Goal: Task Accomplishment & Management: Manage account settings

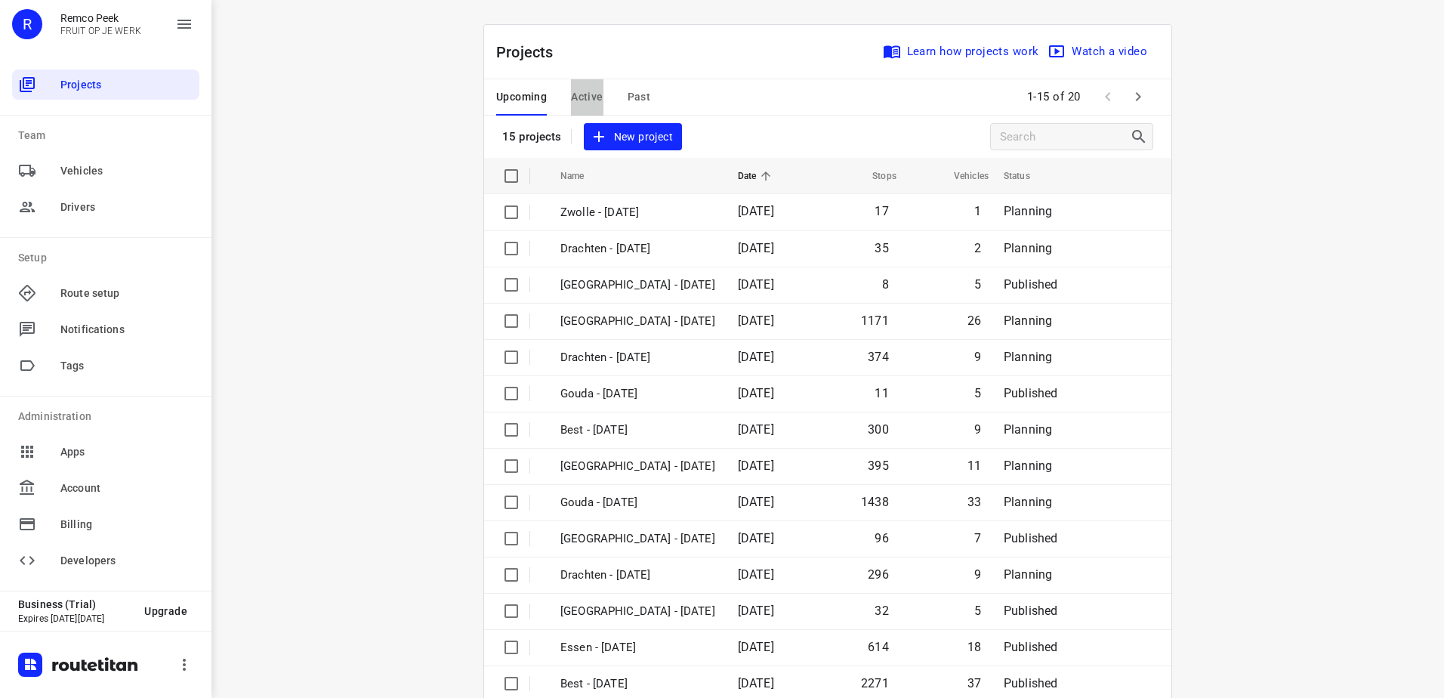
click at [595, 95] on span "Active" at bounding box center [587, 97] width 32 height 19
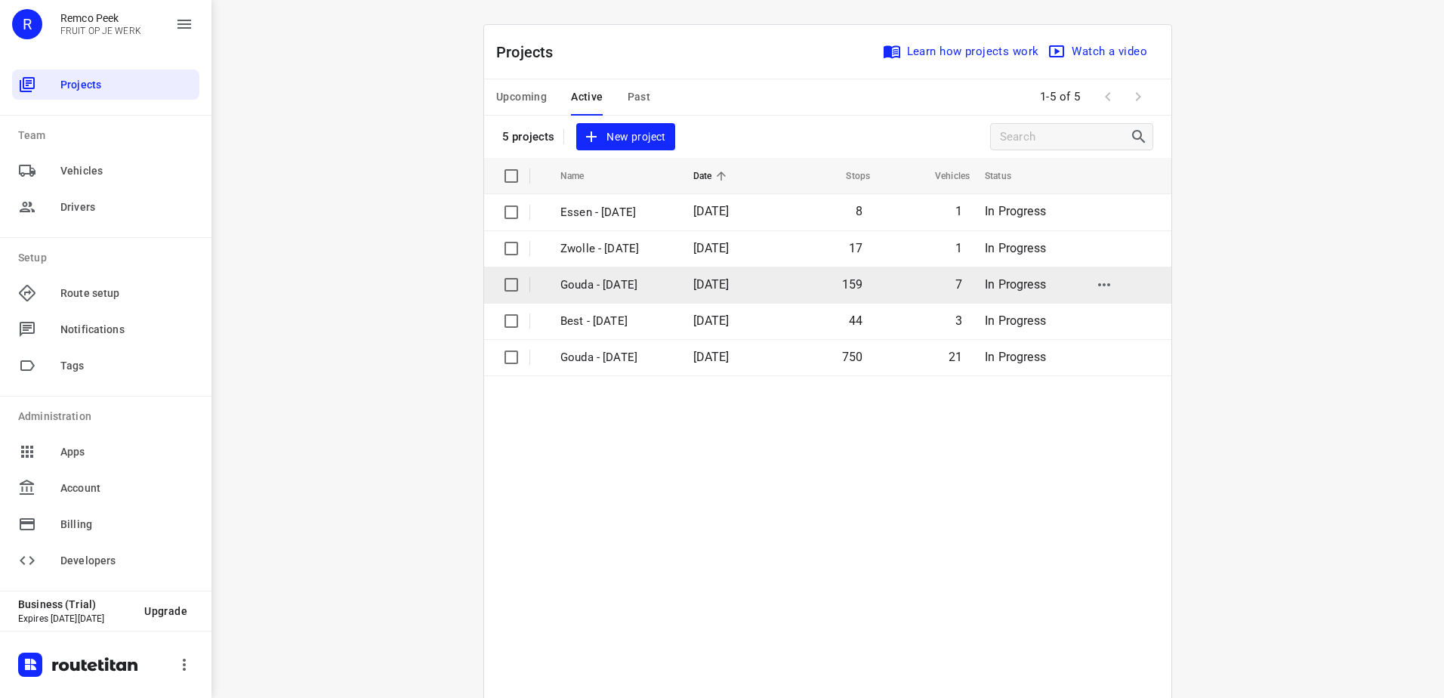
click at [730, 279] on span "[DATE]" at bounding box center [711, 284] width 36 height 14
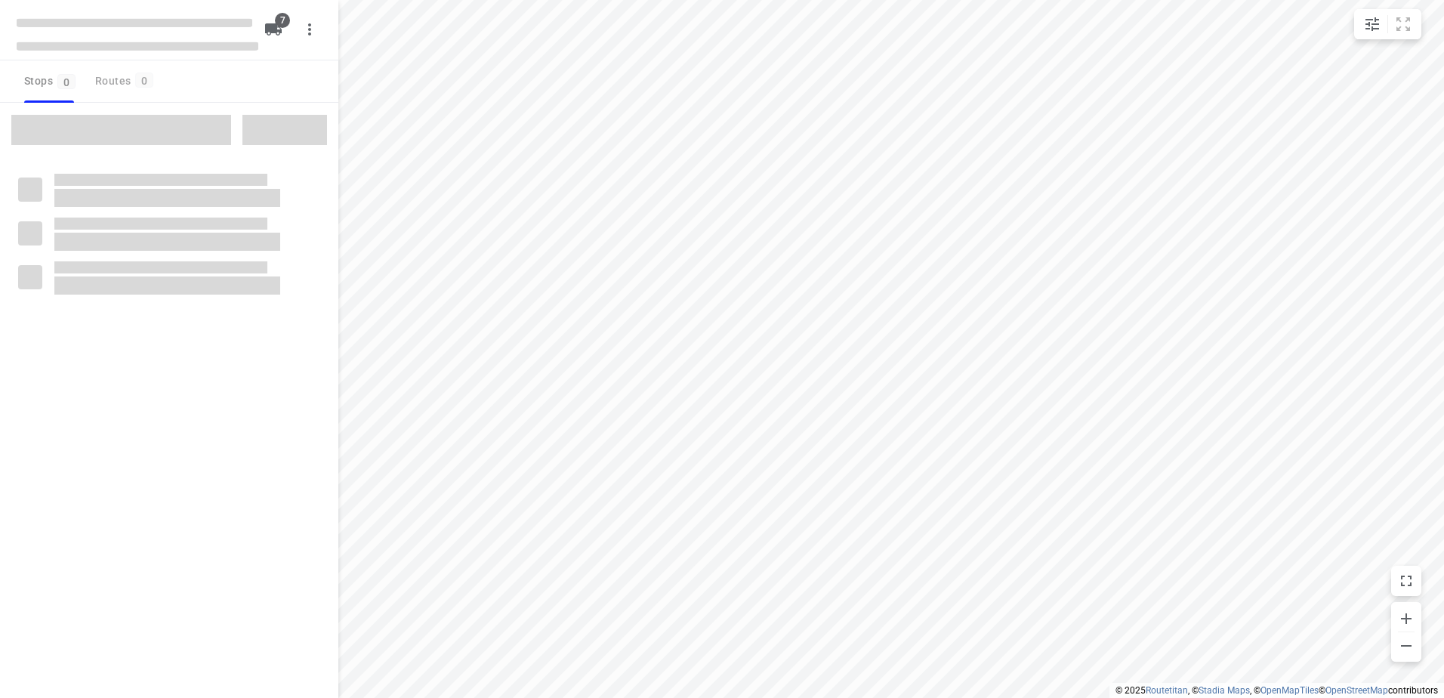
checkbox input "true"
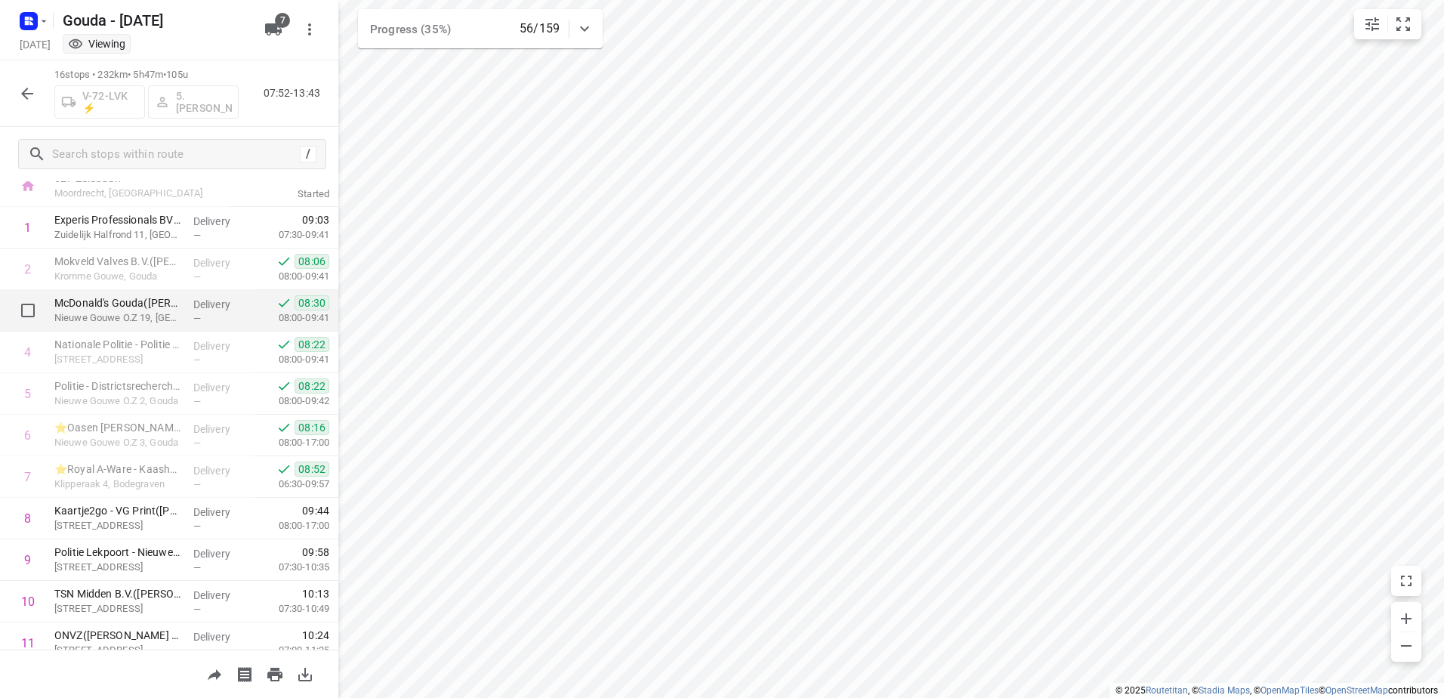
scroll to position [76, 0]
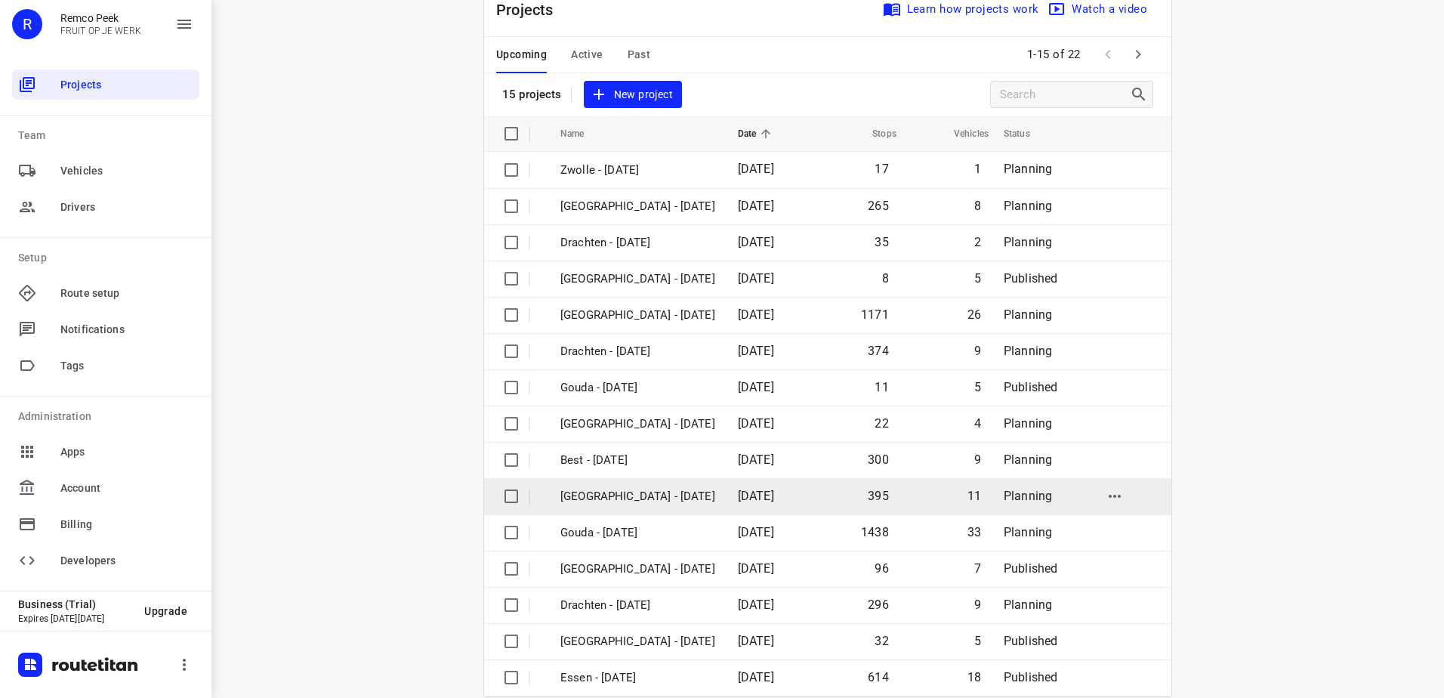
scroll to position [66, 0]
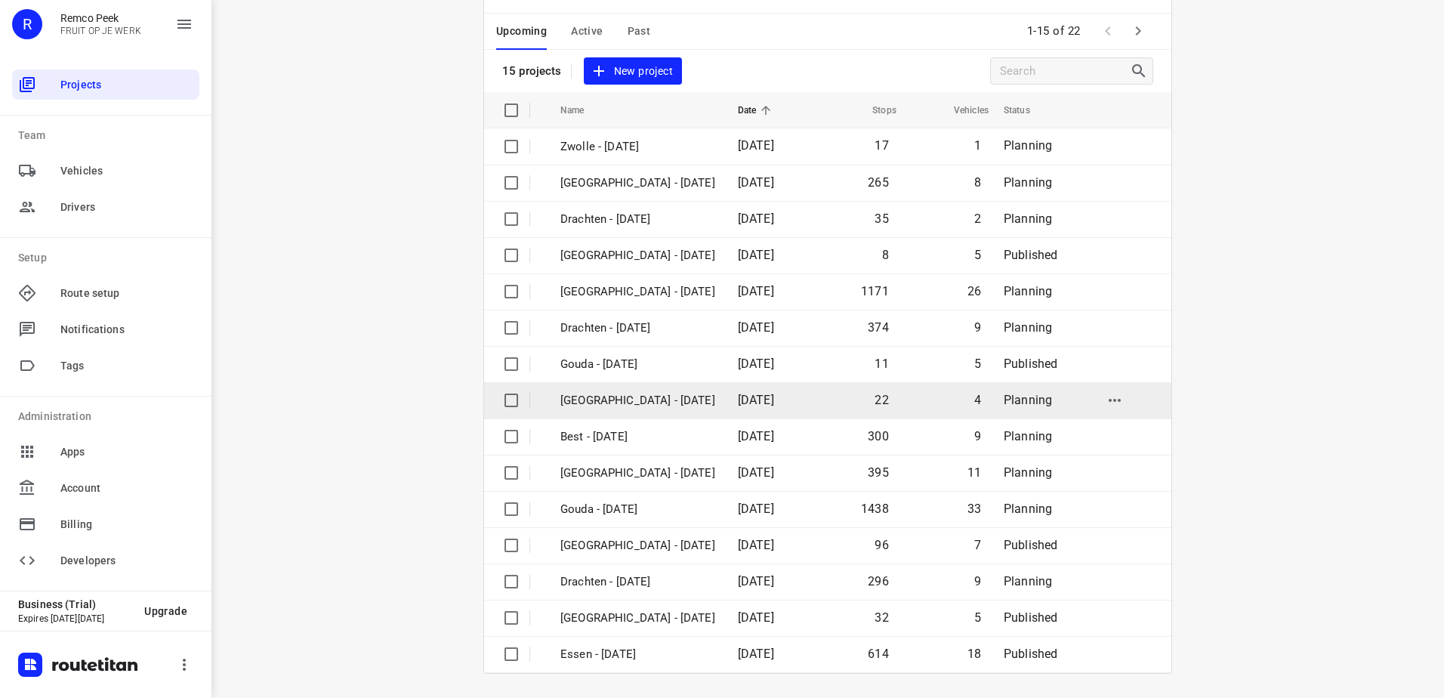
click at [613, 397] on p "[GEOGRAPHIC_DATA] - [DATE]" at bounding box center [638, 400] width 155 height 17
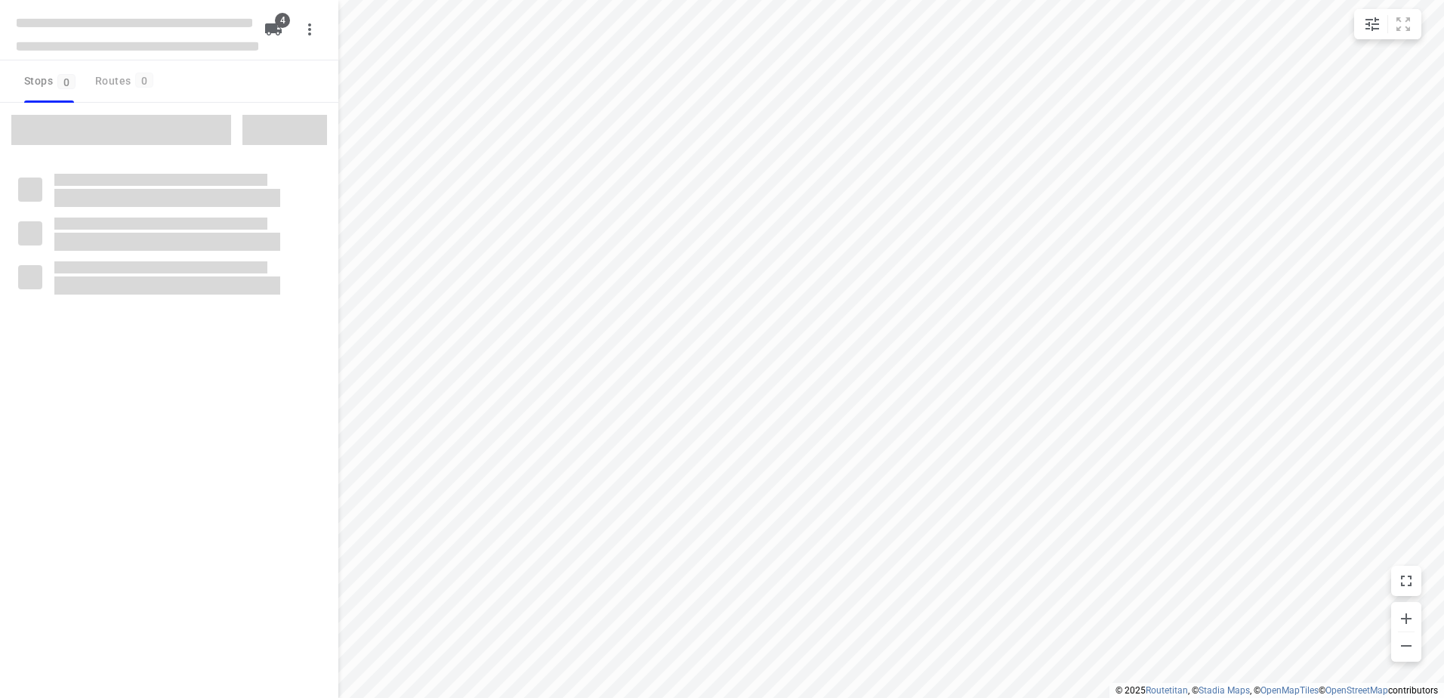
checkbox input "true"
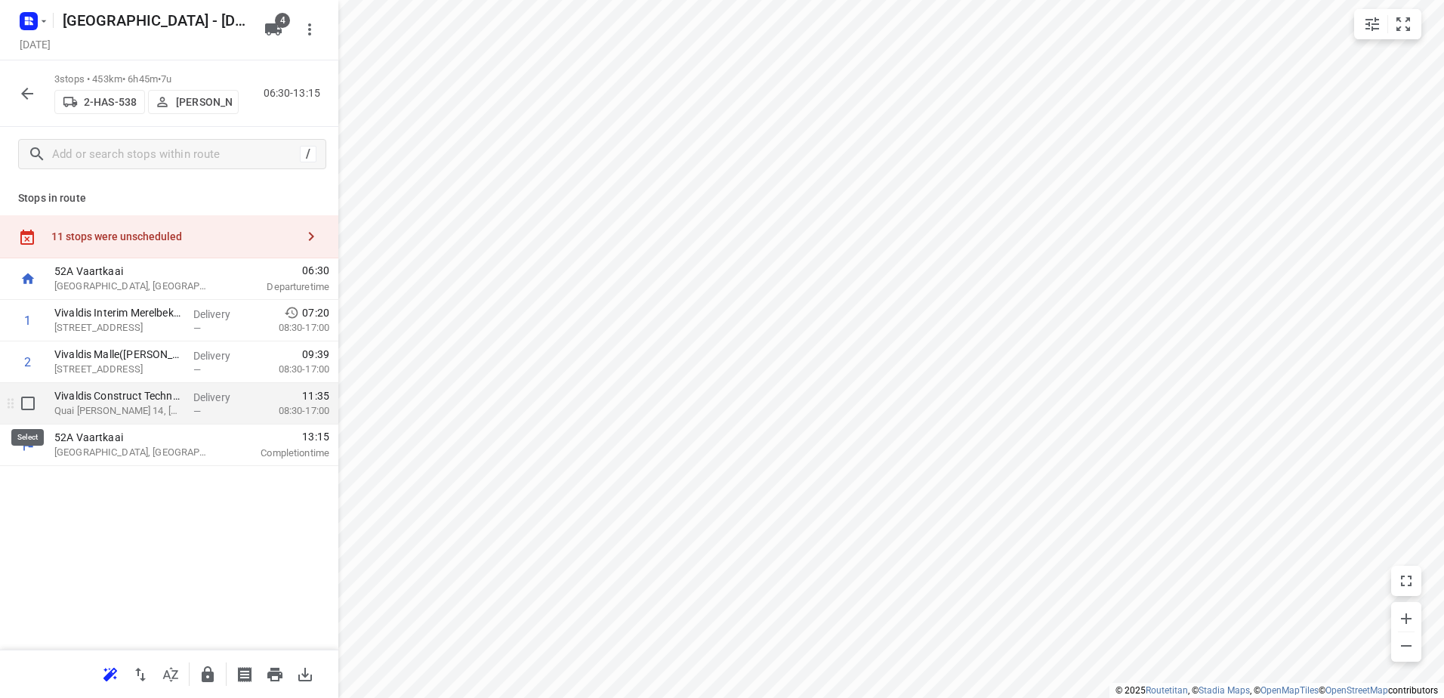
click at [19, 403] on input "checkbox" at bounding box center [28, 403] width 30 height 30
checkbox input "true"
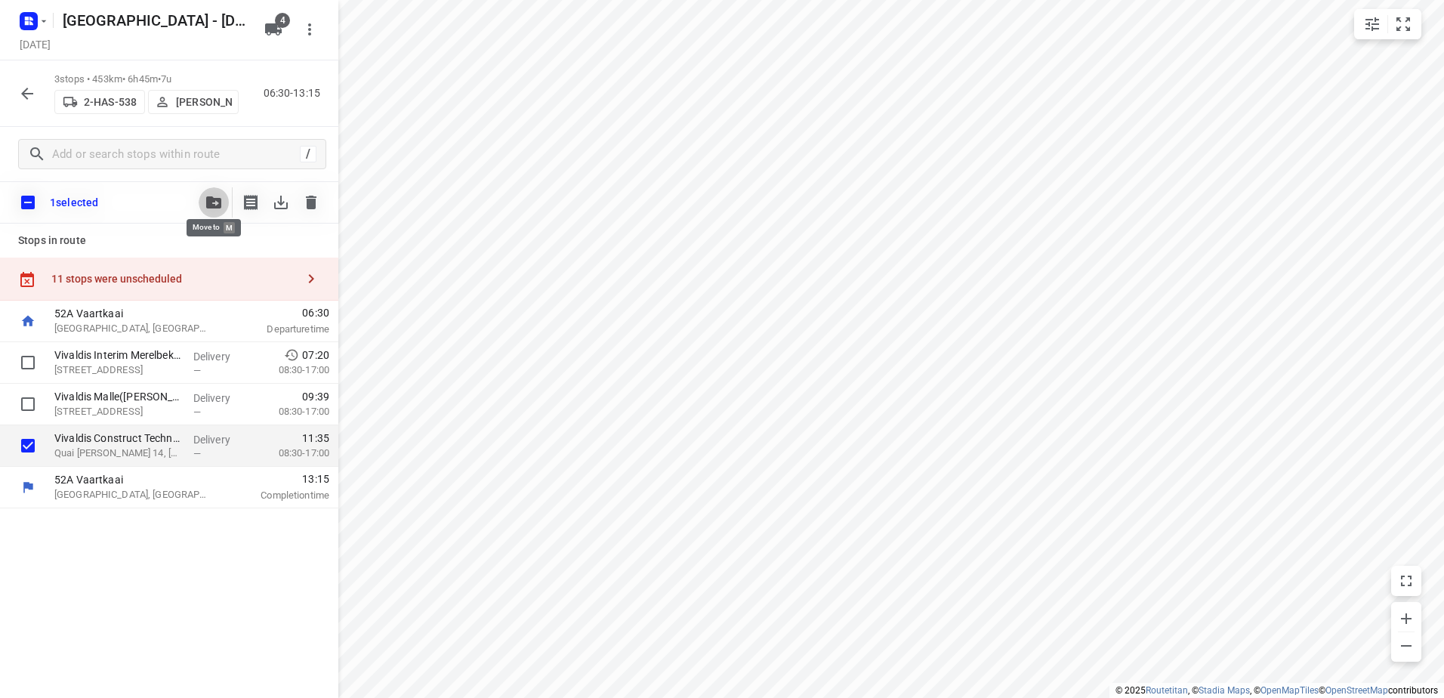
click at [203, 197] on button "button" at bounding box center [214, 202] width 30 height 30
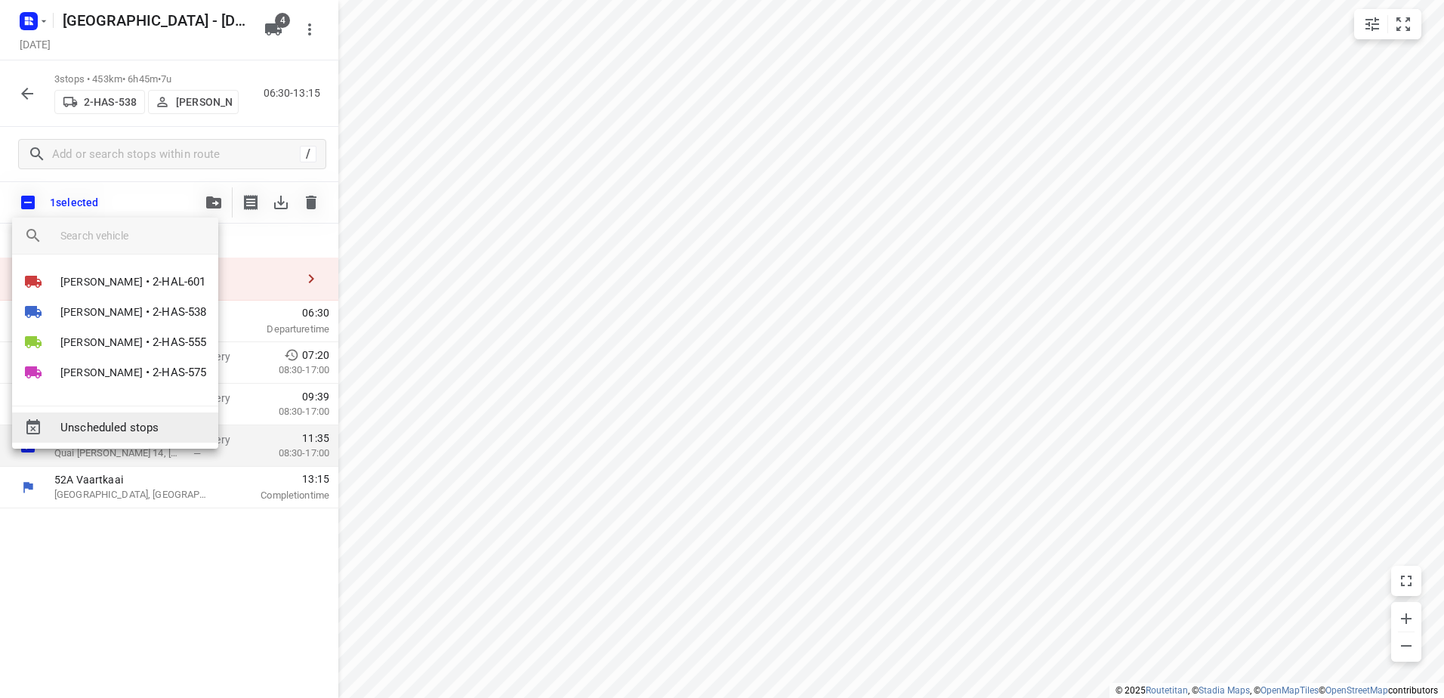
click at [178, 431] on span "Unscheduled stops" at bounding box center [133, 427] width 146 height 17
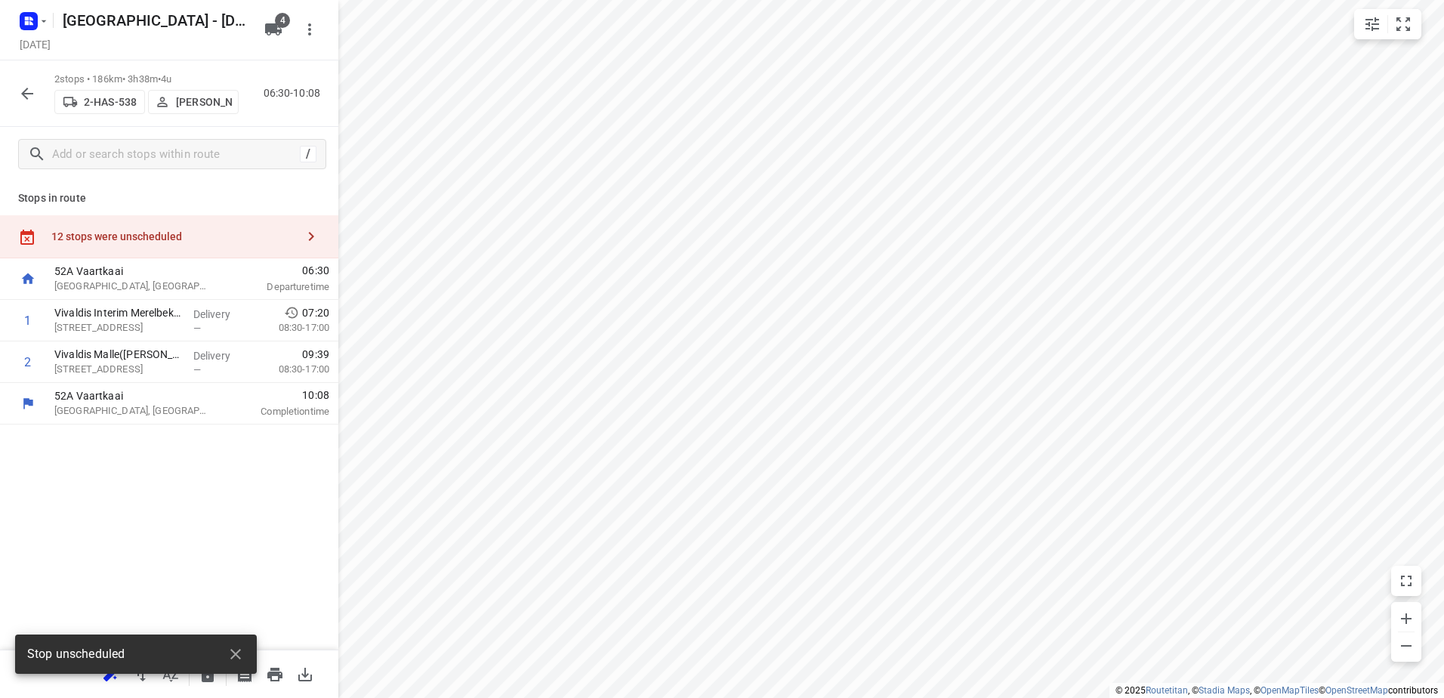
click at [134, 229] on div "12 stops were unscheduled" at bounding box center [169, 236] width 338 height 43
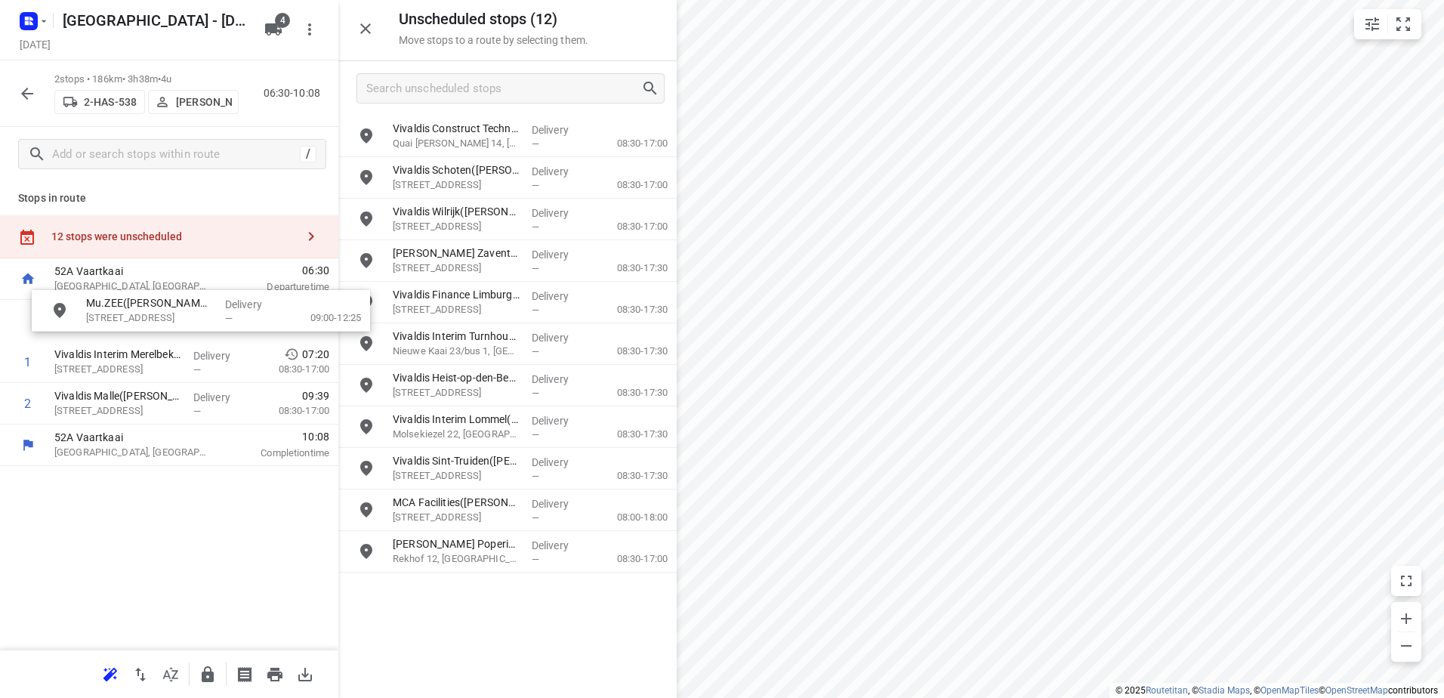
drag, startPoint x: 547, startPoint y: 236, endPoint x: 219, endPoint y: 328, distance: 340.6
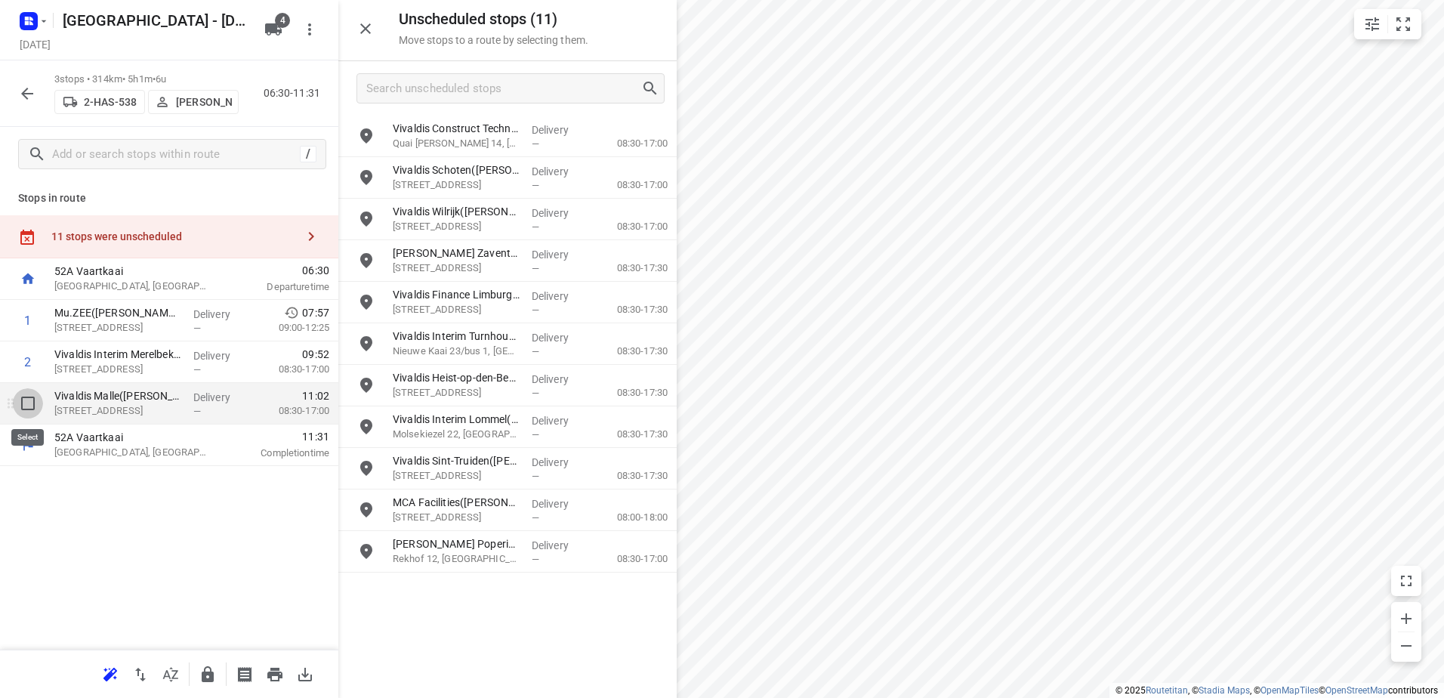
click at [27, 398] on input "checkbox" at bounding box center [28, 403] width 30 height 30
checkbox input "true"
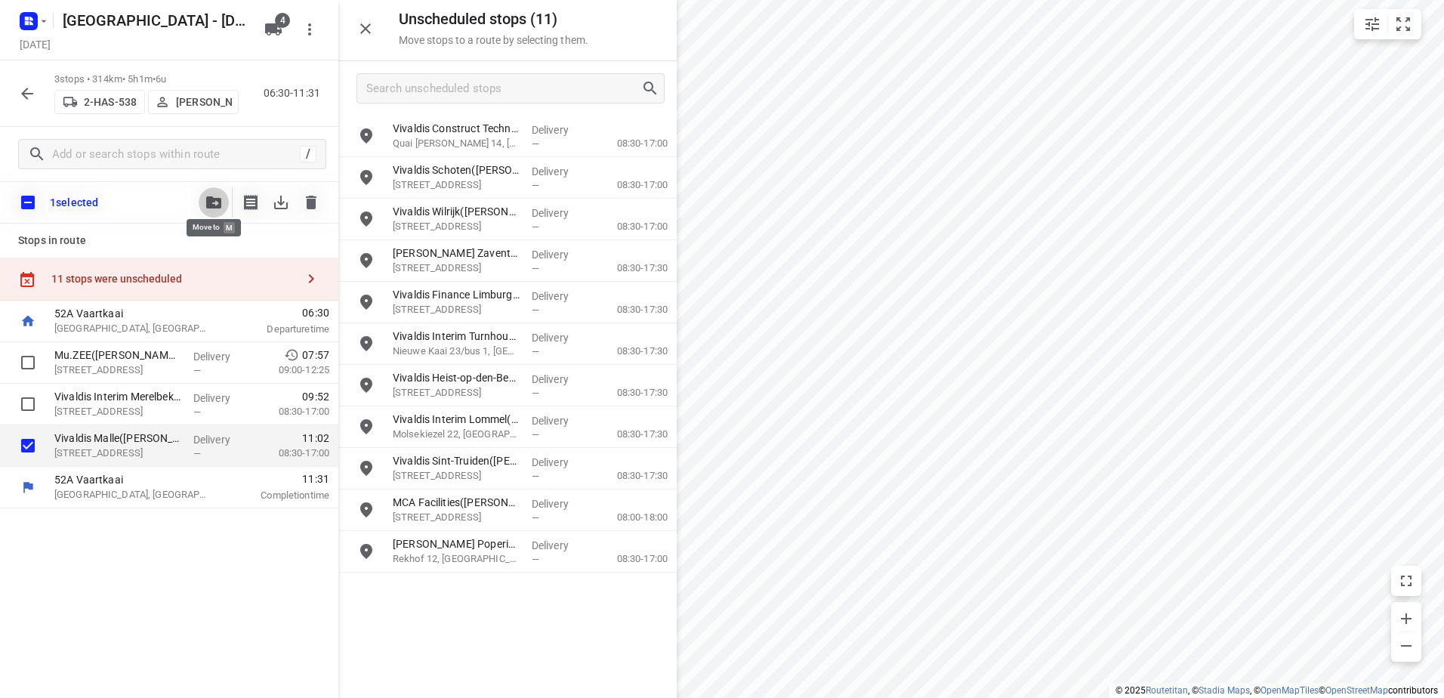
click at [219, 204] on icon "button" at bounding box center [213, 202] width 15 height 12
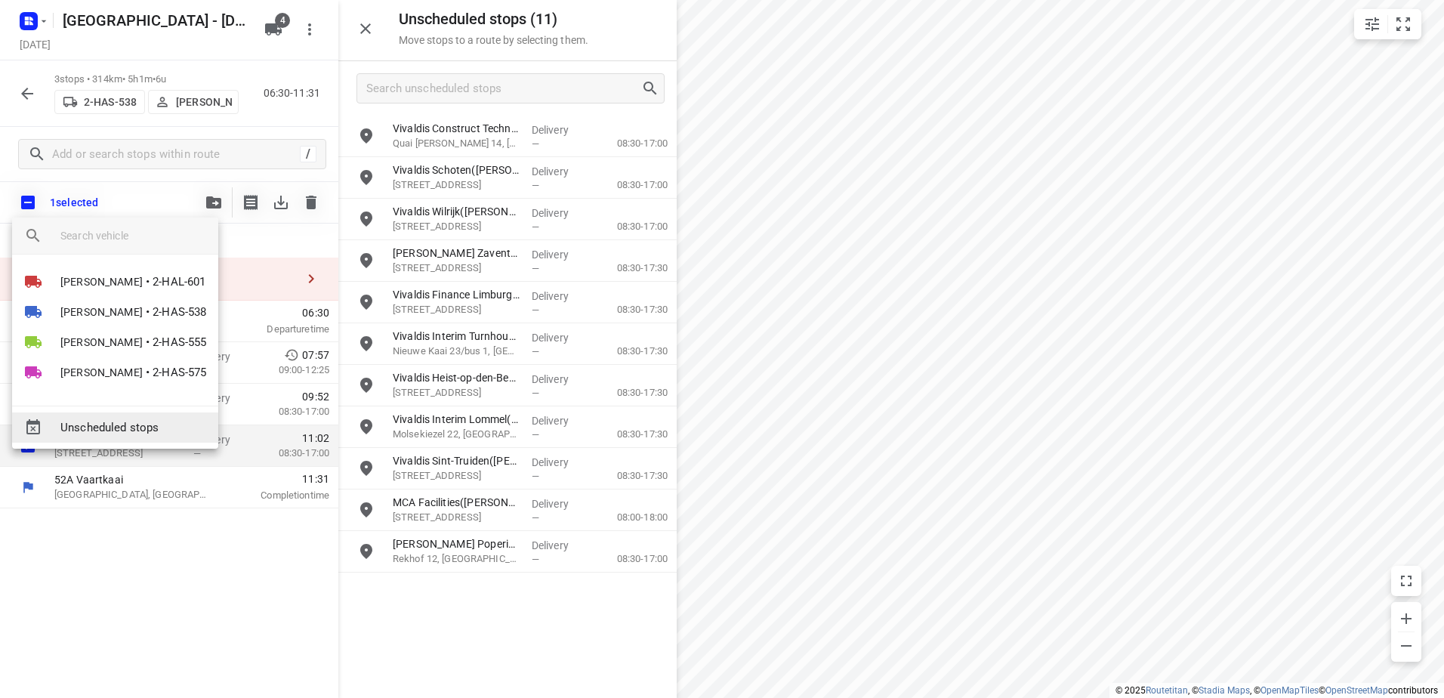
click at [177, 433] on span "Unscheduled stops" at bounding box center [133, 427] width 146 height 17
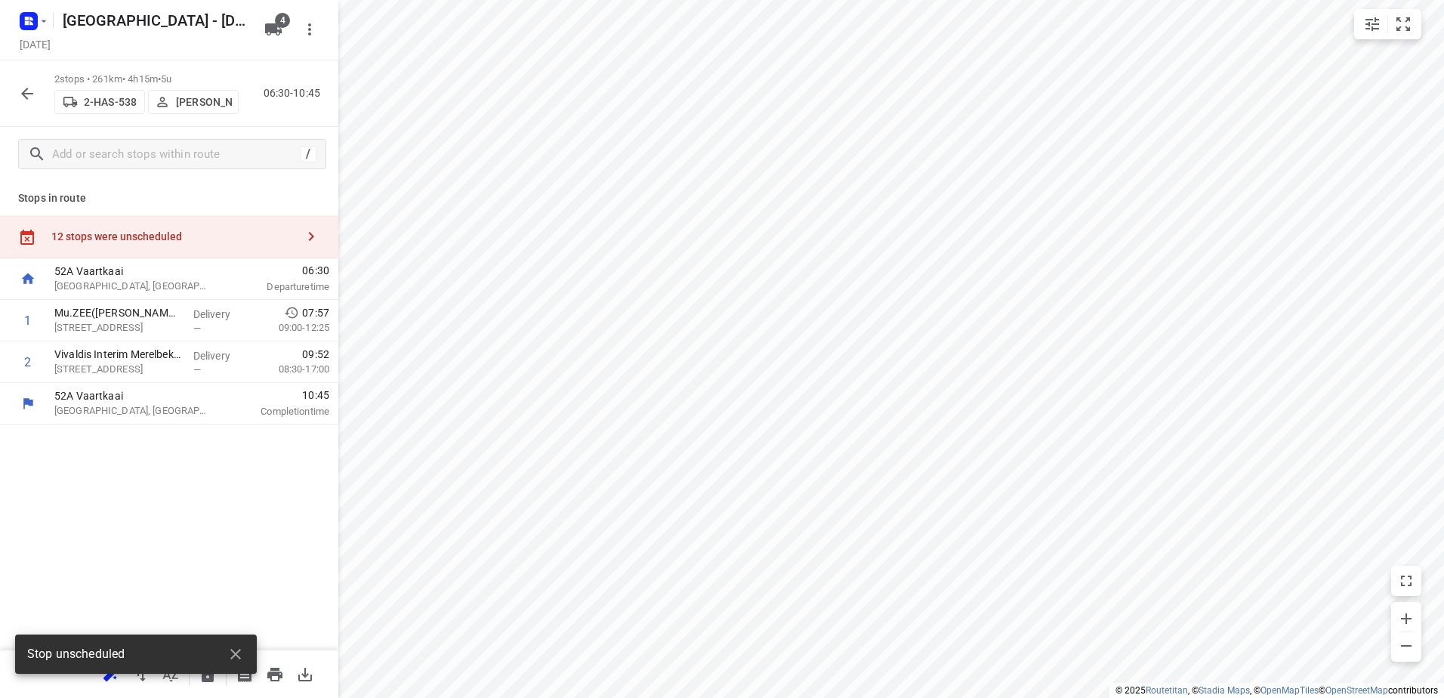
click at [166, 223] on div "12 stops were unscheduled" at bounding box center [169, 236] width 338 height 43
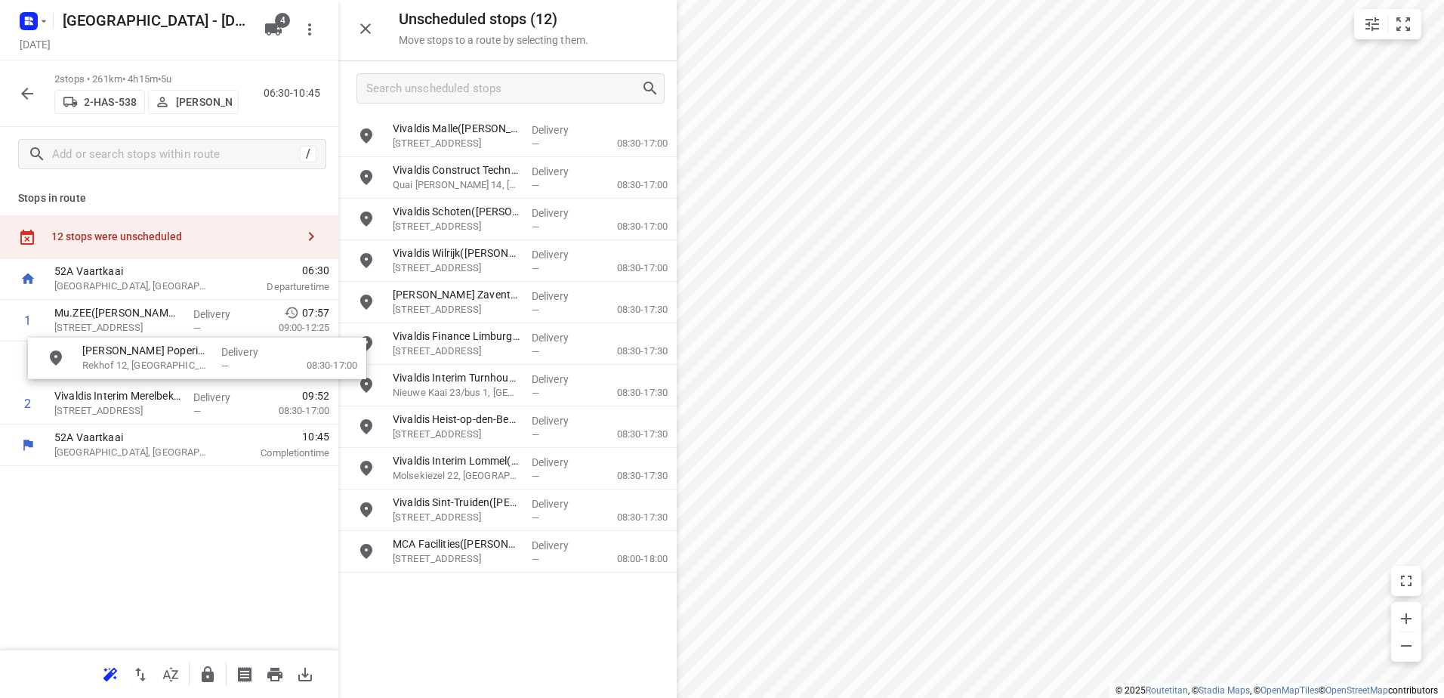
drag, startPoint x: 536, startPoint y: 596, endPoint x: 202, endPoint y: 352, distance: 414.2
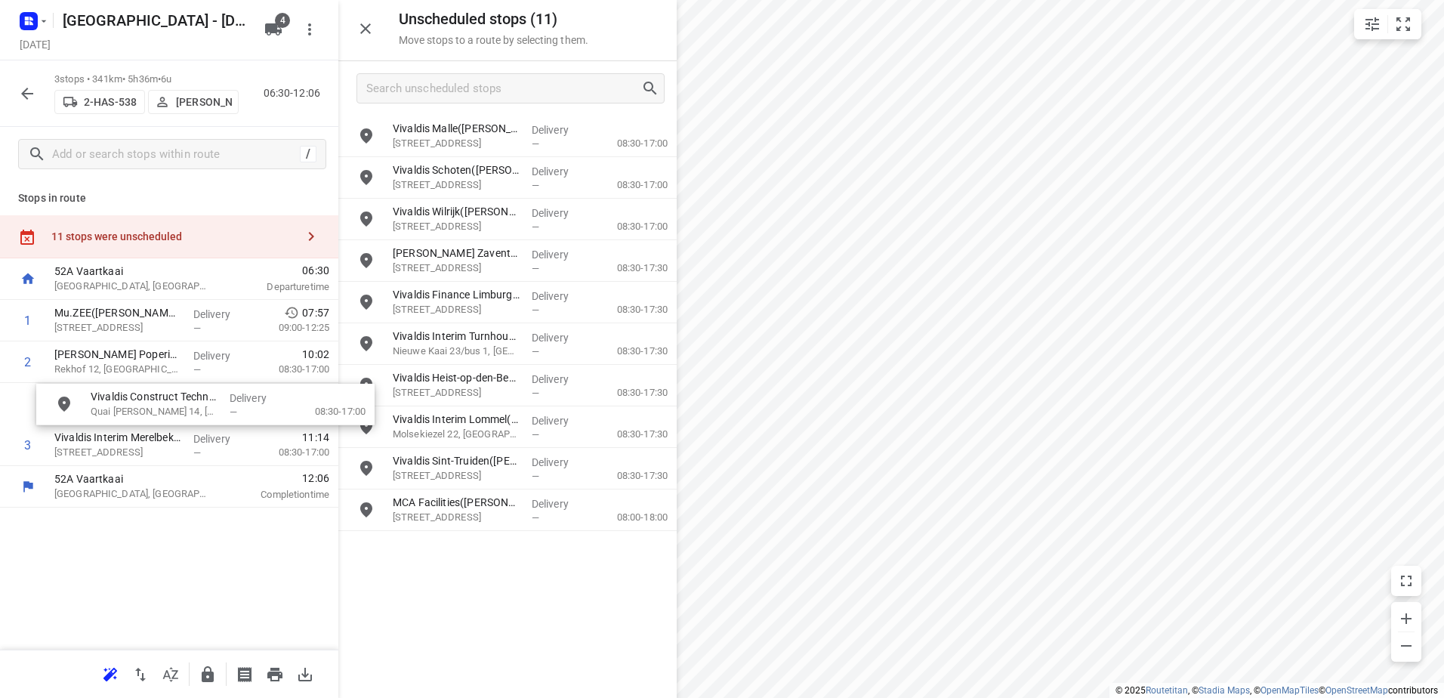
drag, startPoint x: 473, startPoint y: 190, endPoint x: 163, endPoint y: 417, distance: 384.2
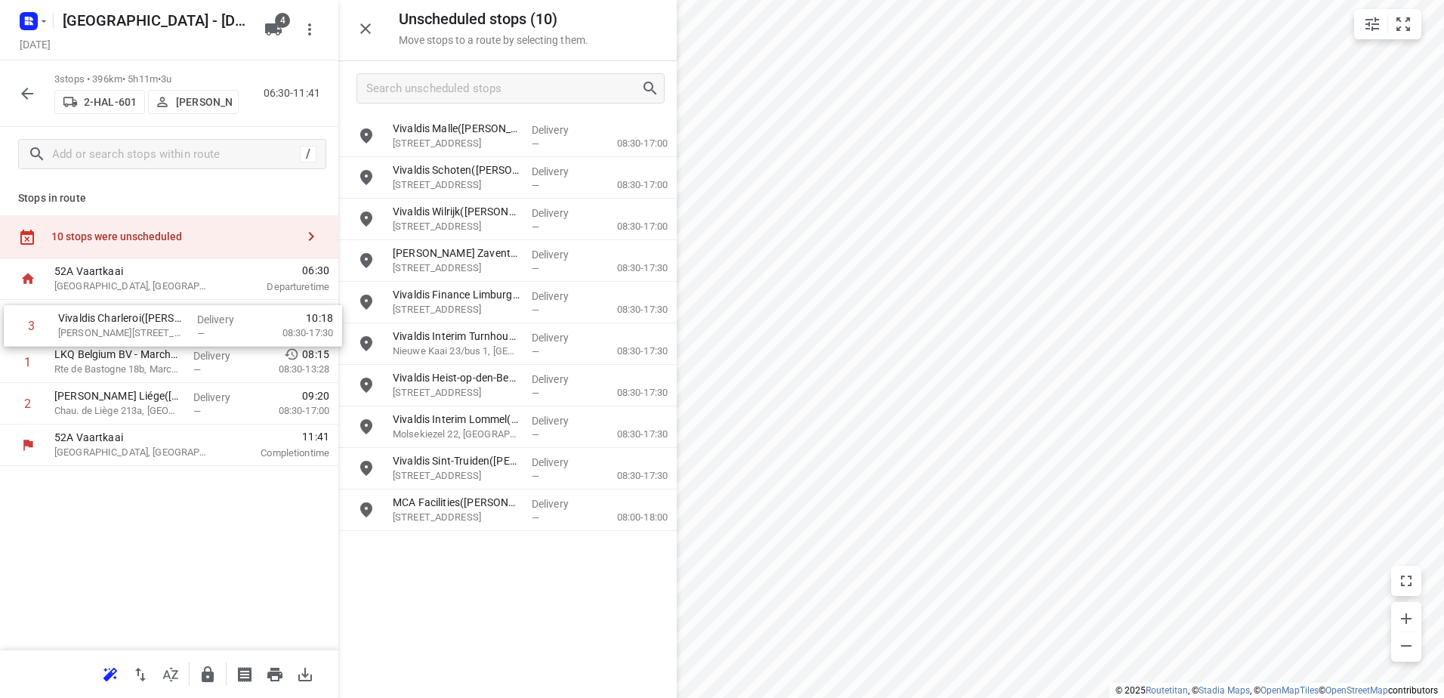
drag, startPoint x: 176, startPoint y: 414, endPoint x: 180, endPoint y: 324, distance: 90.0
click at [180, 324] on div "1 LKQ Belgium BV - Marche-en-Famenne(Sbaa Majid) Rte de Bastogne 18b, Marche-en…" at bounding box center [169, 362] width 338 height 125
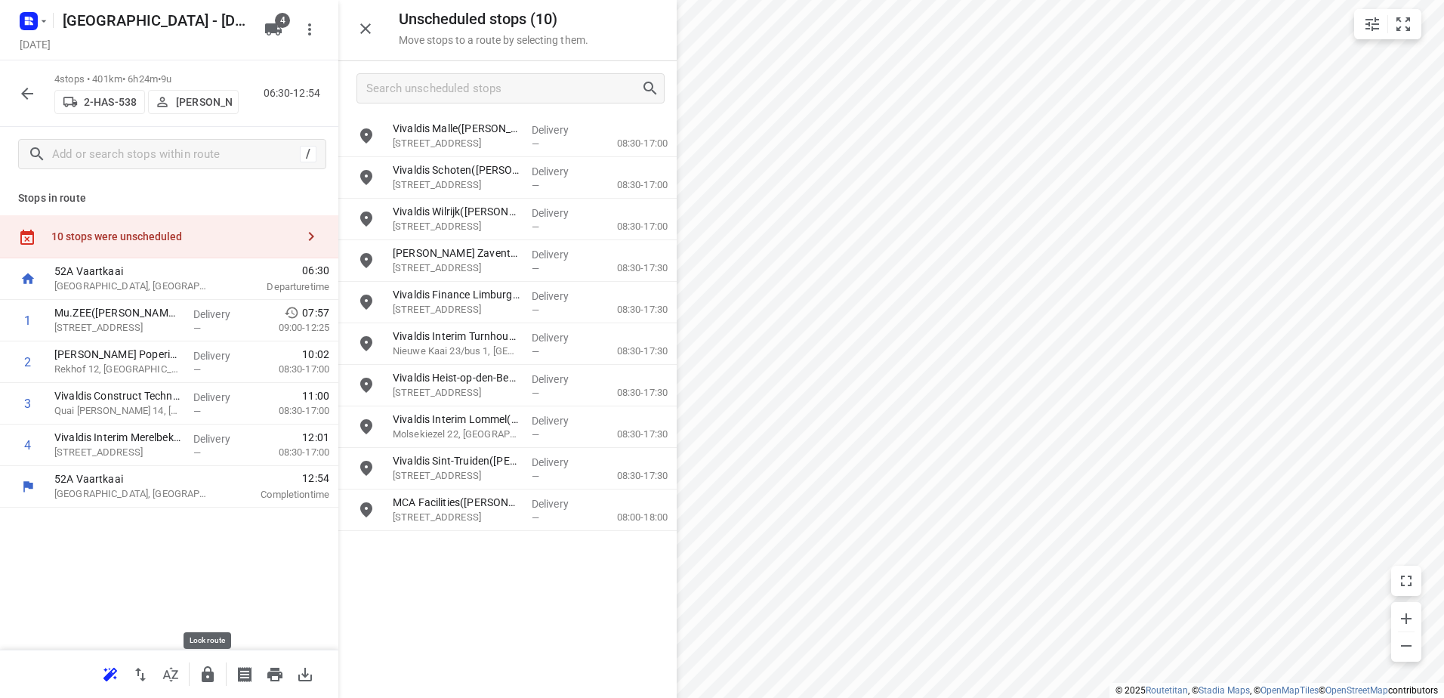
click at [202, 677] on icon "button" at bounding box center [208, 674] width 12 height 16
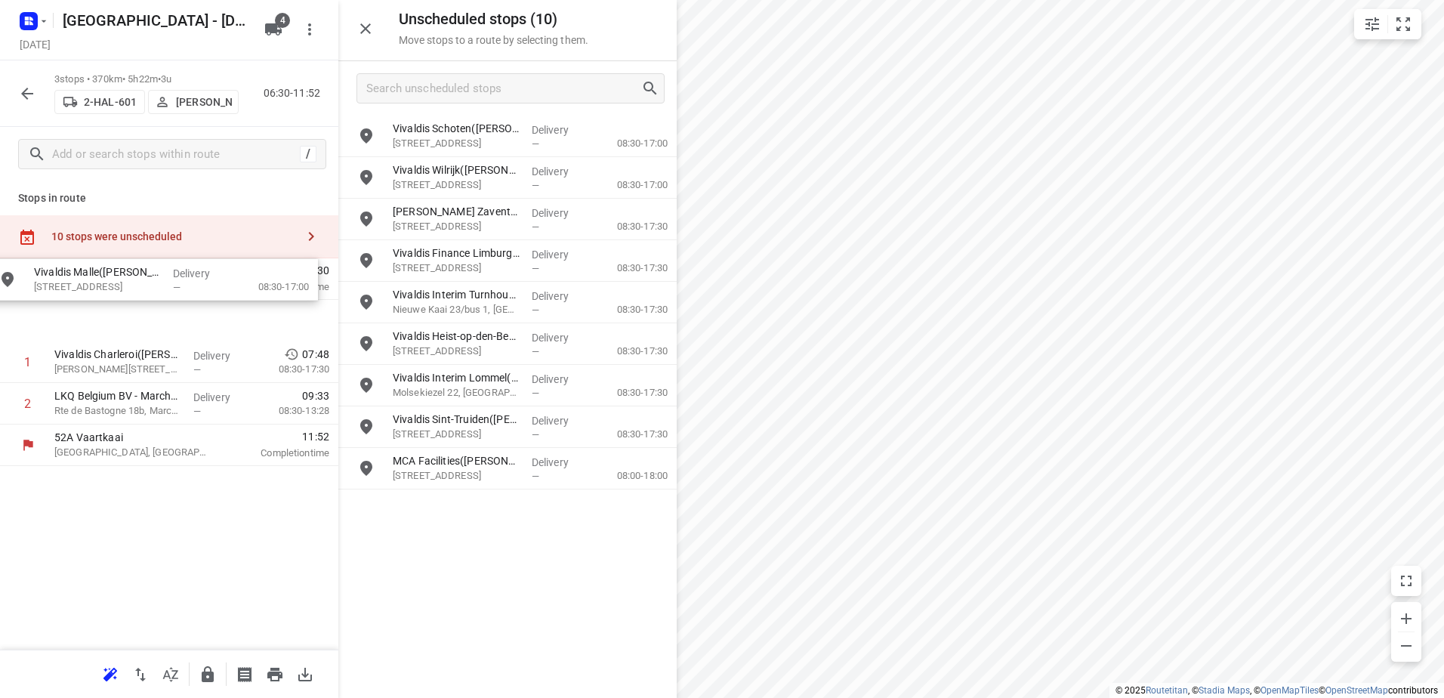
drag, startPoint x: 491, startPoint y: 145, endPoint x: 130, endPoint y: 307, distance: 395.9
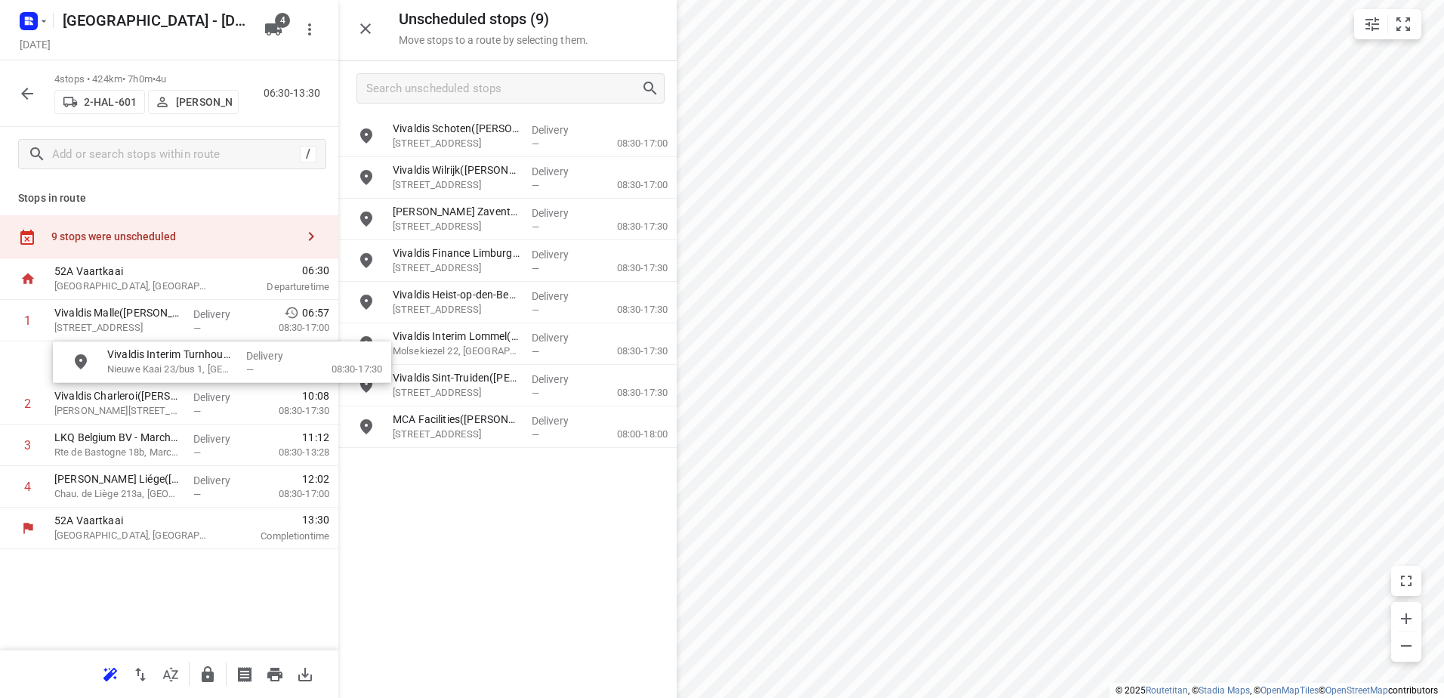
drag, startPoint x: 442, startPoint y: 298, endPoint x: 197, endPoint y: 341, distance: 248.5
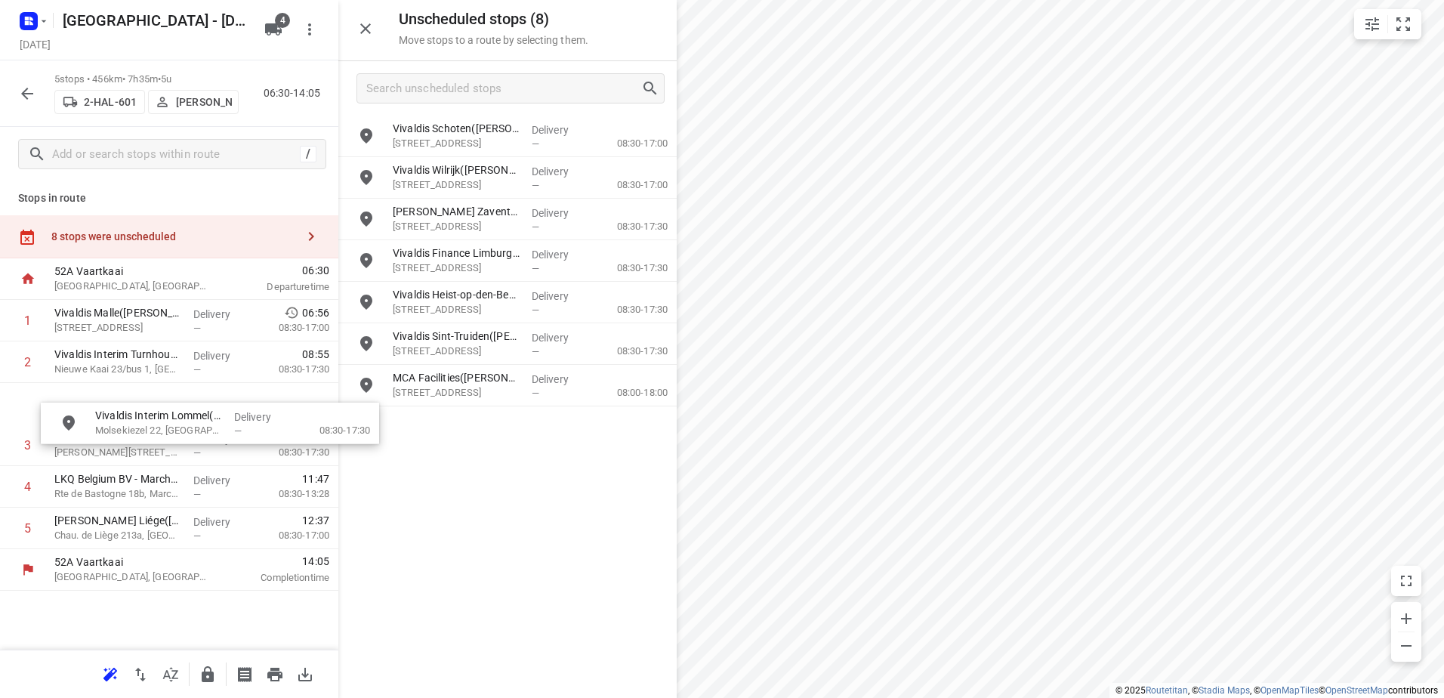
drag, startPoint x: 480, startPoint y: 348, endPoint x: 160, endPoint y: 405, distance: 325.3
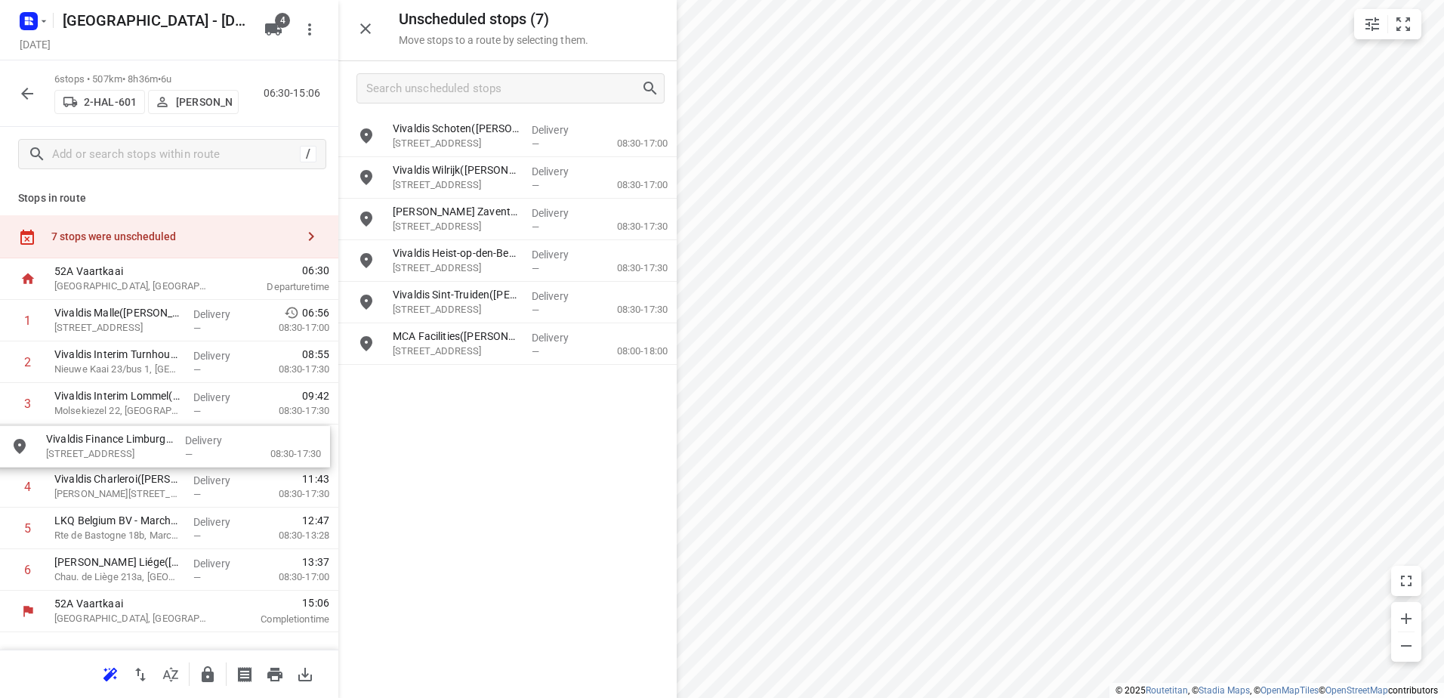
drag, startPoint x: 514, startPoint y: 273, endPoint x: 164, endPoint y: 459, distance: 397.1
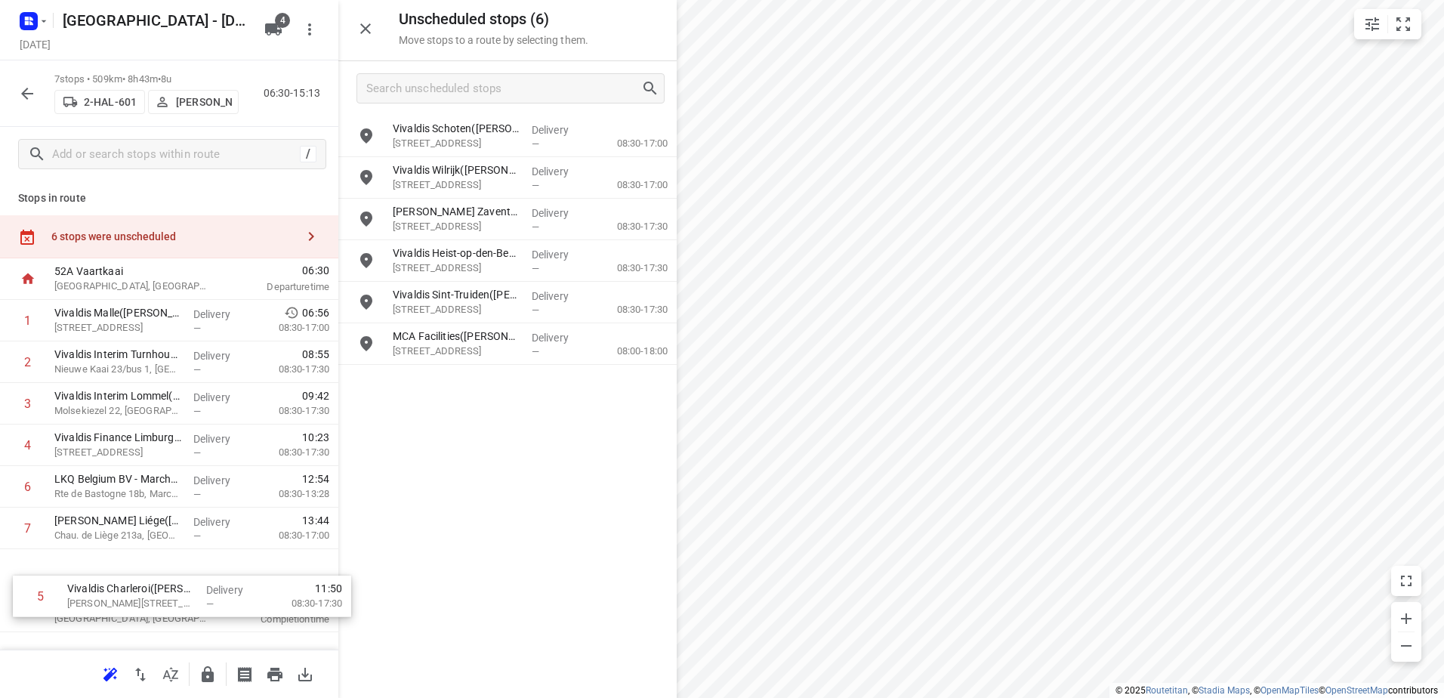
drag, startPoint x: 159, startPoint y: 499, endPoint x: 172, endPoint y: 613, distance: 114.1
click at [172, 613] on div "52A Vaartkaai Antwerpen, Belgium 06:30 Departure time 1 Vivaldis Malle(Régis Bi…" at bounding box center [169, 445] width 338 height 374
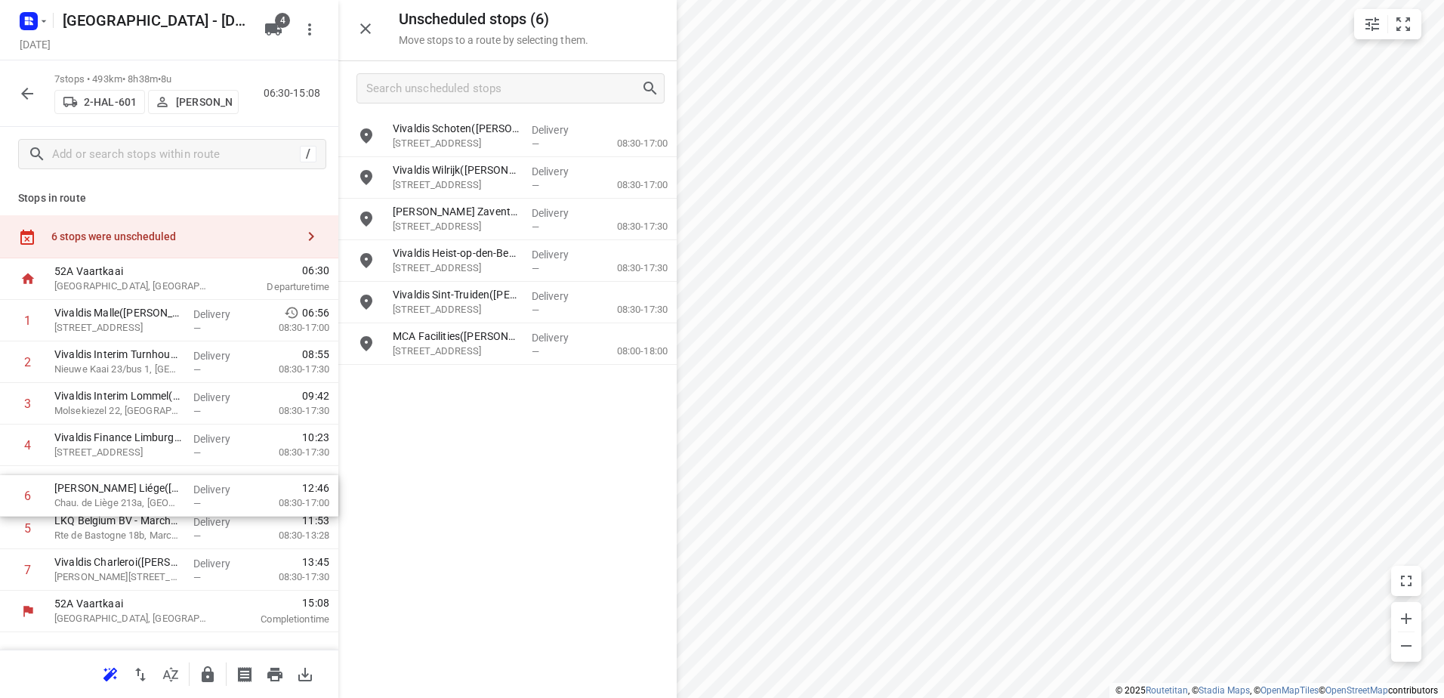
drag, startPoint x: 226, startPoint y: 514, endPoint x: 224, endPoint y: 484, distance: 29.5
click at [224, 484] on div "1 Vivaldis Malle(Régis Birgel) Antwerpsesteenweg 207, Malle Delivery — 06:56 08…" at bounding box center [169, 445] width 338 height 291
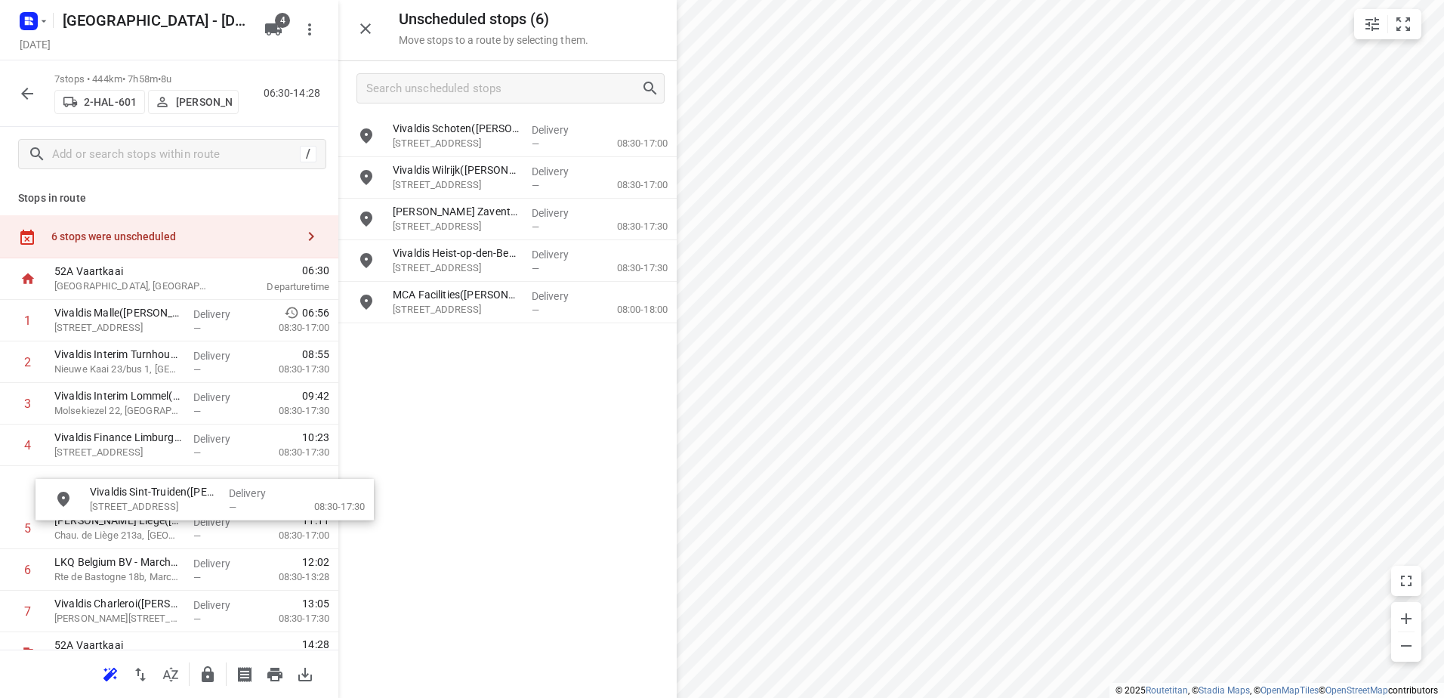
drag, startPoint x: 542, startPoint y: 306, endPoint x: 210, endPoint y: 502, distance: 385.7
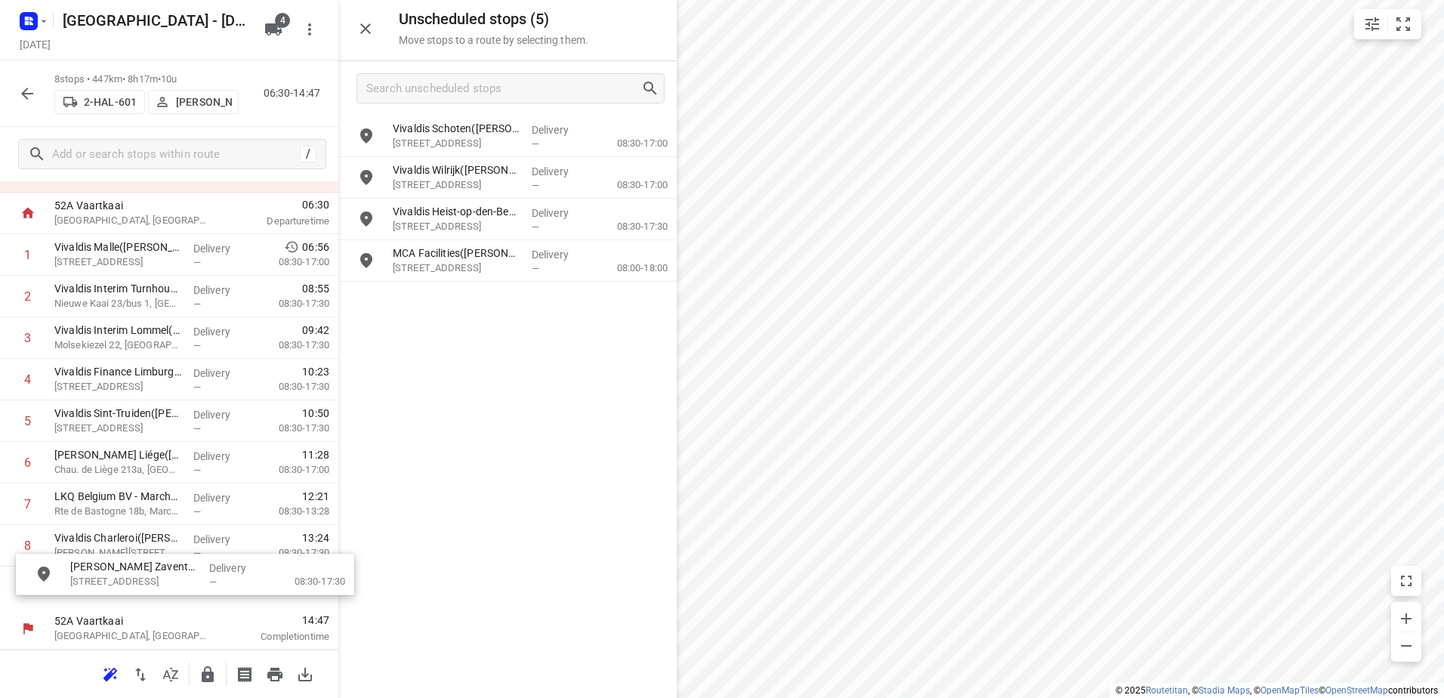
drag, startPoint x: 571, startPoint y: 213, endPoint x: 227, endPoint y: 574, distance: 499.0
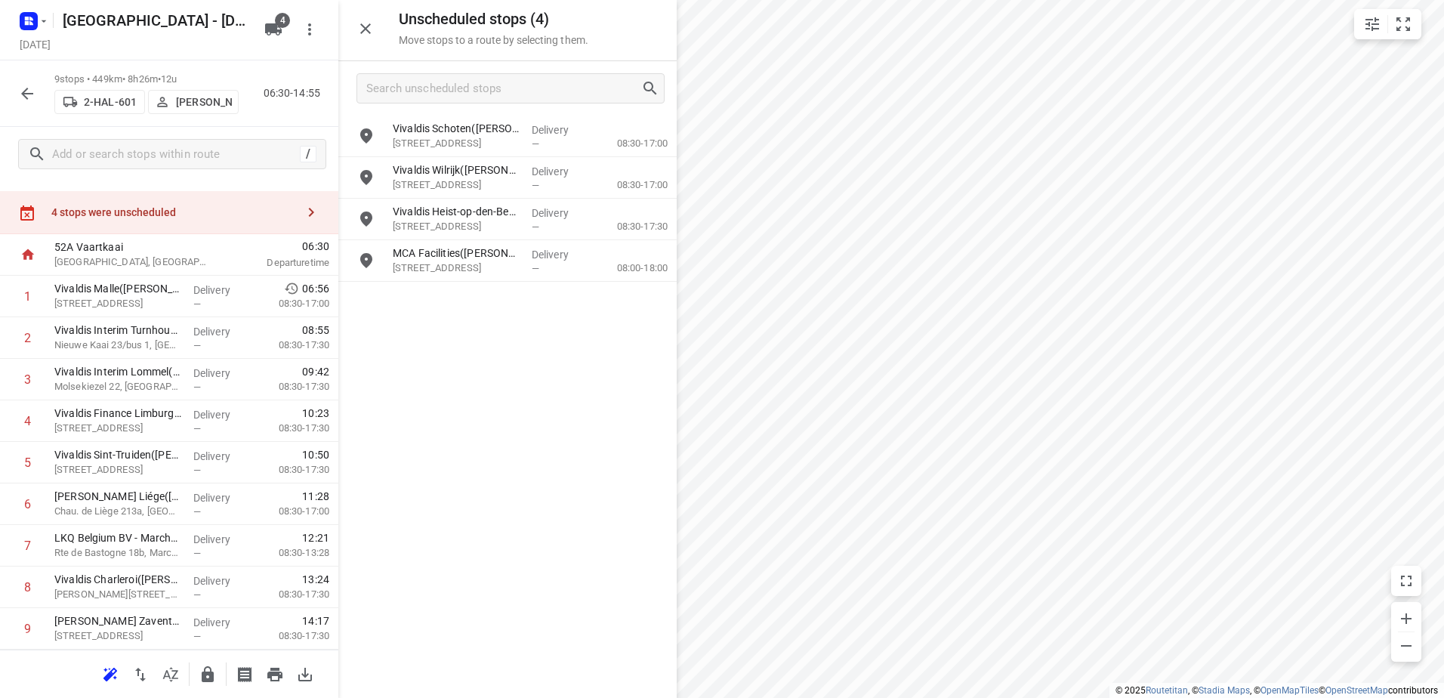
scroll to position [66, 0]
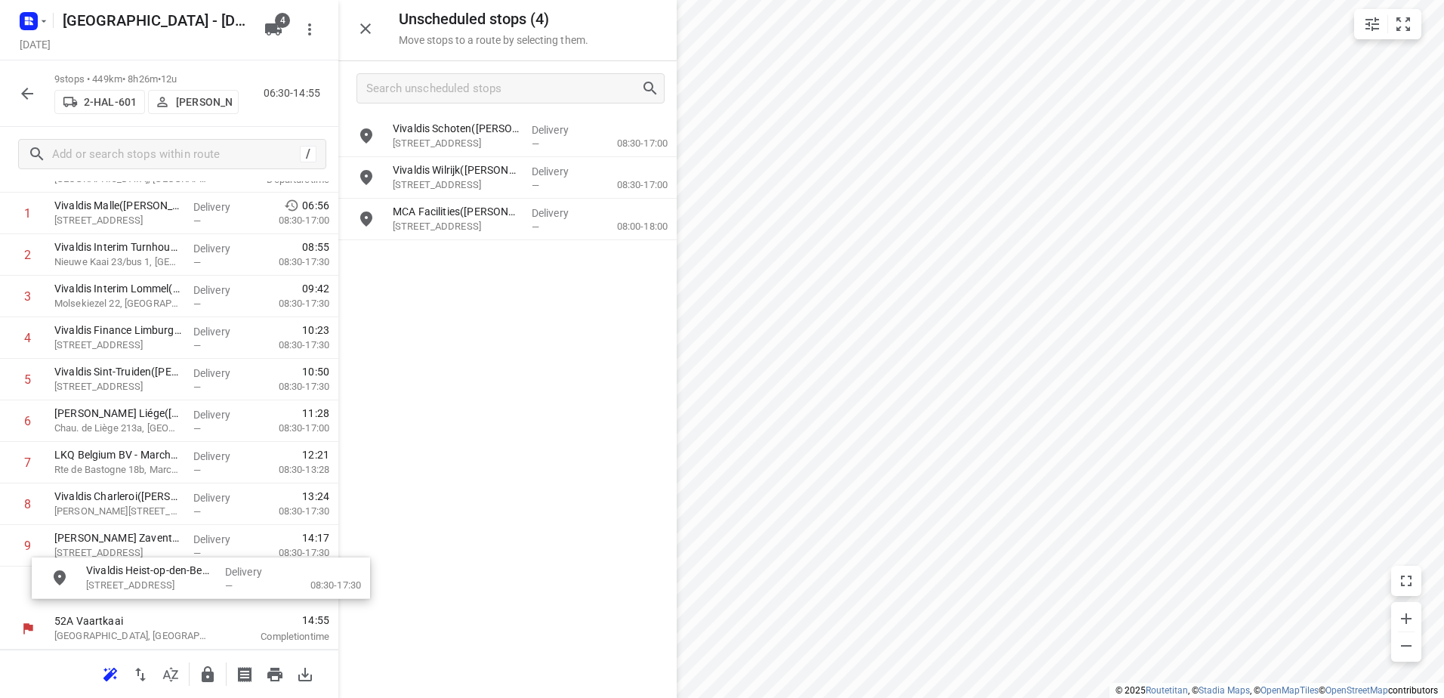
drag, startPoint x: 552, startPoint y: 208, endPoint x: 196, endPoint y: 565, distance: 504.3
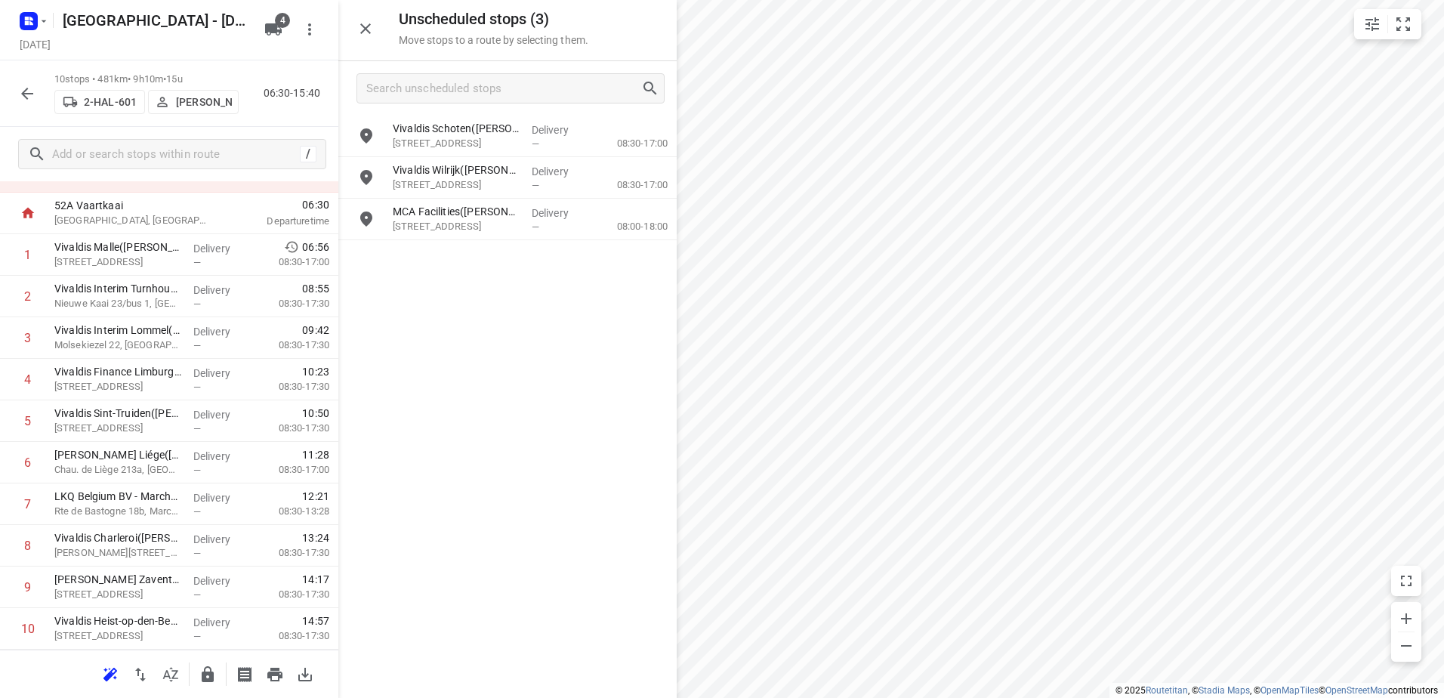
click at [205, 679] on icon "button" at bounding box center [208, 675] width 18 height 18
click at [31, 95] on icon "button" at bounding box center [27, 94] width 18 height 18
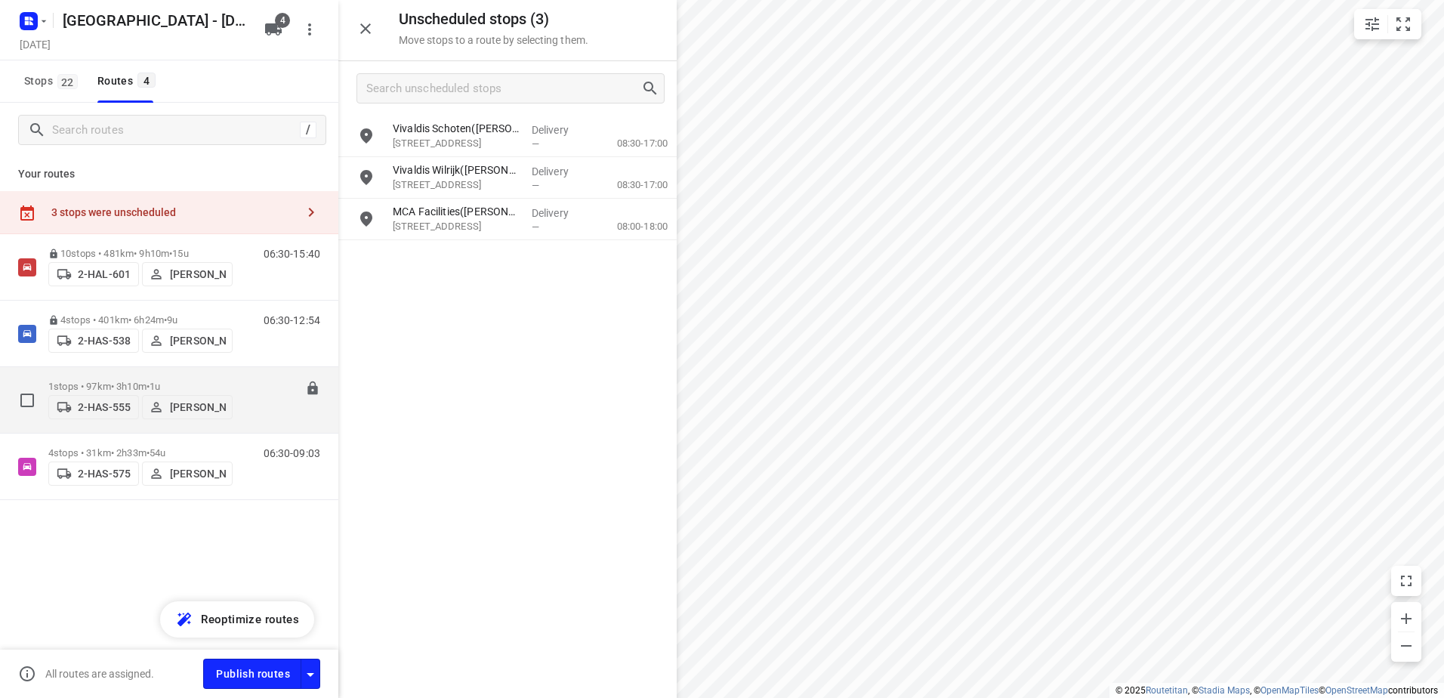
click at [113, 375] on div "1 stops • 97km • 3h10m • 1u 2-HAS-555 Kevin De Keulenaer" at bounding box center [140, 400] width 184 height 54
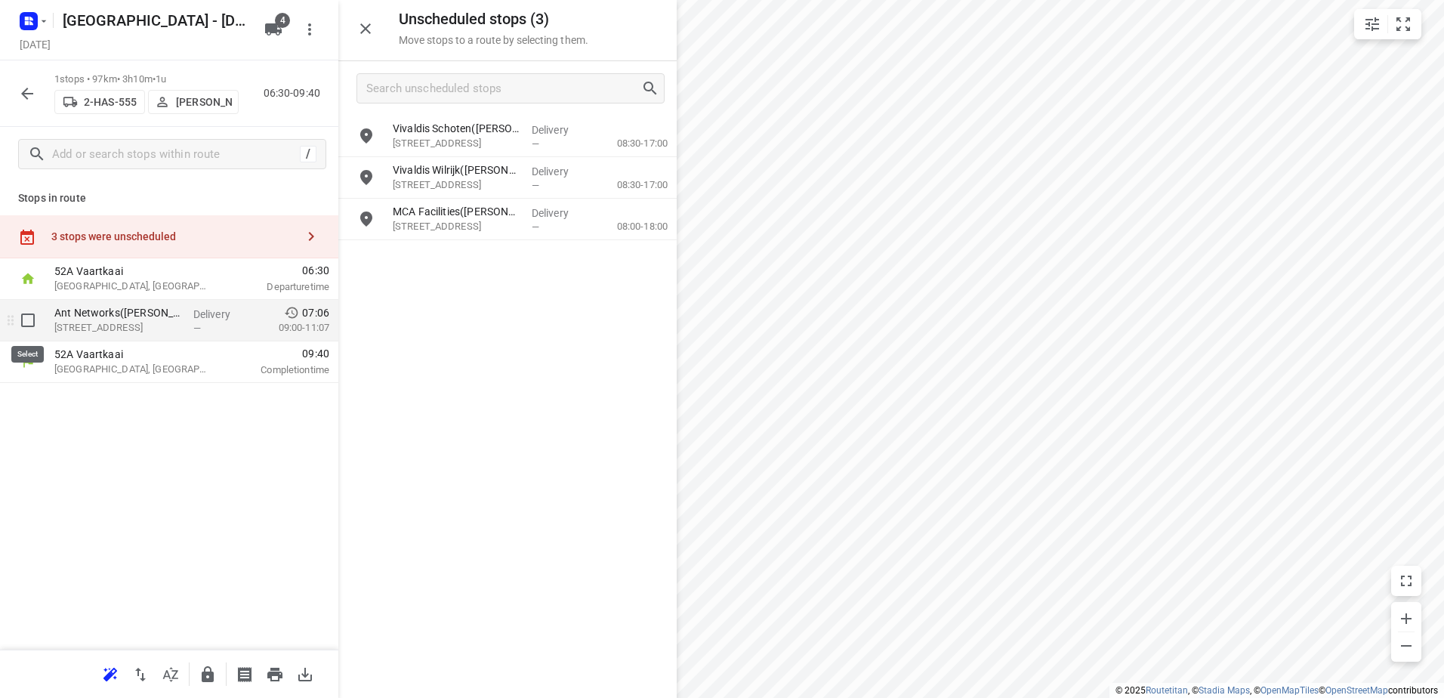
click at [20, 319] on input "checkbox" at bounding box center [28, 320] width 30 height 30
checkbox input "true"
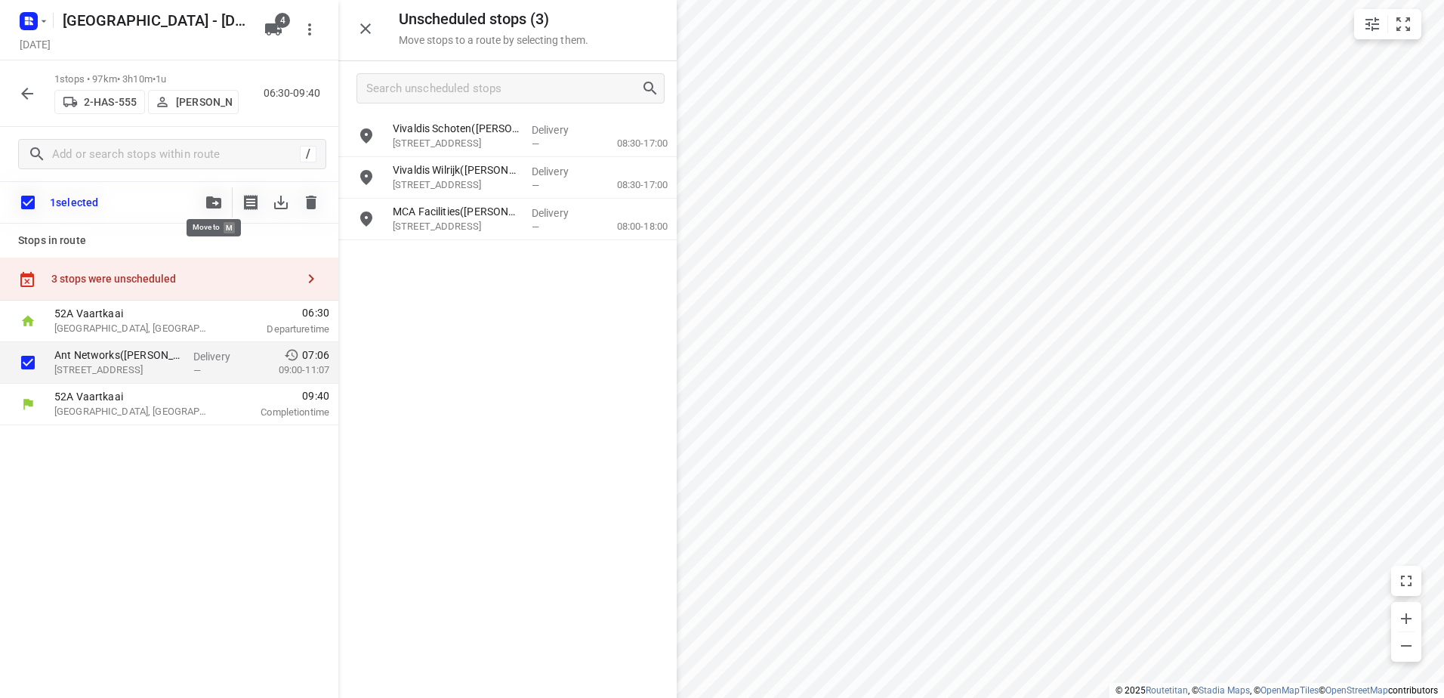
click at [205, 208] on span "button" at bounding box center [214, 202] width 18 height 12
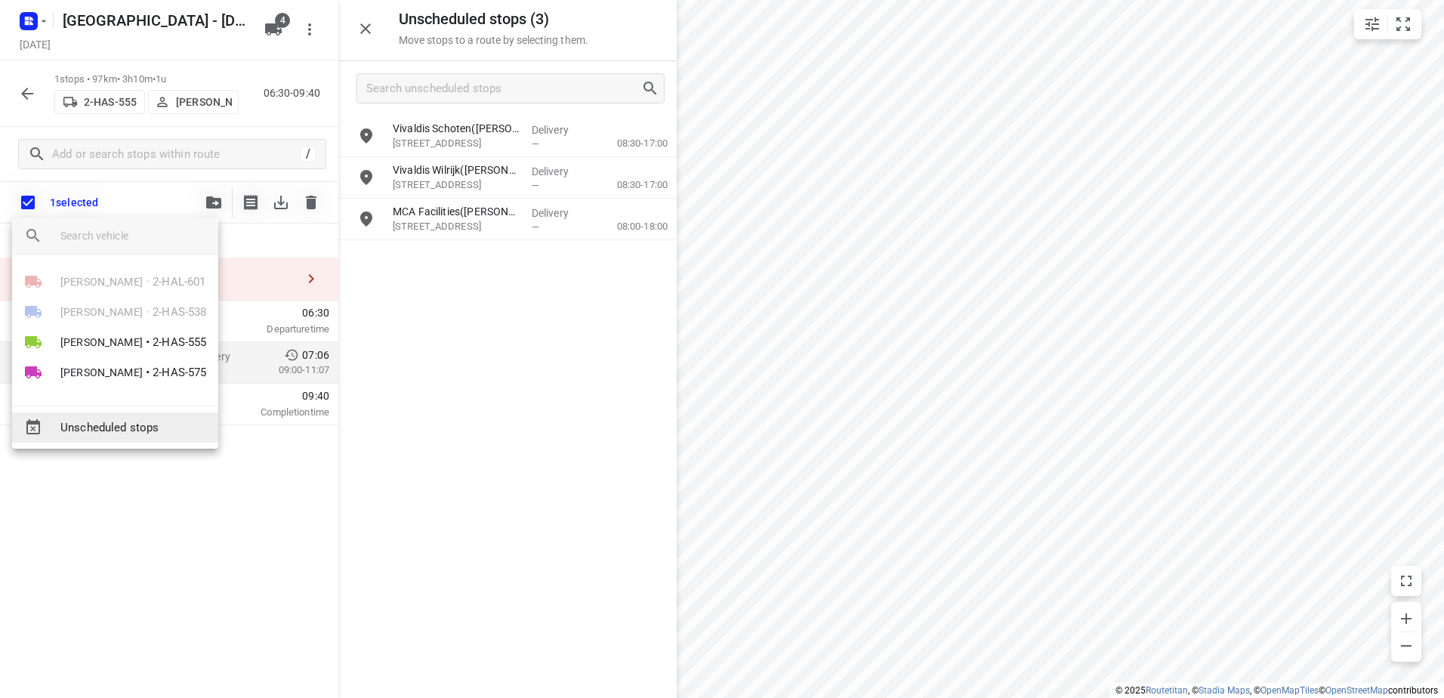
click at [168, 423] on span "Unscheduled stops" at bounding box center [133, 427] width 146 height 17
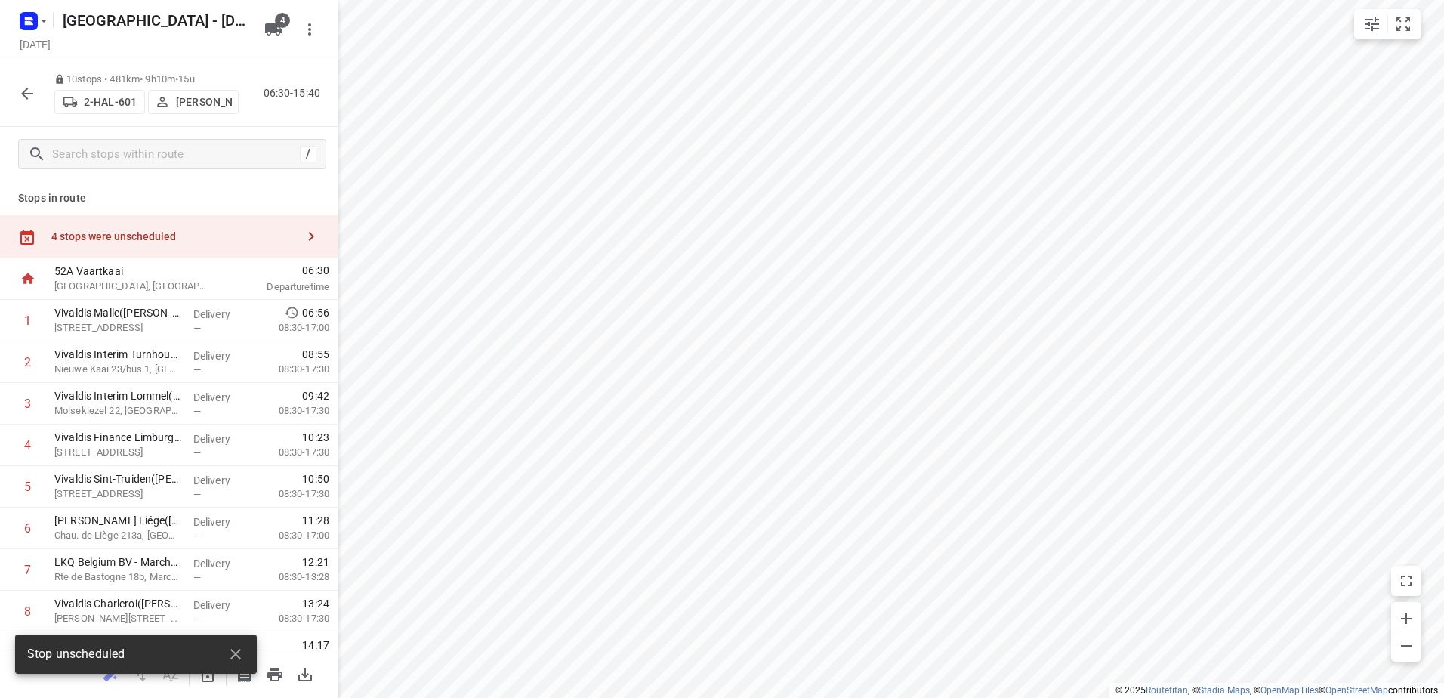
click at [132, 234] on div "4 stops were unscheduled" at bounding box center [173, 236] width 245 height 12
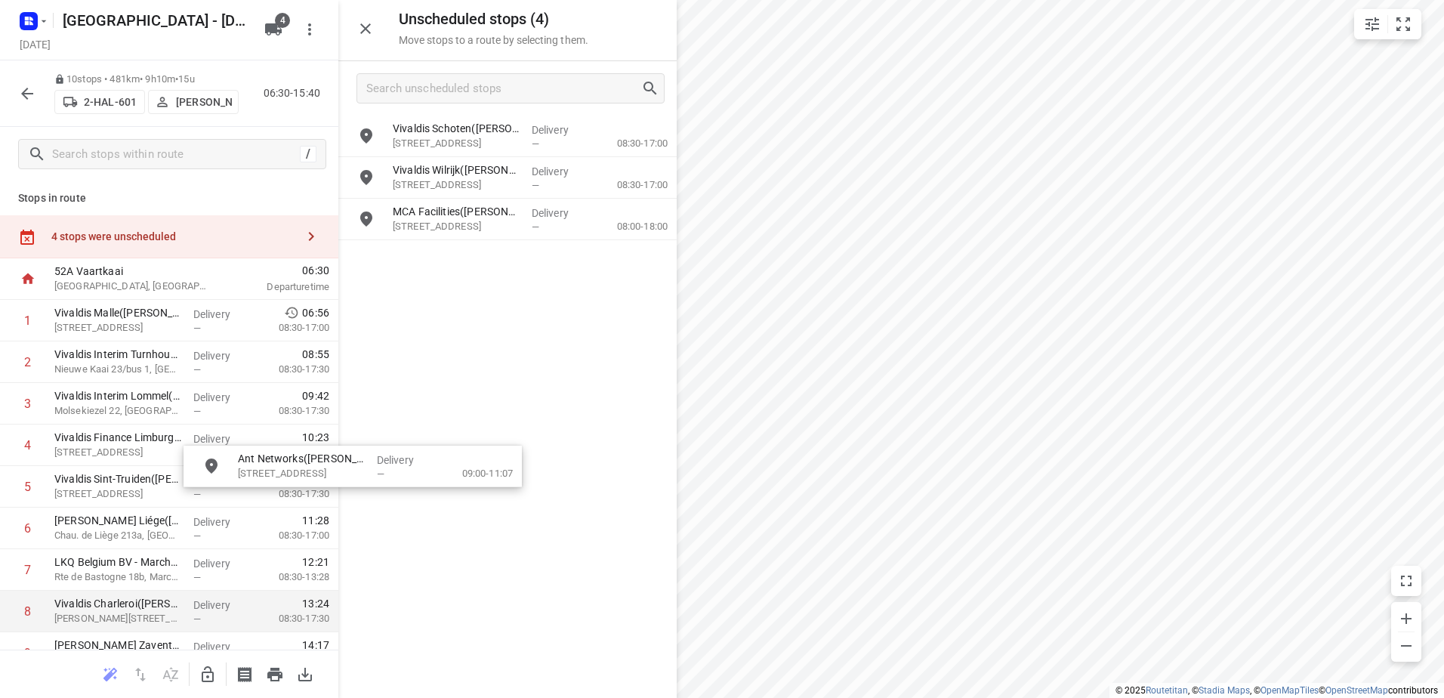
drag, startPoint x: 524, startPoint y: 141, endPoint x: 270, endPoint y: 600, distance: 524.8
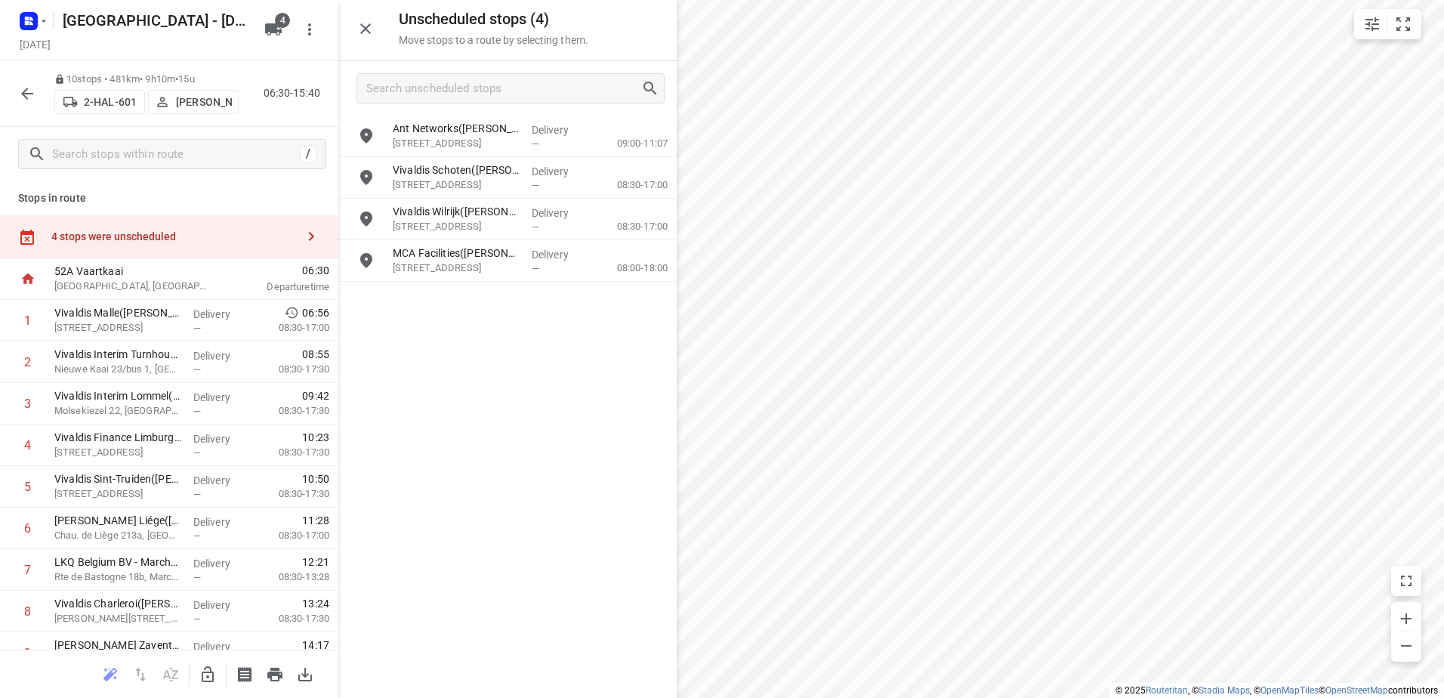
drag, startPoint x: 208, startPoint y: 679, endPoint x: 212, endPoint y: 670, distance: 10.1
click at [212, 670] on icon "button" at bounding box center [208, 675] width 18 height 18
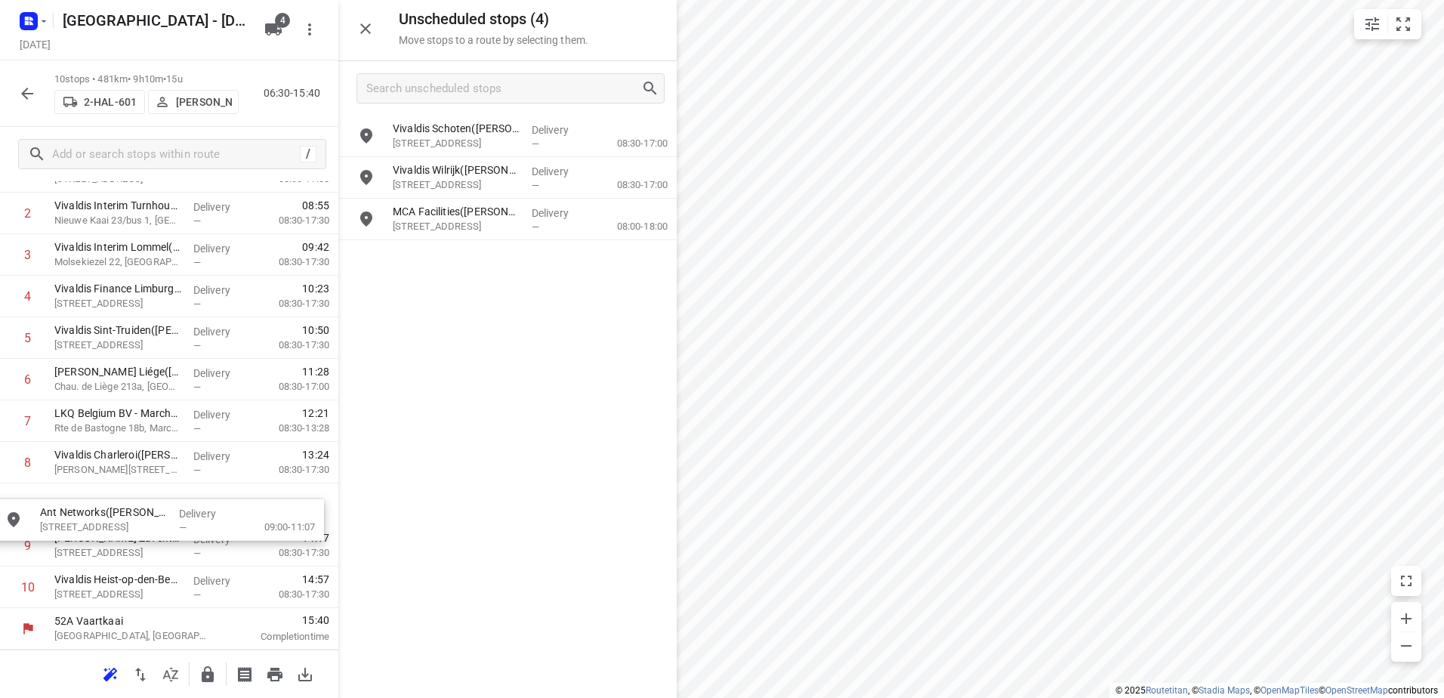
drag, startPoint x: 483, startPoint y: 144, endPoint x: 125, endPoint y: 511, distance: 512.9
click at [36, 103] on button "button" at bounding box center [27, 94] width 30 height 30
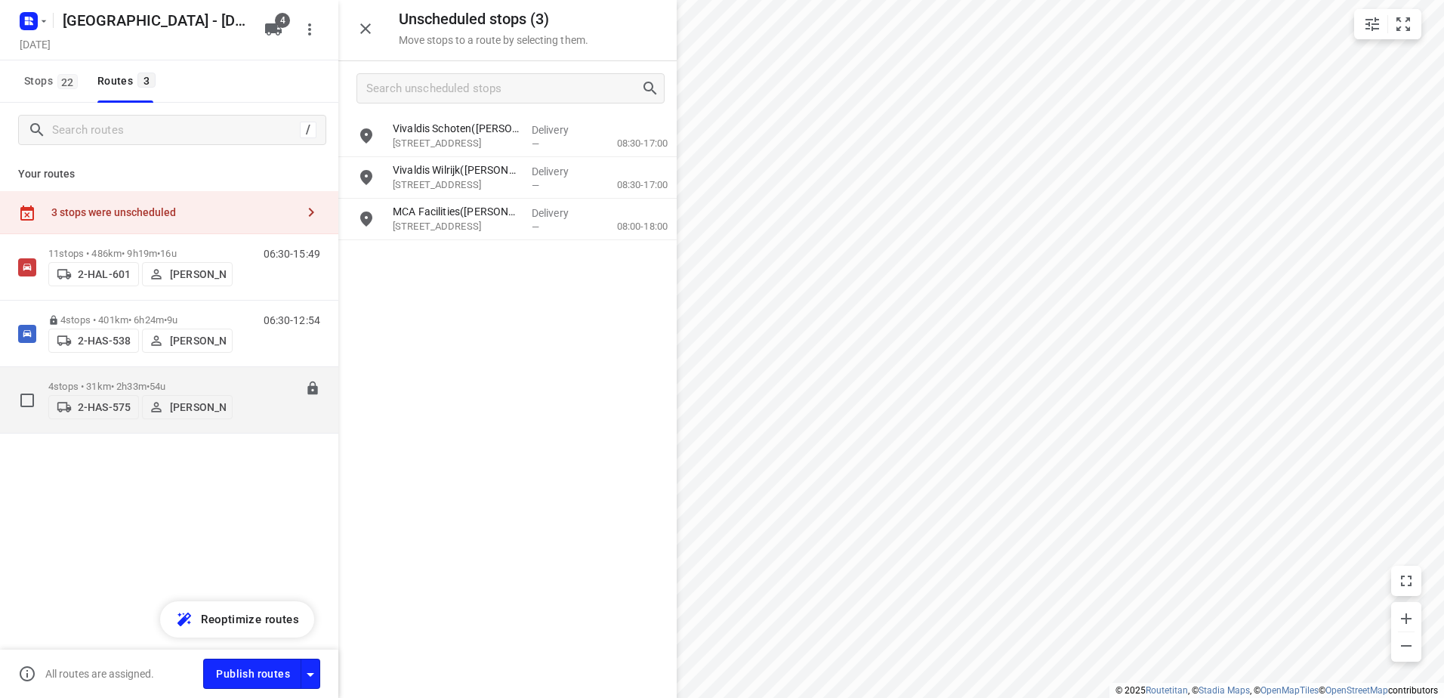
click at [181, 373] on div "4 stops • 31km • 2h33m • 54u 2-HAS-575 Warren Blust" at bounding box center [140, 400] width 184 height 54
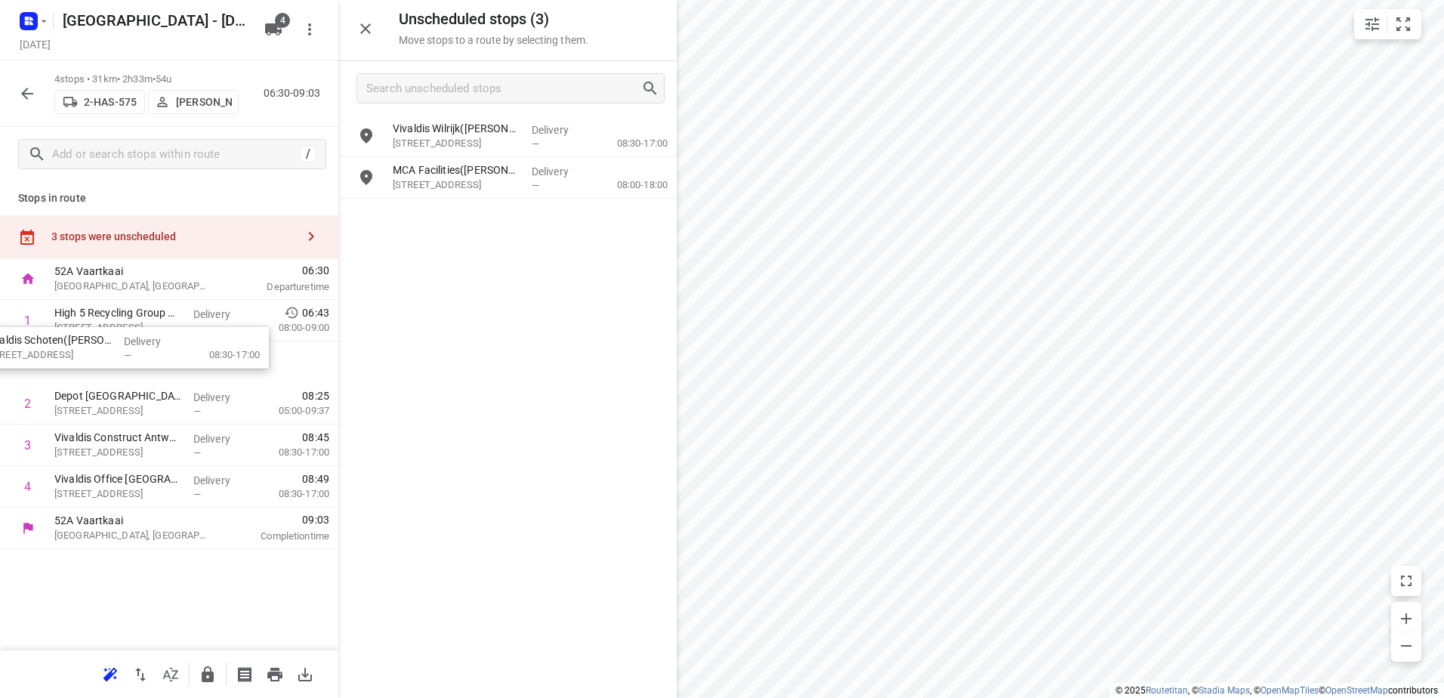
drag, startPoint x: 538, startPoint y: 138, endPoint x: 121, endPoint y: 357, distance: 471.0
drag, startPoint x: 153, startPoint y: 397, endPoint x: 153, endPoint y: 304, distance: 92.9
click at [153, 304] on div "1 High 5 Recycling Group NV(Emilie Huybrechts) Haminastraat 25, Antwerpen Deliv…" at bounding box center [169, 404] width 338 height 208
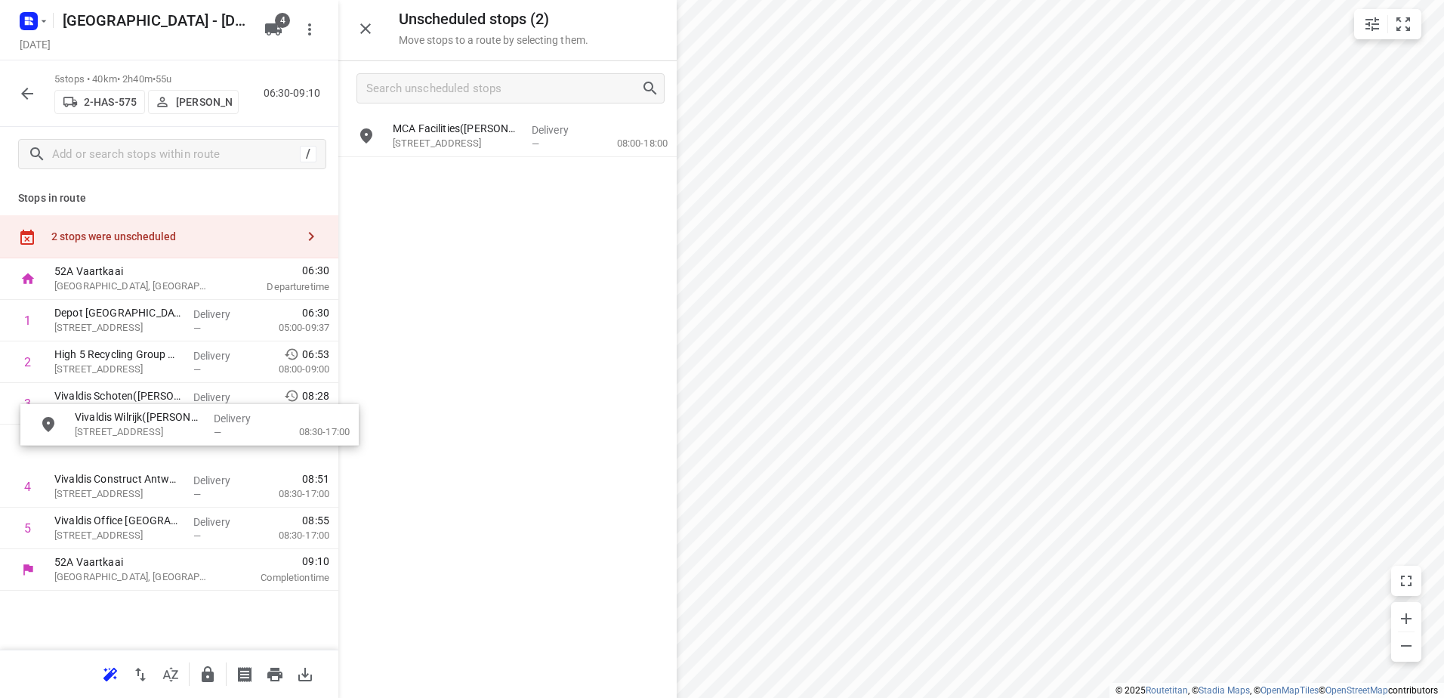
drag, startPoint x: 495, startPoint y: 125, endPoint x: 158, endPoint y: 435, distance: 457.7
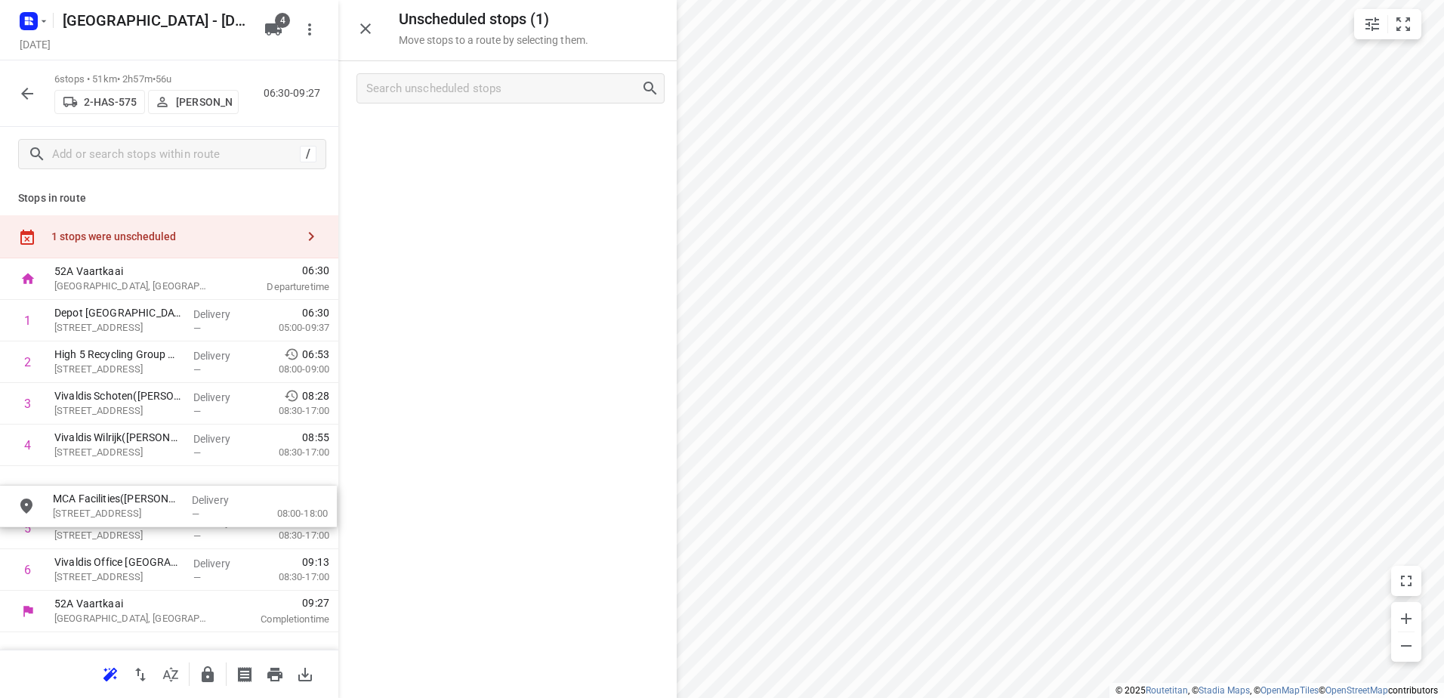
drag, startPoint x: 504, startPoint y: 134, endPoint x: 152, endPoint y: 532, distance: 531.4
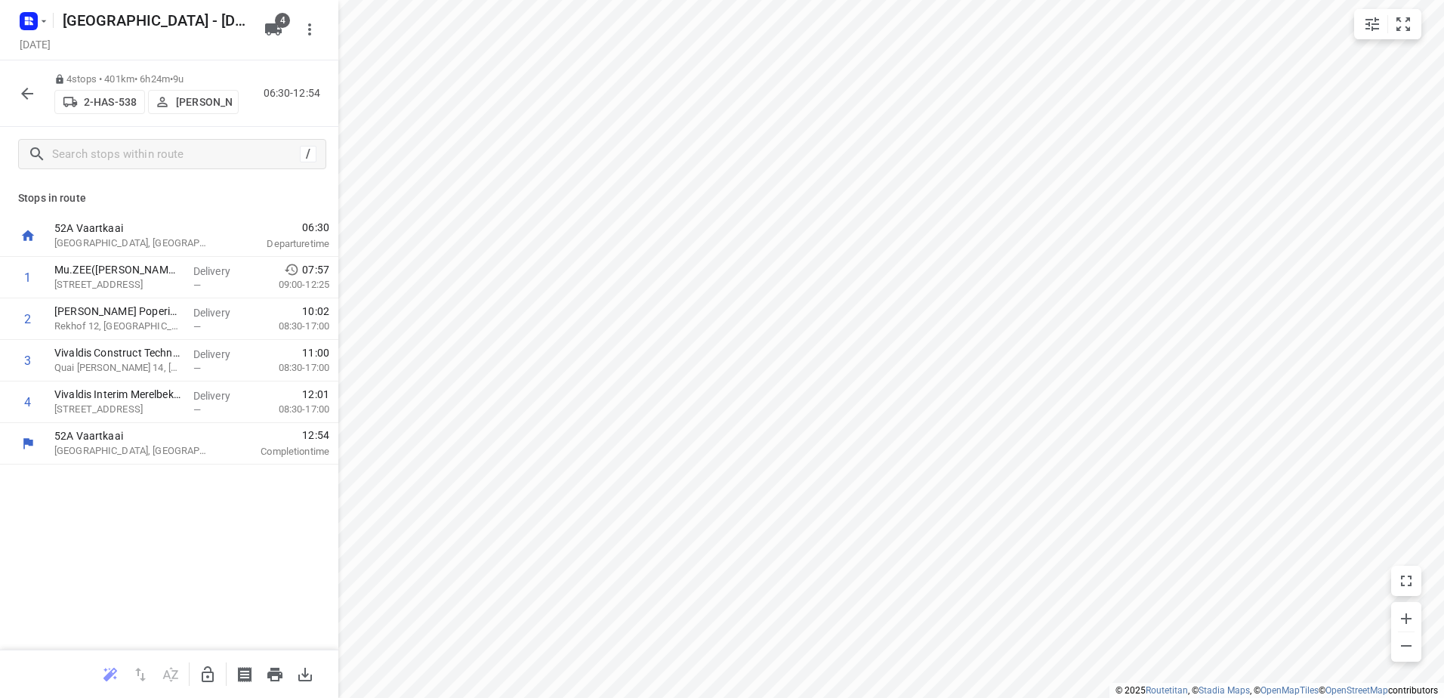
click at [11, 101] on div "4 stops • 401km • 6h24m • 9u 2-HAS-538 Maico Geers 06:30-12:54" at bounding box center [169, 93] width 338 height 66
drag, startPoint x: 34, startPoint y: 6, endPoint x: 33, endPoint y: 19, distance: 12.9
click at [33, 15] on div at bounding box center [32, 20] width 36 height 29
click at [33, 20] on rect "button" at bounding box center [29, 21] width 18 height 18
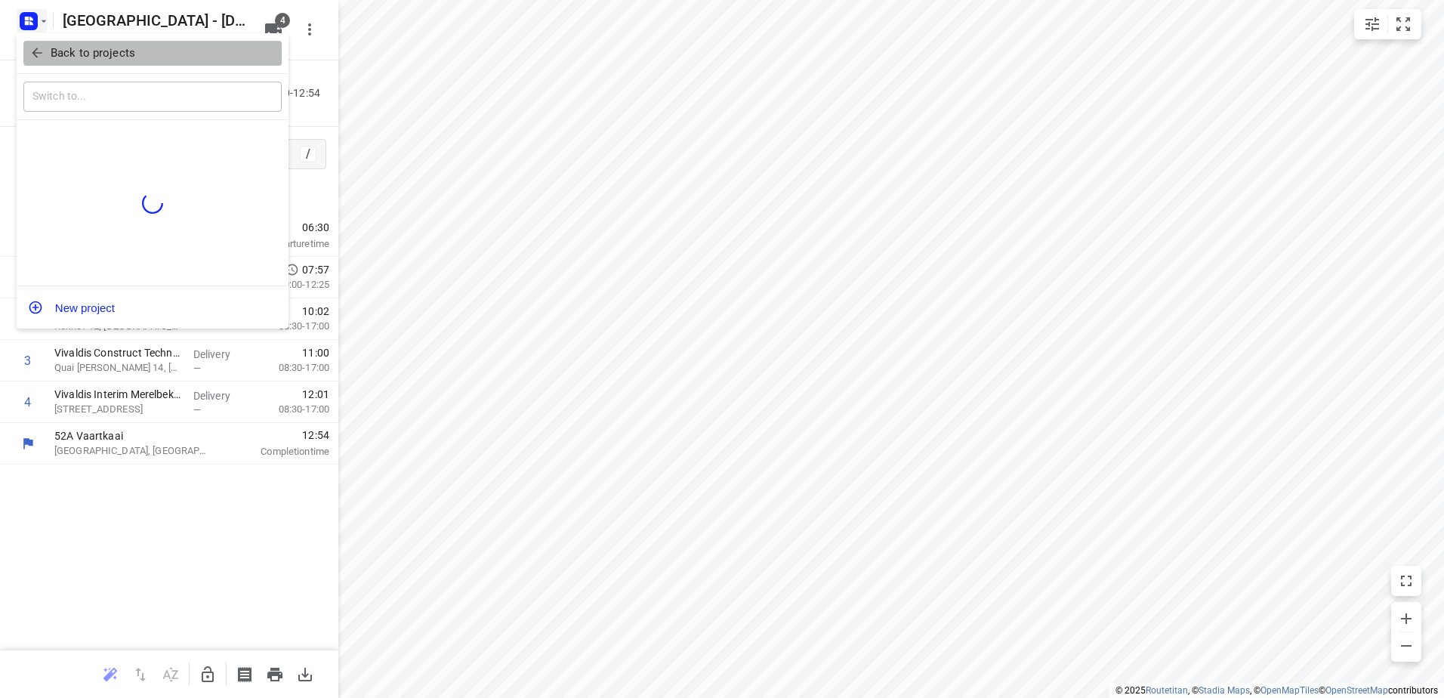
click at [118, 51] on p "Back to projects" at bounding box center [93, 53] width 85 height 17
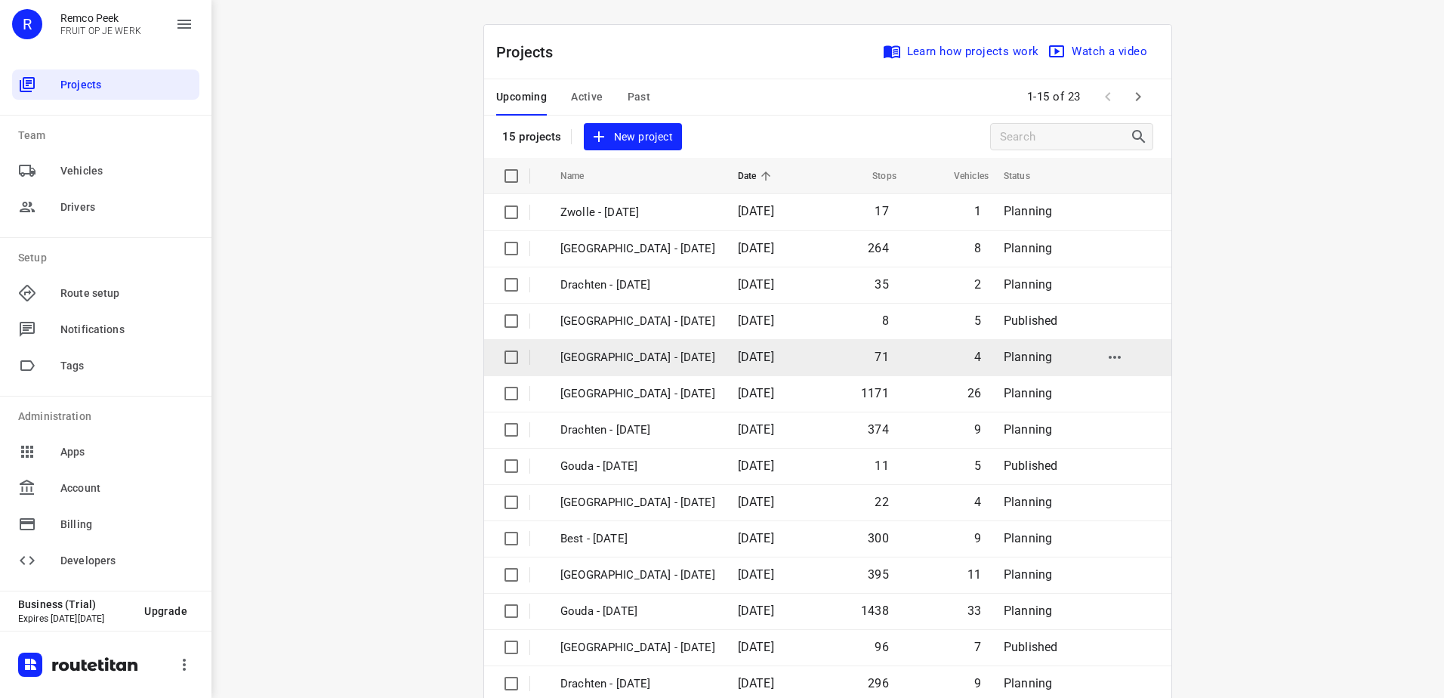
click at [635, 363] on p "[GEOGRAPHIC_DATA] - [DATE]" at bounding box center [638, 357] width 155 height 17
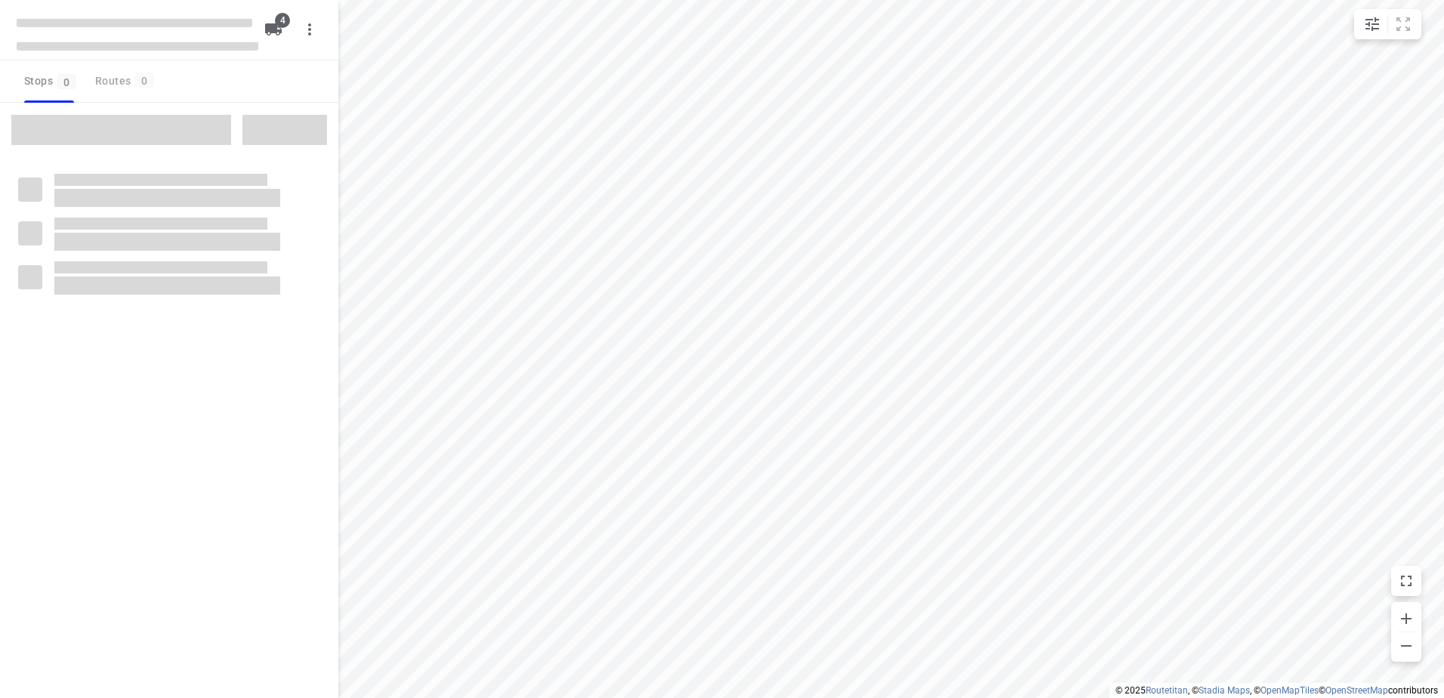
checkbox input "true"
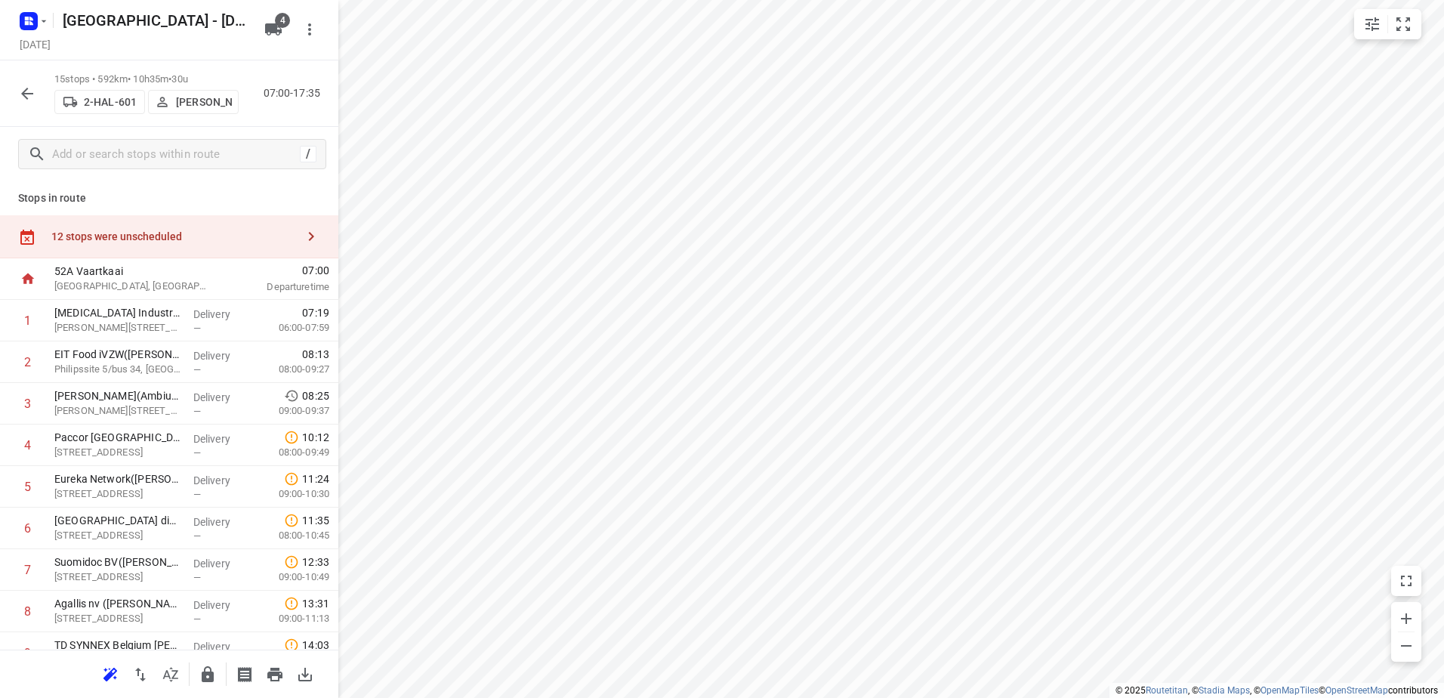
click at [196, 246] on div "12 stops were unscheduled" at bounding box center [169, 236] width 338 height 43
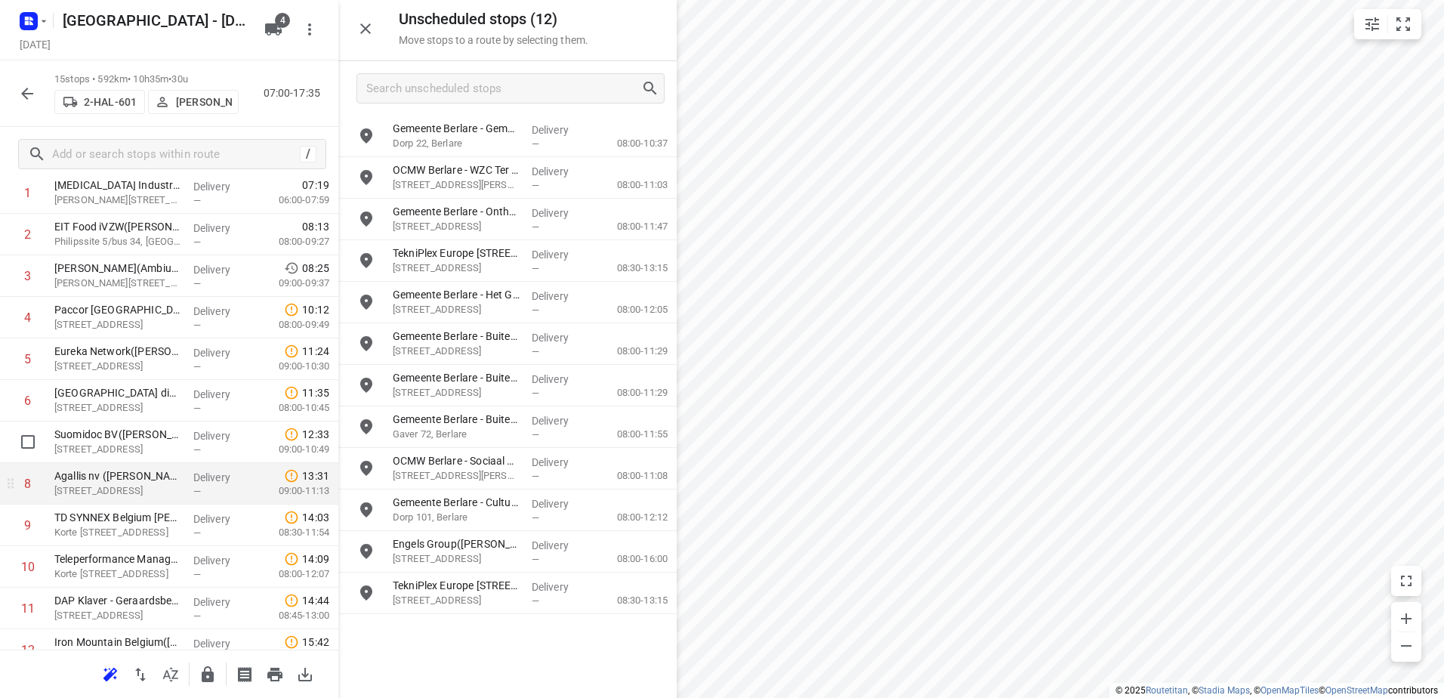
scroll to position [151, 0]
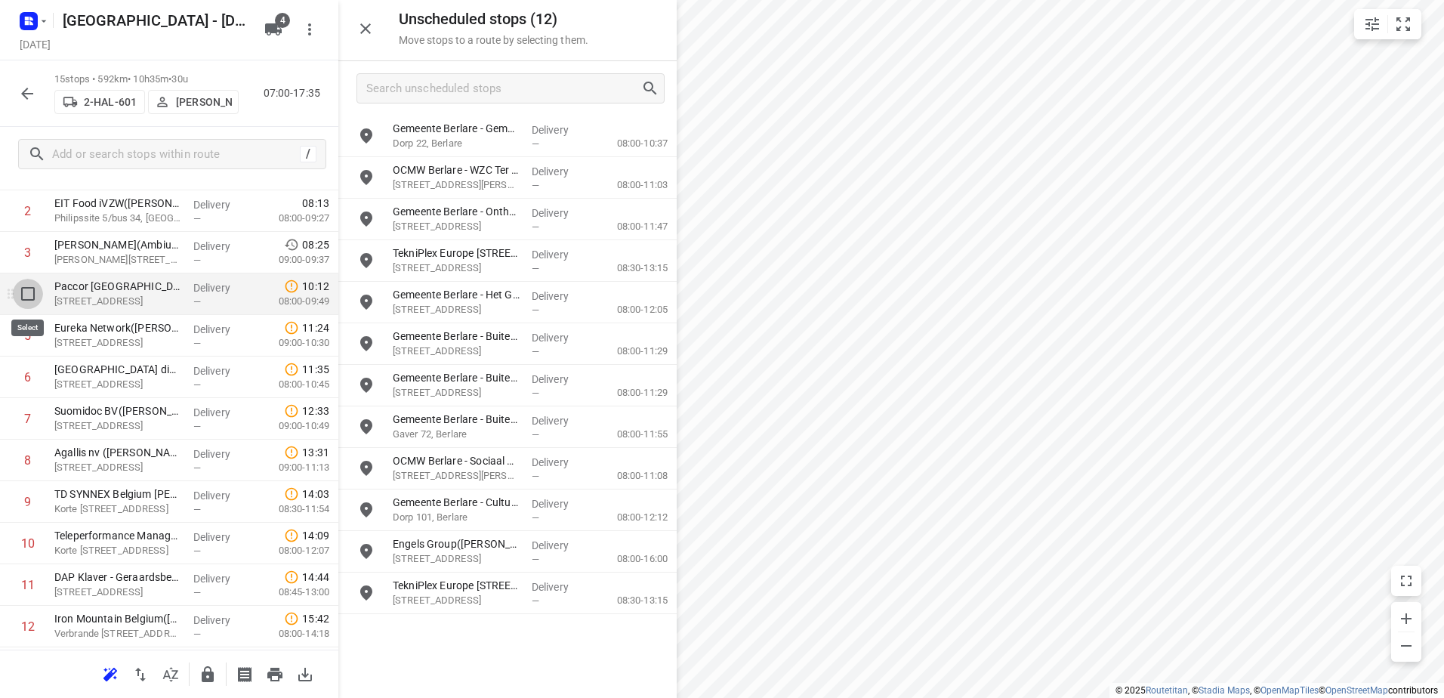
click at [18, 285] on input "checkbox" at bounding box center [28, 294] width 30 height 30
checkbox input "true"
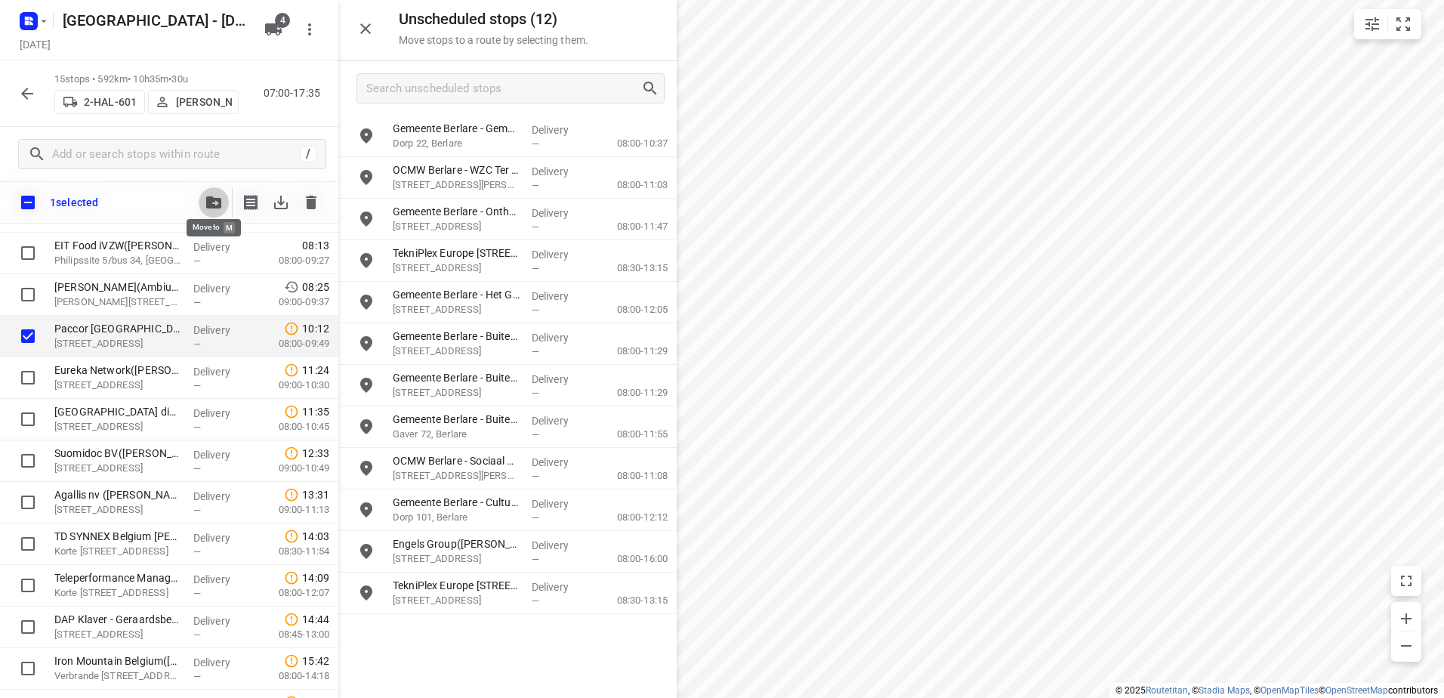
click at [206, 201] on icon "button" at bounding box center [213, 202] width 15 height 12
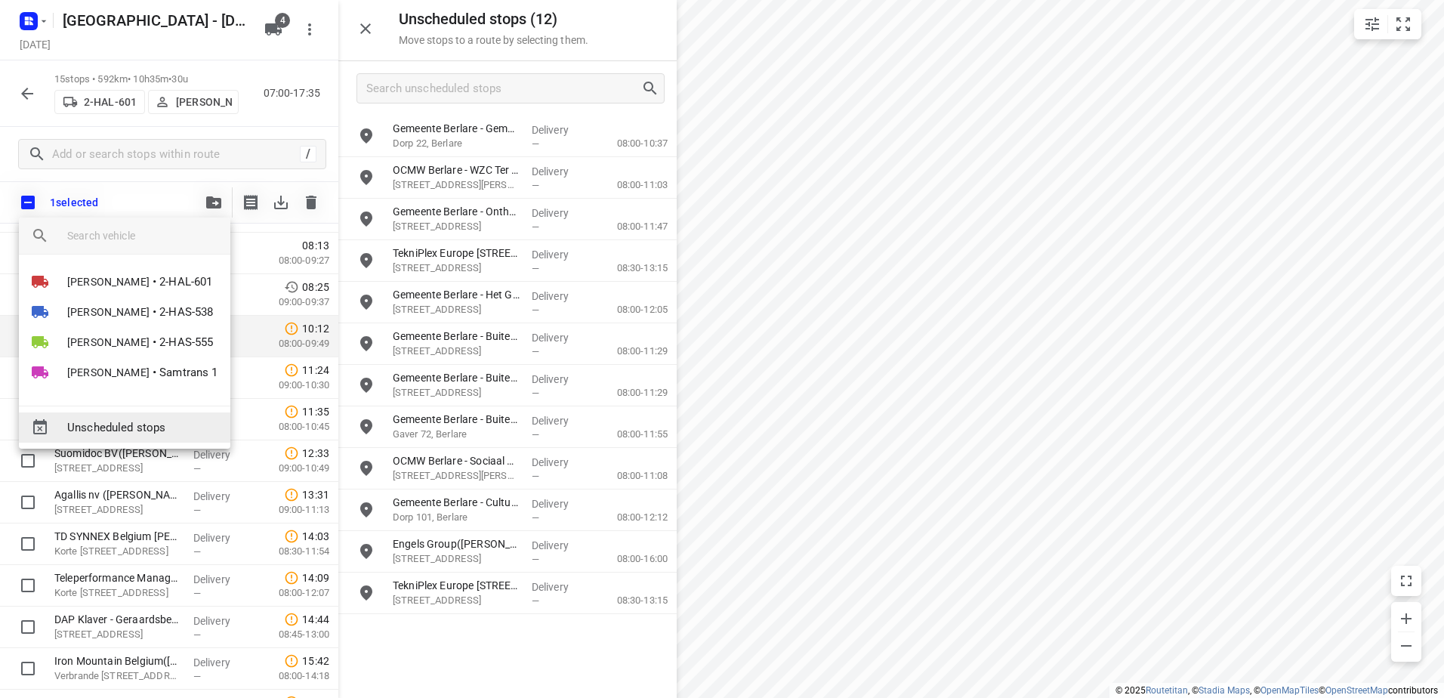
click at [156, 438] on div "Unscheduled stops" at bounding box center [125, 427] width 212 height 30
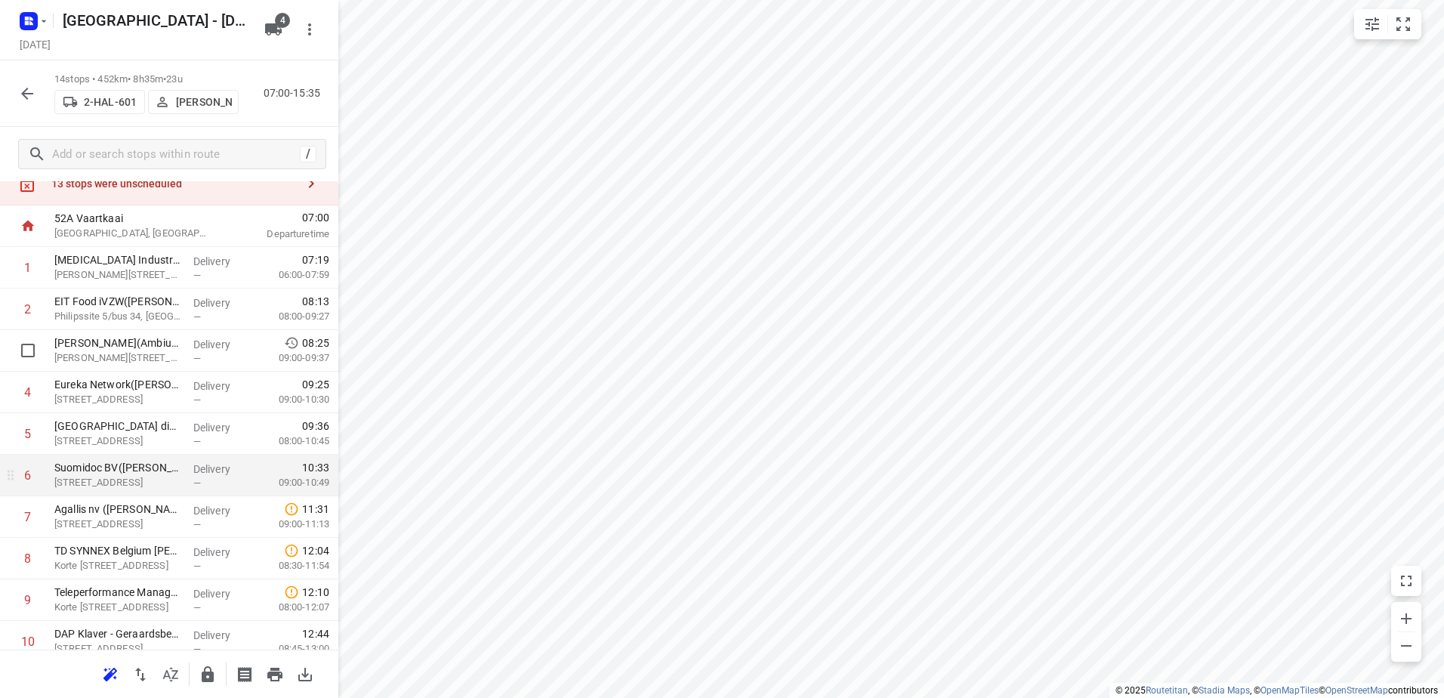
scroll to position [76, 0]
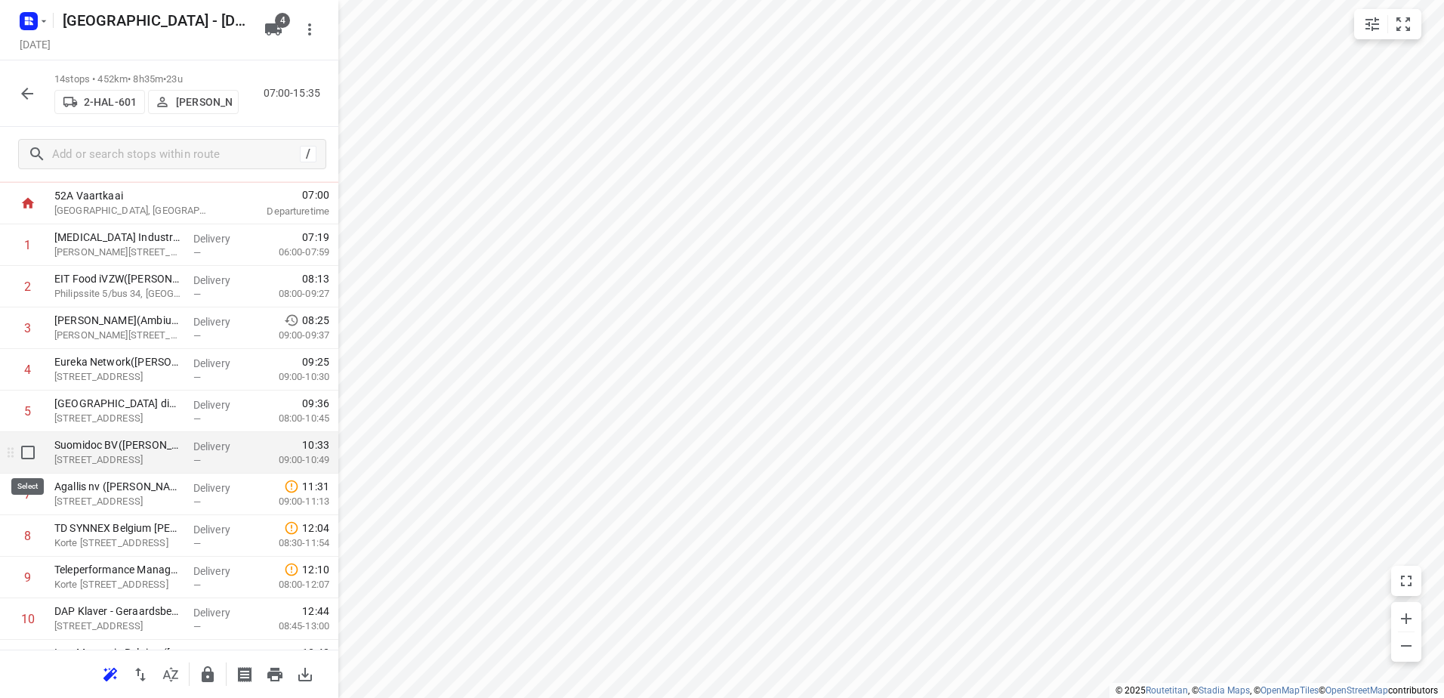
click at [23, 451] on input "checkbox" at bounding box center [28, 452] width 30 height 30
checkbox input "true"
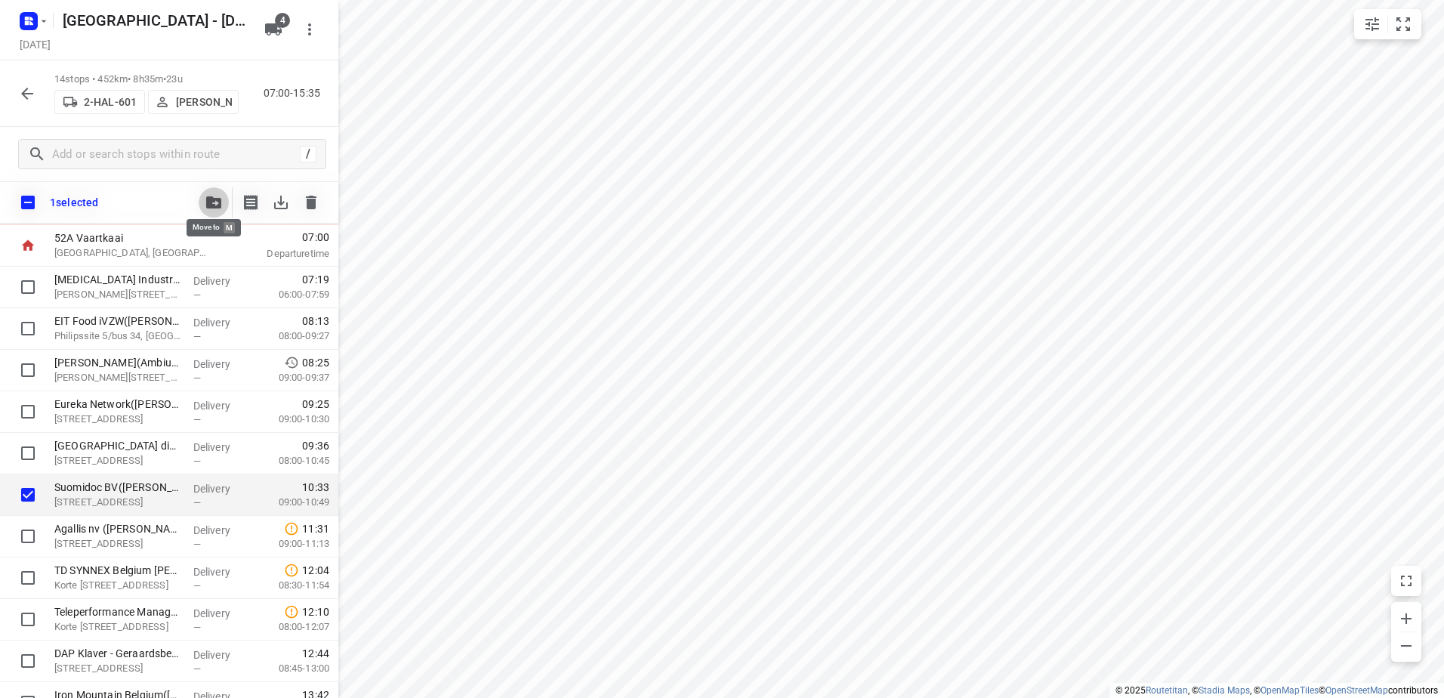
click at [219, 201] on icon "button" at bounding box center [213, 202] width 15 height 12
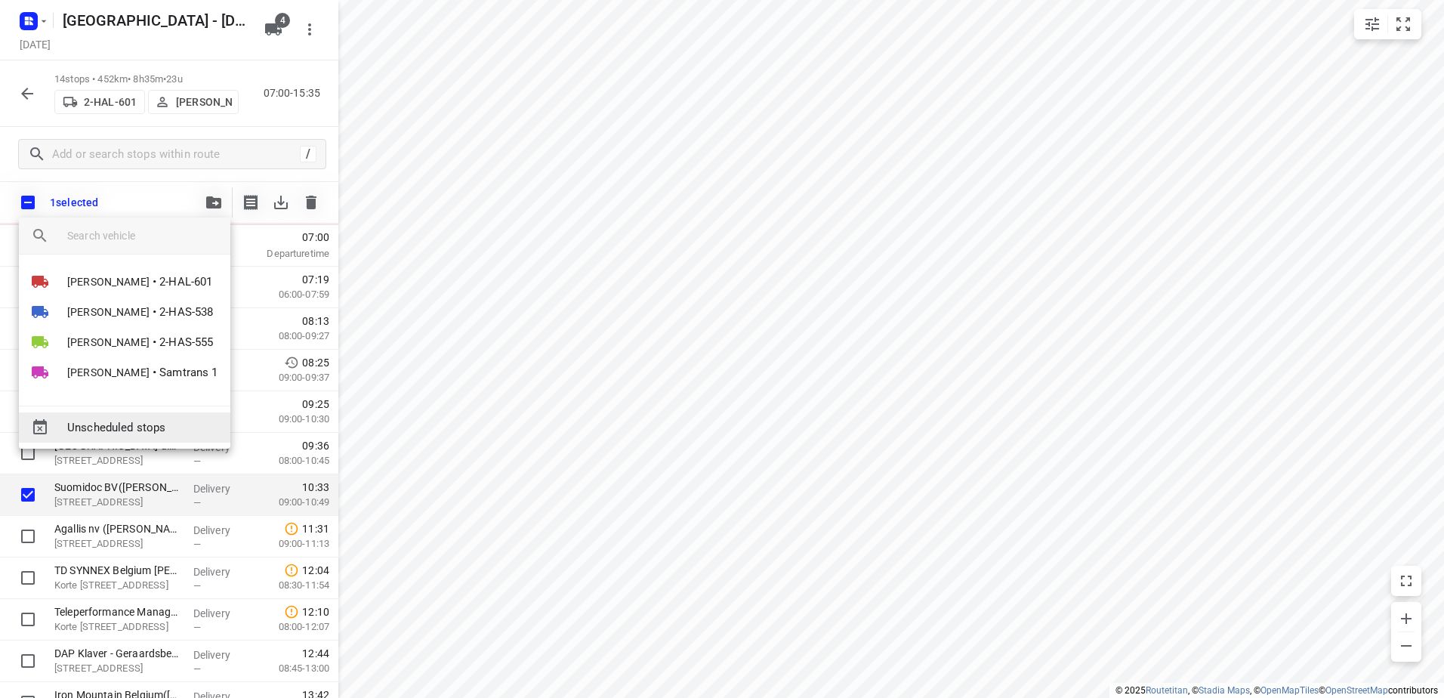
click at [191, 420] on span "Unscheduled stops" at bounding box center [142, 427] width 151 height 17
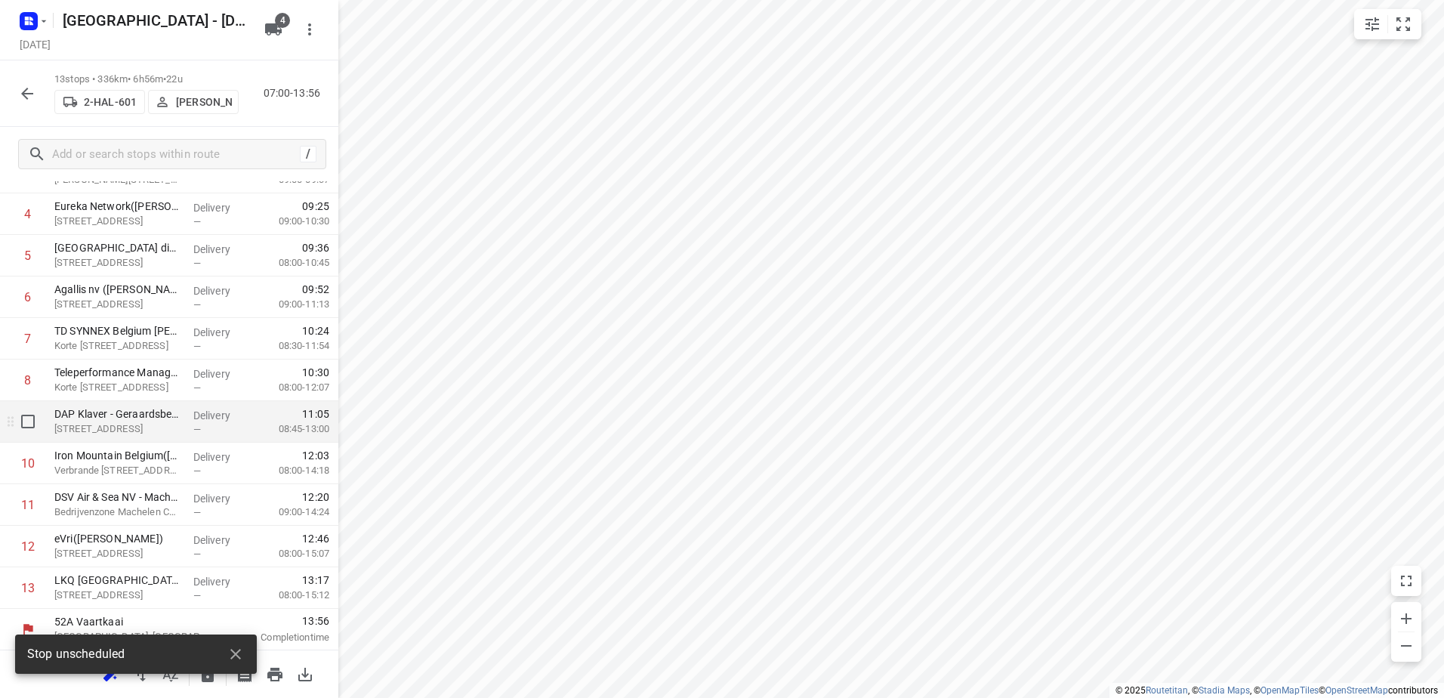
scroll to position [232, 0]
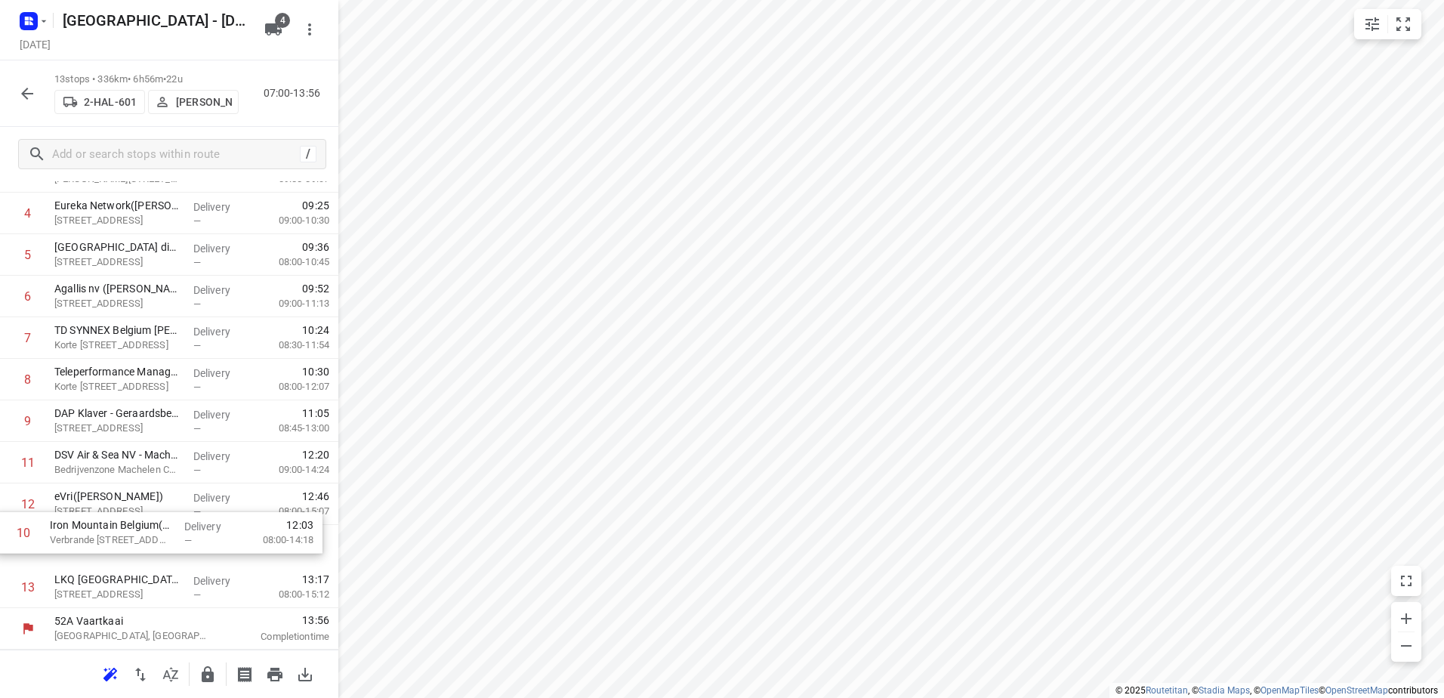
drag, startPoint x: 184, startPoint y: 456, endPoint x: 178, endPoint y: 543, distance: 87.1
click at [178, 543] on div "1 Proviron Industries(Ambius - België) Georges Gilliotstraat 60, Hemiksem Deliv…" at bounding box center [169, 338] width 338 height 540
drag, startPoint x: 175, startPoint y: 507, endPoint x: 171, endPoint y: 585, distance: 78.7
click at [172, 585] on div "1 Proviron Industries(Ambius - België) Georges Gilliotstraat 60, Hemiksem Deliv…" at bounding box center [169, 338] width 338 height 540
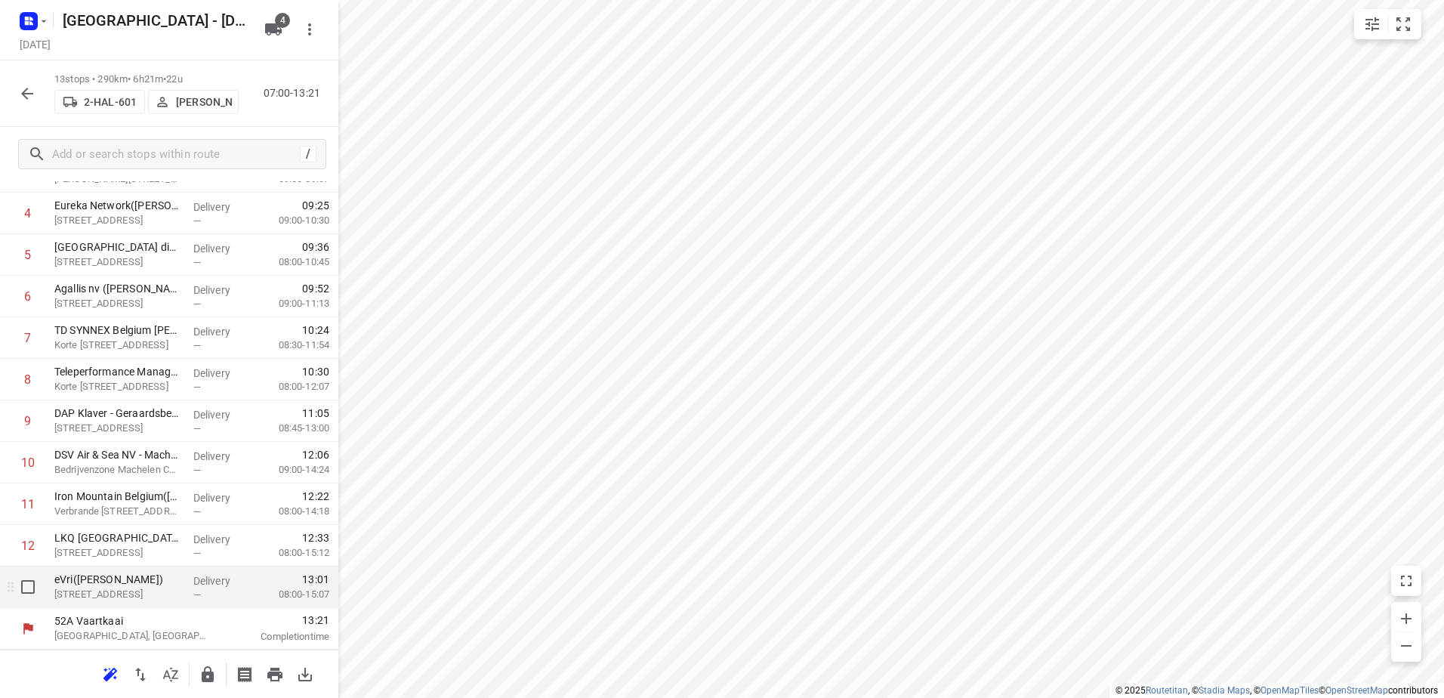
click at [22, 591] on input "checkbox" at bounding box center [28, 587] width 30 height 30
checkbox input "true"
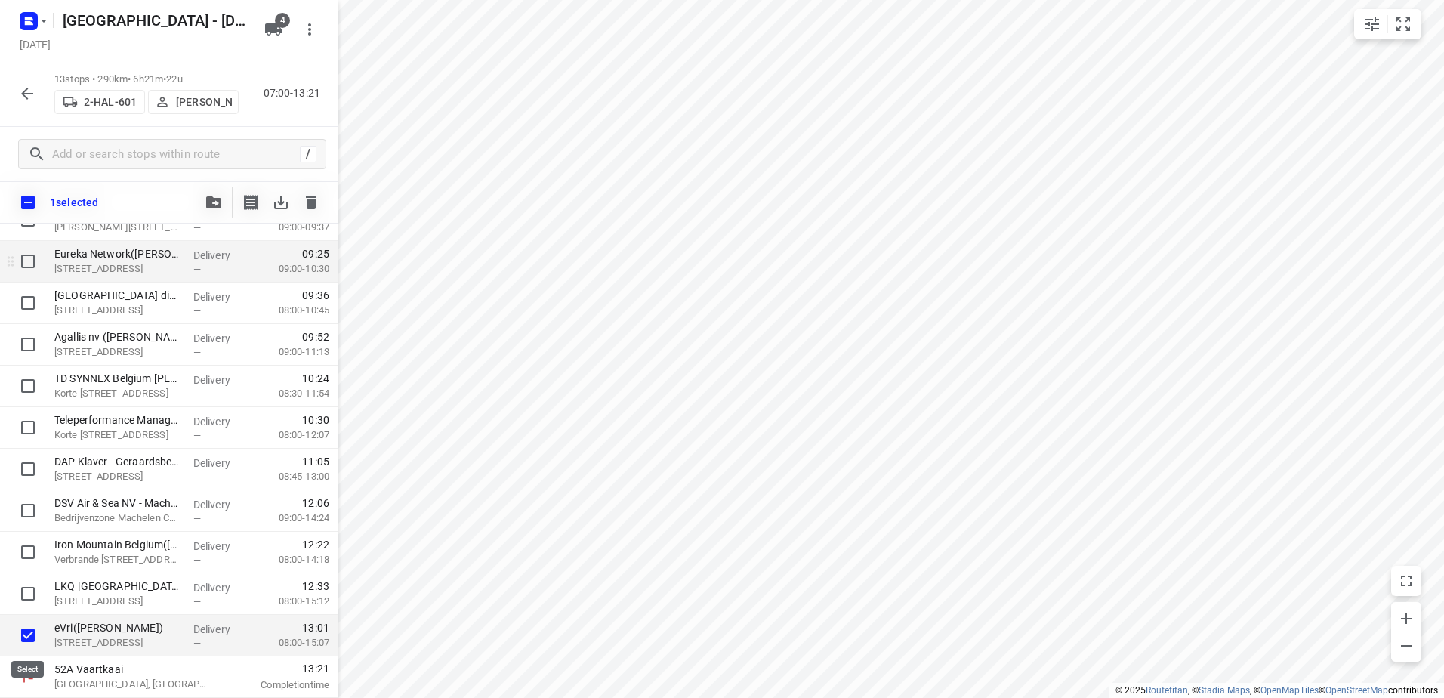
scroll to position [226, 0]
click at [212, 194] on button "button" at bounding box center [214, 202] width 30 height 30
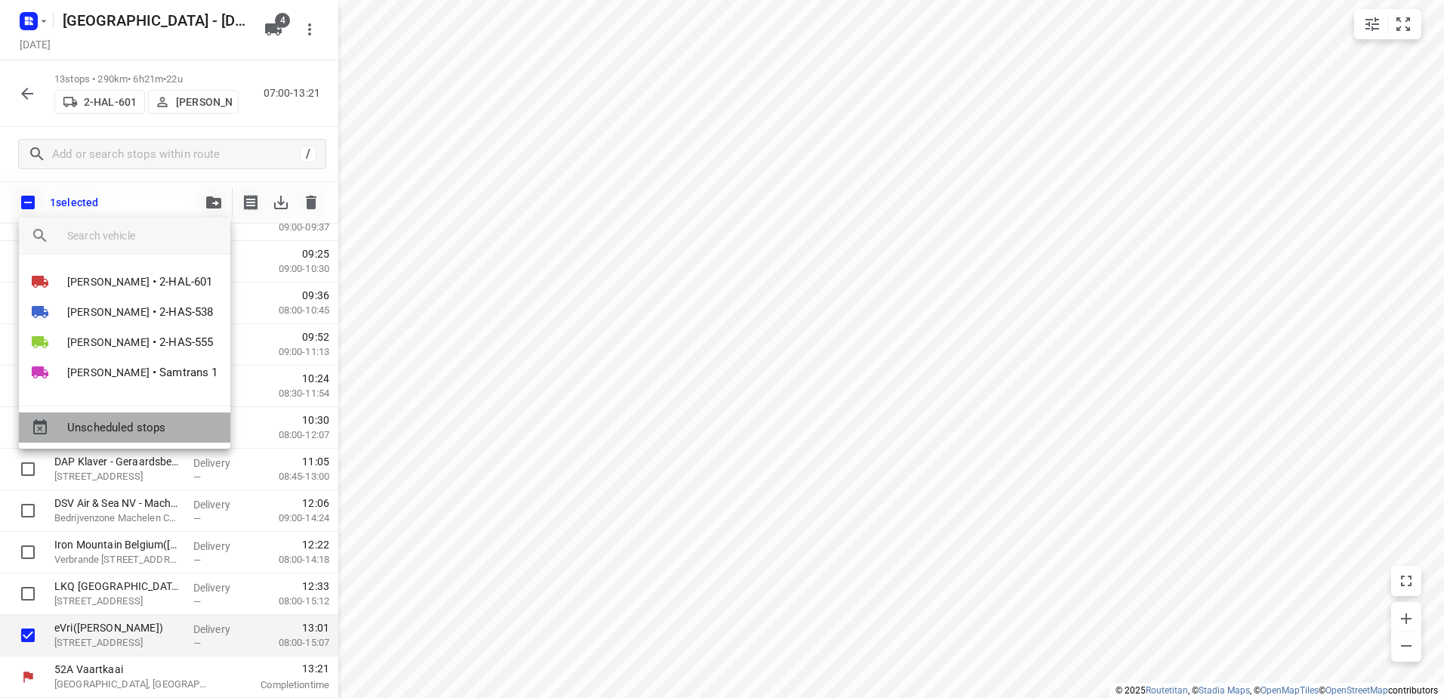
click at [171, 427] on span "Unscheduled stops" at bounding box center [142, 427] width 151 height 17
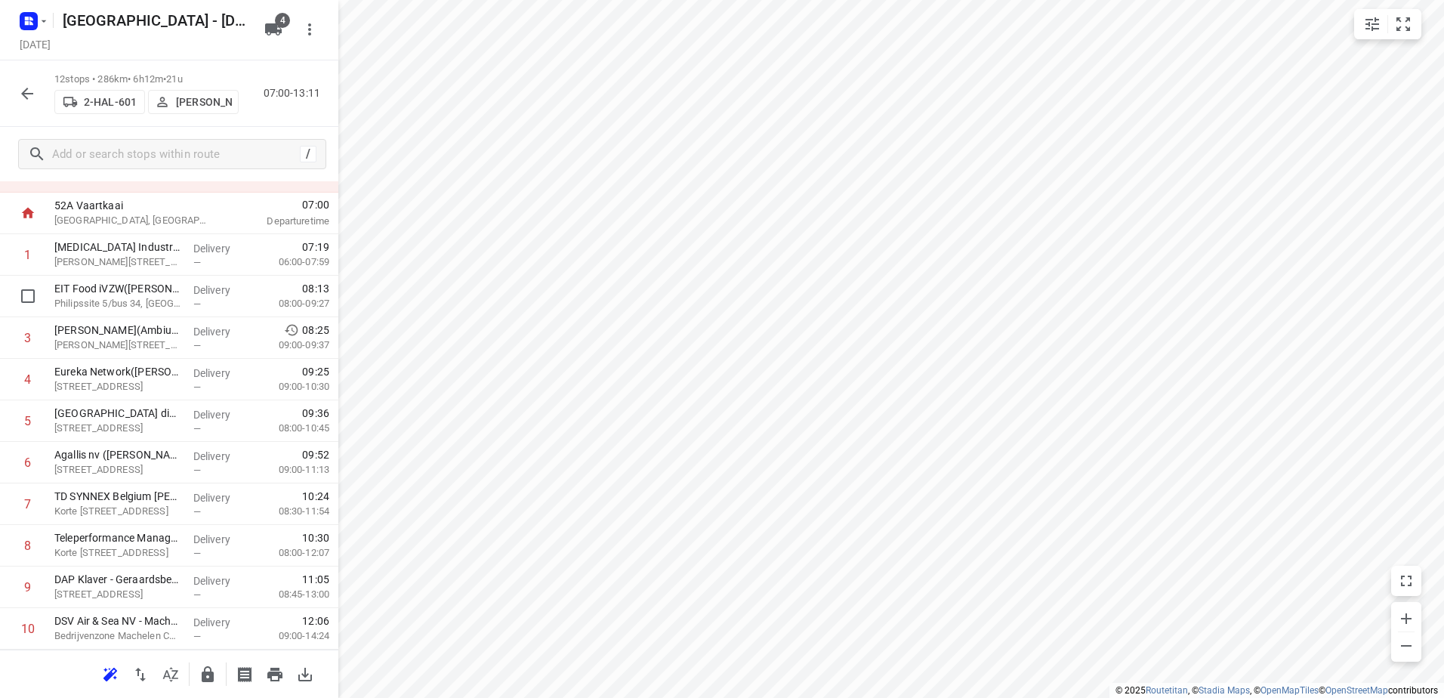
scroll to position [0, 0]
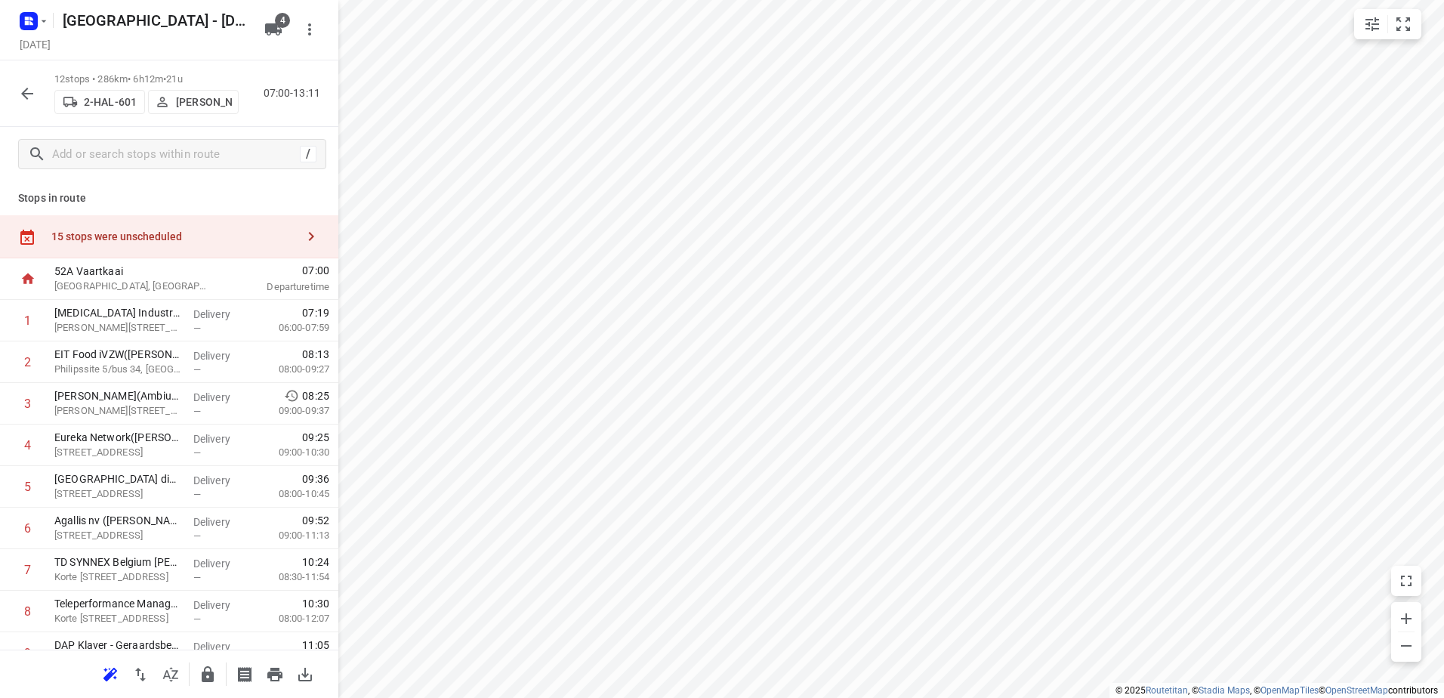
click at [178, 225] on div "15 stops were unscheduled" at bounding box center [169, 236] width 338 height 43
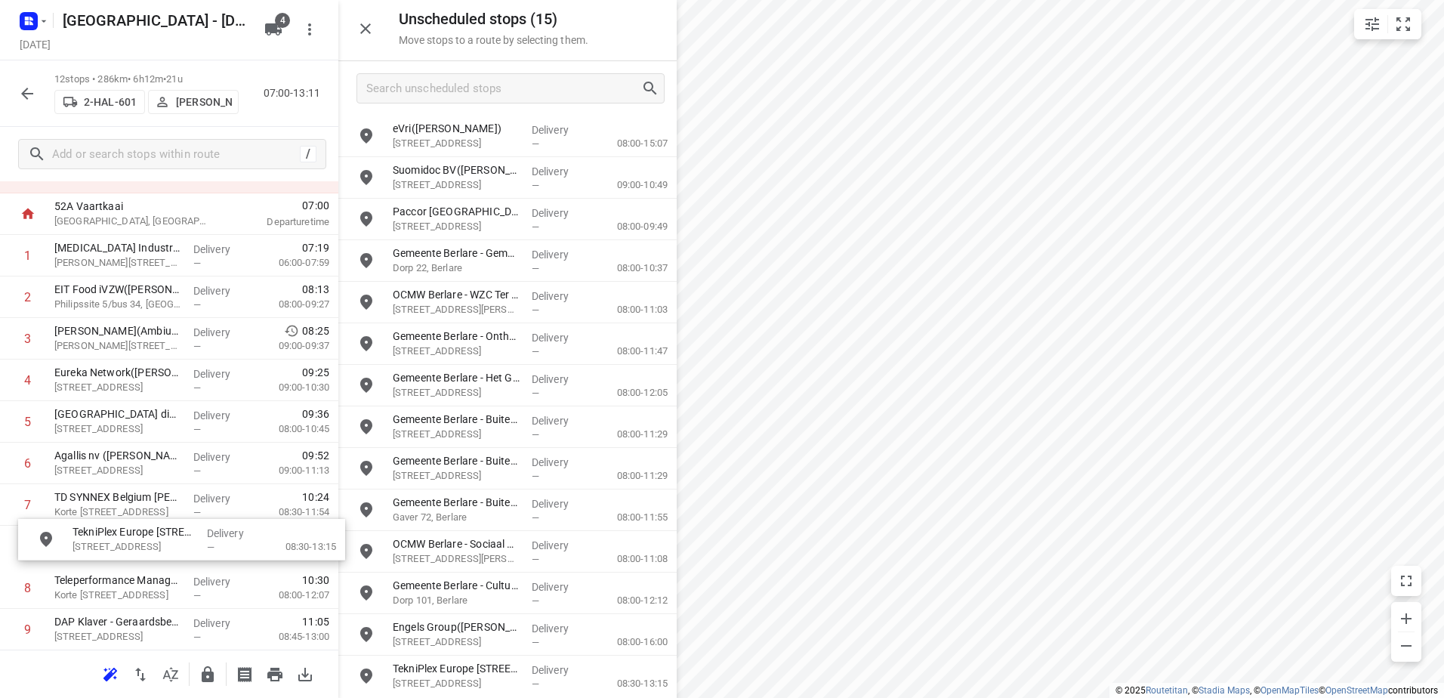
scroll to position [65, 0]
drag, startPoint x: 498, startPoint y: 385, endPoint x: 138, endPoint y: 509, distance: 380.6
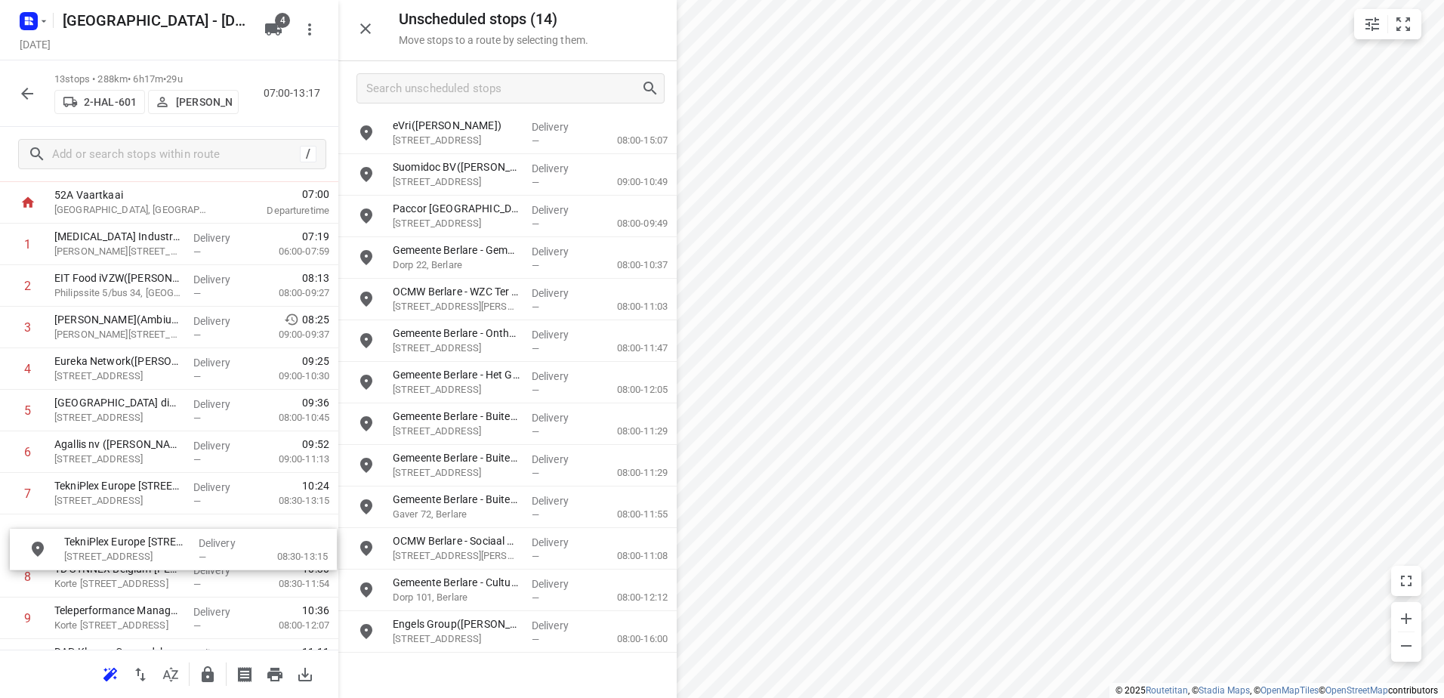
scroll to position [76, 0]
drag, startPoint x: 490, startPoint y: 676, endPoint x: 139, endPoint y: 497, distance: 394.3
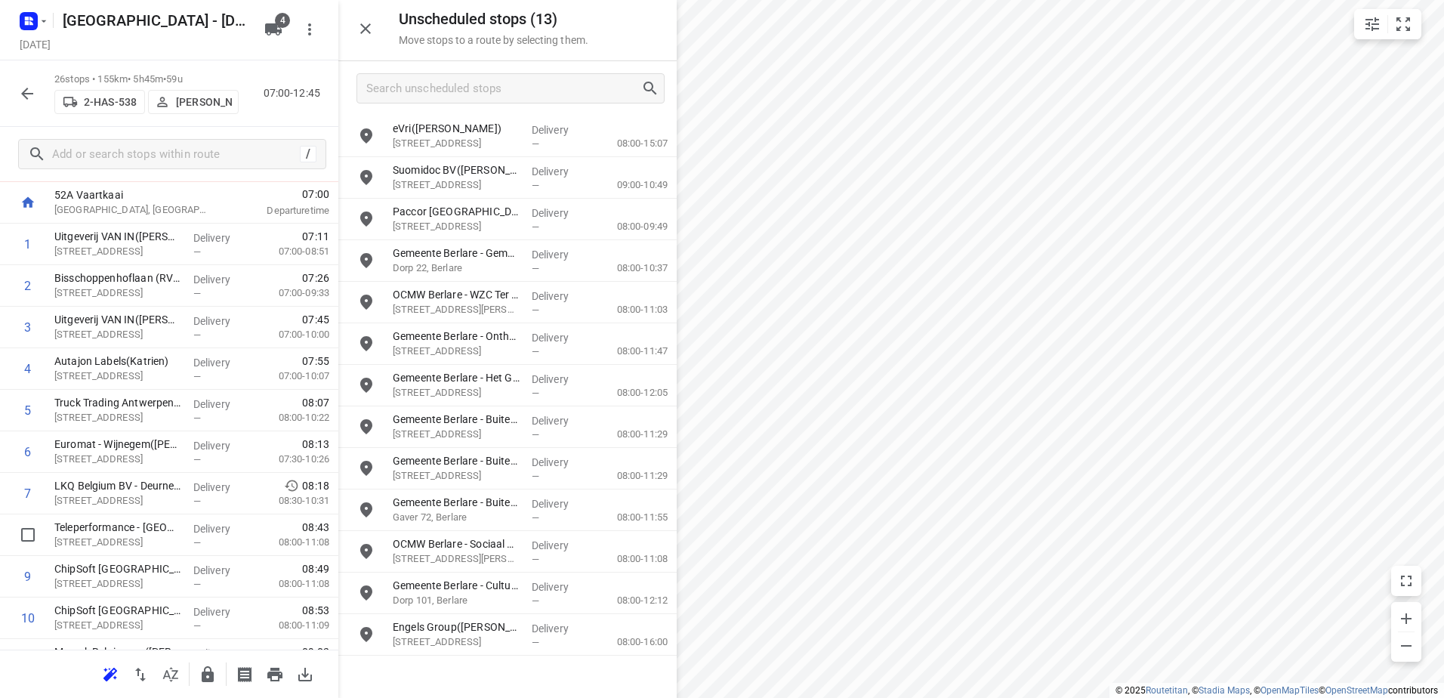
scroll to position [530, 0]
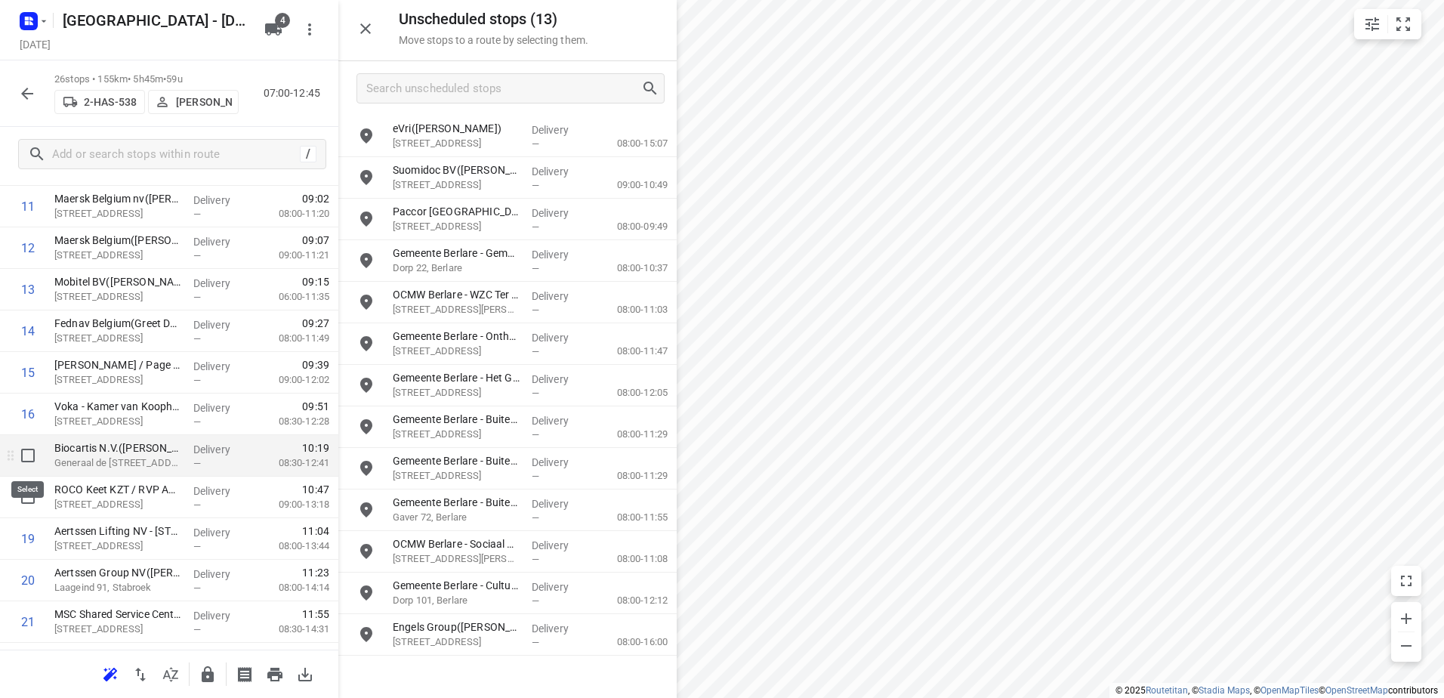
click at [24, 461] on input "checkbox" at bounding box center [28, 455] width 30 height 30
checkbox input "true"
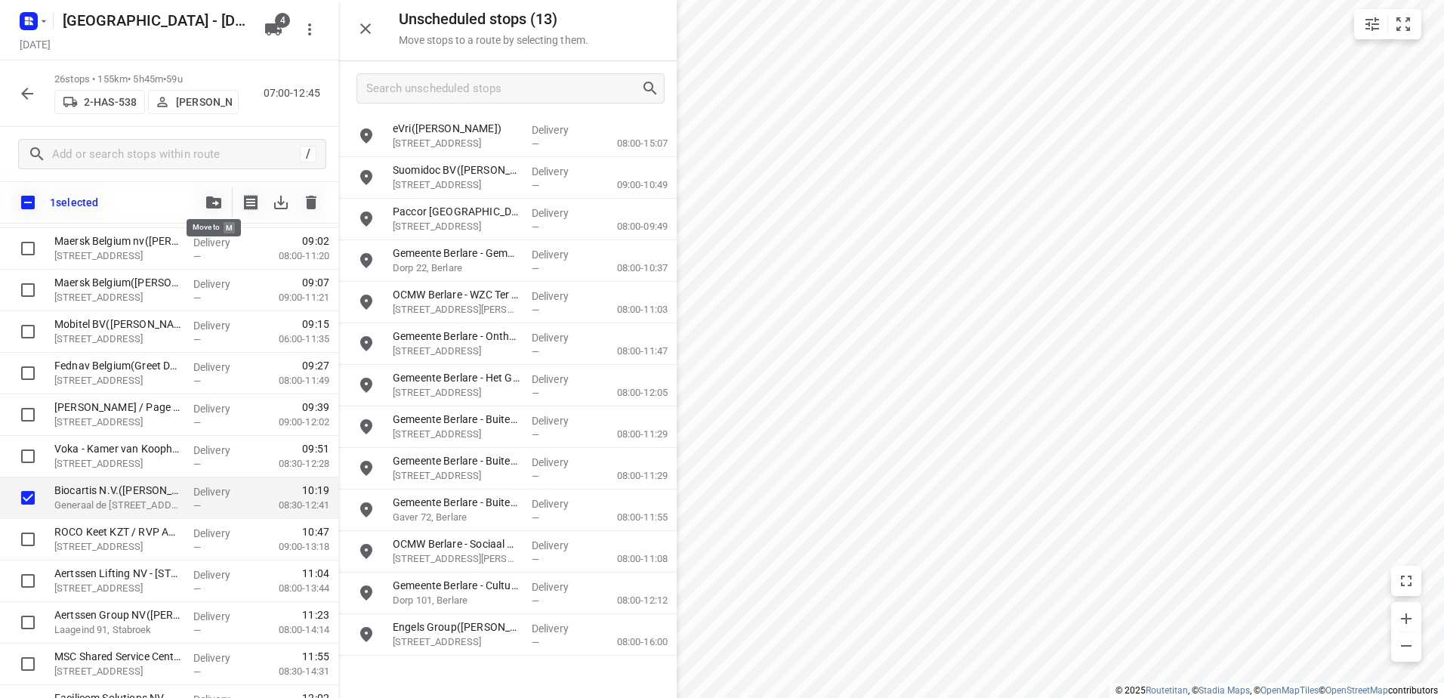
click at [205, 205] on span "button" at bounding box center [214, 202] width 18 height 12
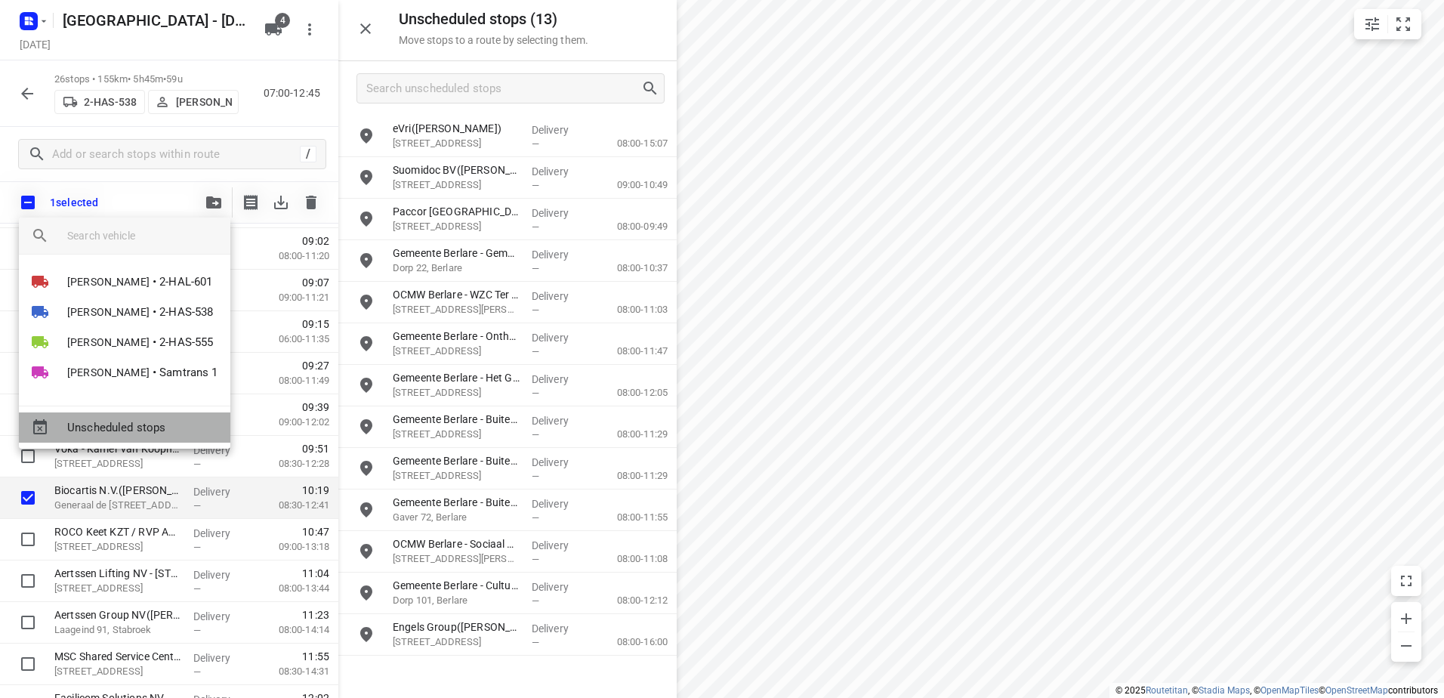
click at [175, 419] on span "Unscheduled stops" at bounding box center [142, 427] width 151 height 17
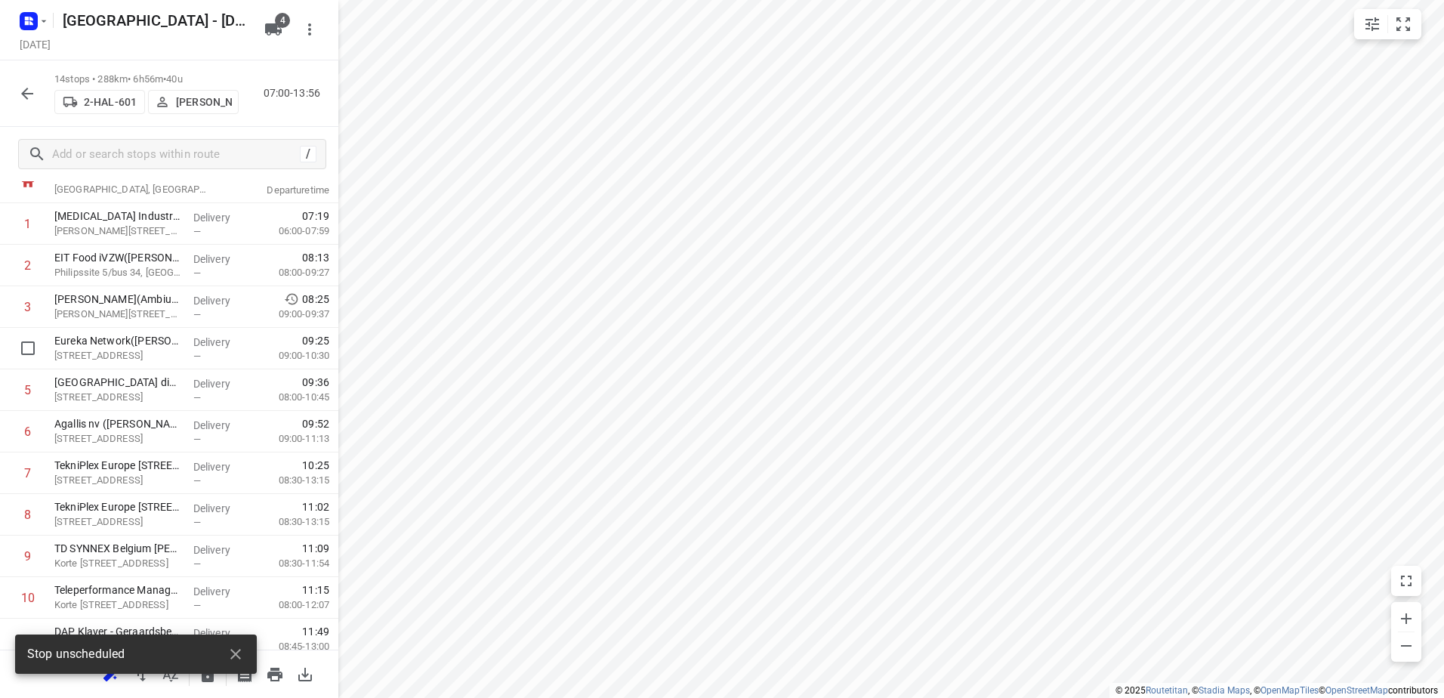
scroll to position [0, 0]
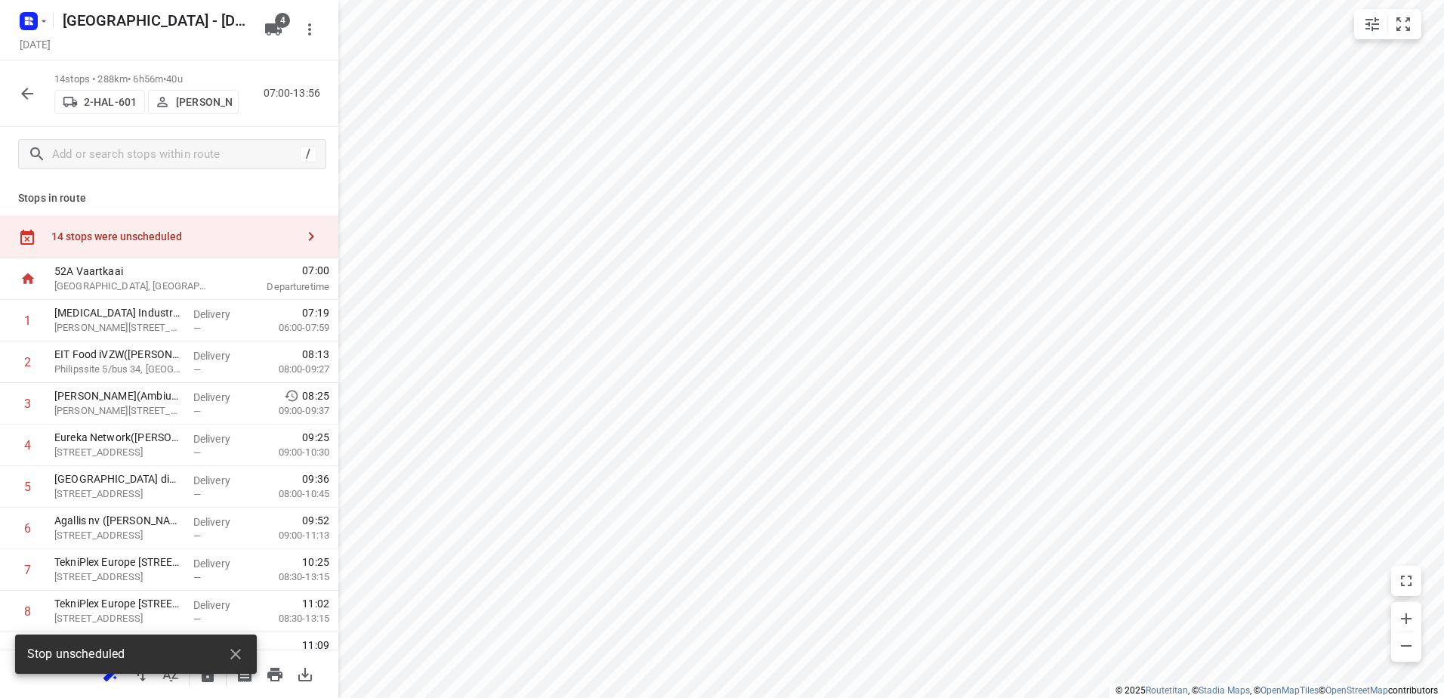
click at [103, 225] on div "14 stops were unscheduled" at bounding box center [169, 236] width 338 height 43
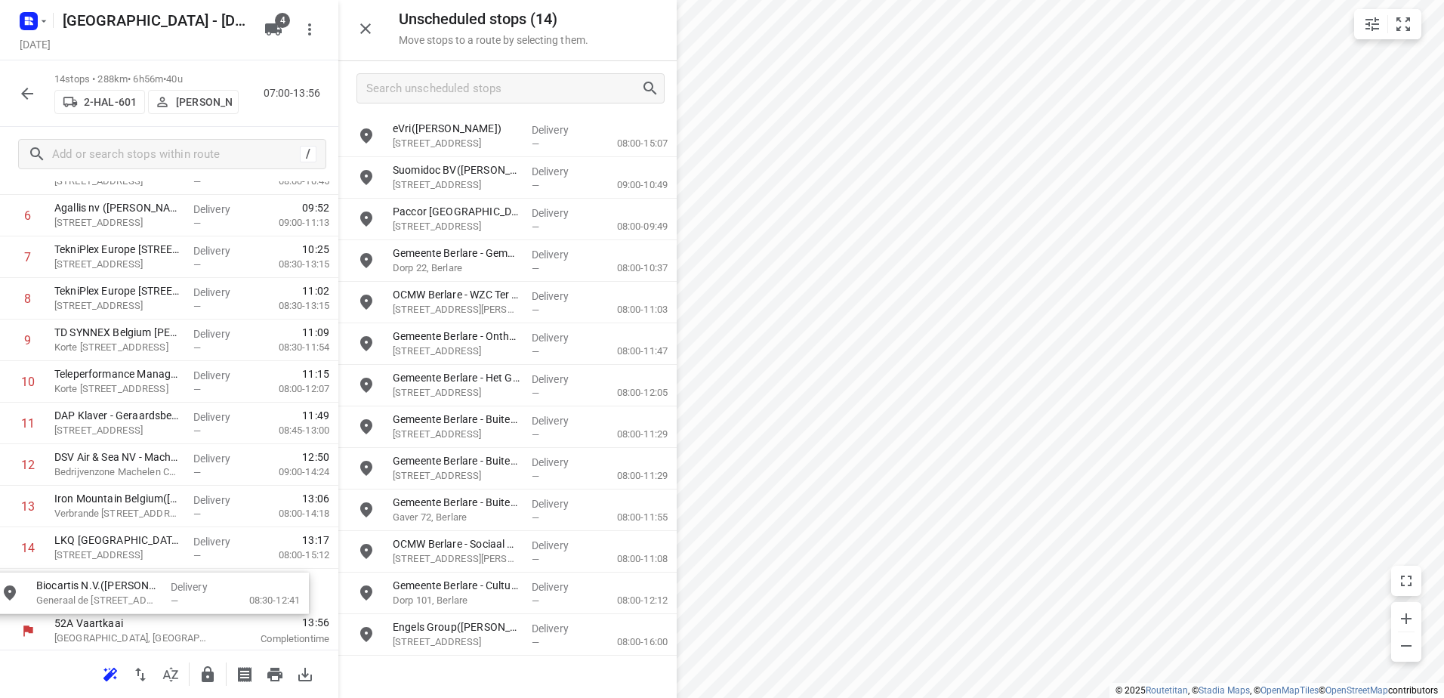
drag, startPoint x: 295, startPoint y: 360, endPoint x: 164, endPoint y: 602, distance: 275.5
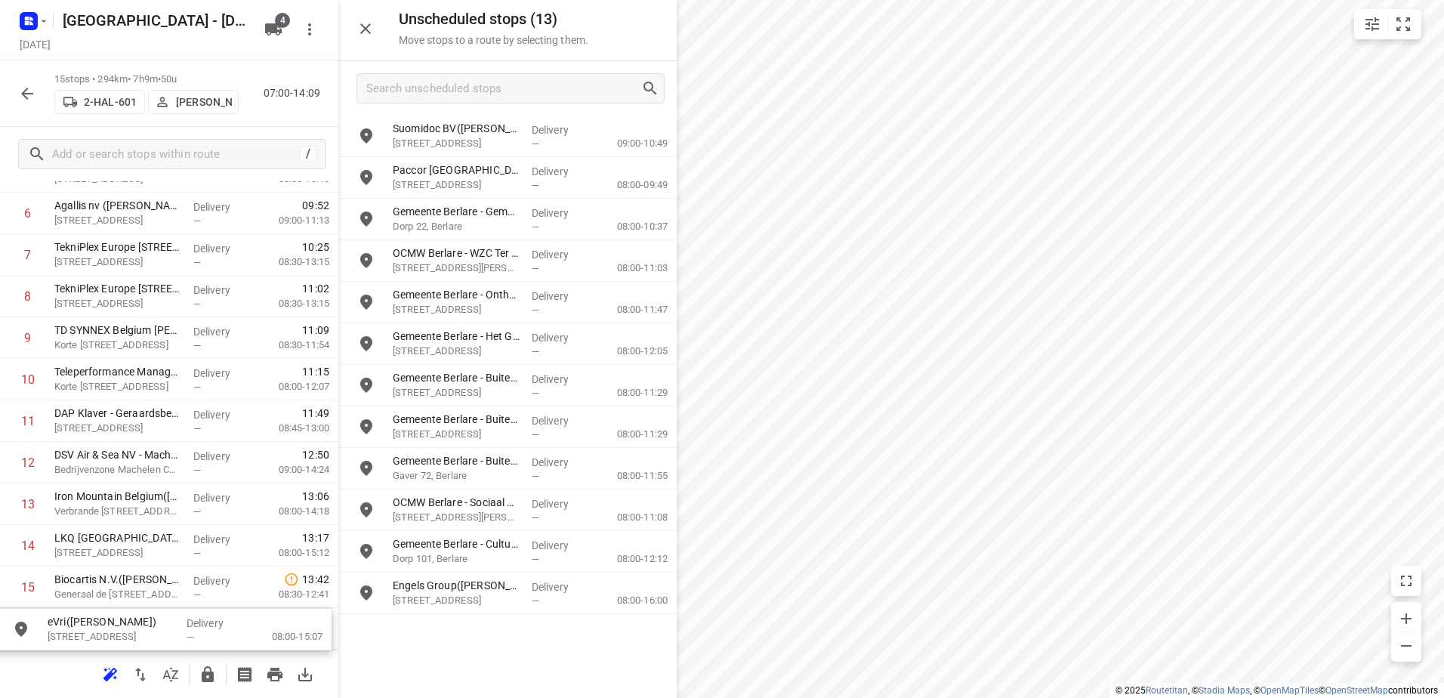
scroll to position [315, 0]
drag, startPoint x: 455, startPoint y: 138, endPoint x: 91, endPoint y: 632, distance: 613.7
click at [202, 676] on icon "button" at bounding box center [208, 674] width 12 height 16
click at [19, 91] on icon "button" at bounding box center [27, 94] width 18 height 18
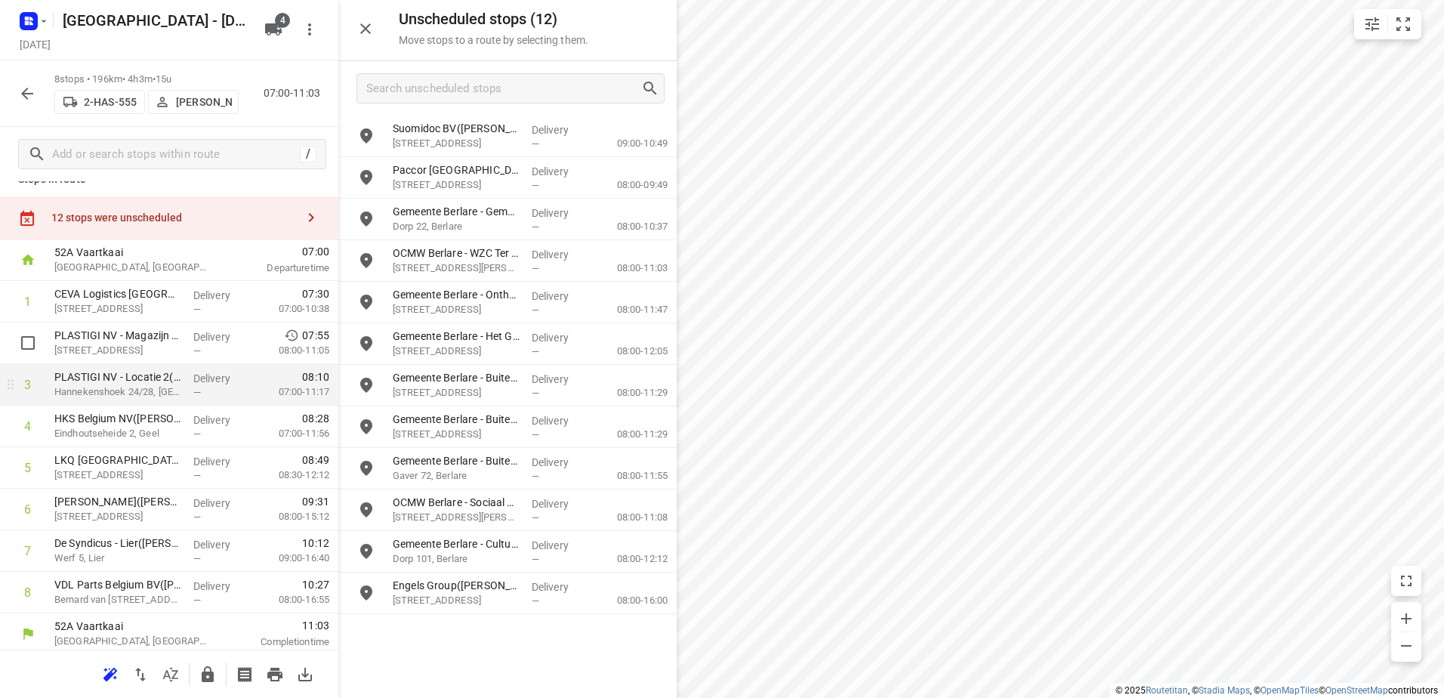
scroll to position [24, 0]
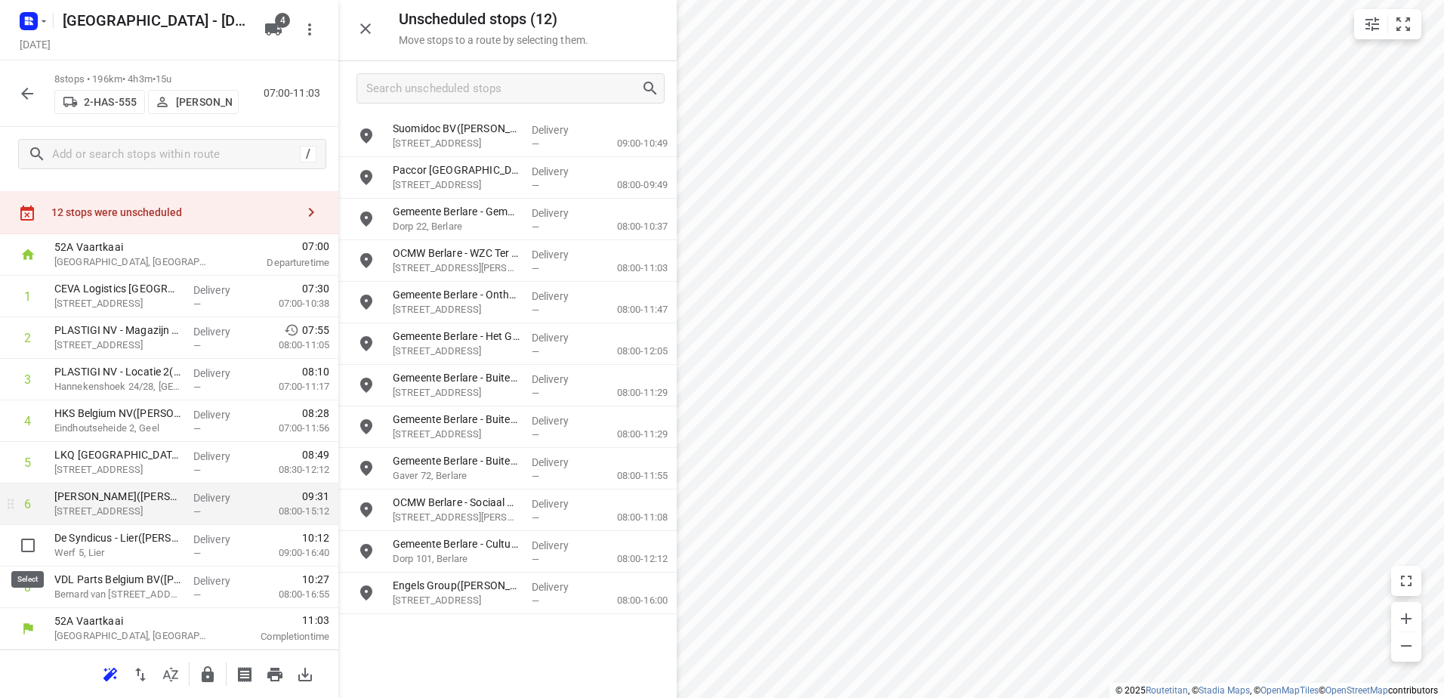
click at [29, 536] on input "checkbox" at bounding box center [28, 545] width 30 height 30
checkbox input "true"
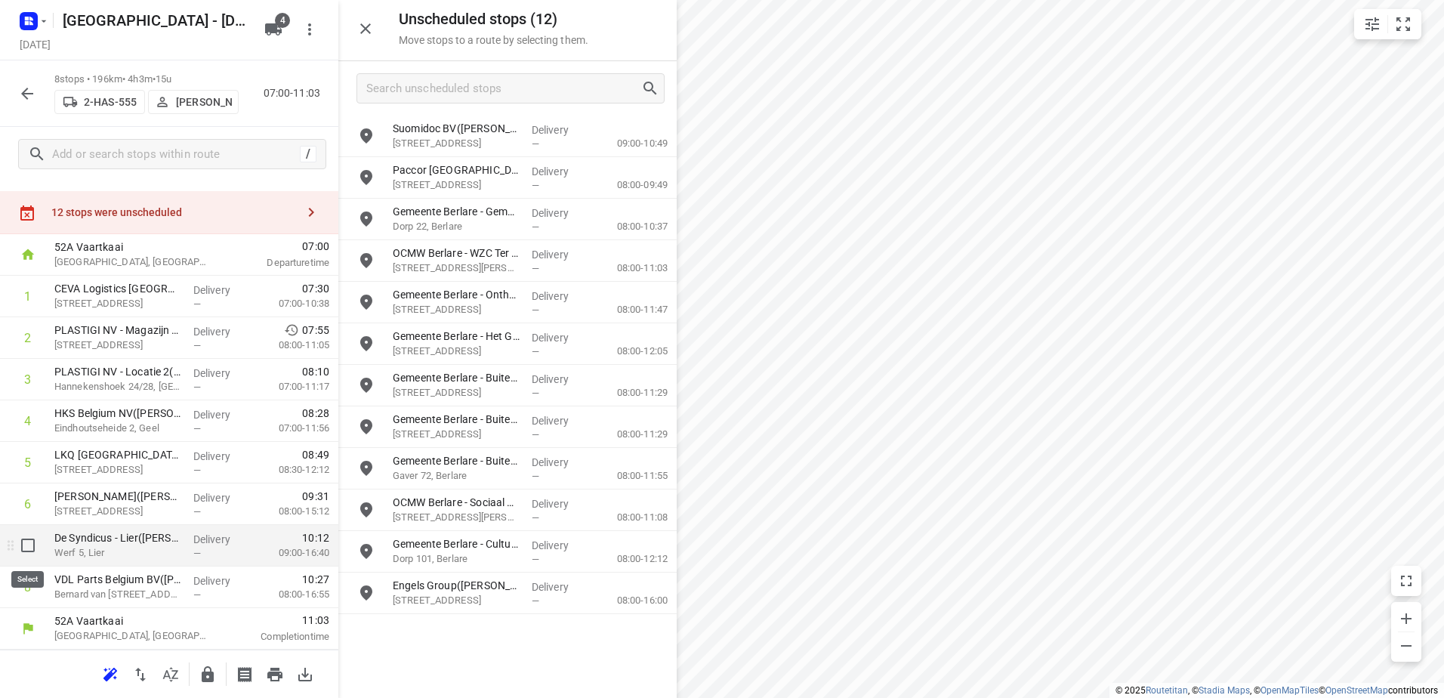
scroll to position [18, 0]
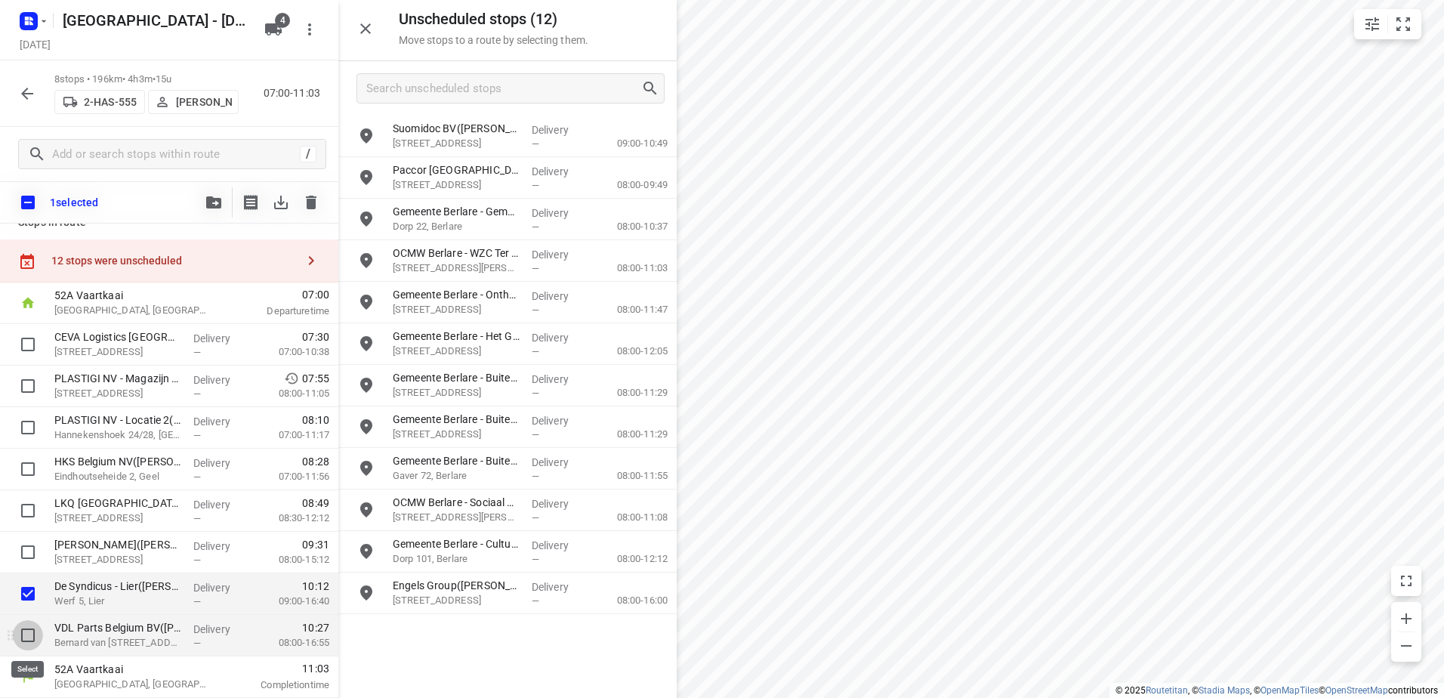
drag, startPoint x: 26, startPoint y: 635, endPoint x: 125, endPoint y: 618, distance: 99.6
click at [33, 635] on input "checkbox" at bounding box center [28, 635] width 30 height 30
checkbox input "true"
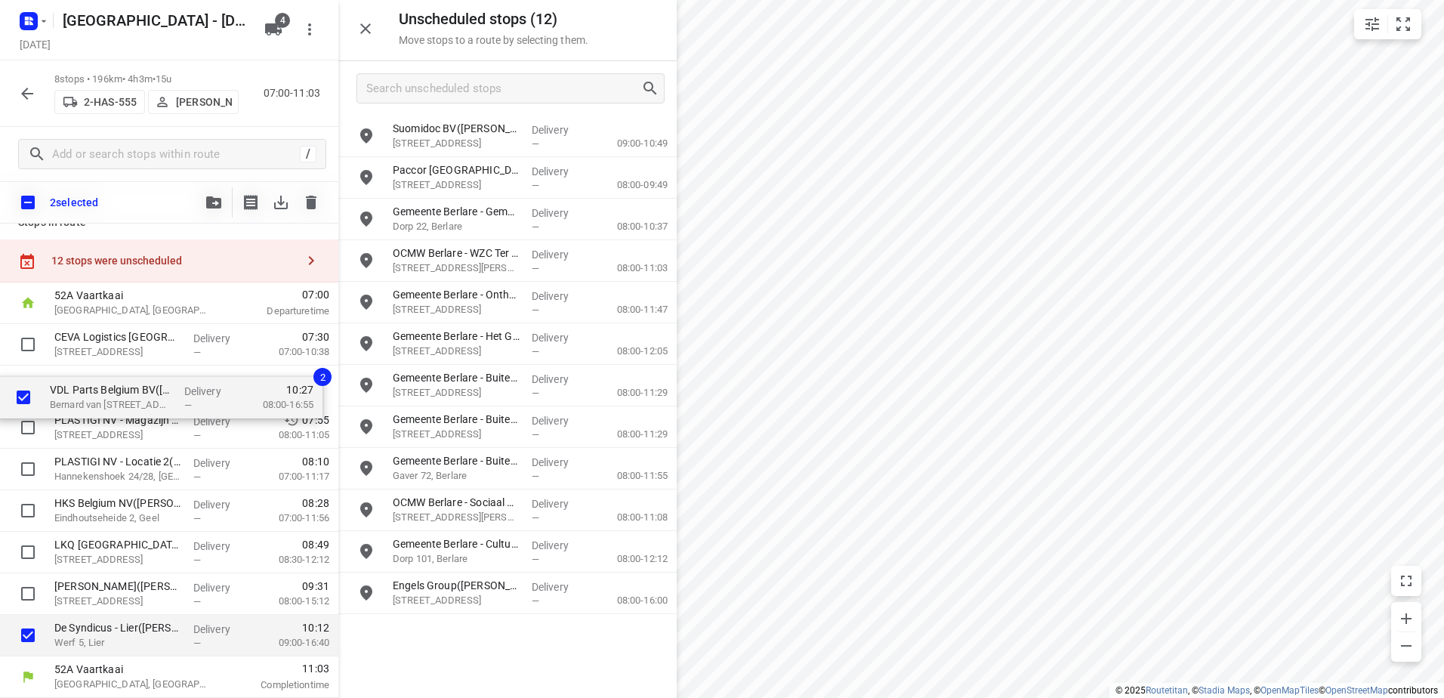
drag, startPoint x: 126, startPoint y: 576, endPoint x: 122, endPoint y: 354, distance: 222.1
click at [122, 354] on div "CEVA Logistics Belgium – Grobbendonk(Aziz Sefiani) Industrieweg 38f, Grobbendon…" at bounding box center [169, 490] width 338 height 332
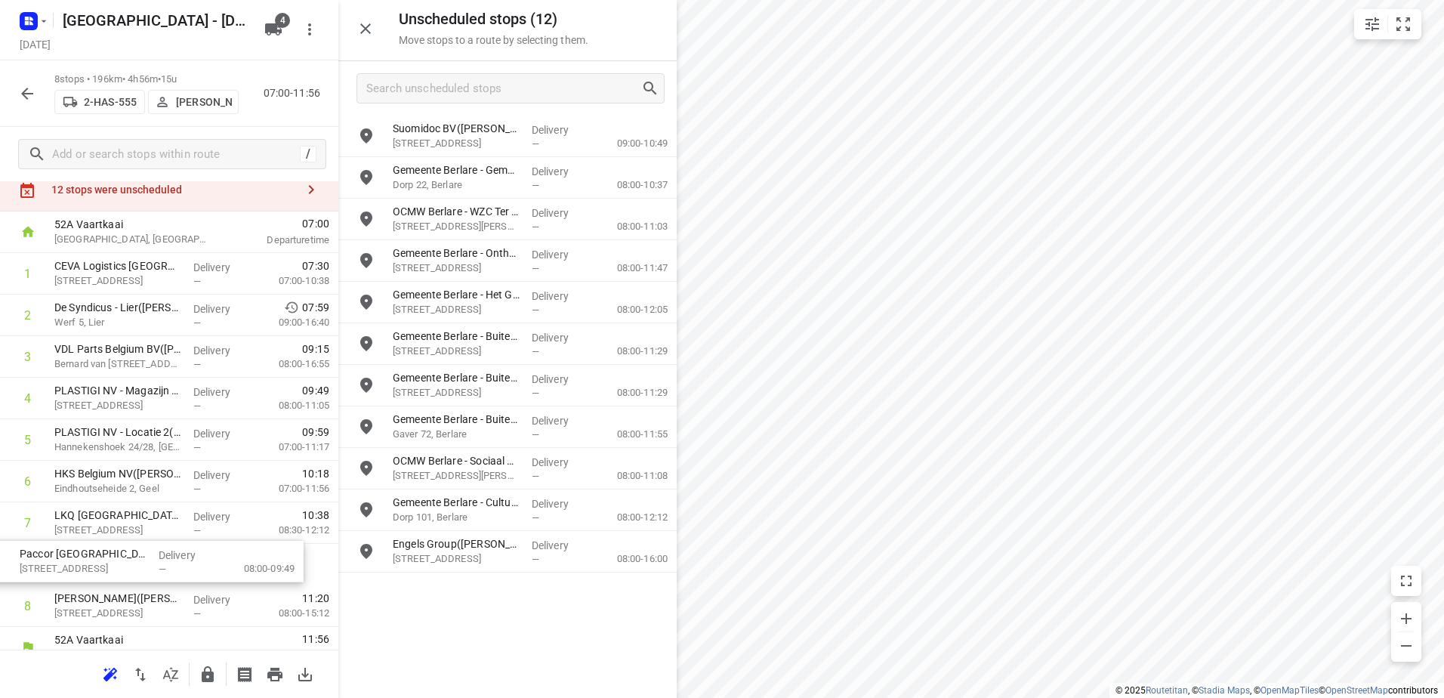
scroll to position [67, 0]
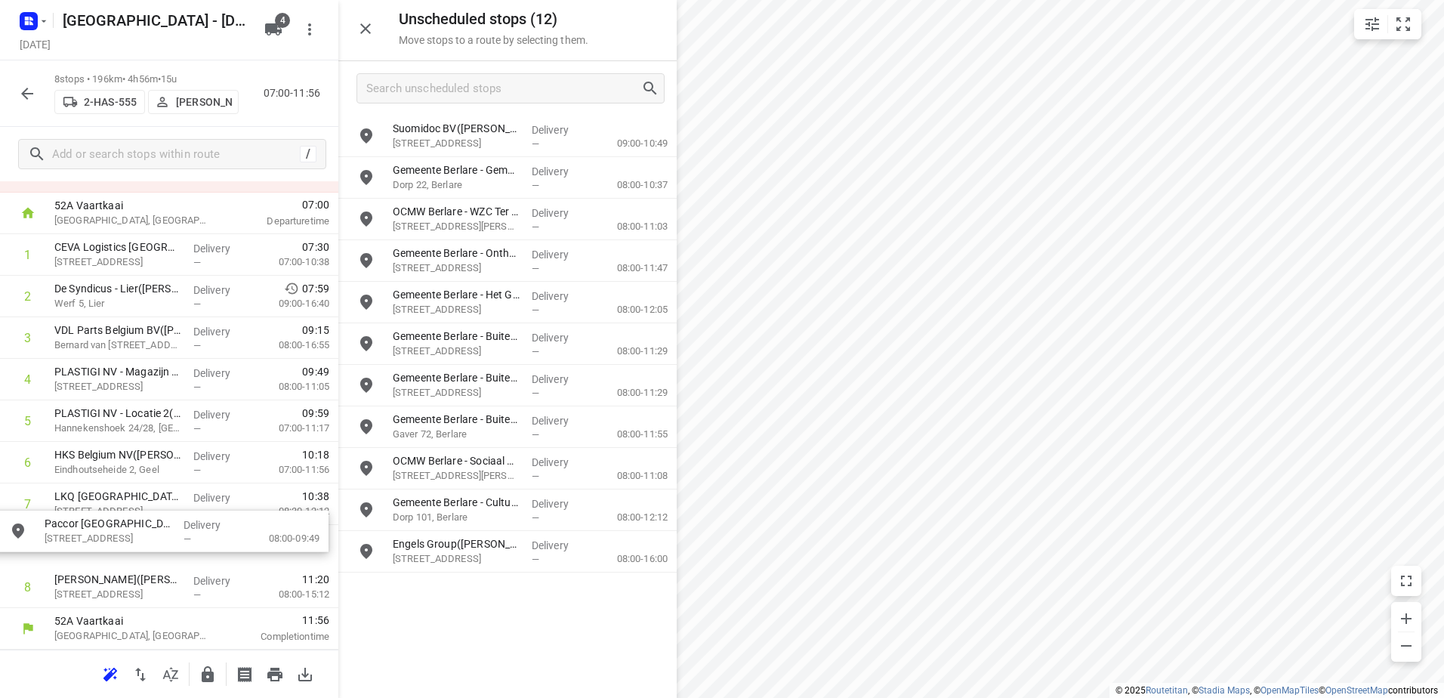
drag, startPoint x: 558, startPoint y: 167, endPoint x: 207, endPoint y: 525, distance: 501.6
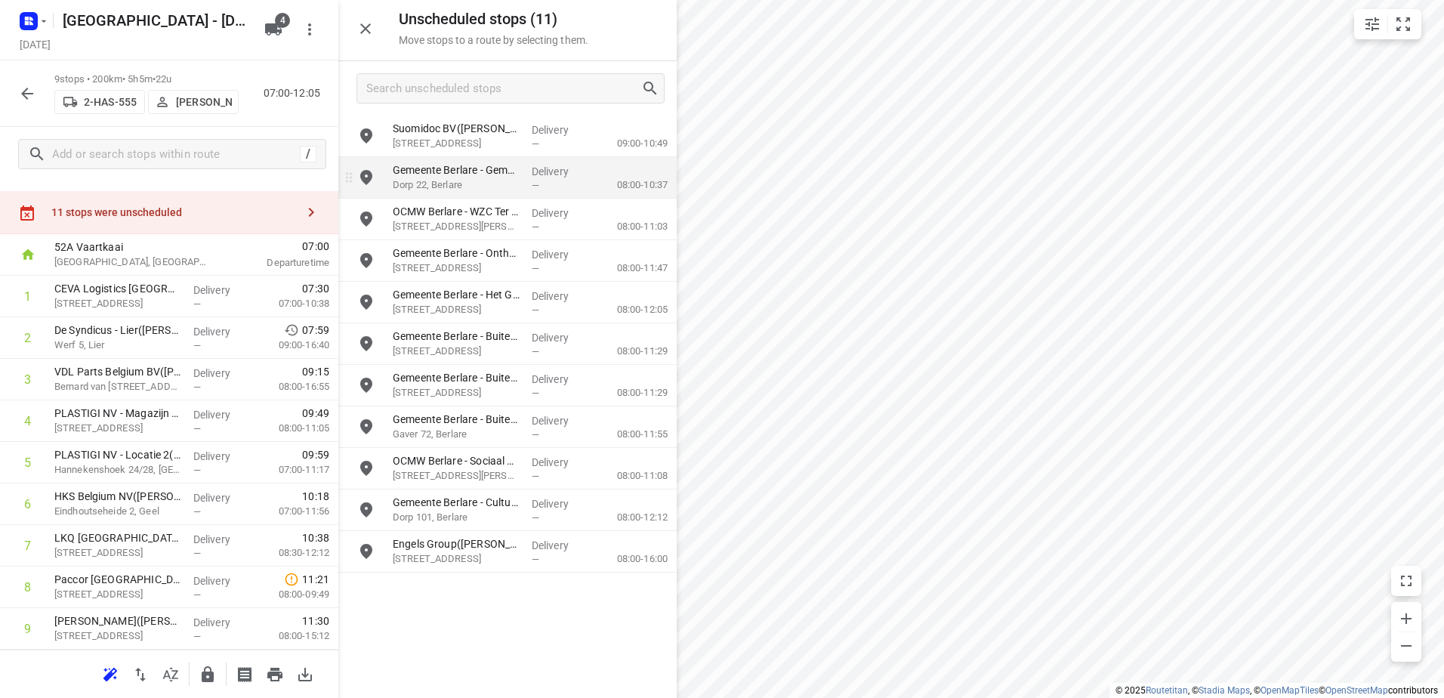
scroll to position [66, 0]
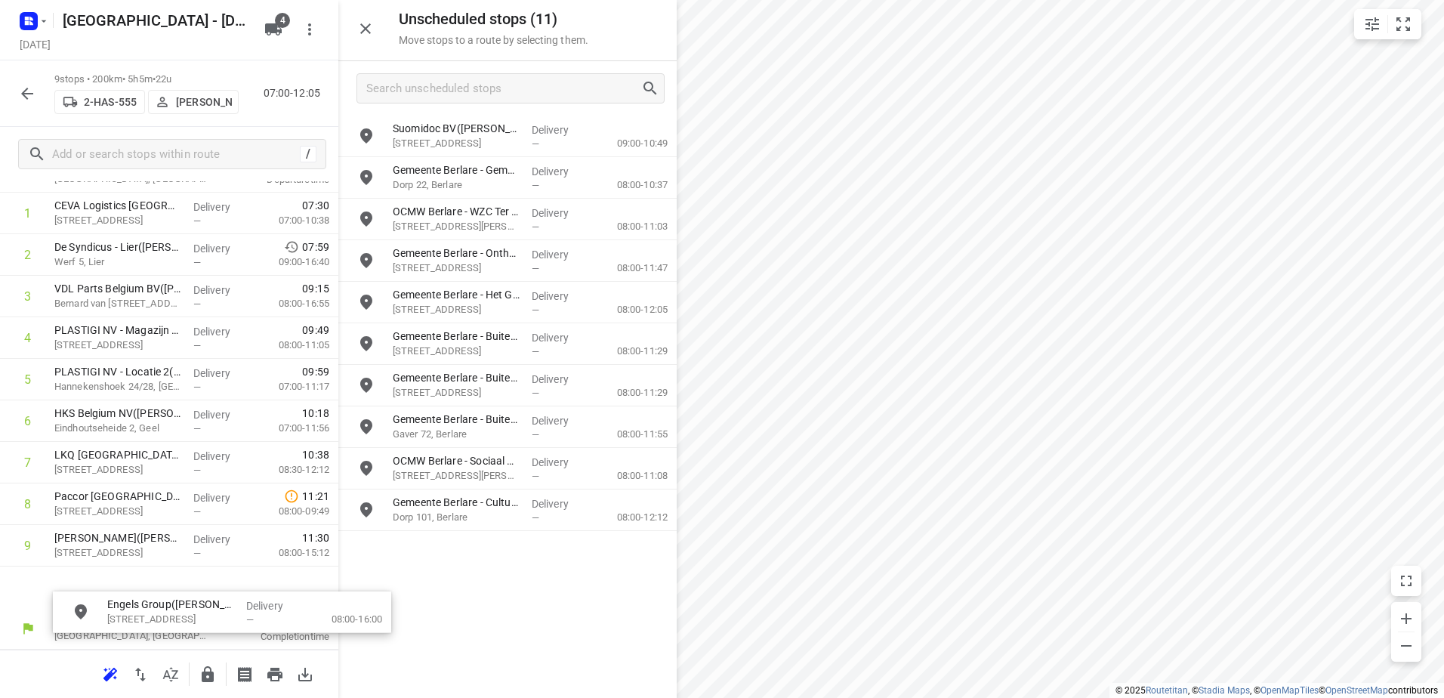
drag, startPoint x: 499, startPoint y: 560, endPoint x: 162, endPoint y: 568, distance: 337.0
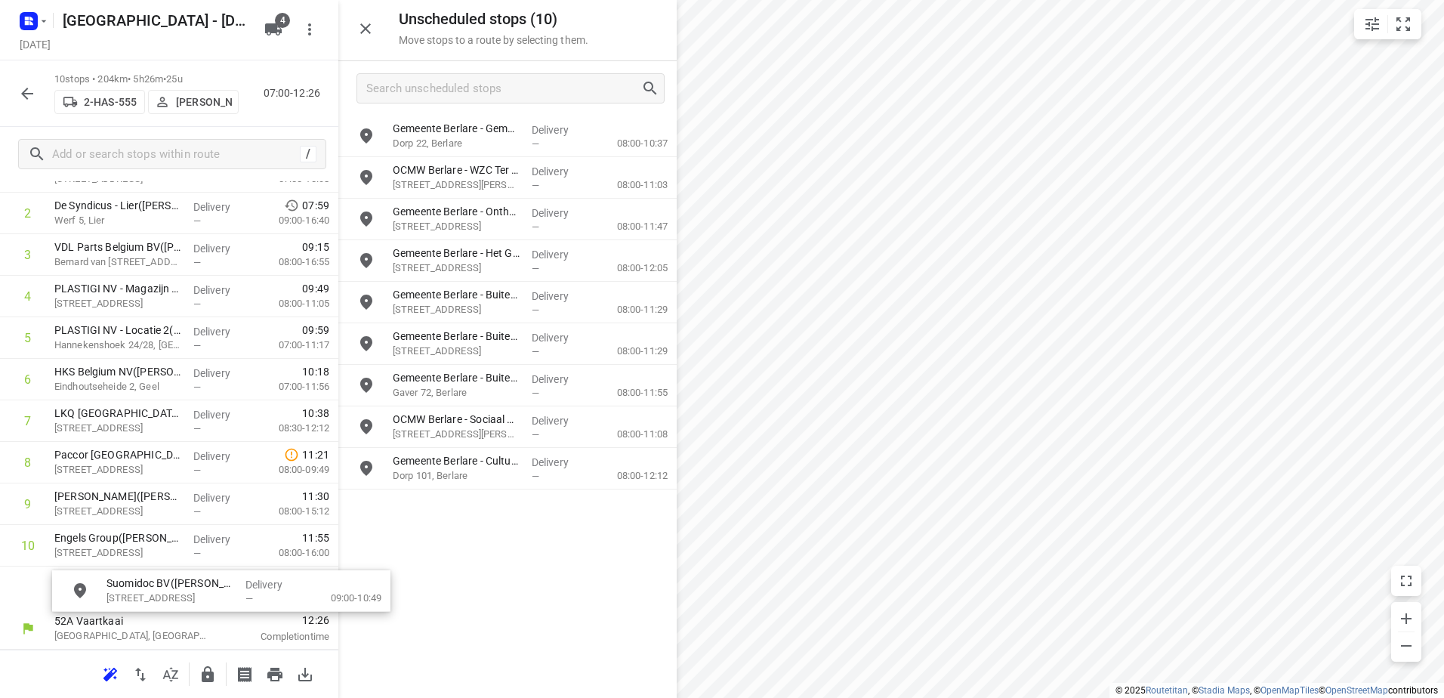
drag, startPoint x: 527, startPoint y: 138, endPoint x: 221, endPoint y: 596, distance: 550.6
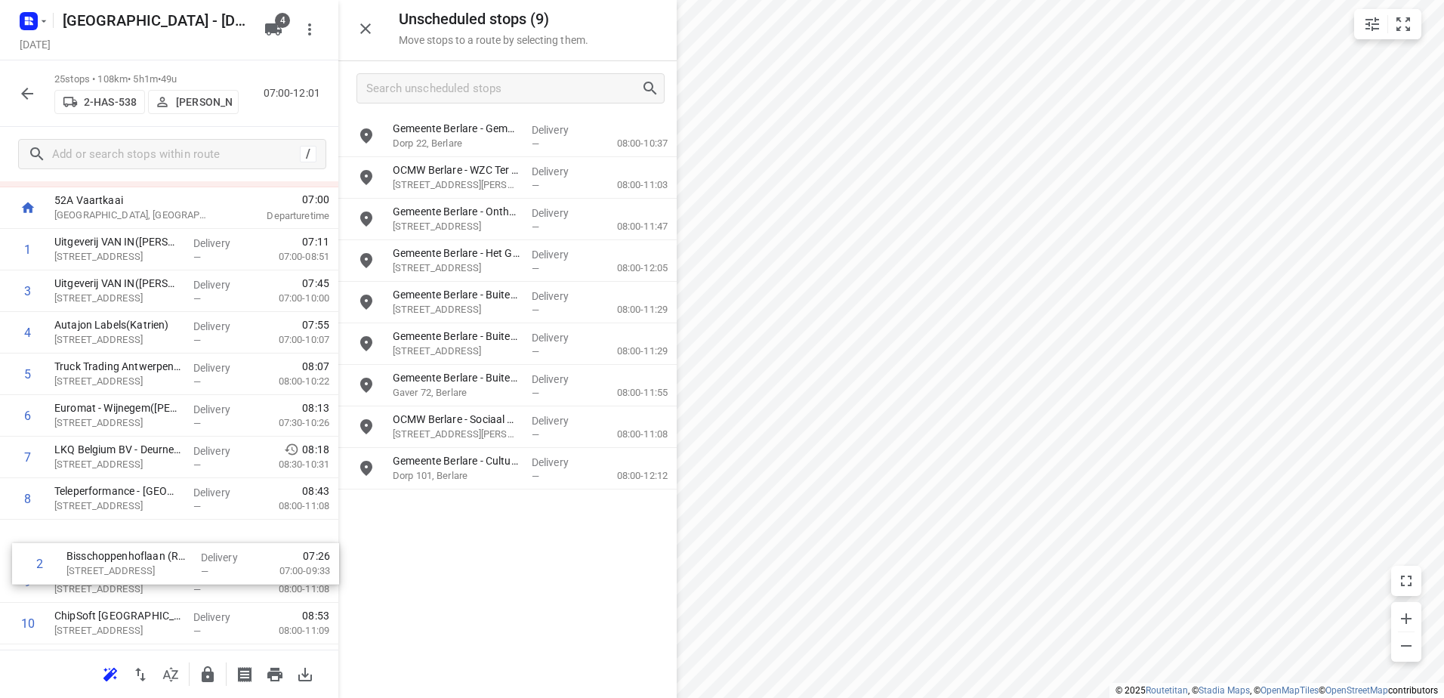
scroll to position [73, 0]
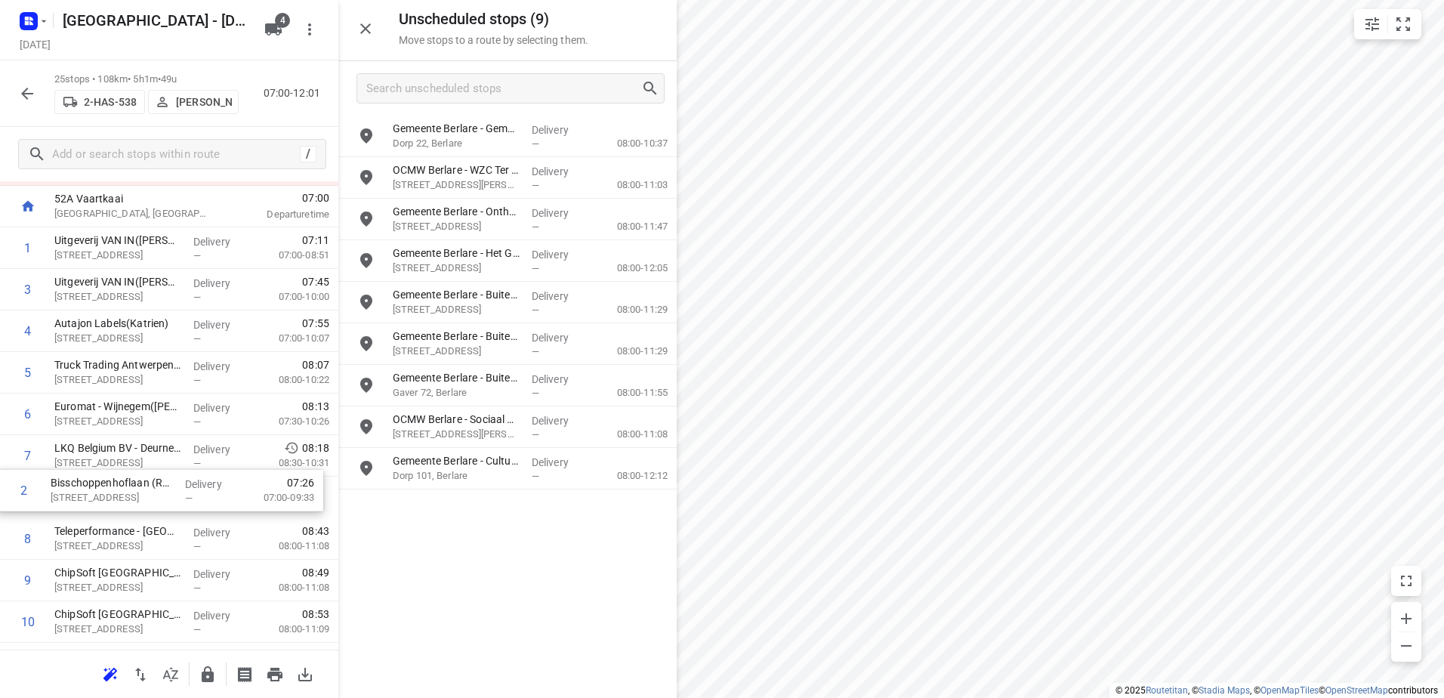
drag, startPoint x: 281, startPoint y: 366, endPoint x: 277, endPoint y: 496, distance: 130.7
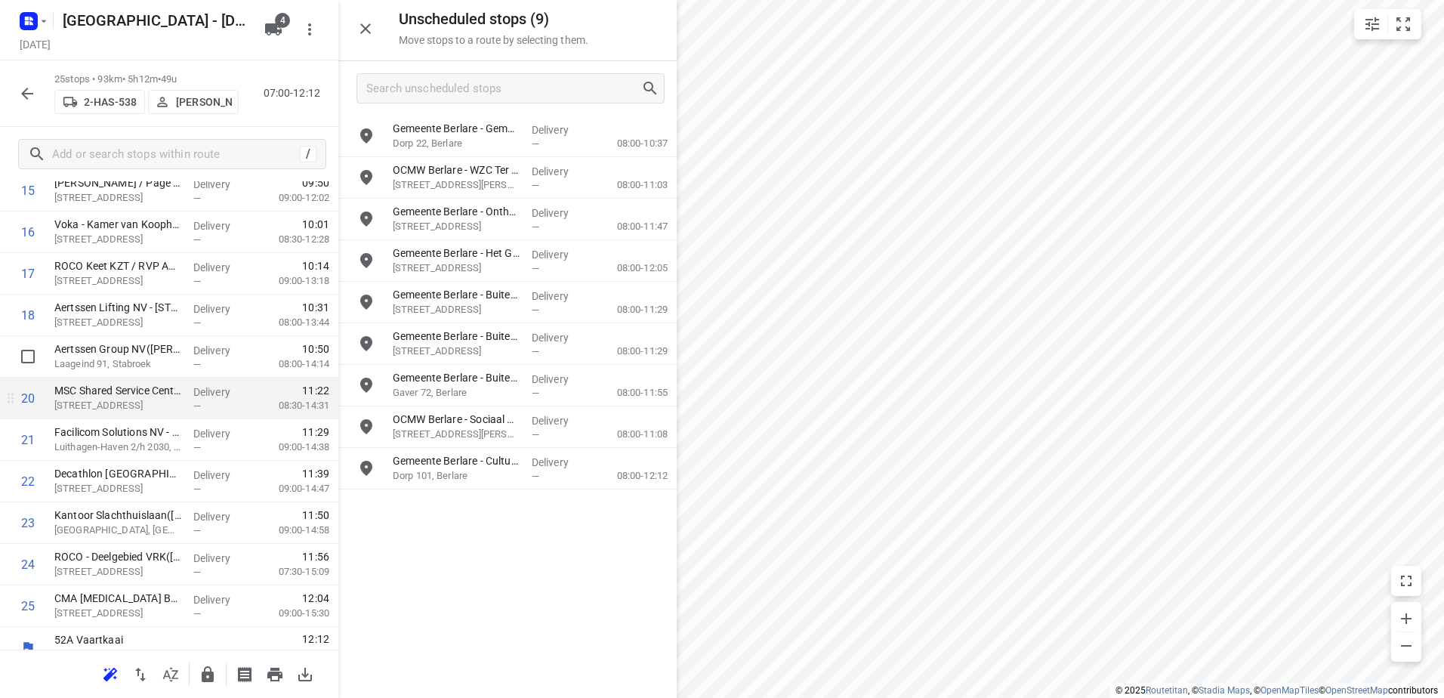
scroll to position [730, 0]
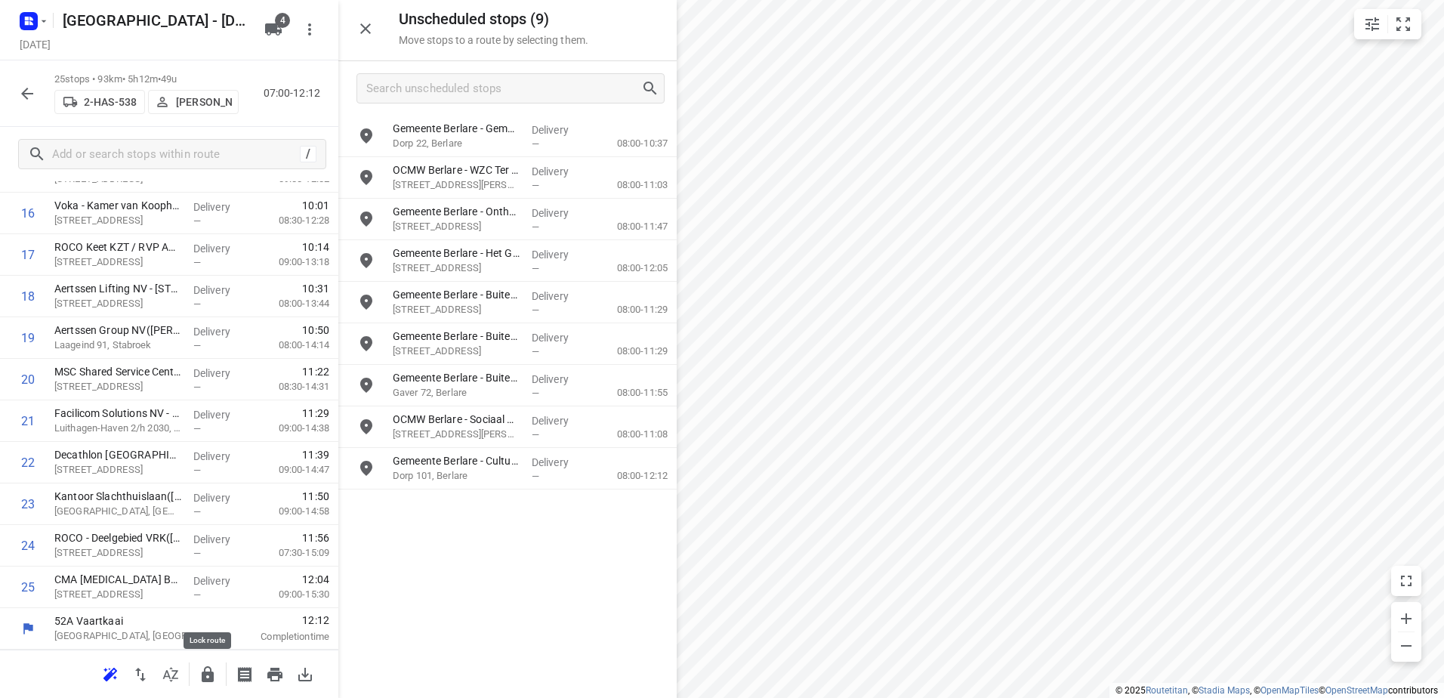
click at [214, 673] on icon "button" at bounding box center [208, 674] width 12 height 16
click at [29, 85] on icon "button" at bounding box center [27, 94] width 18 height 18
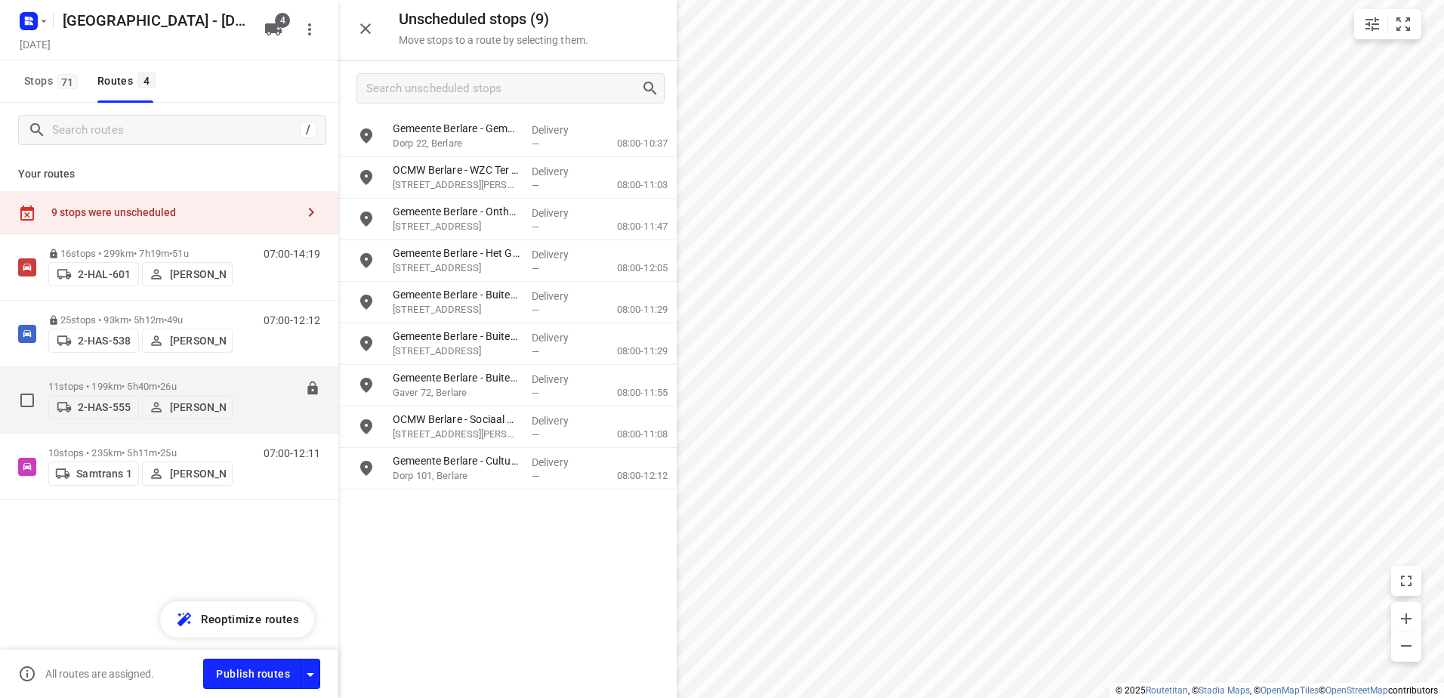
click at [105, 373] on div "11 stops • 199km • 5h40m • 26u 2-HAS-555 Warren Blust" at bounding box center [140, 400] width 184 height 54
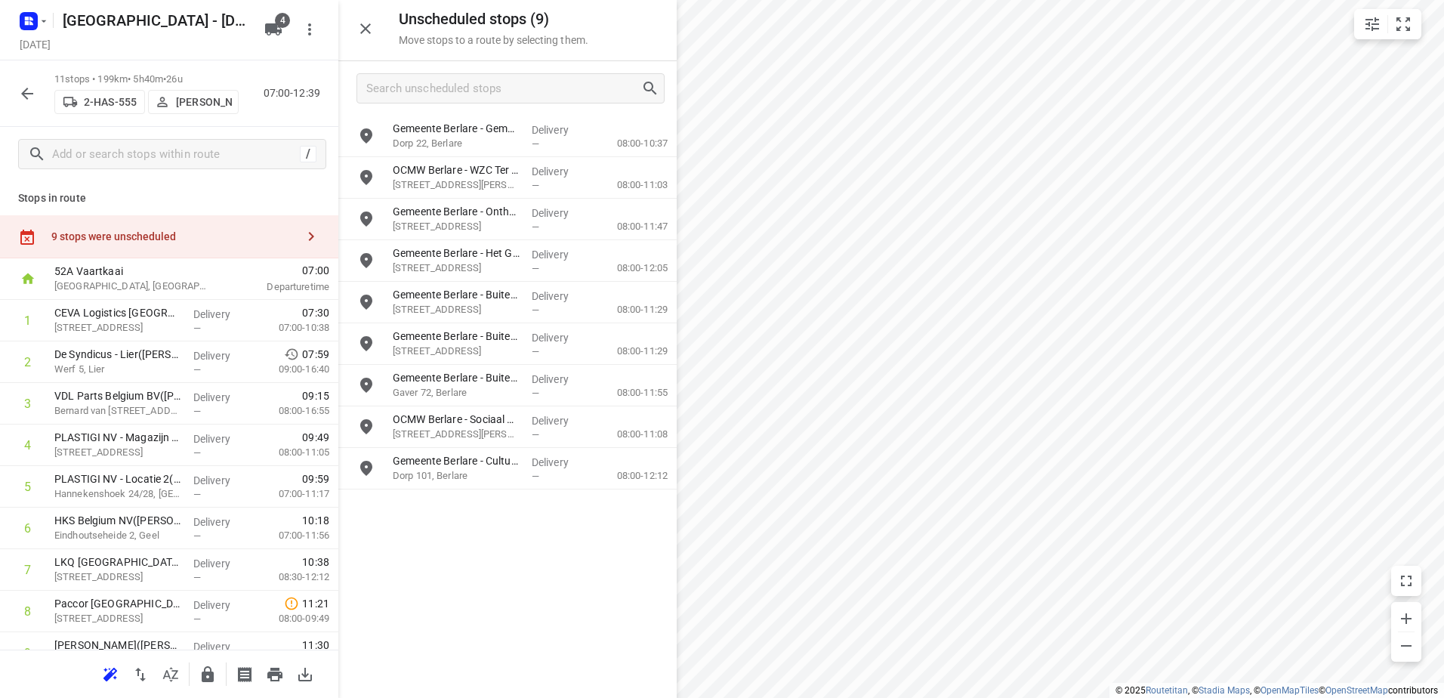
click at [205, 679] on icon "button" at bounding box center [208, 674] width 12 height 16
click at [17, 101] on button "button" at bounding box center [27, 94] width 30 height 30
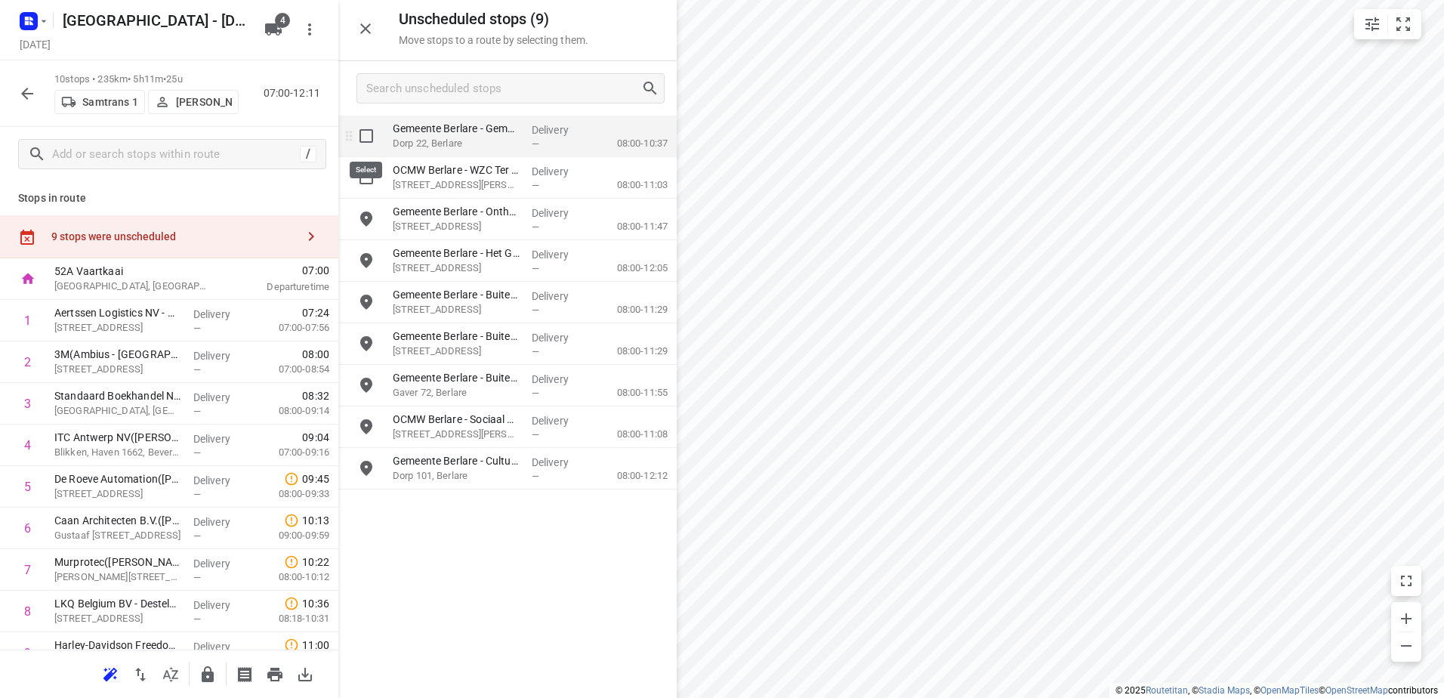
click at [351, 138] on input "grid" at bounding box center [366, 136] width 30 height 30
checkbox input "true"
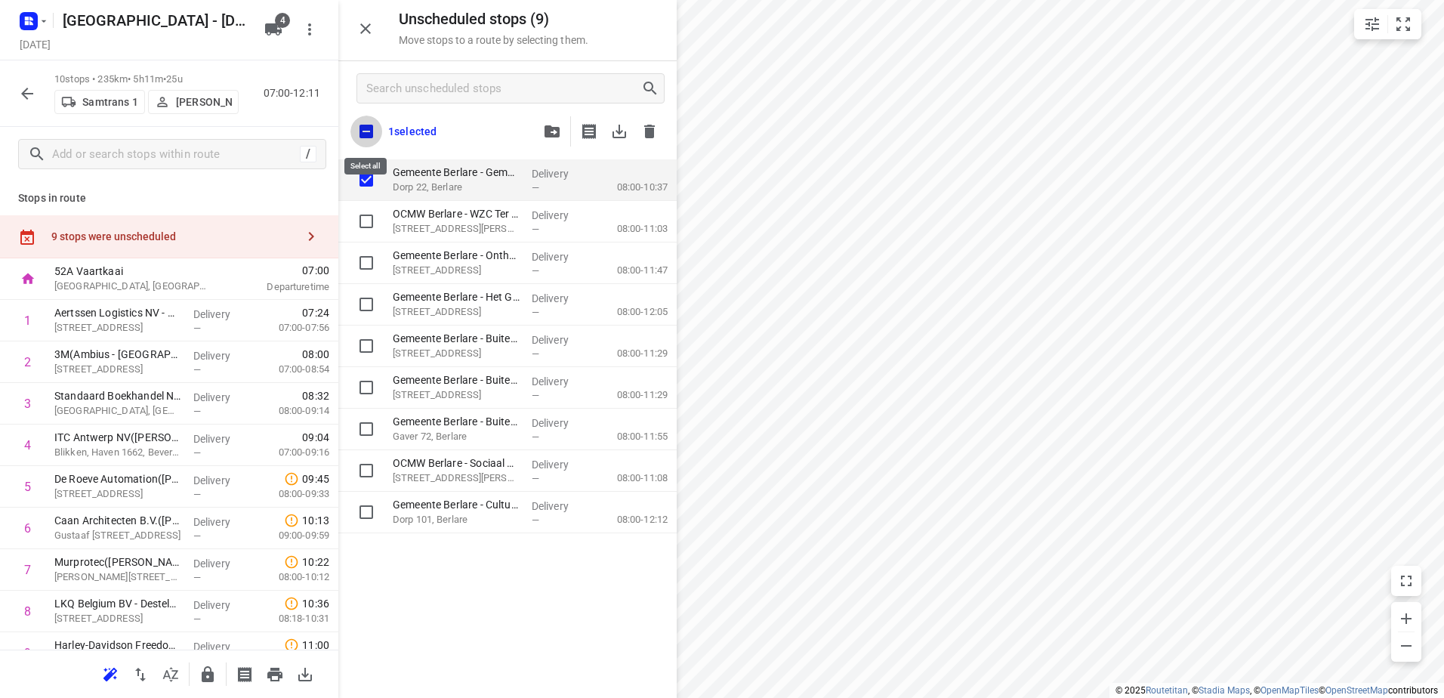
click at [357, 126] on input "checkbox" at bounding box center [367, 132] width 32 height 32
checkbox input "true"
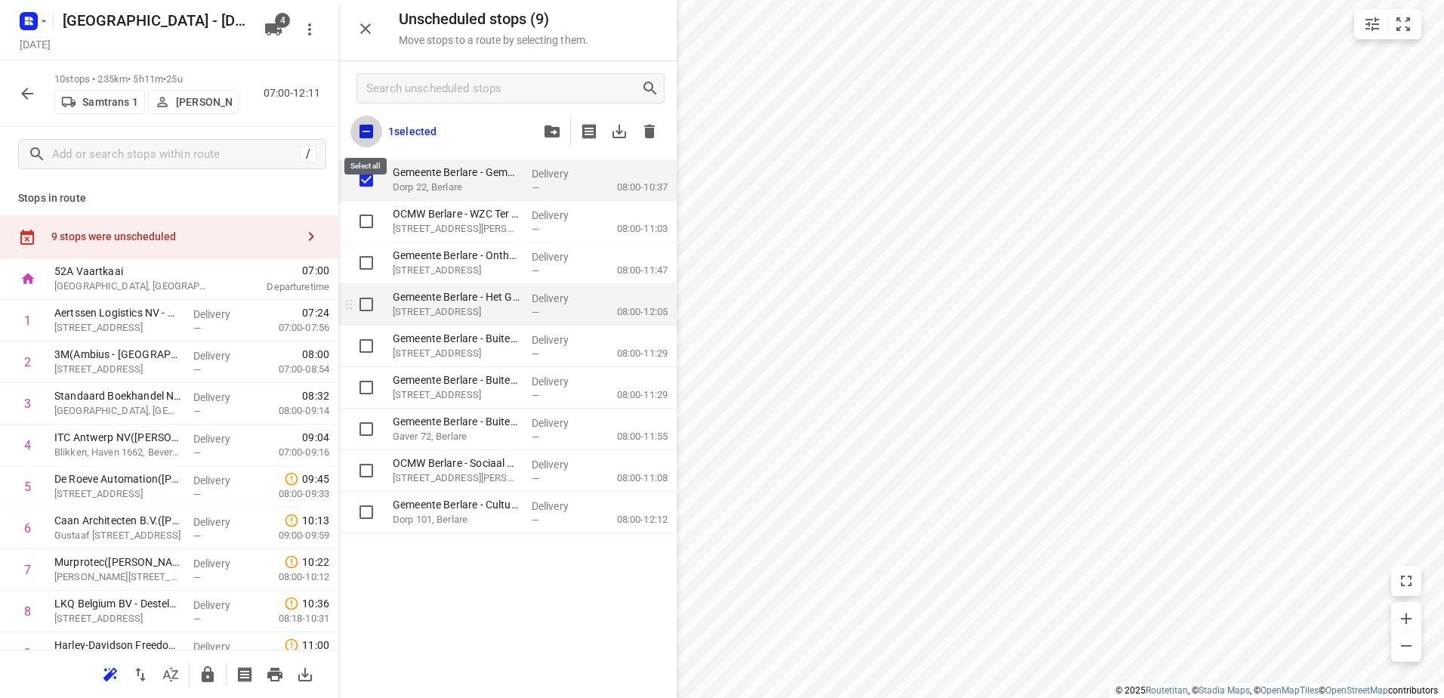
checkbox input "true"
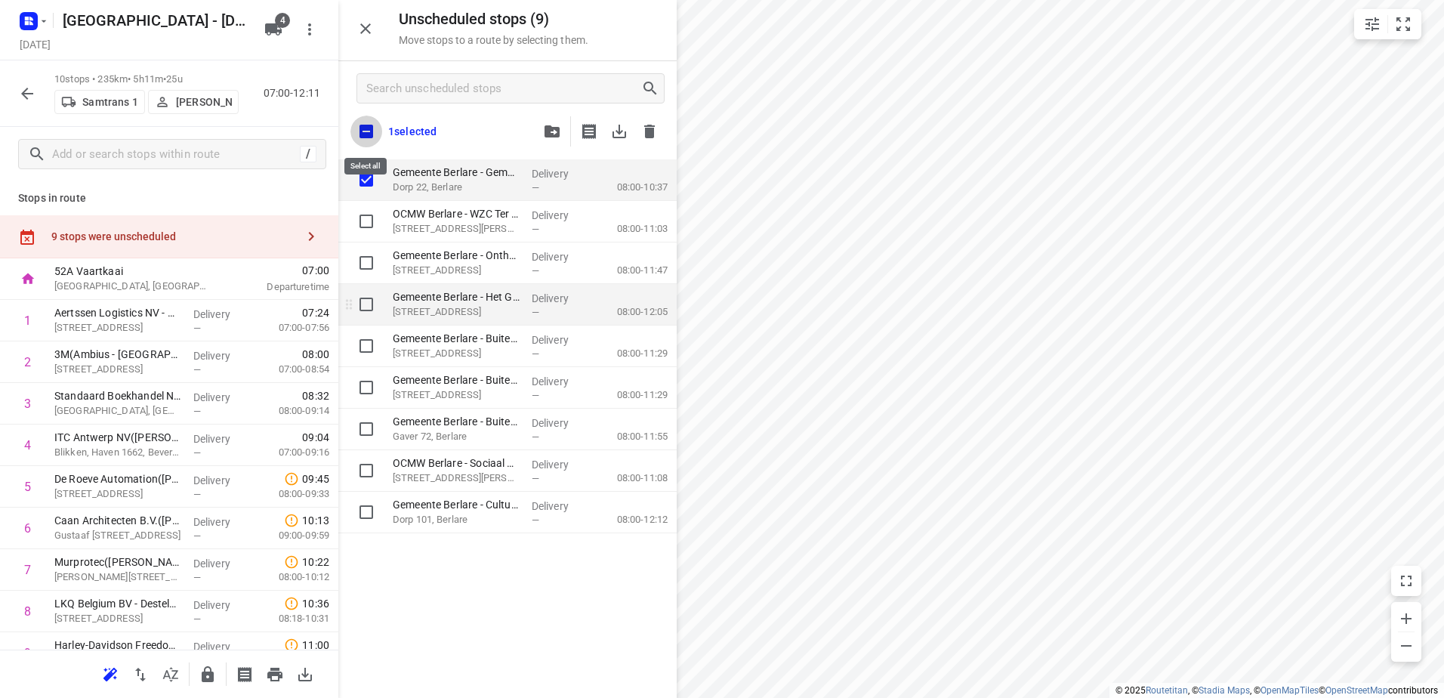
checkbox input "true"
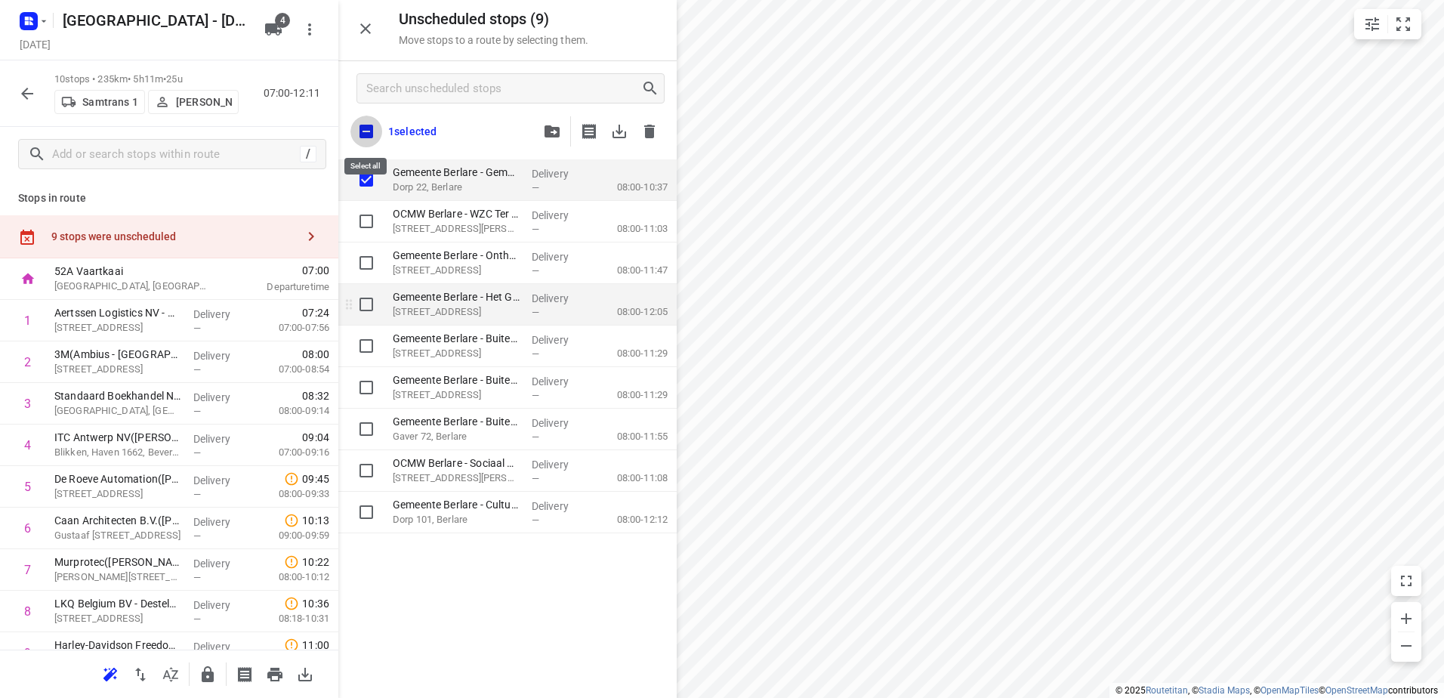
checkbox input "true"
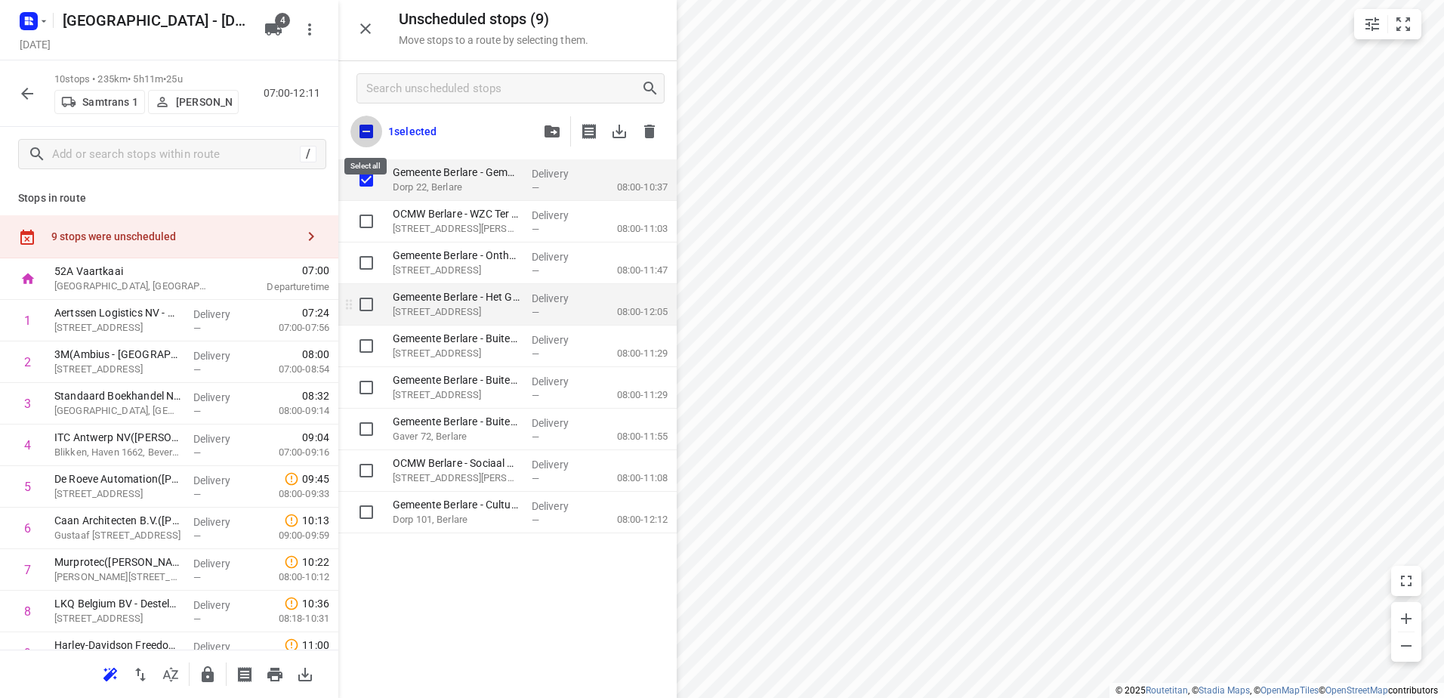
checkbox input "true"
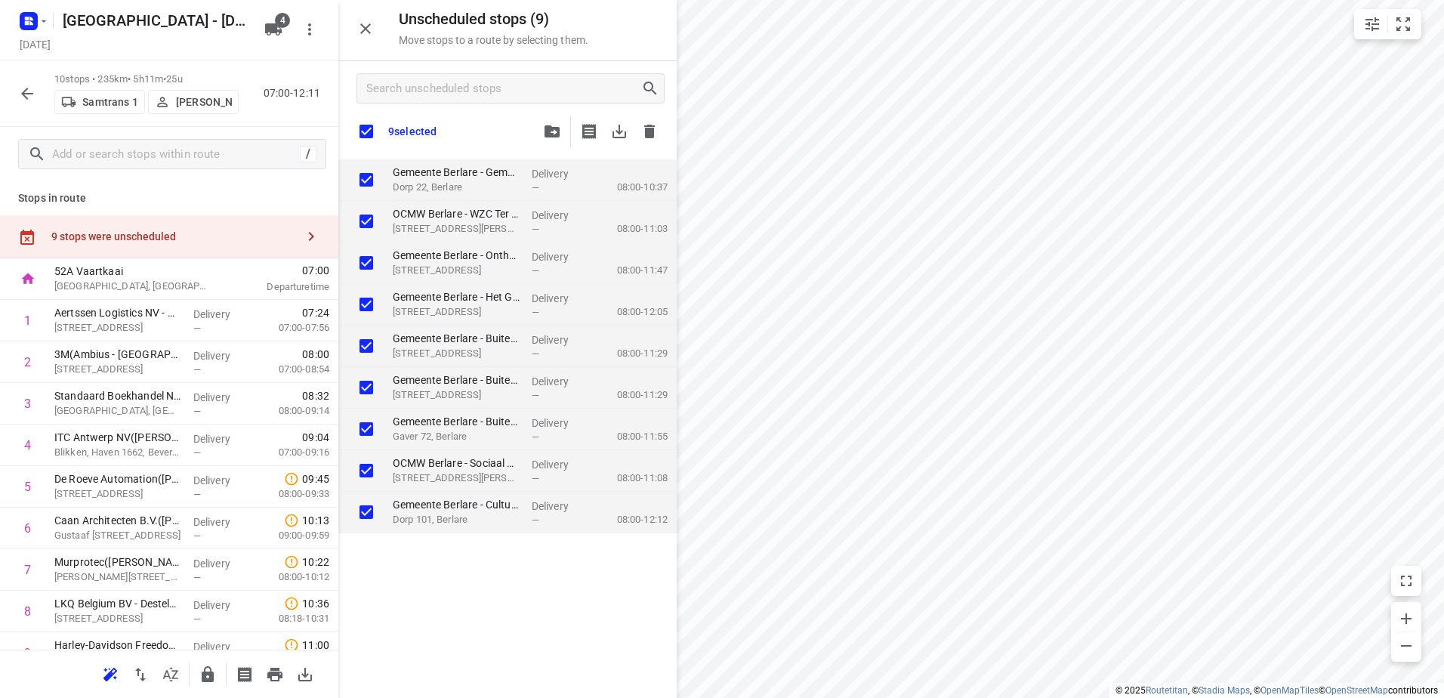
checkbox input "true"
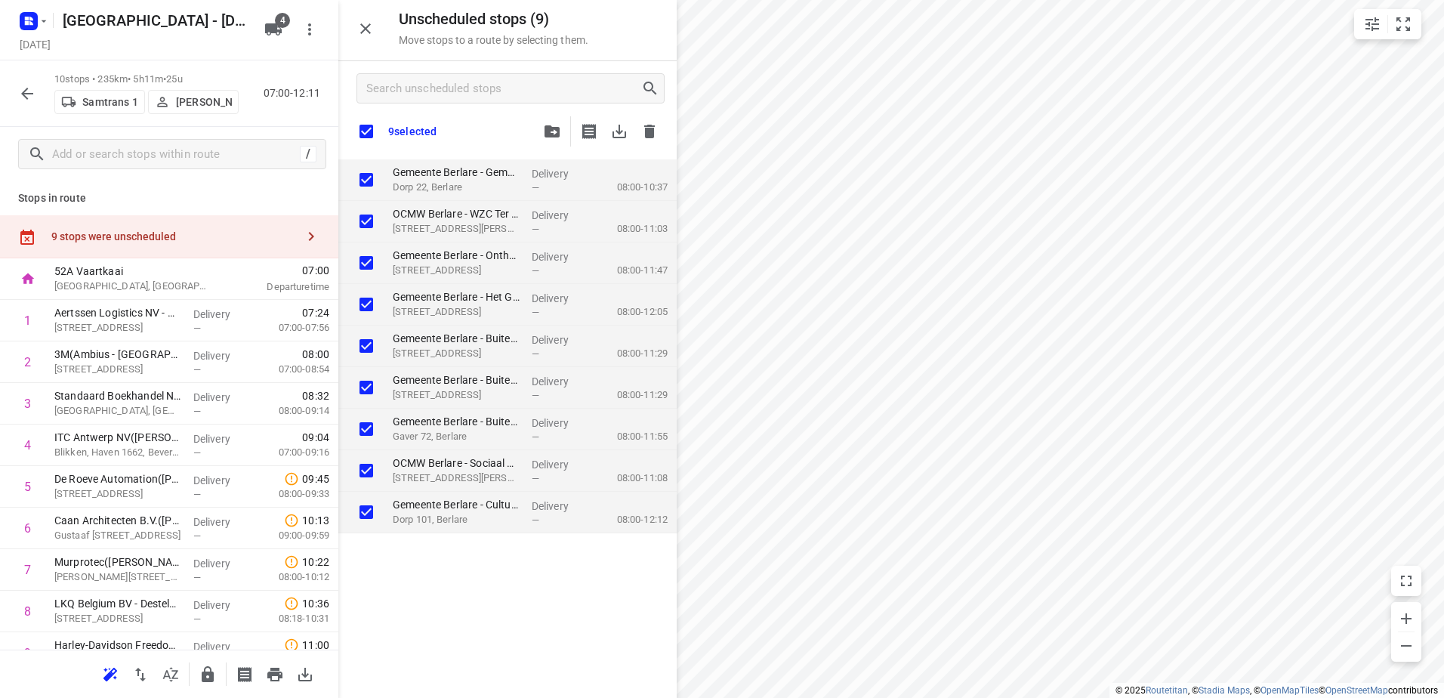
checkbox input "true"
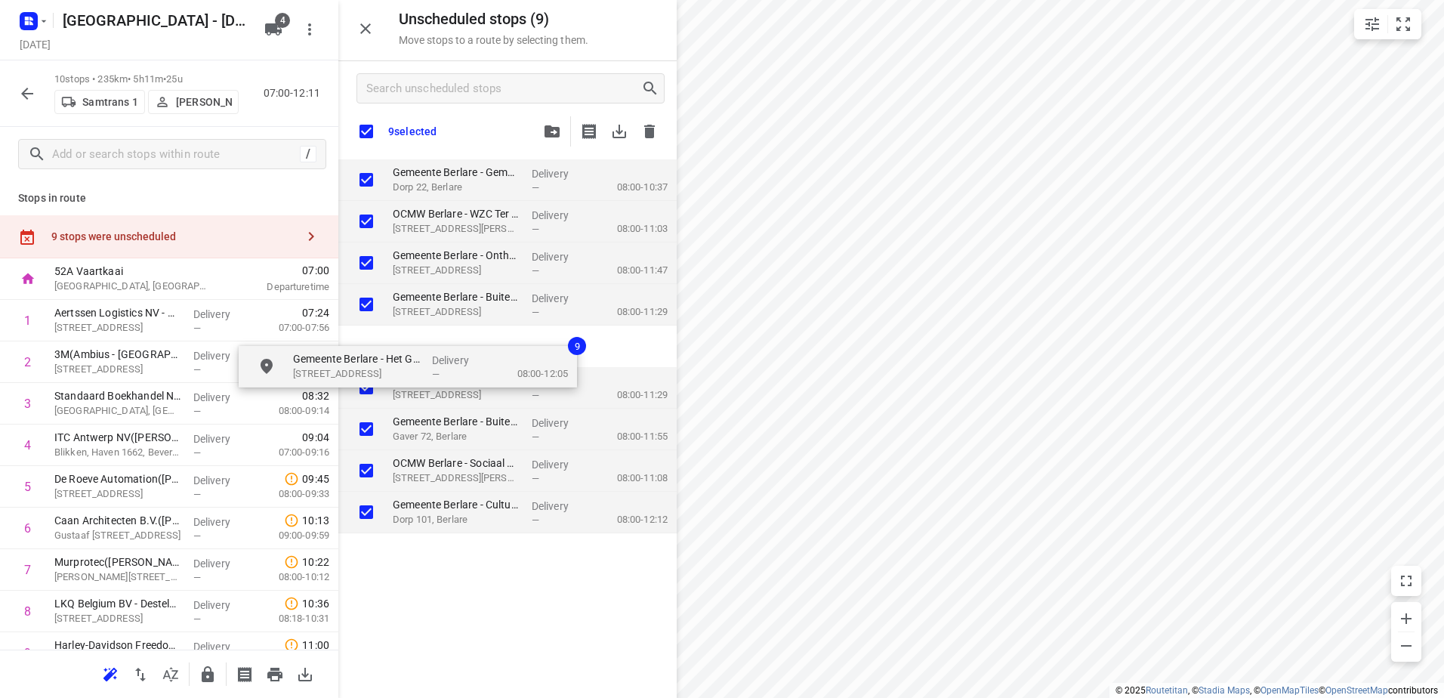
checkbox input "true"
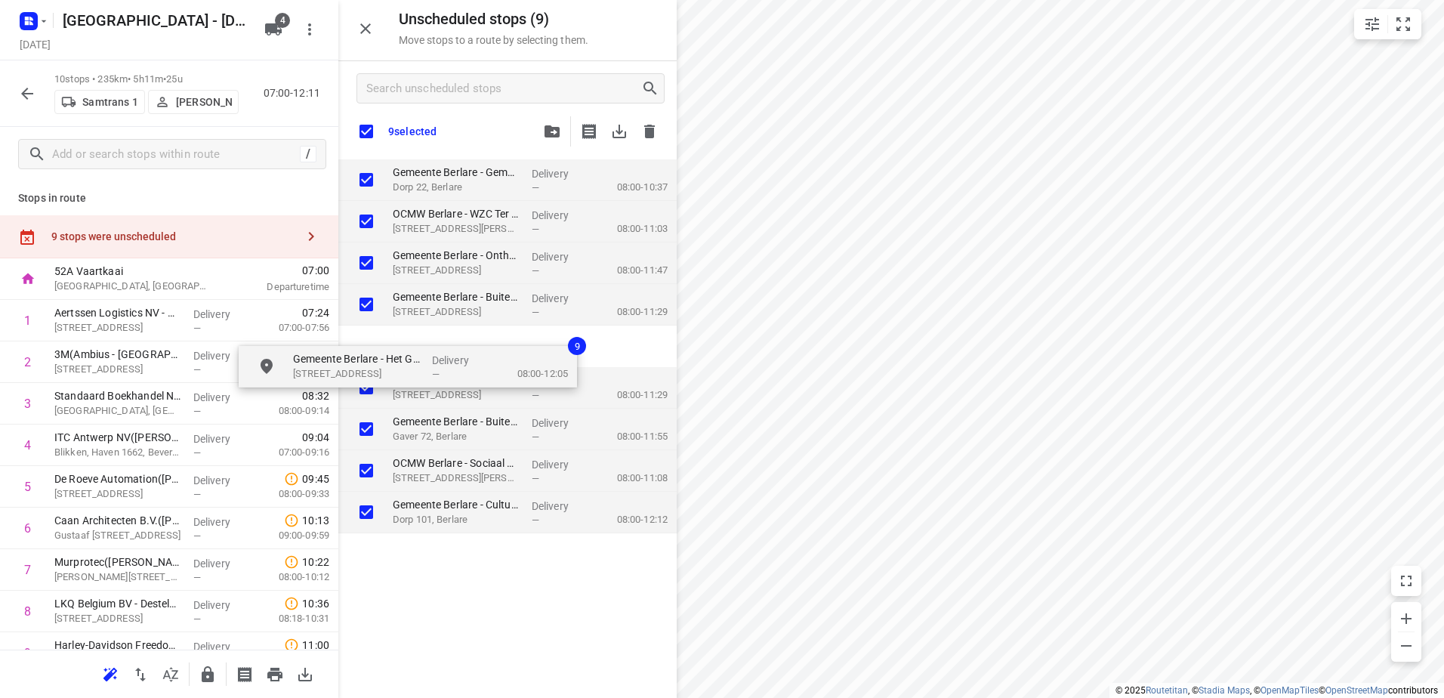
checkbox input "true"
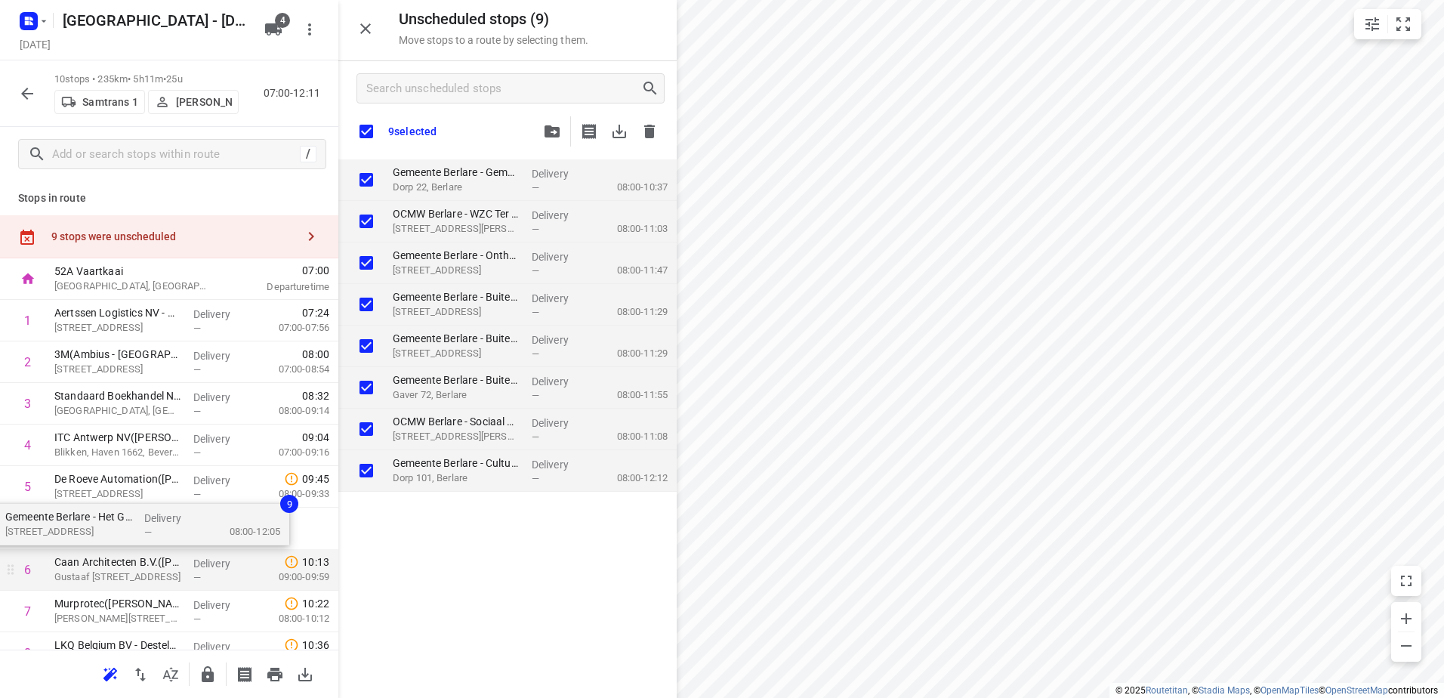
drag, startPoint x: 531, startPoint y: 322, endPoint x: 143, endPoint y: 563, distance: 457.0
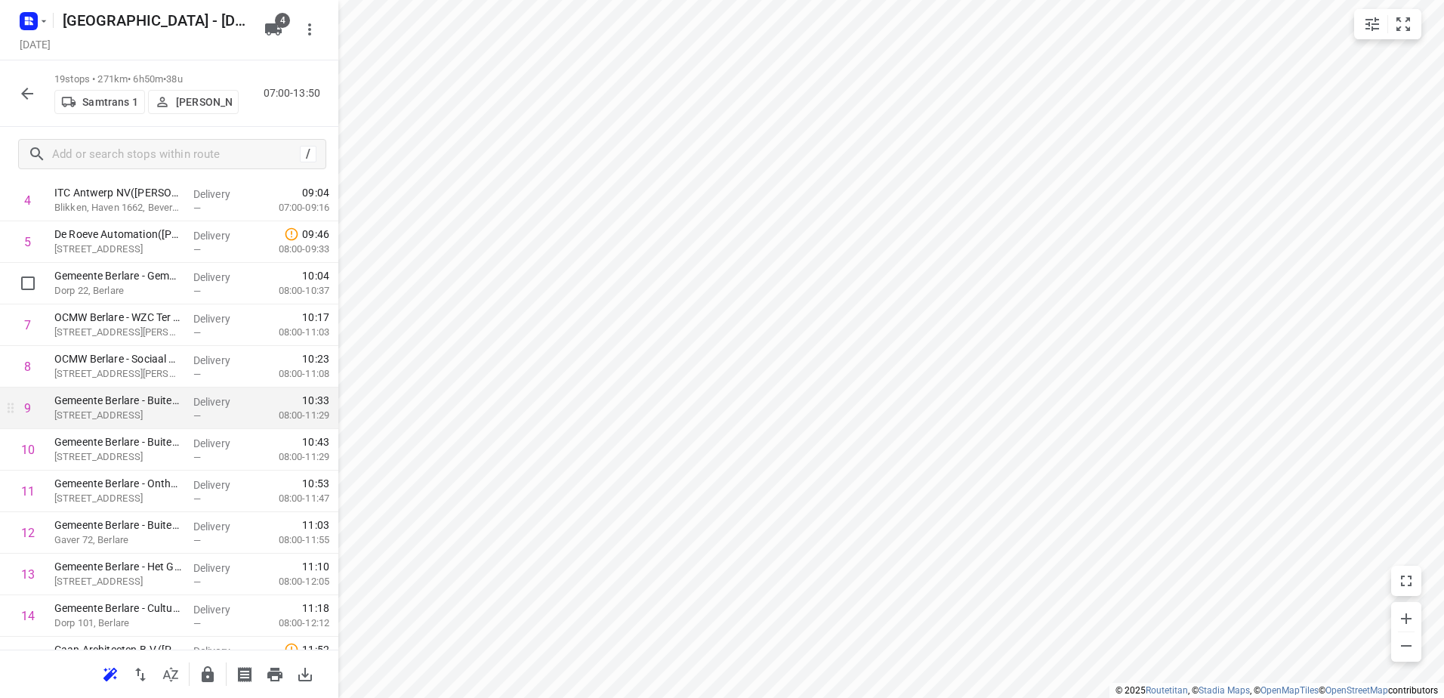
scroll to position [227, 0]
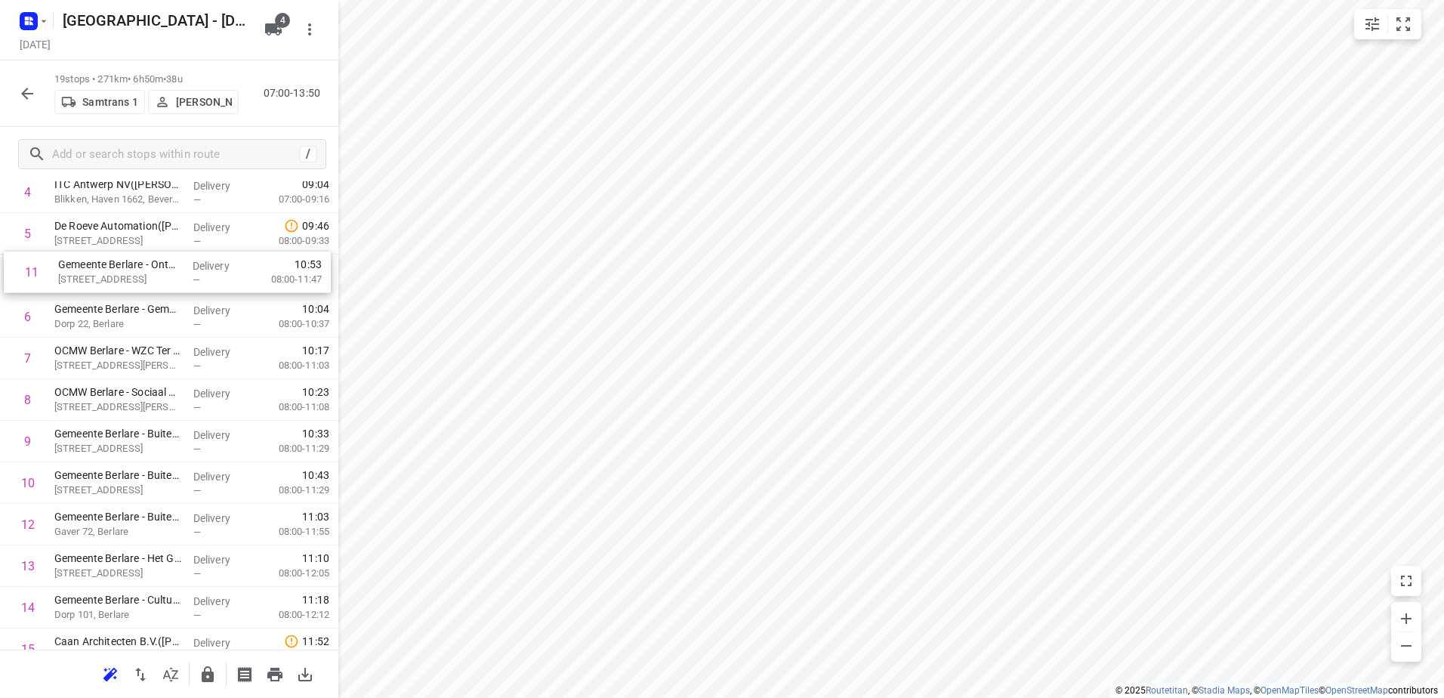
drag, startPoint x: 215, startPoint y: 470, endPoint x: 218, endPoint y: 261, distance: 209.3
click at [218, 261] on div "1 Aertssen Logistics NV - Verrebroek(Kris van Schelstraete) Steentijdstraat 128…" at bounding box center [169, 441] width 338 height 789
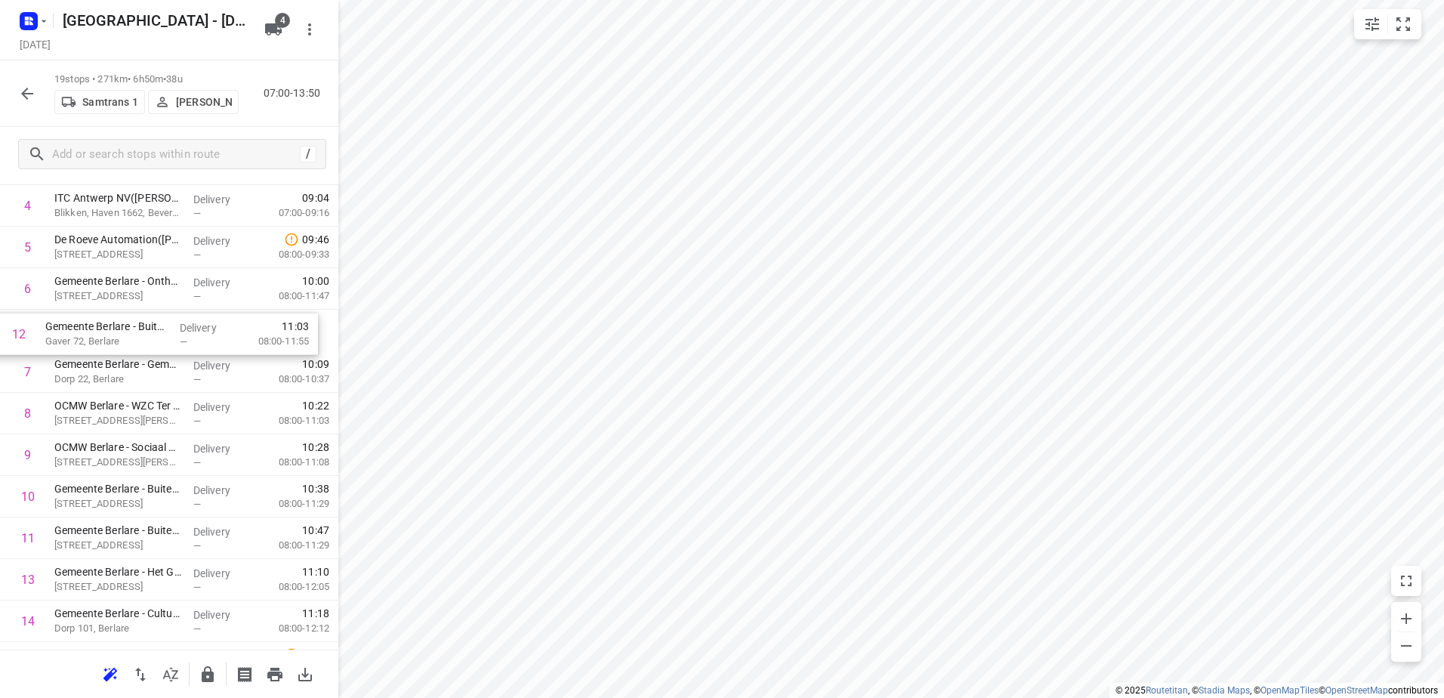
drag, startPoint x: 235, startPoint y: 535, endPoint x: 226, endPoint y: 325, distance: 210.2
click at [226, 325] on div "1 Aertssen Logistics NV - Verrebroek(Kris van Schelstraete) Steentijdstraat 128…" at bounding box center [169, 454] width 338 height 789
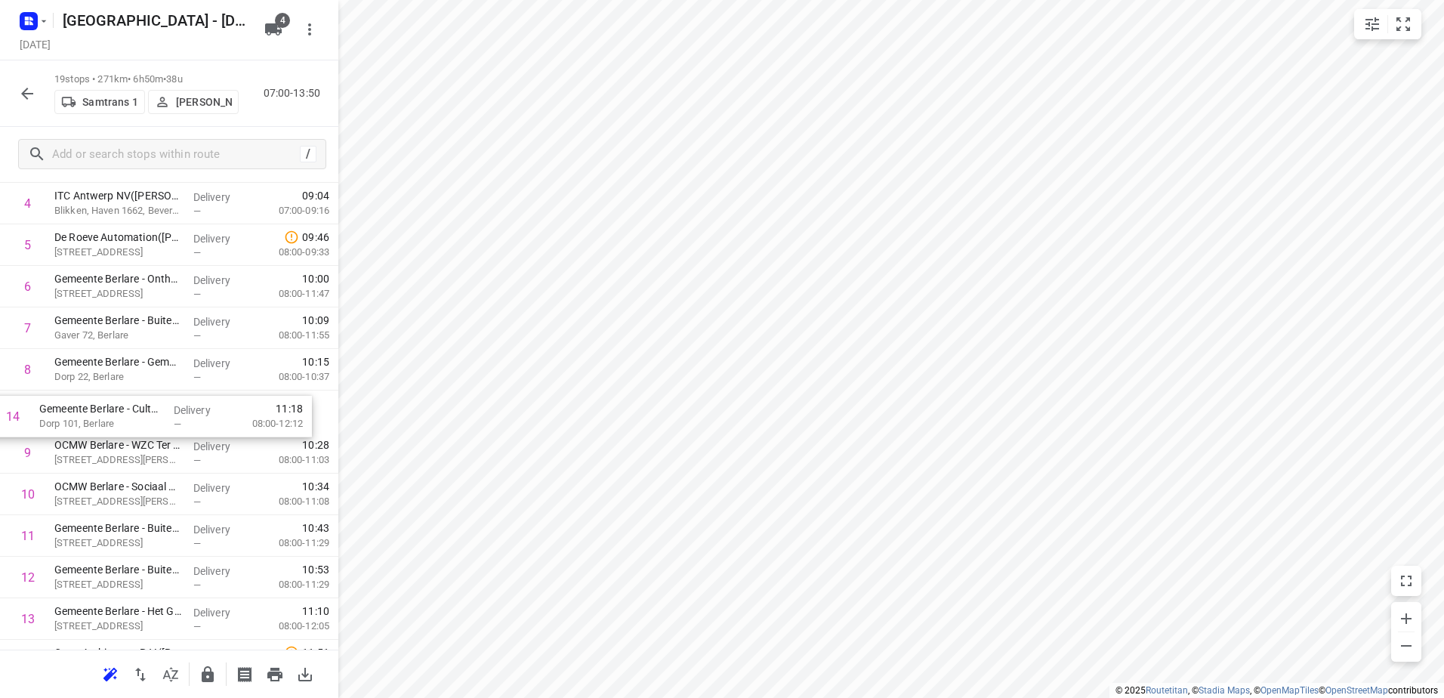
drag, startPoint x: 215, startPoint y: 614, endPoint x: 199, endPoint y: 353, distance: 261.9
click at [199, 353] on div "1 Aertssen Logistics NV - Verrebroek(Kris van Schelstraete) Steentijdstraat 128…" at bounding box center [169, 452] width 338 height 789
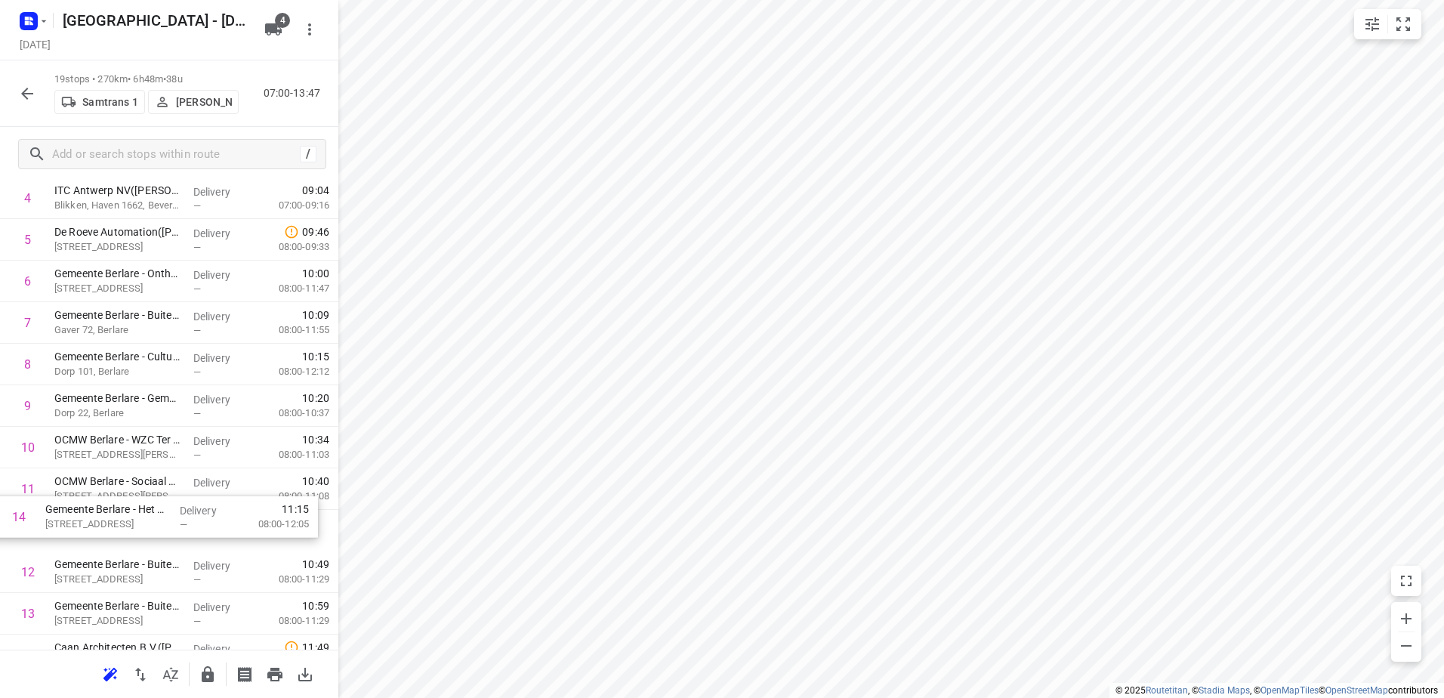
scroll to position [207, 0]
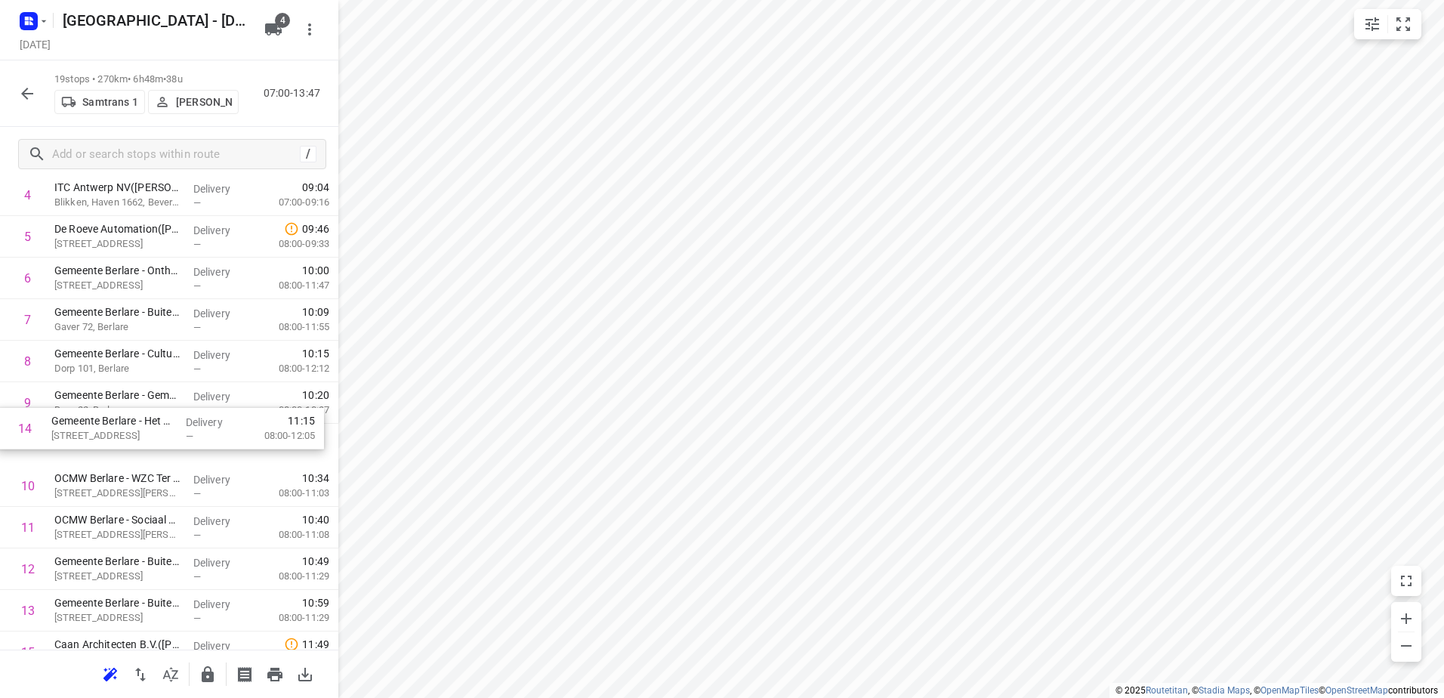
drag, startPoint x: 200, startPoint y: 609, endPoint x: 196, endPoint y: 406, distance: 202.5
click at [196, 406] on div "1 Aertssen Logistics NV - Verrebroek(Kris van Schelstraete) Steentijdstraat 128…" at bounding box center [169, 444] width 338 height 789
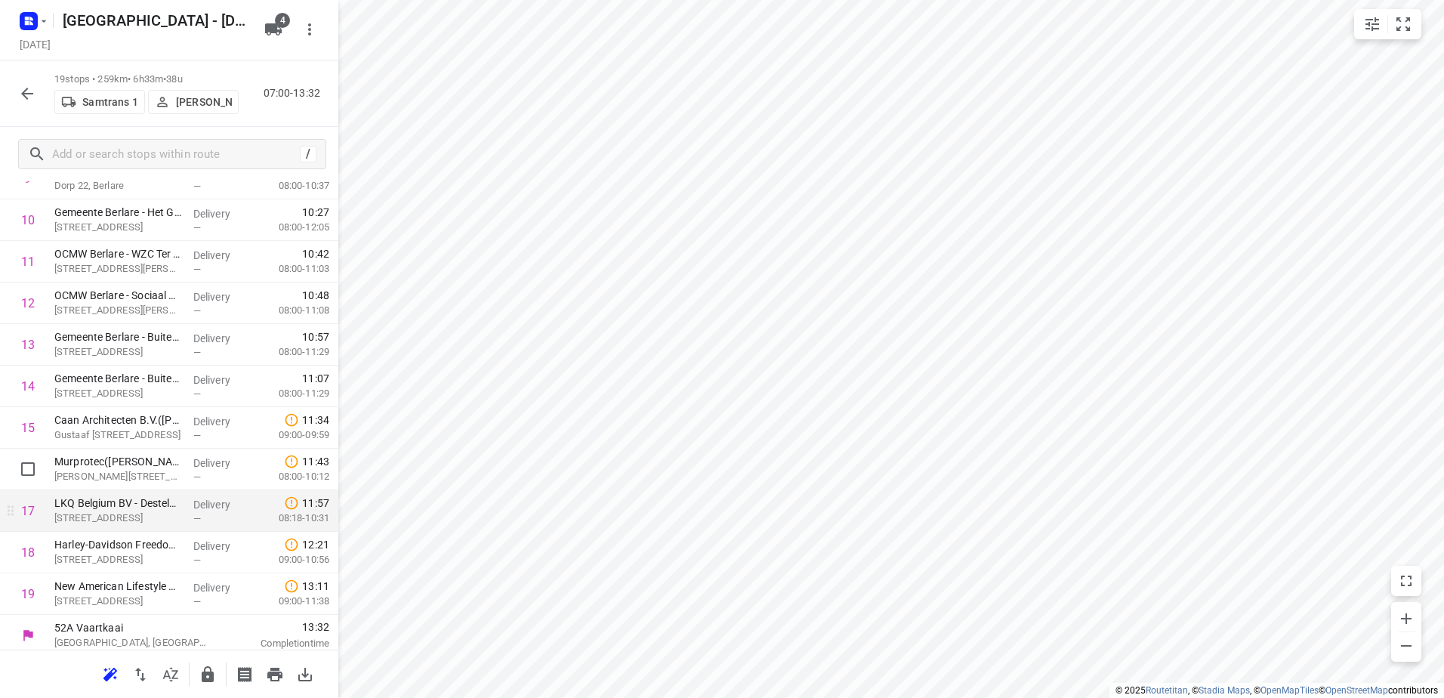
scroll to position [434, 0]
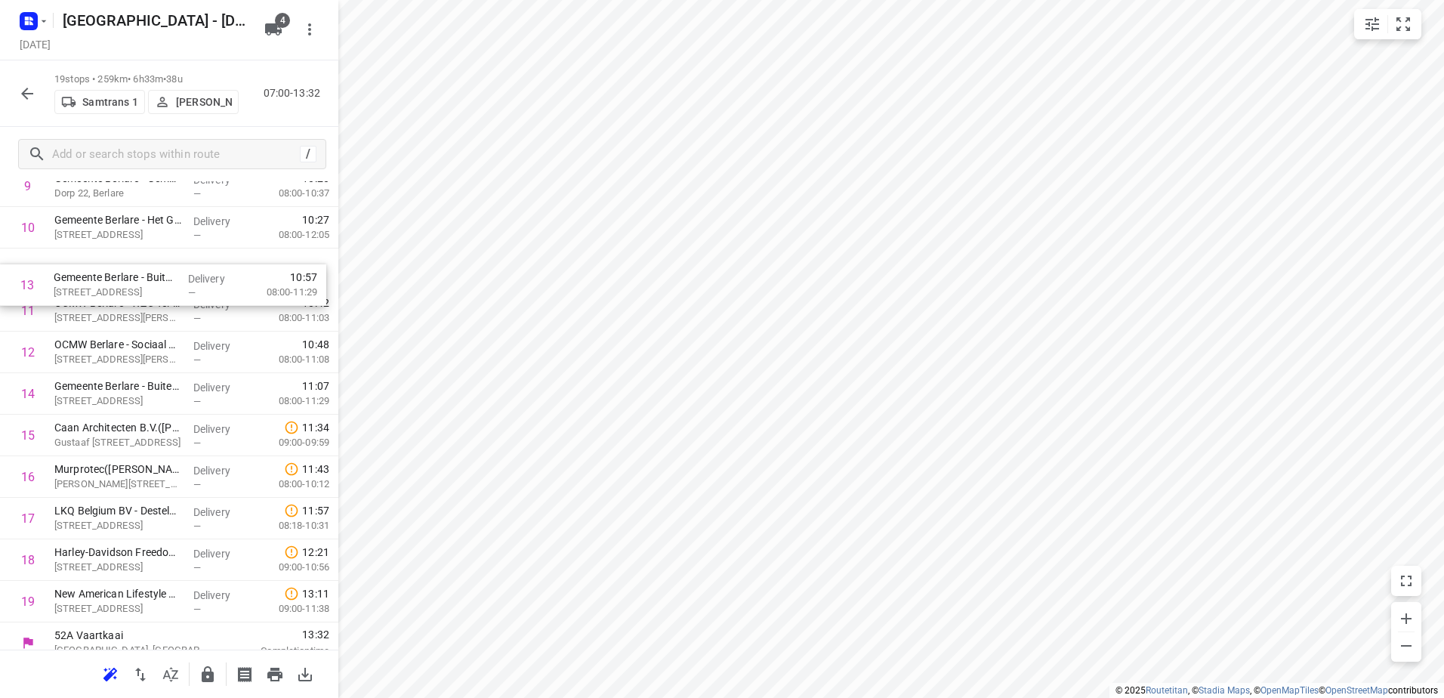
drag, startPoint x: 176, startPoint y: 356, endPoint x: 175, endPoint y: 291, distance: 65.0
click at [175, 291] on div "1 Aertssen Logistics NV - Verrebroek(Kris van Schelstraete) Steentijdstraat 128…" at bounding box center [169, 227] width 338 height 789
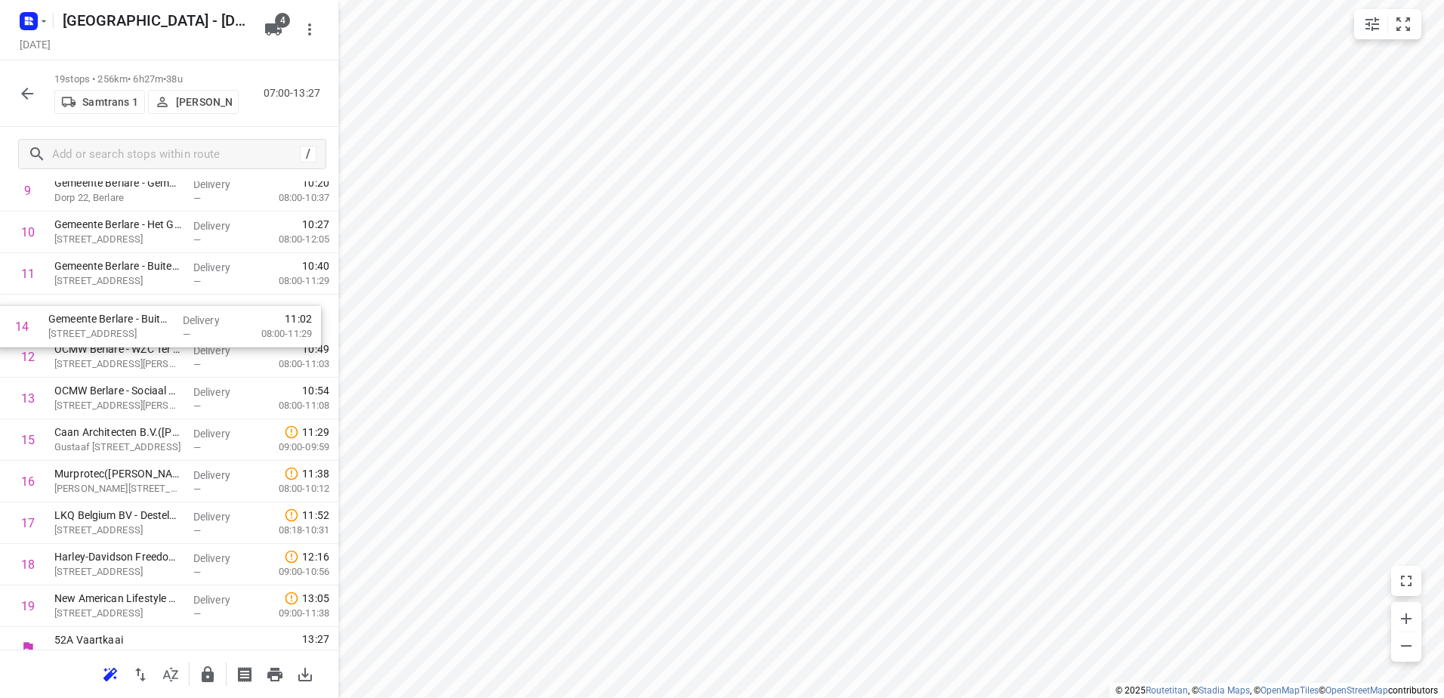
drag, startPoint x: 138, startPoint y: 407, endPoint x: 130, endPoint y: 323, distance: 85.0
click at [131, 324] on div "1 Aertssen Logistics NV - Verrebroek(Kris van Schelstraete) Steentijdstraat 128…" at bounding box center [169, 232] width 338 height 789
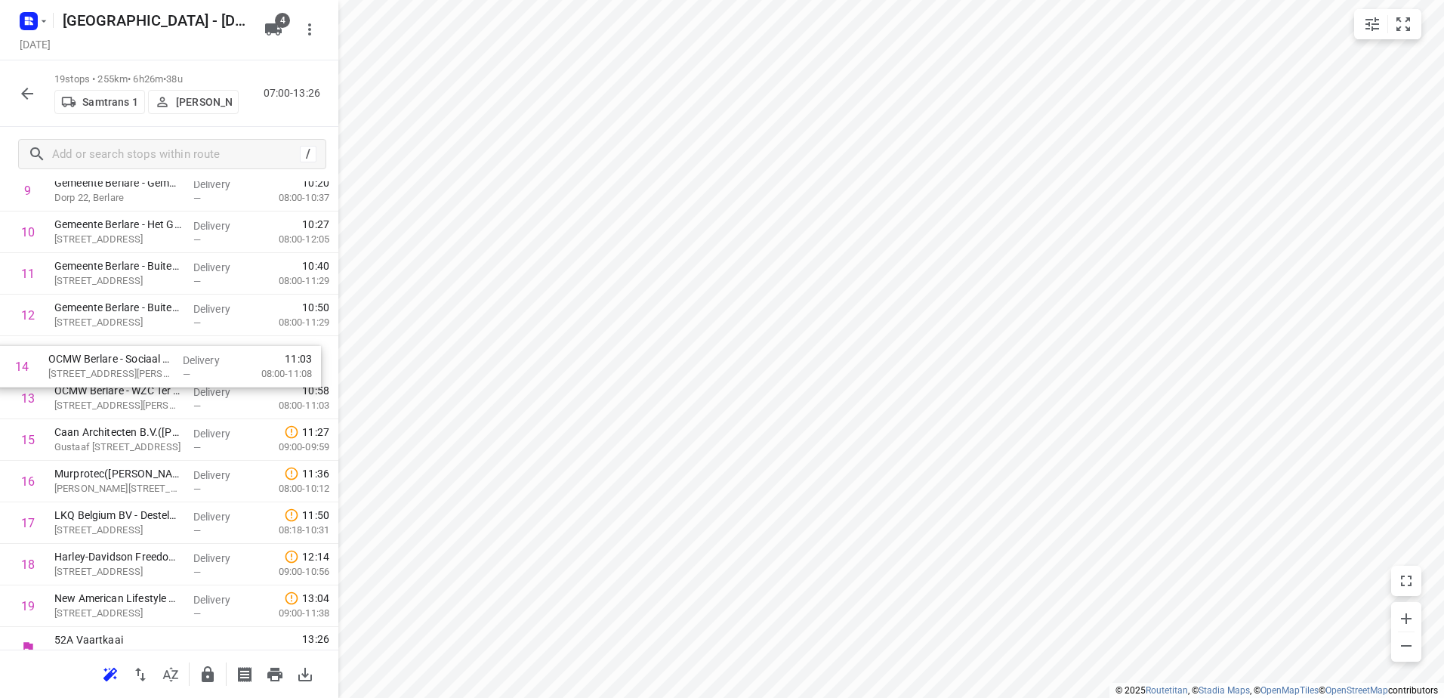
drag, startPoint x: 166, startPoint y: 412, endPoint x: 152, endPoint y: 357, distance: 57.0
click at [154, 360] on div "1 Aertssen Logistics NV - Verrebroek(Kris van Schelstraete) Steentijdstraat 128…" at bounding box center [169, 232] width 338 height 789
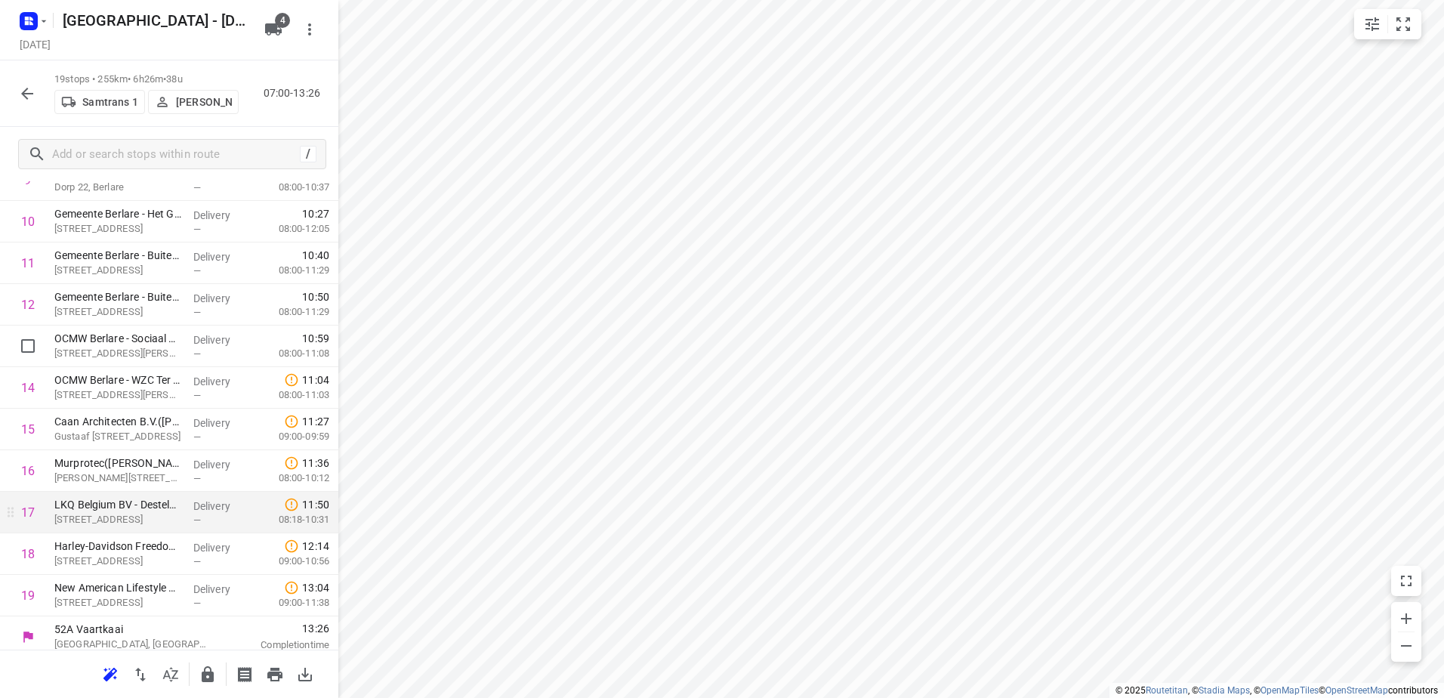
scroll to position [438, 0]
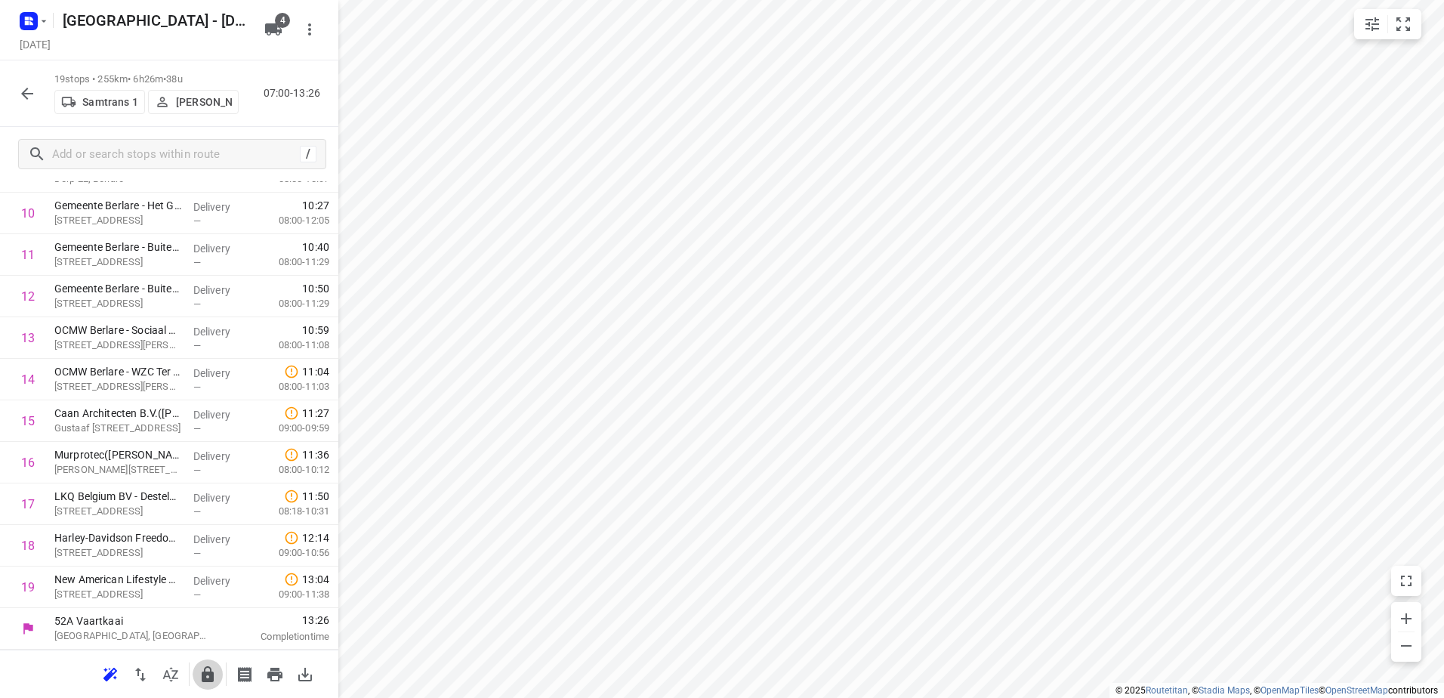
click at [207, 677] on icon "button" at bounding box center [208, 675] width 18 height 18
click at [14, 85] on button "button" at bounding box center [27, 94] width 30 height 30
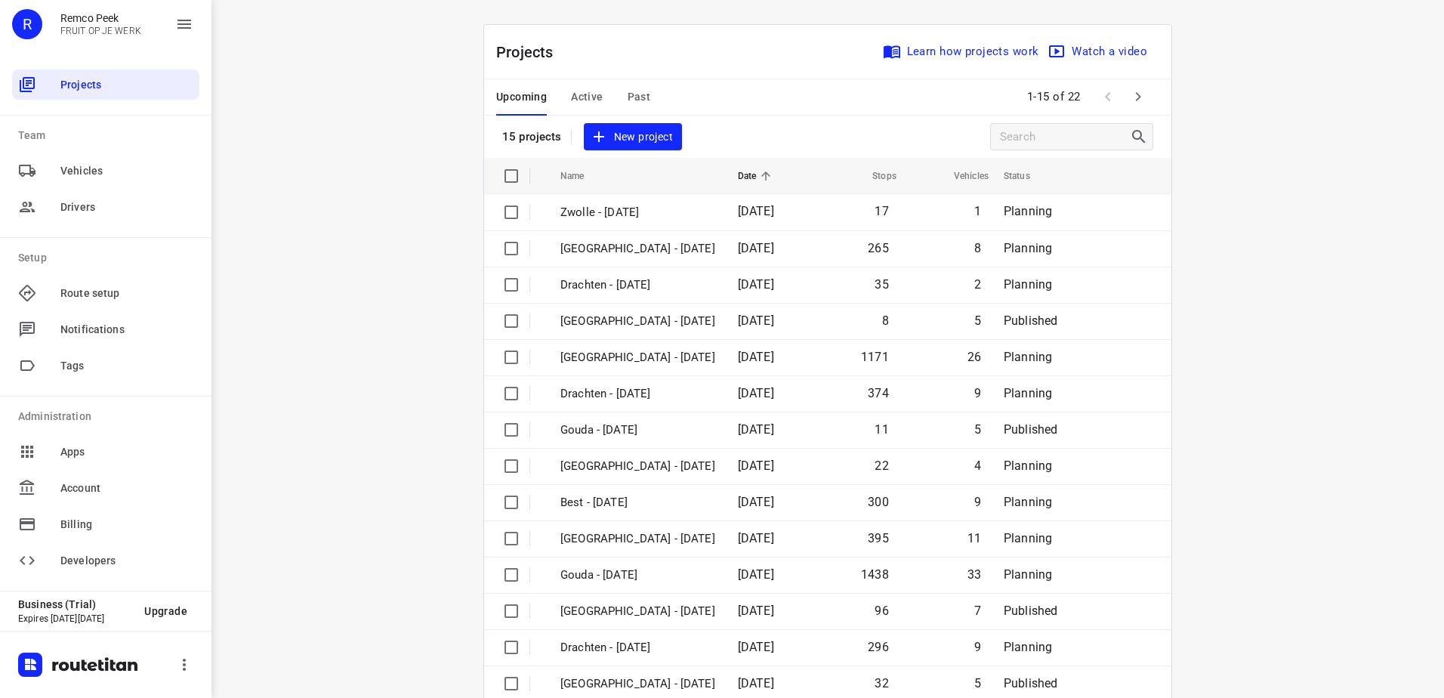
click at [640, 98] on span "Past" at bounding box center [639, 97] width 23 height 19
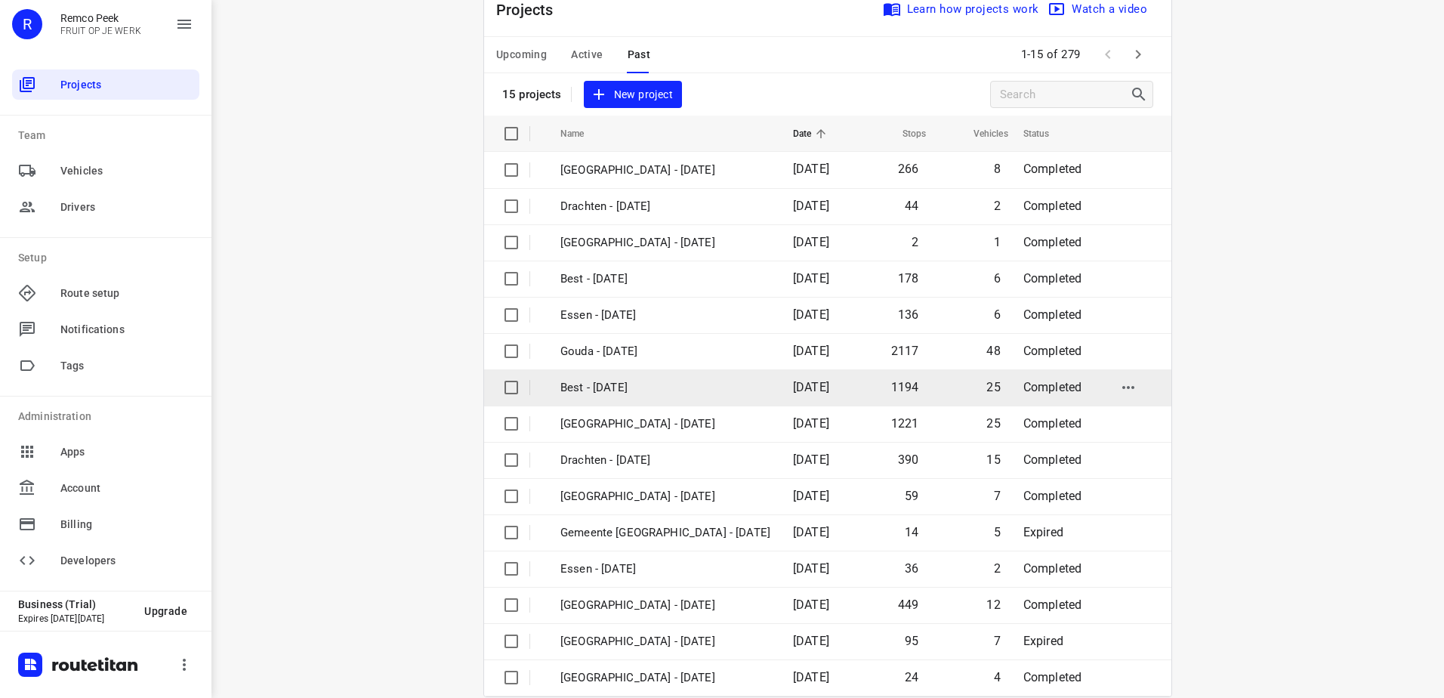
scroll to position [66, 0]
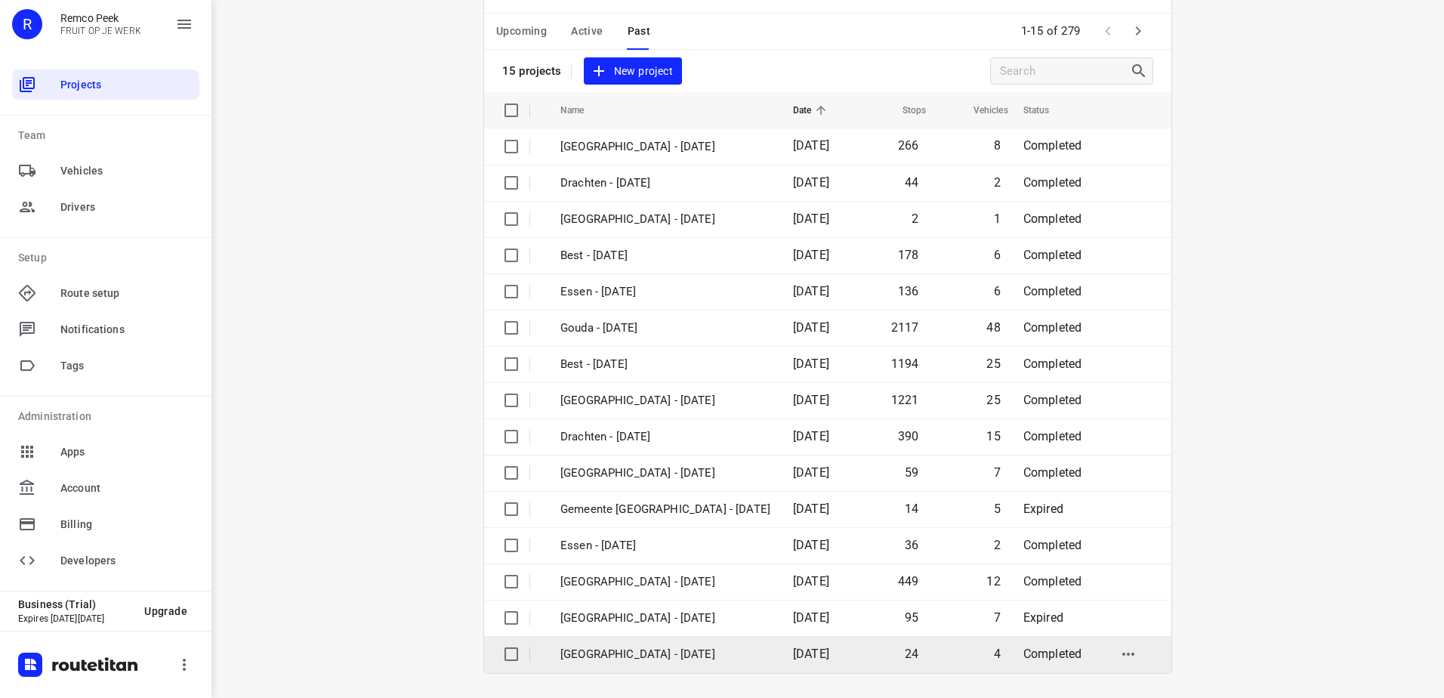
click at [654, 667] on td "[GEOGRAPHIC_DATA] - [DATE]" at bounding box center [663, 654] width 236 height 36
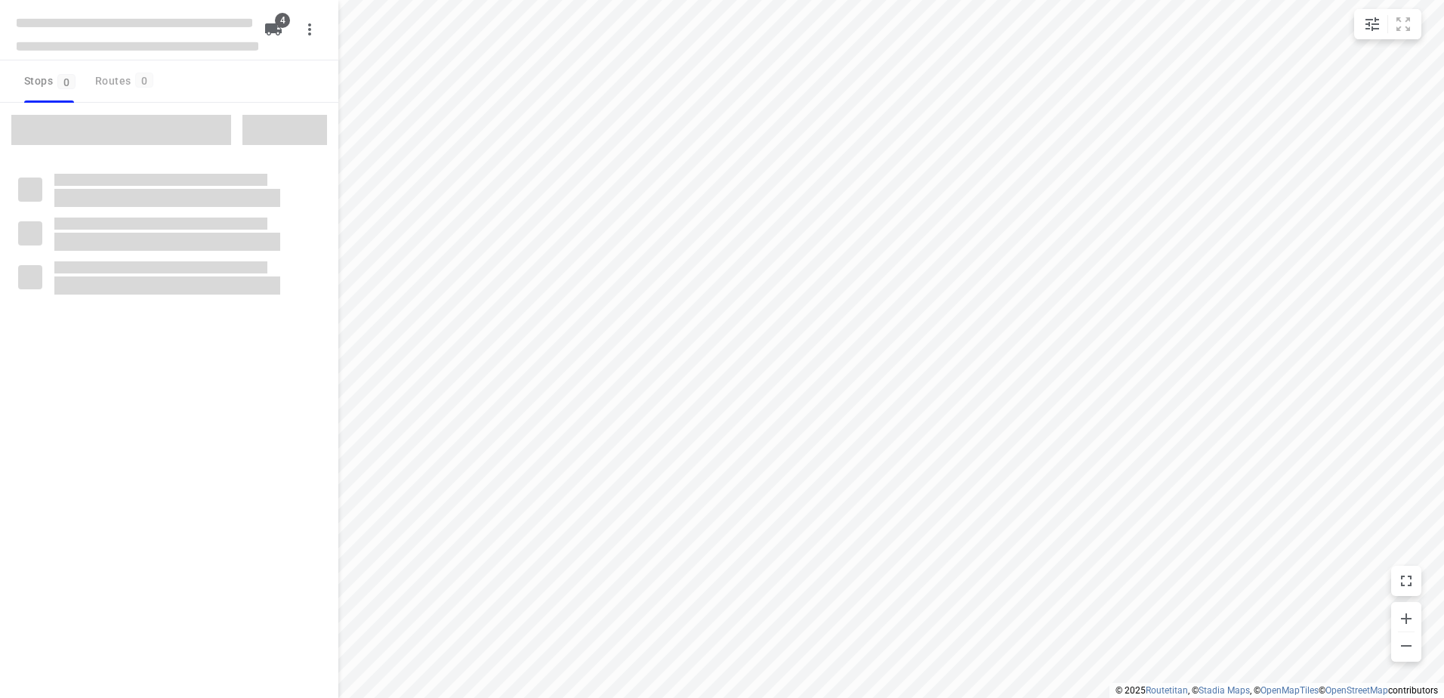
checkbox input "true"
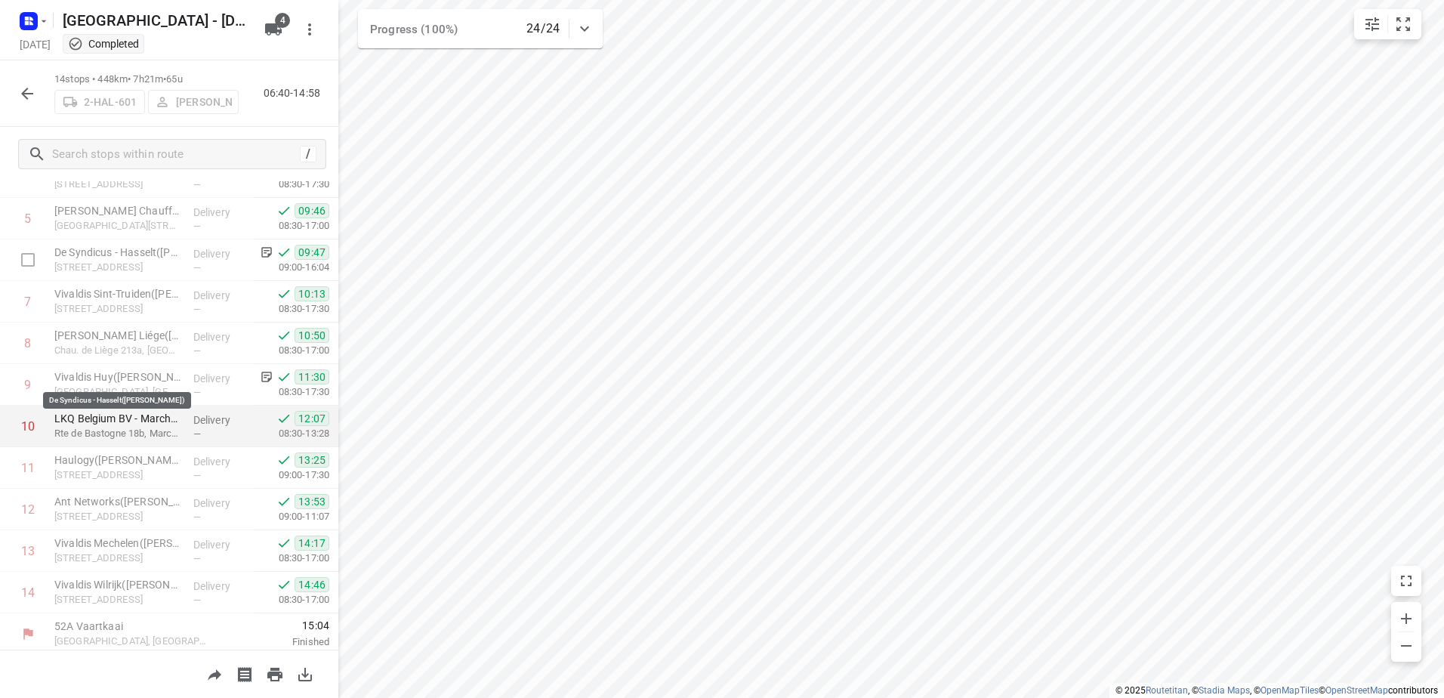
scroll to position [230, 0]
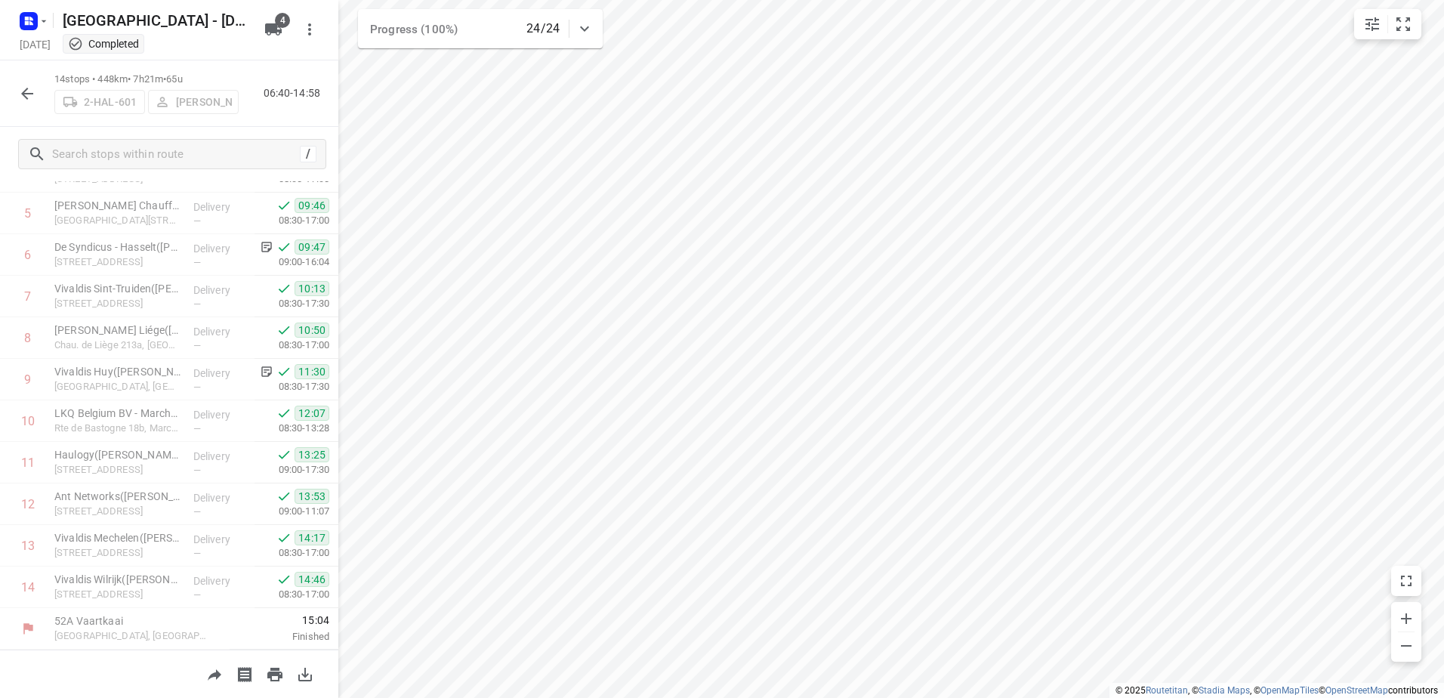
click at [40, 100] on button "button" at bounding box center [27, 94] width 30 height 30
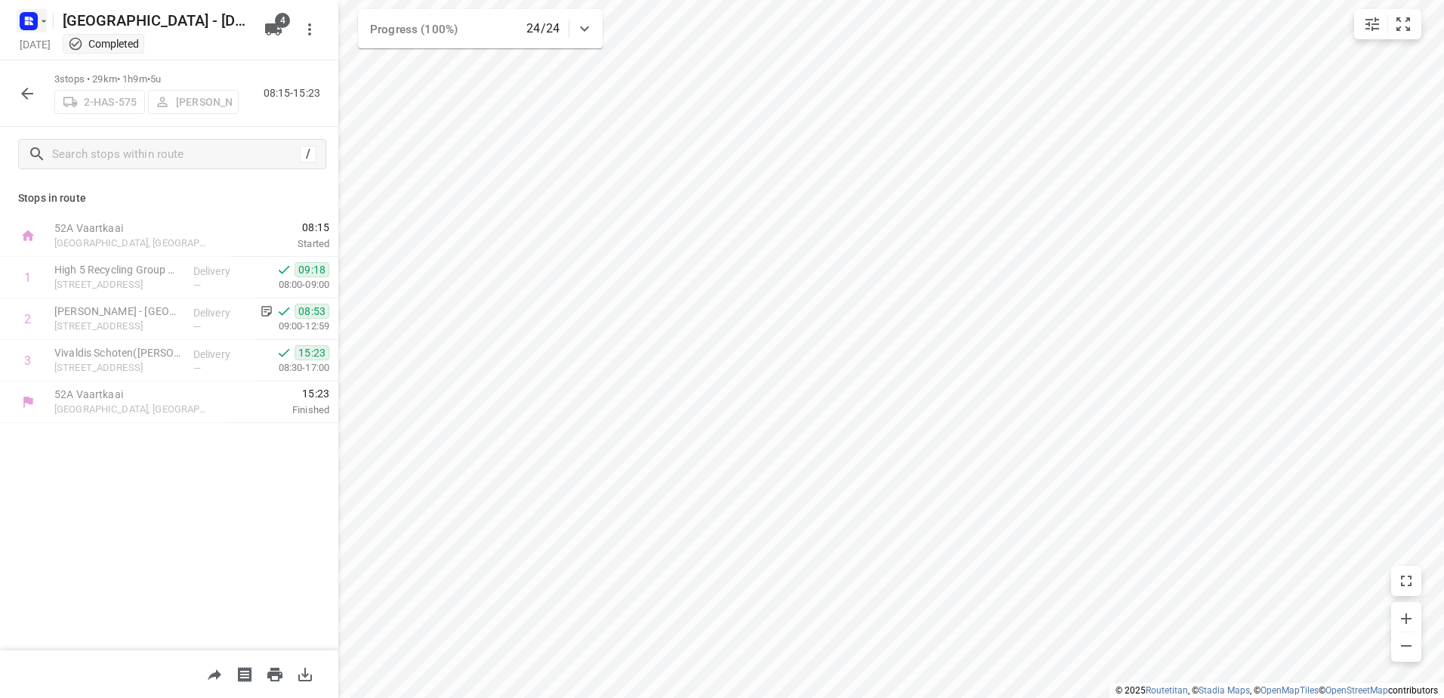
click at [30, 23] on icon "button" at bounding box center [31, 23] width 4 height 4
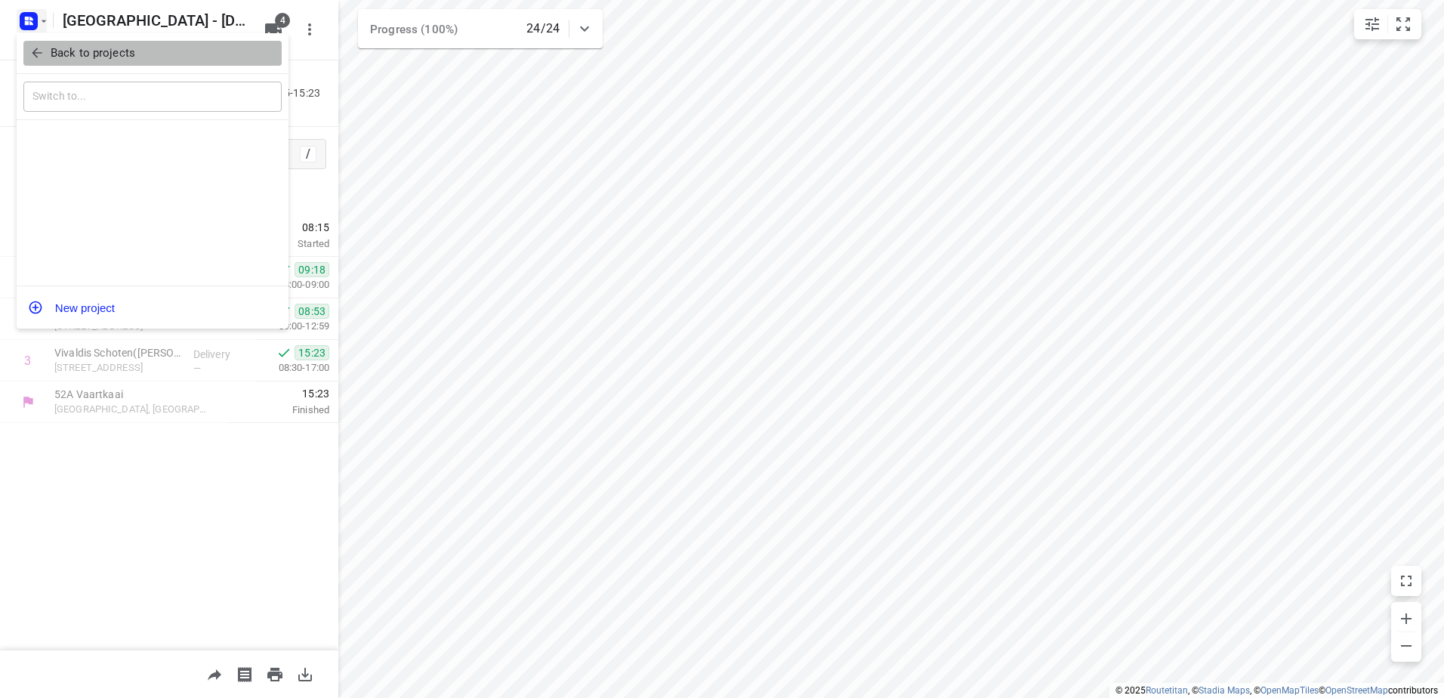
click at [55, 57] on p "Back to projects" at bounding box center [93, 53] width 85 height 17
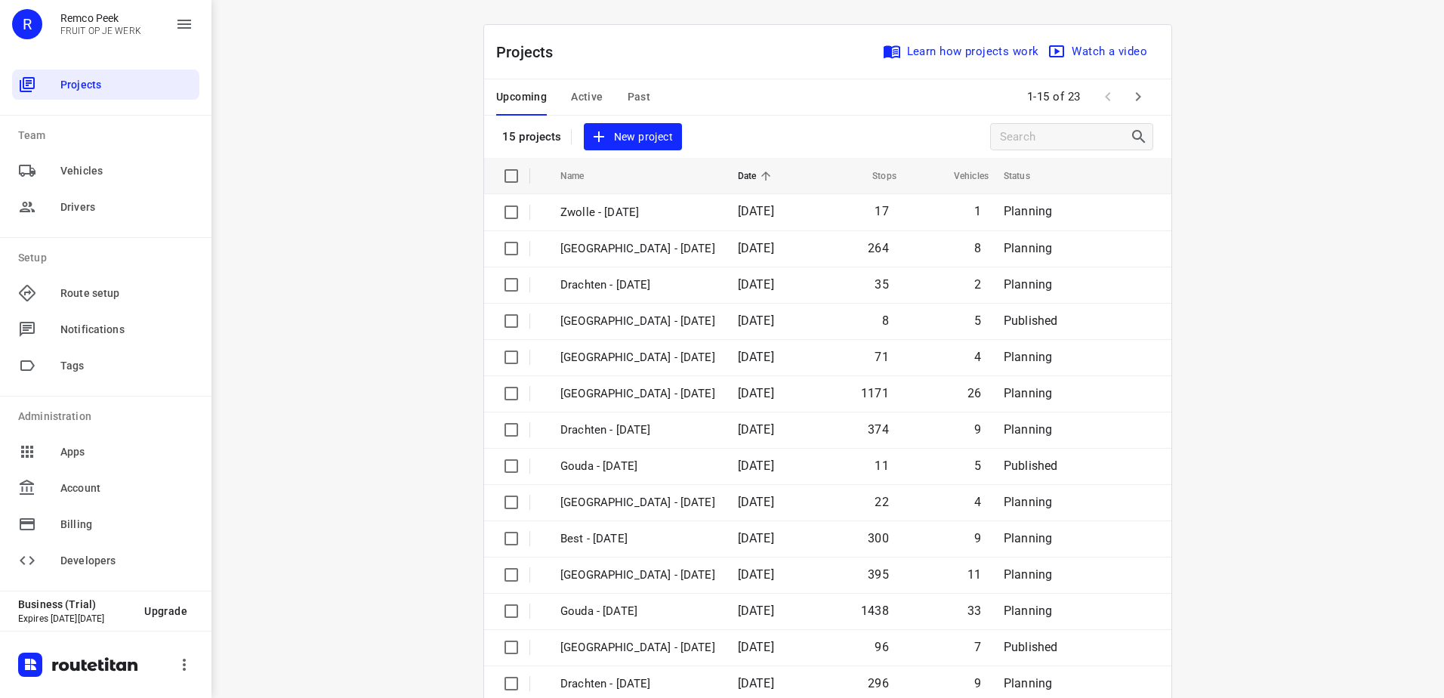
click at [633, 90] on span "Past" at bounding box center [639, 97] width 23 height 19
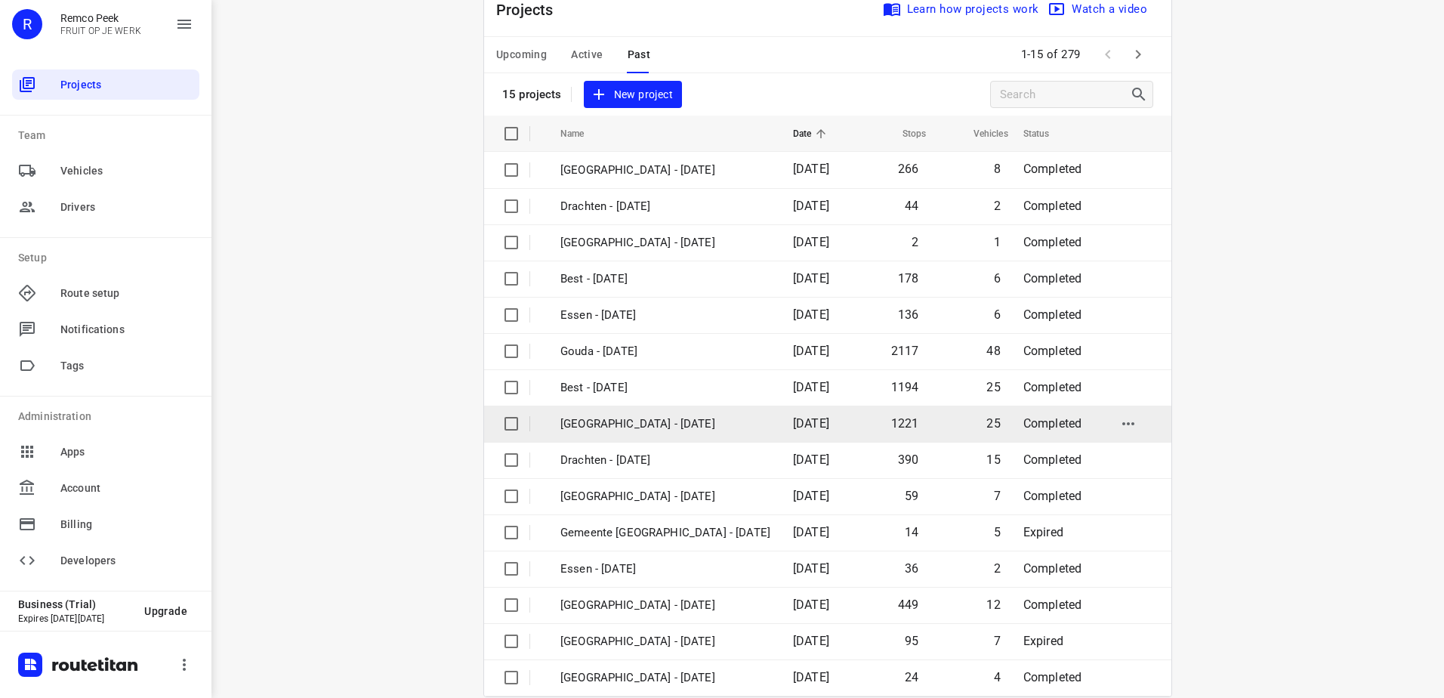
scroll to position [66, 0]
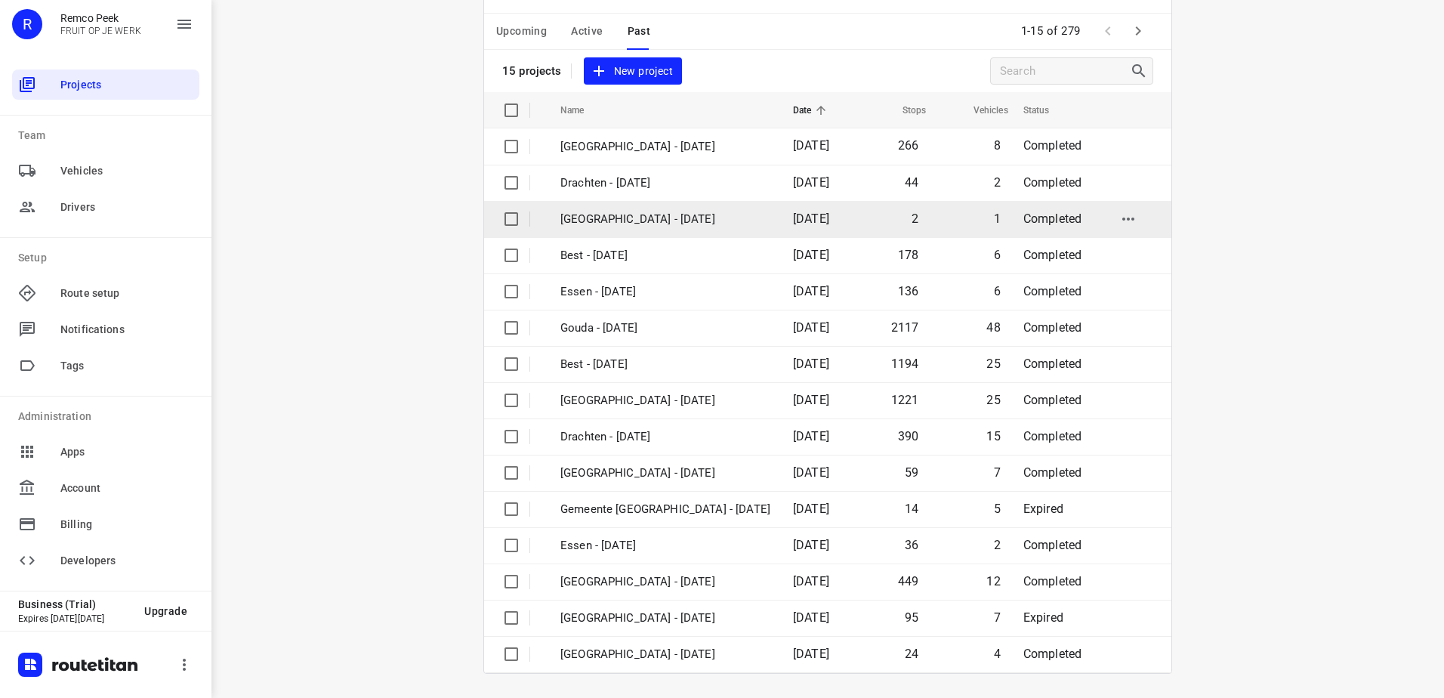
click at [656, 206] on td "Antwerpen - Thursday" at bounding box center [663, 219] width 236 height 36
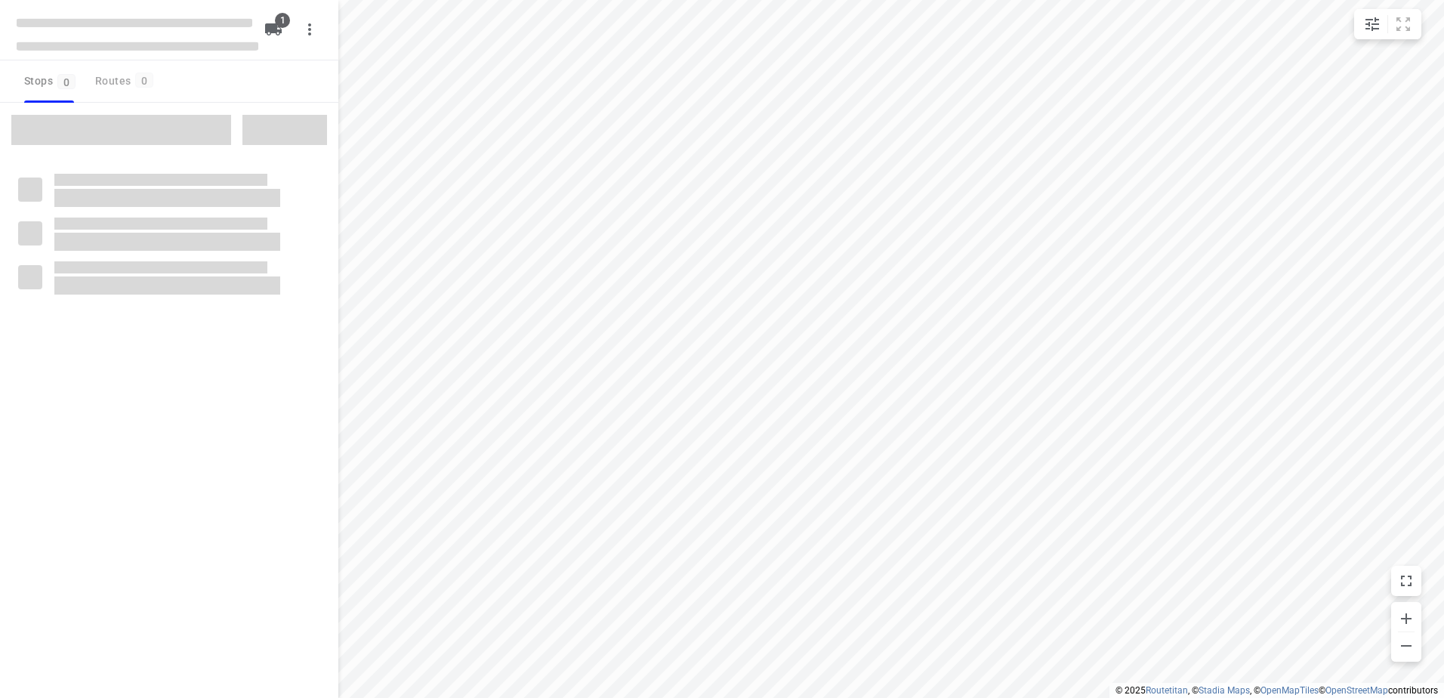
checkbox input "true"
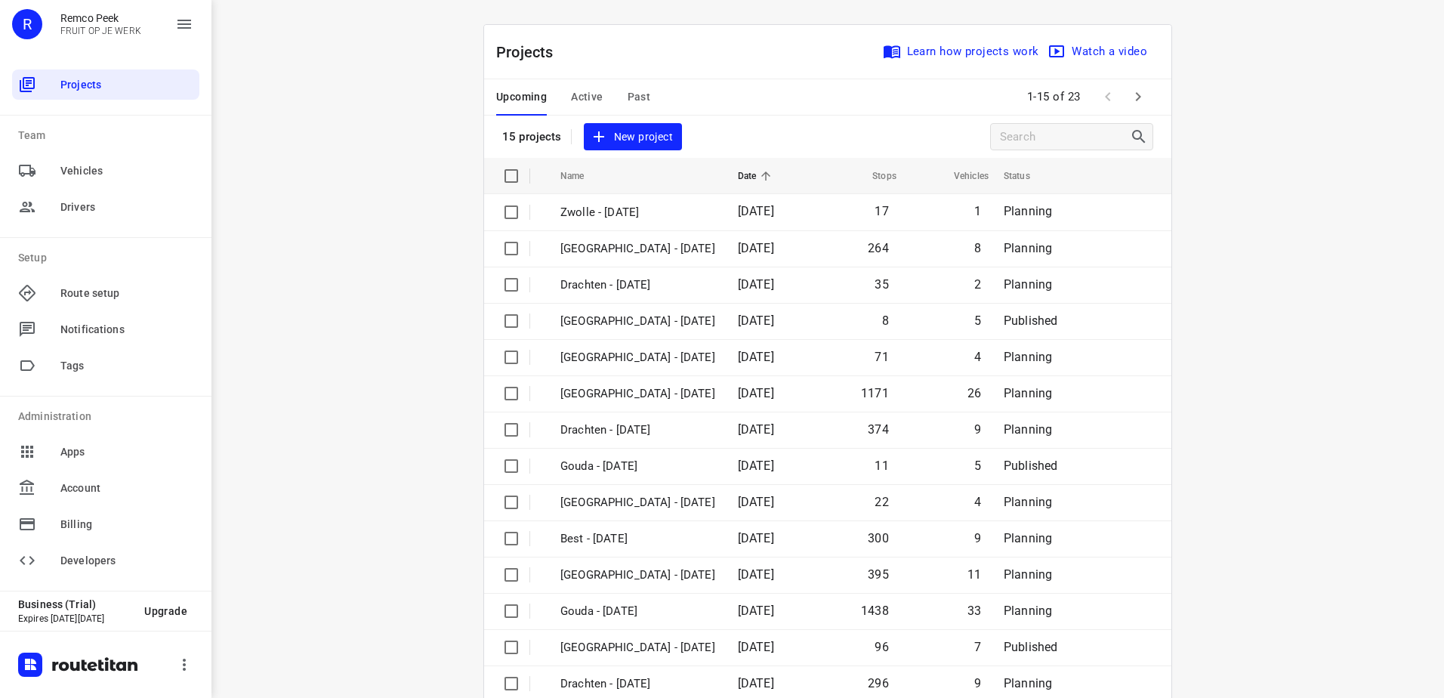
click at [646, 100] on div "Upcoming Active Past" at bounding box center [585, 97] width 178 height 36
click at [634, 97] on span "Past" at bounding box center [639, 97] width 23 height 19
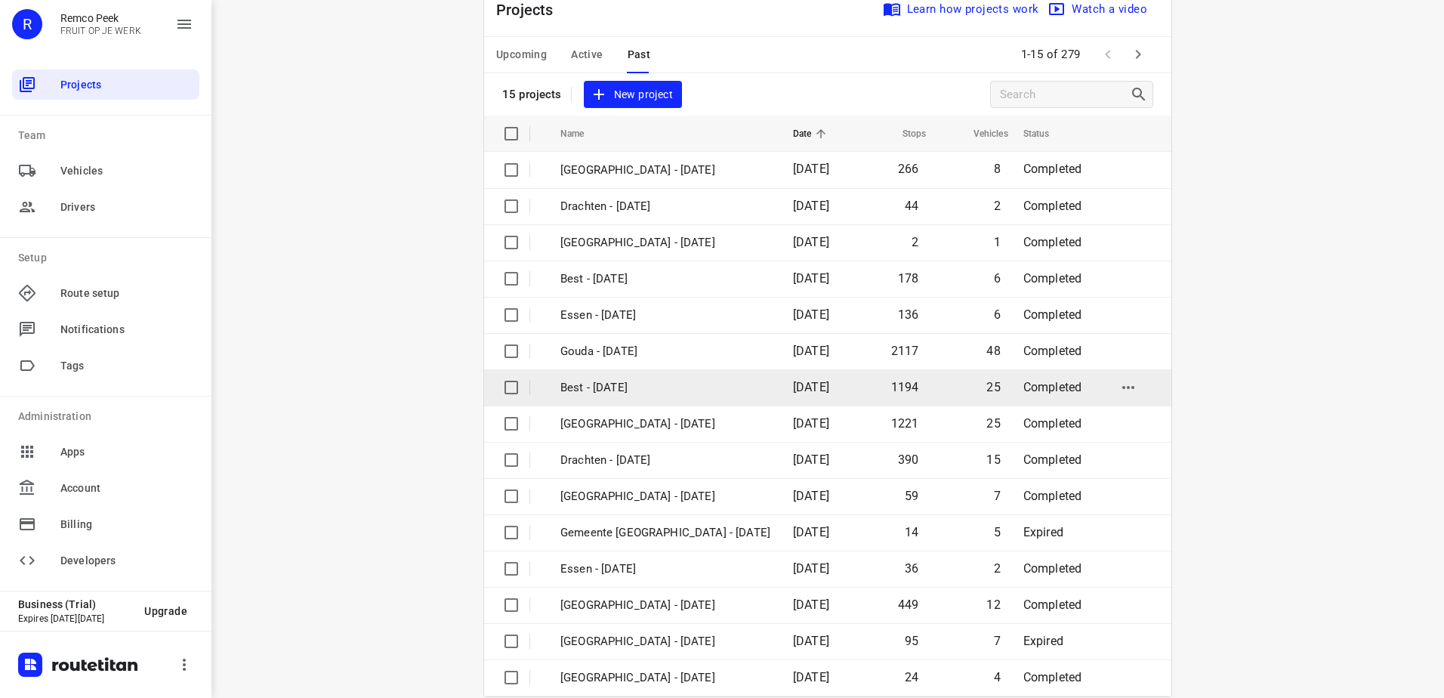
scroll to position [66, 0]
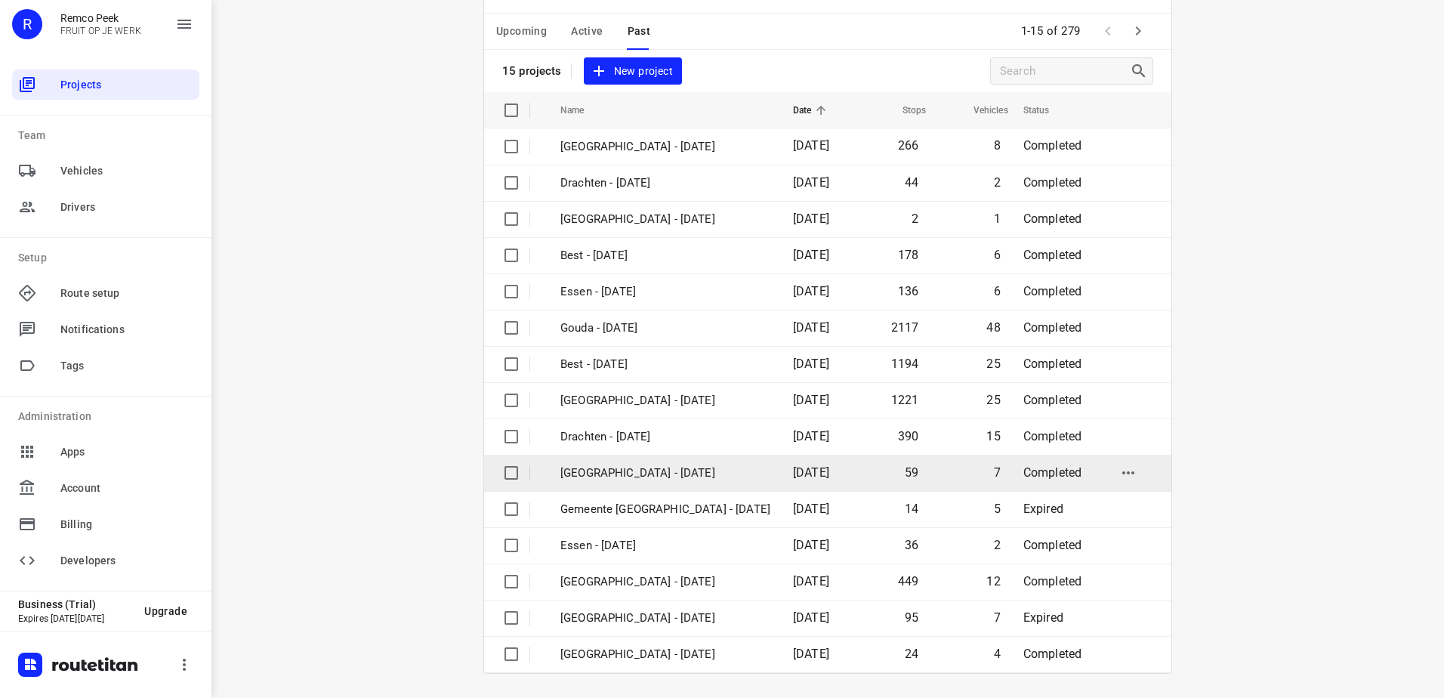
click at [689, 472] on p "[GEOGRAPHIC_DATA] - [DATE]" at bounding box center [666, 473] width 210 height 17
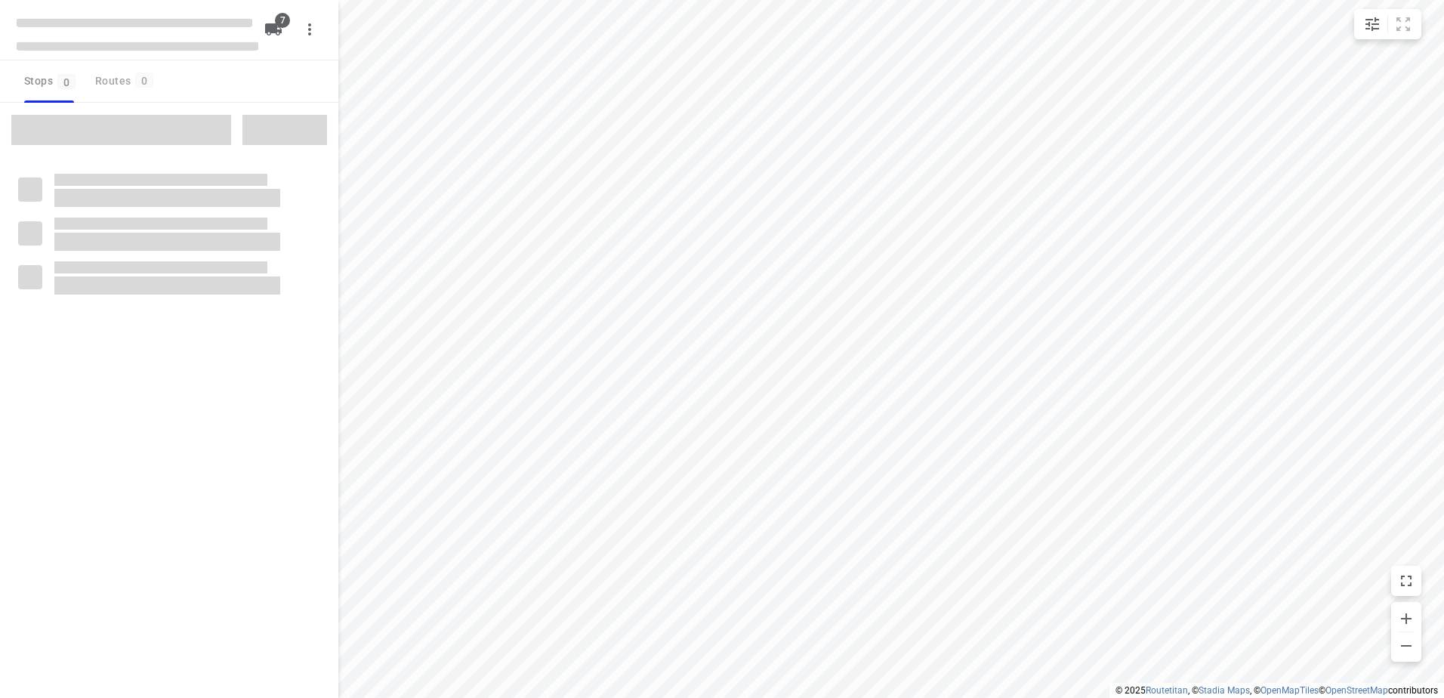
checkbox input "true"
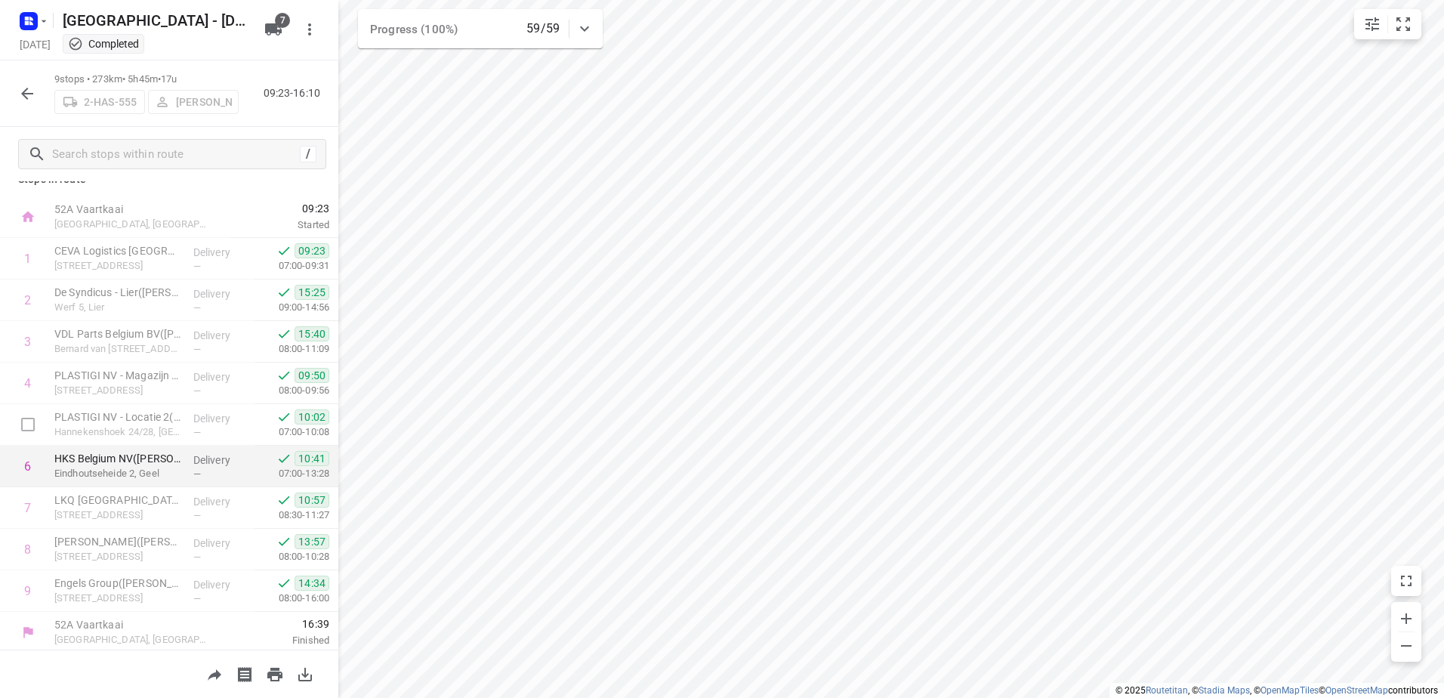
scroll to position [23, 0]
click at [45, 25] on icon "button" at bounding box center [44, 21] width 12 height 12
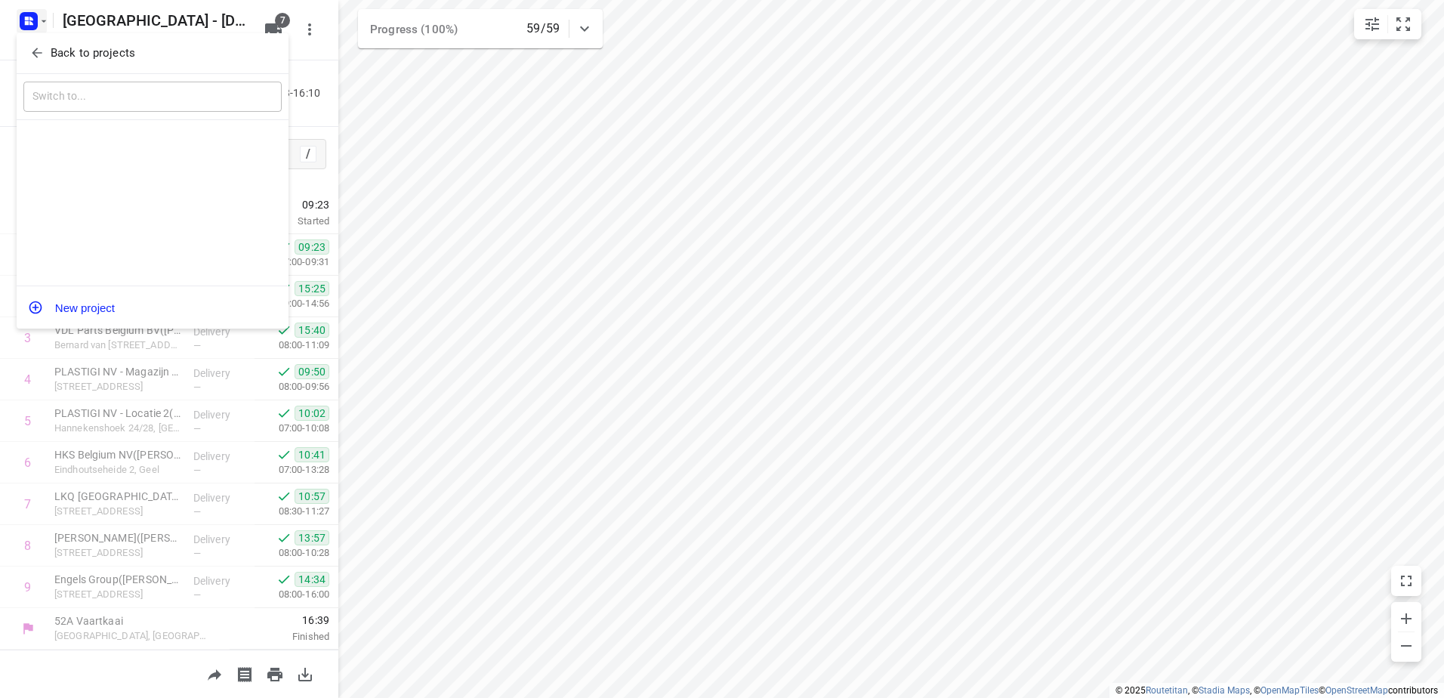
click at [51, 45] on p "Back to projects" at bounding box center [93, 53] width 85 height 17
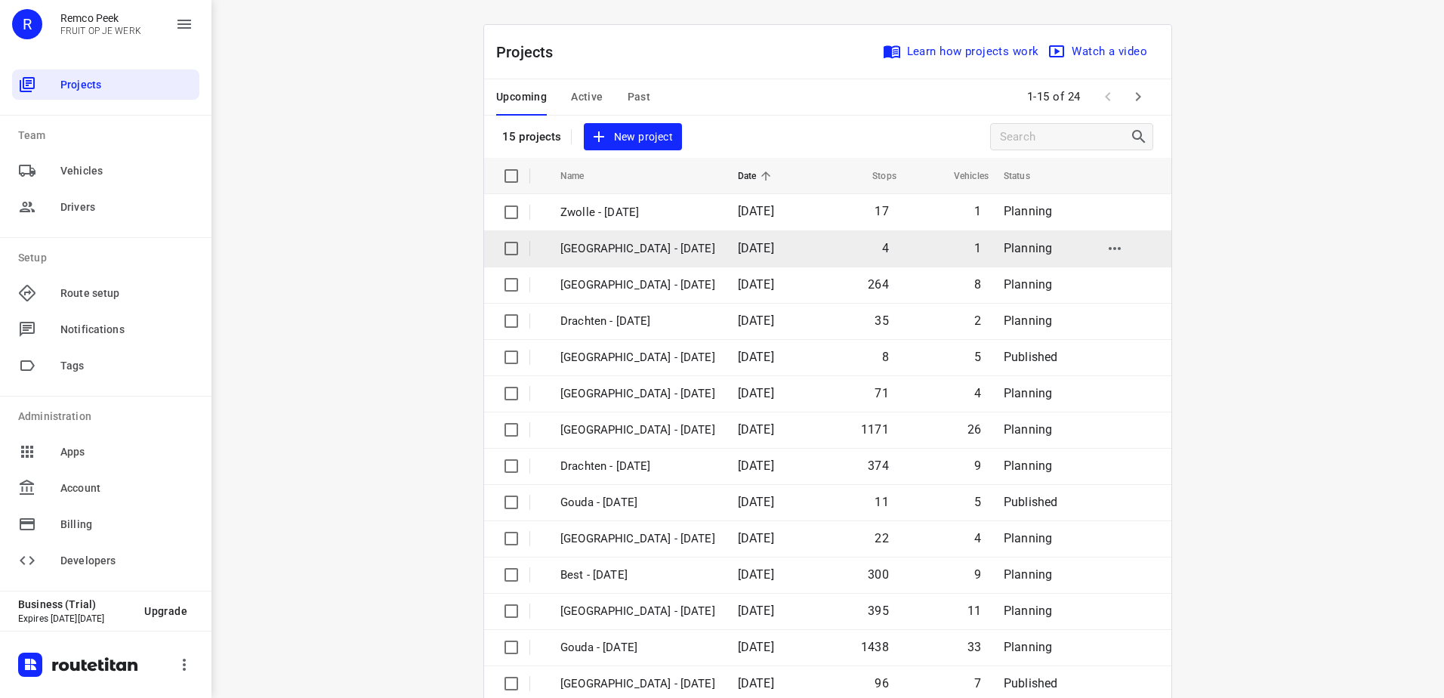
click at [633, 237] on td "[GEOGRAPHIC_DATA] - [DATE]" at bounding box center [635, 248] width 181 height 36
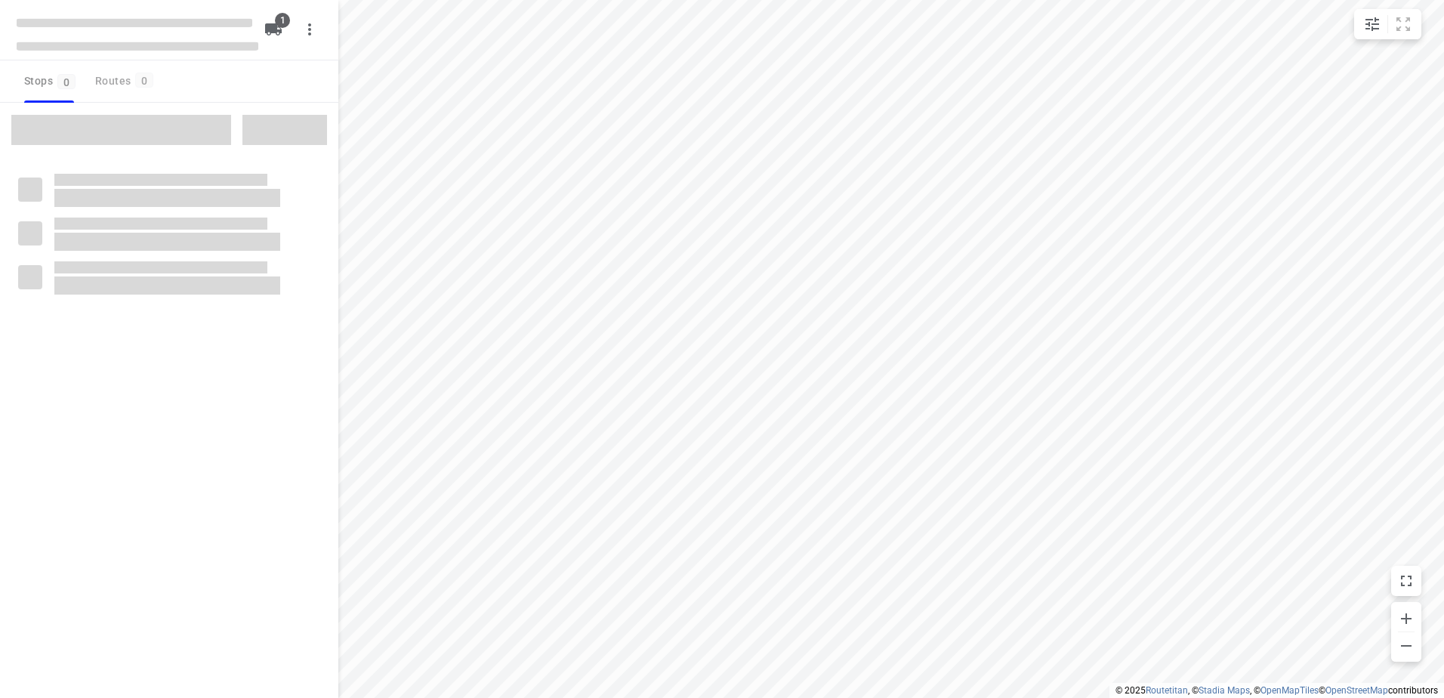
checkbox input "true"
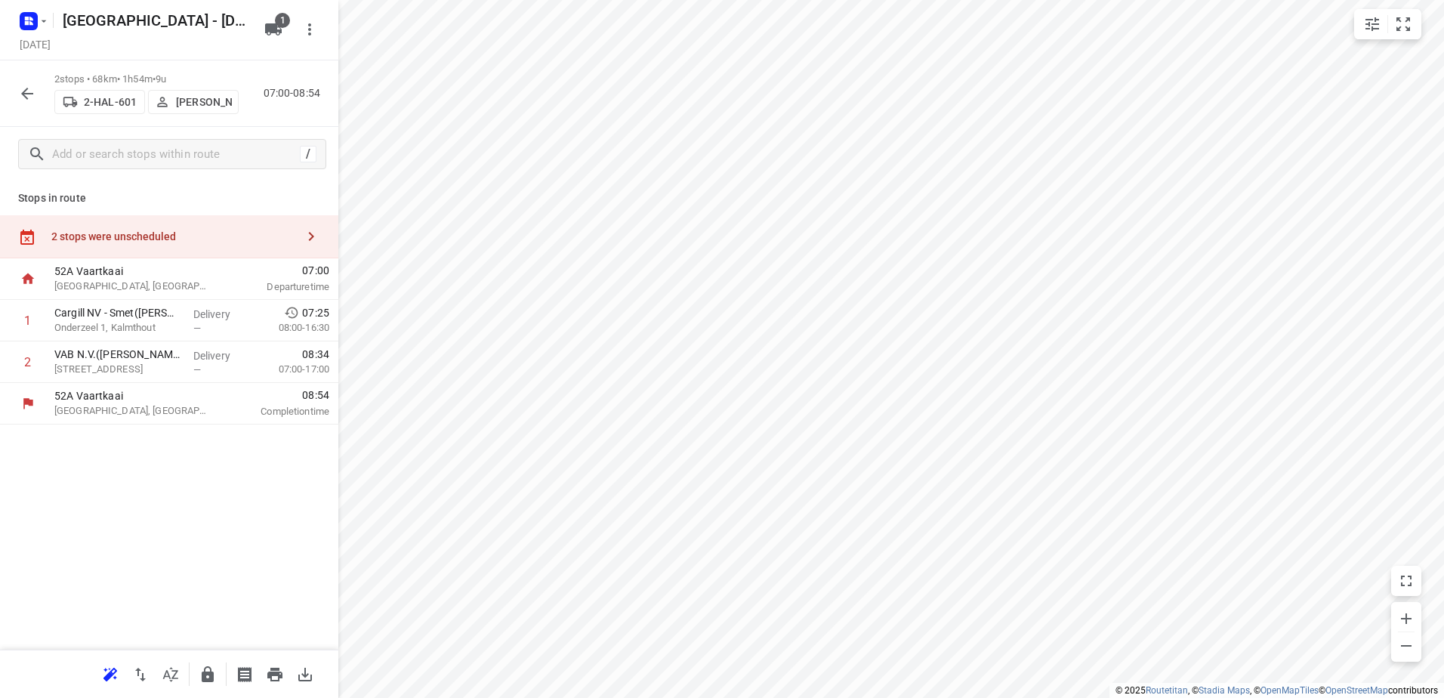
click at [173, 238] on div "2 stops were unscheduled" at bounding box center [173, 236] width 245 height 12
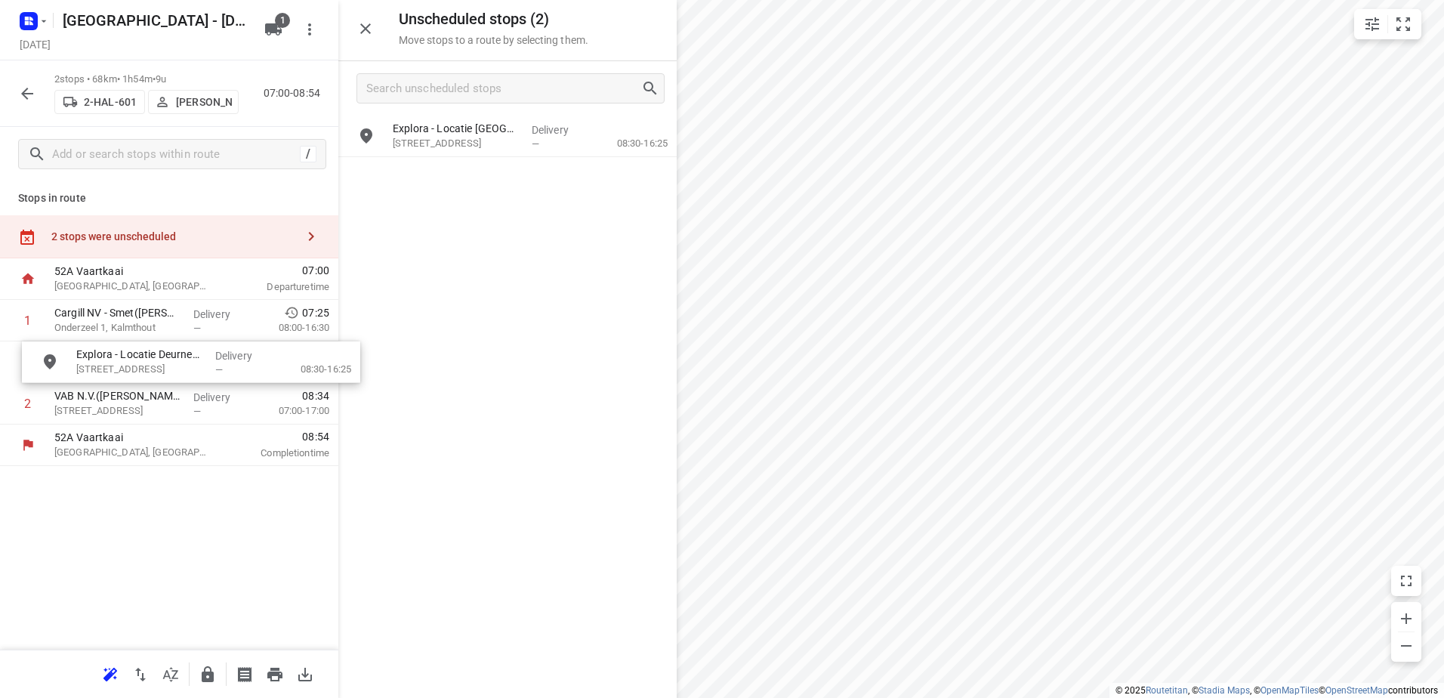
drag, startPoint x: 454, startPoint y: 187, endPoint x: 114, endPoint y: 399, distance: 400.4
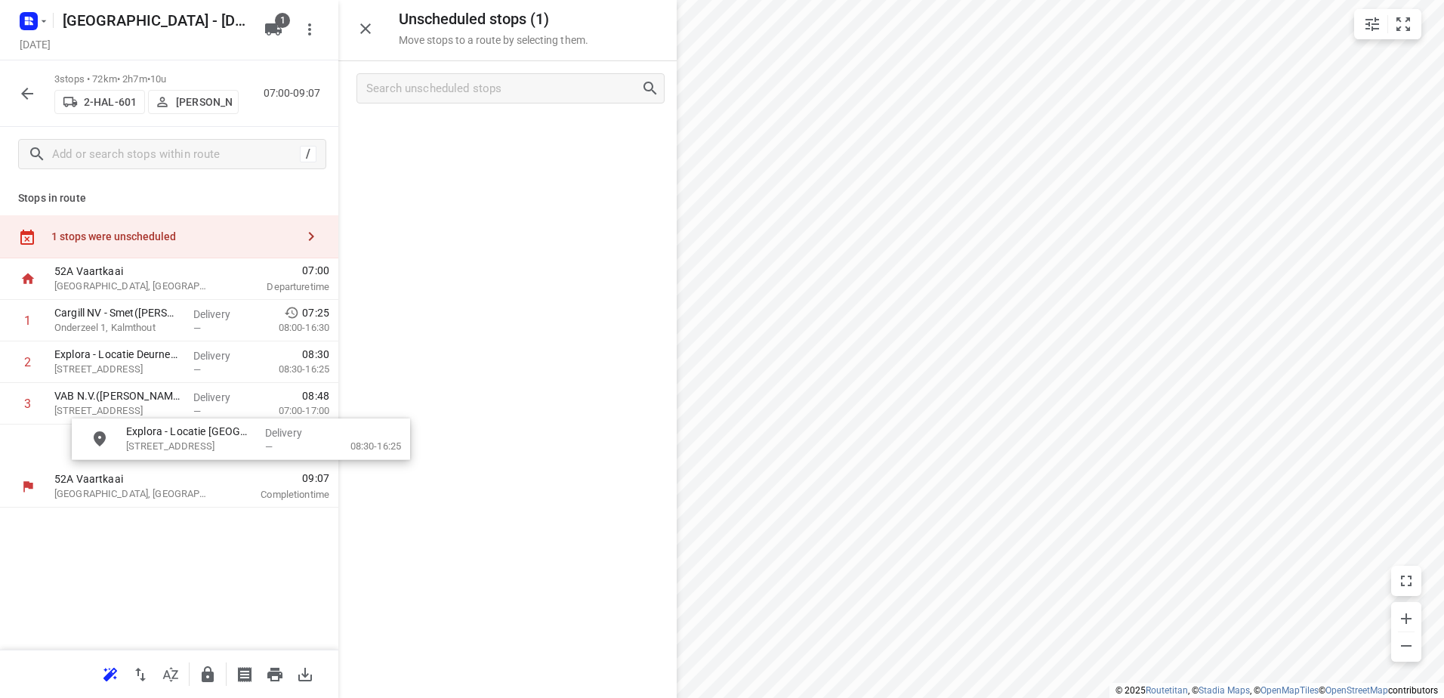
drag, startPoint x: 479, startPoint y: 132, endPoint x: 162, endPoint y: 465, distance: 459.5
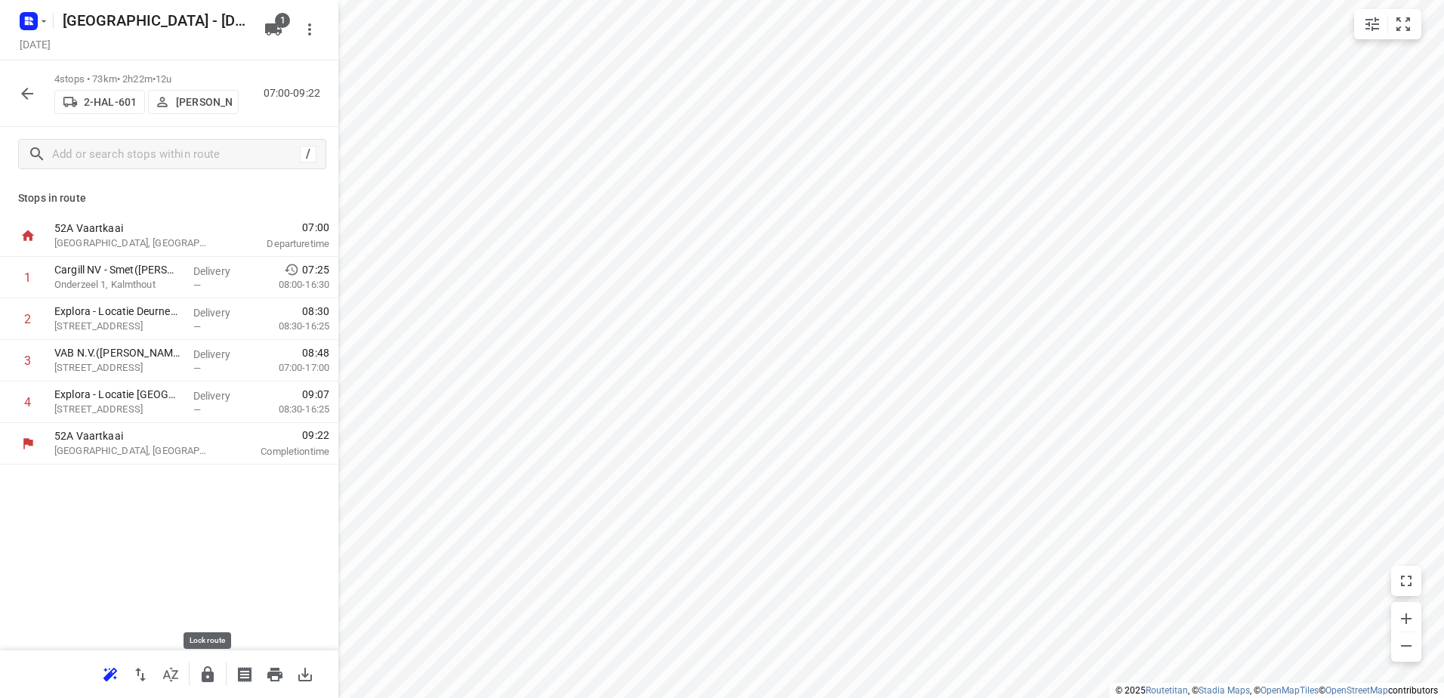
click at [212, 674] on icon "button" at bounding box center [208, 674] width 12 height 16
click at [17, 95] on button "button" at bounding box center [27, 94] width 30 height 30
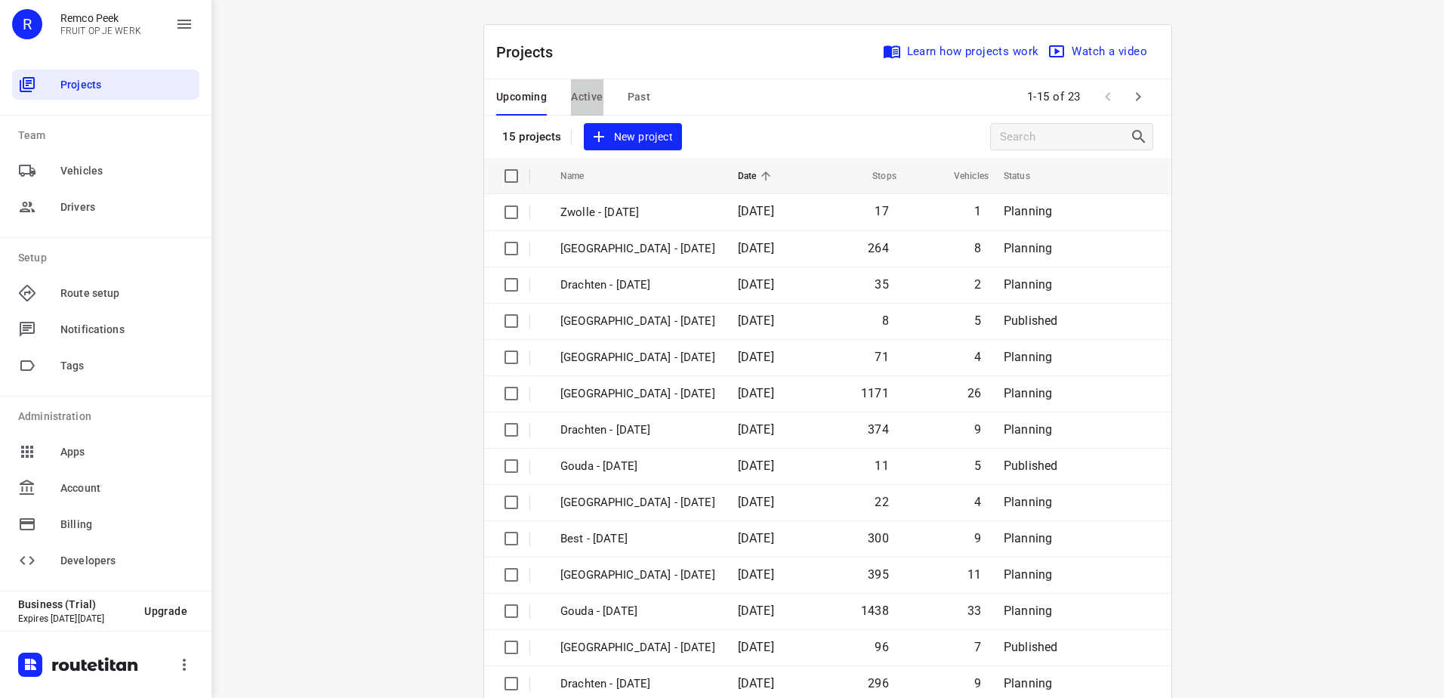
click at [571, 99] on span "Active" at bounding box center [587, 97] width 32 height 19
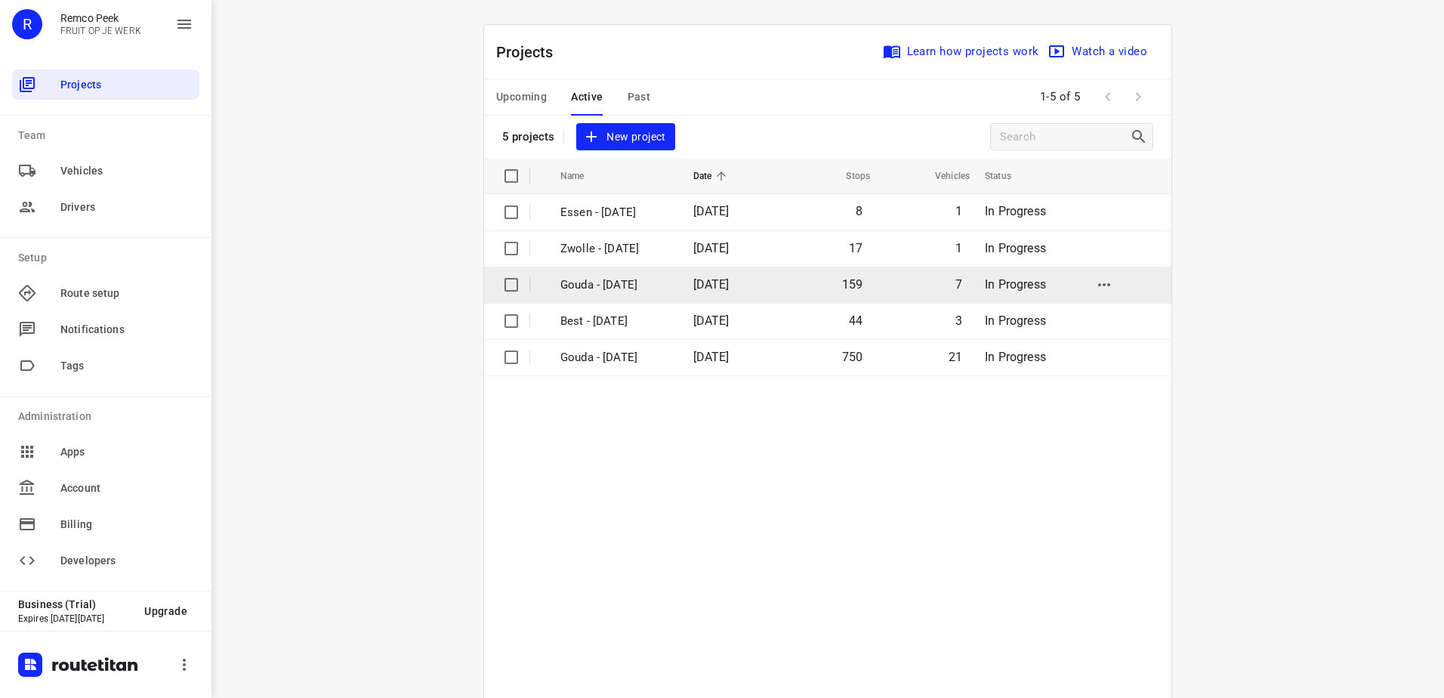
click at [597, 280] on p "Gouda - [DATE]" at bounding box center [616, 284] width 110 height 17
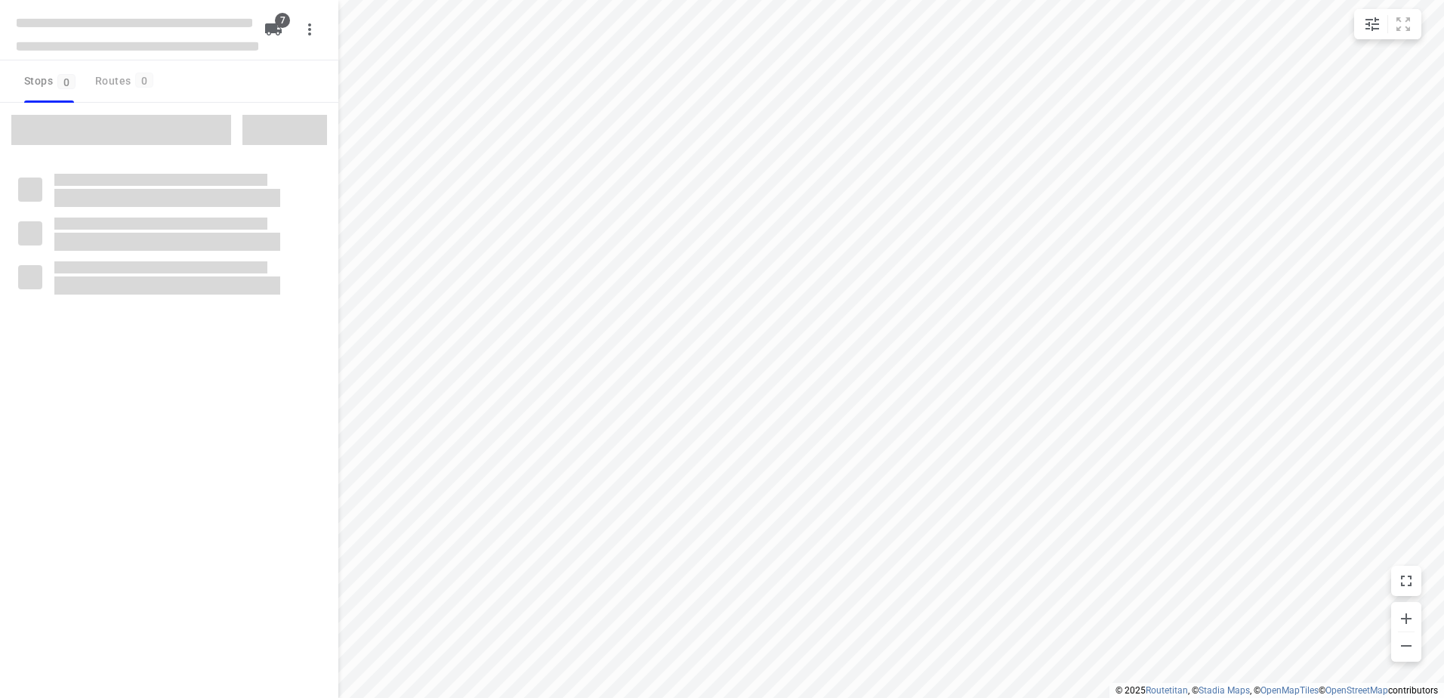
checkbox input "true"
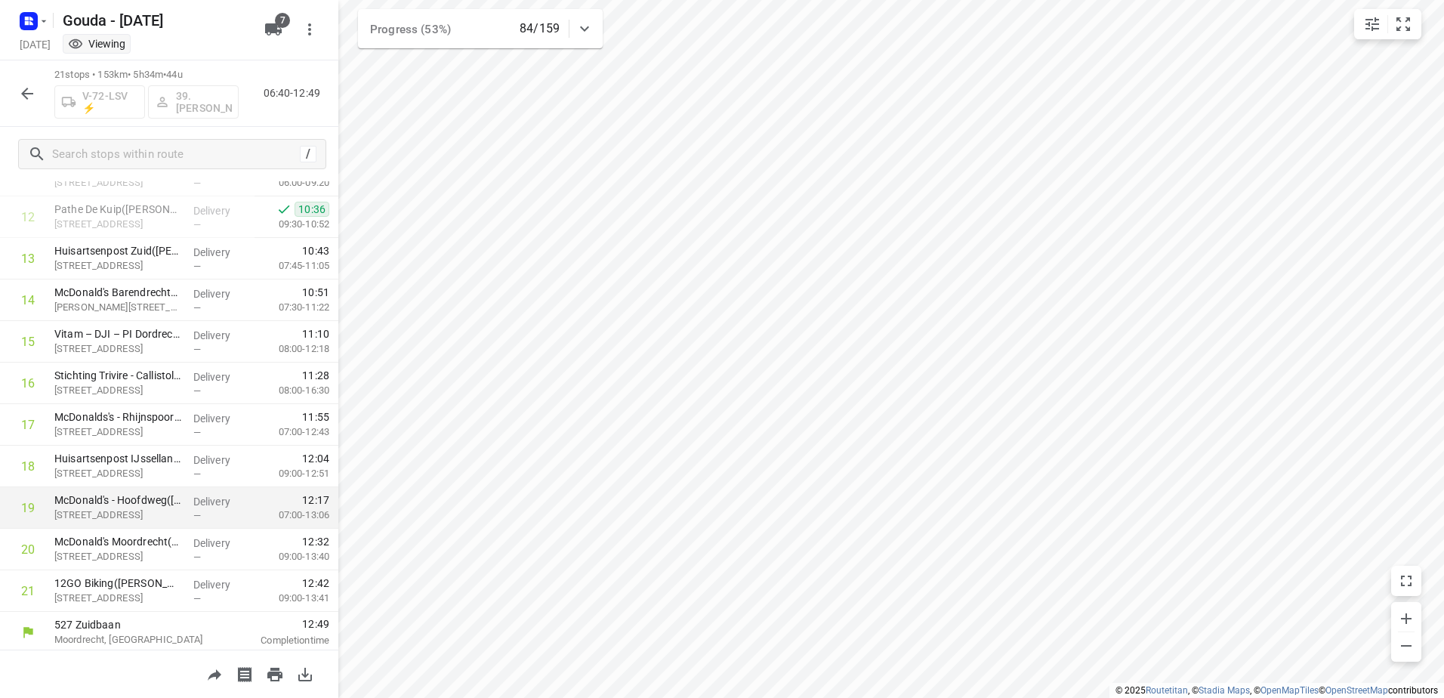
scroll to position [521, 0]
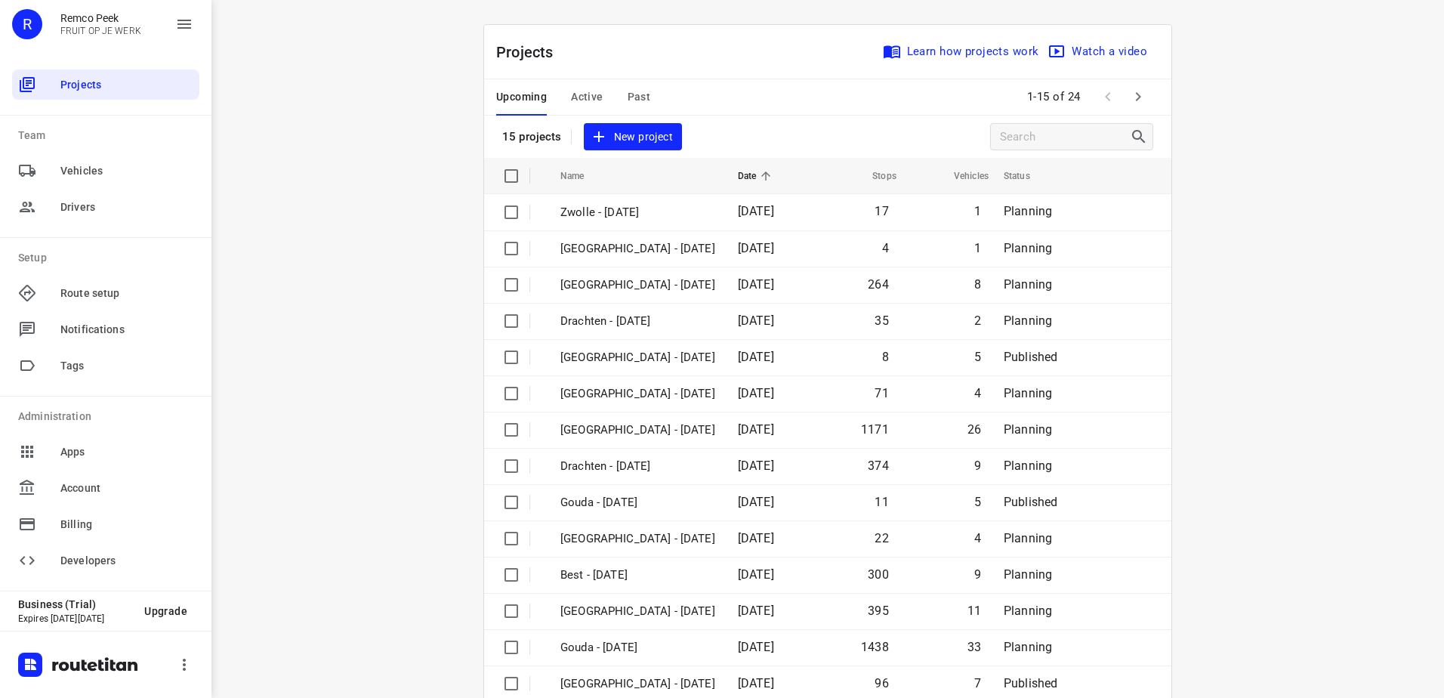
click at [579, 96] on span "Active" at bounding box center [587, 97] width 32 height 19
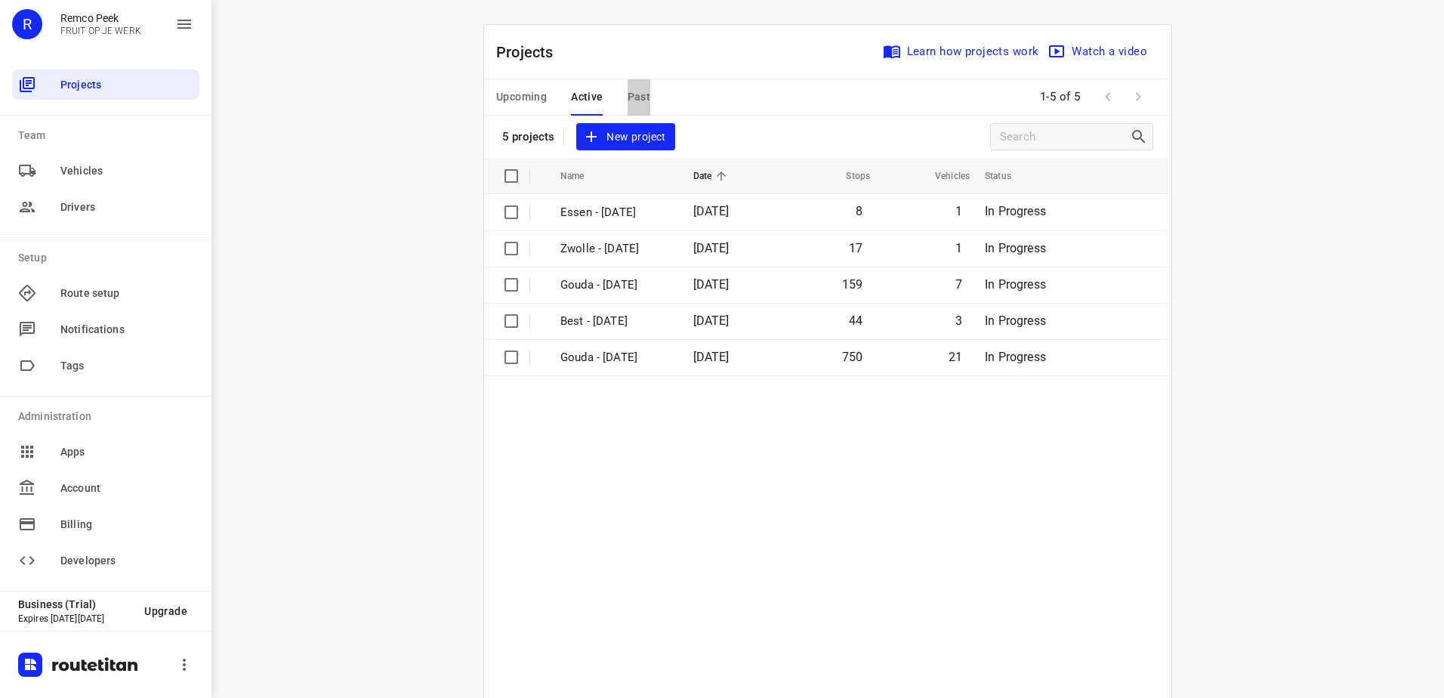
click at [641, 102] on span "Past" at bounding box center [639, 97] width 23 height 19
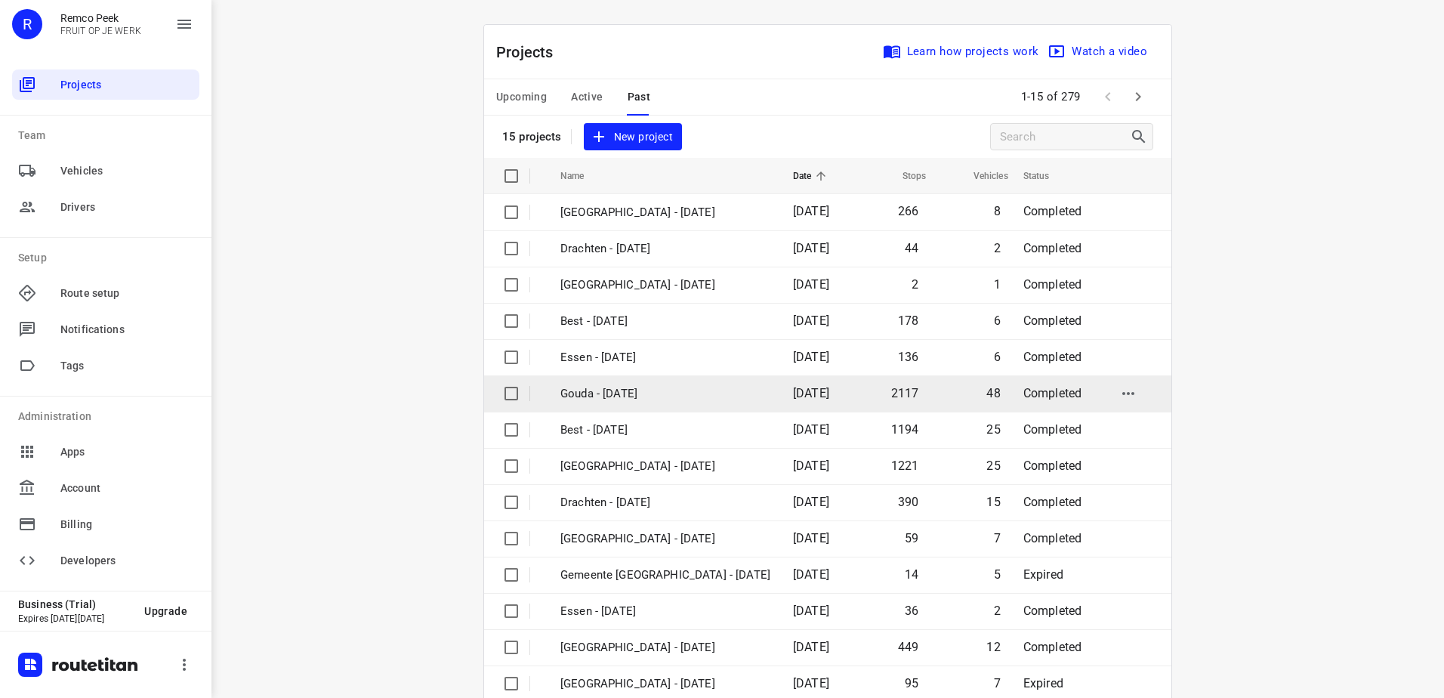
click at [669, 401] on p "Gouda - [DATE]" at bounding box center [666, 393] width 210 height 17
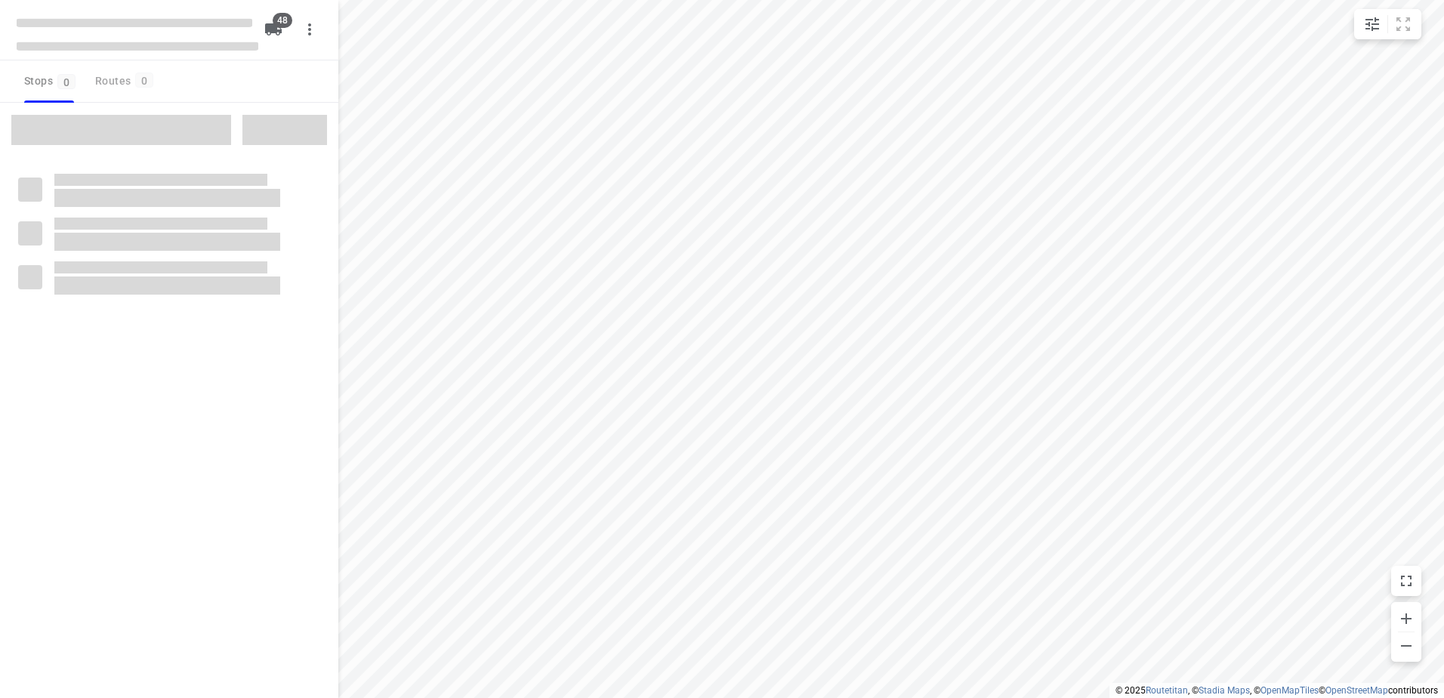
checkbox input "true"
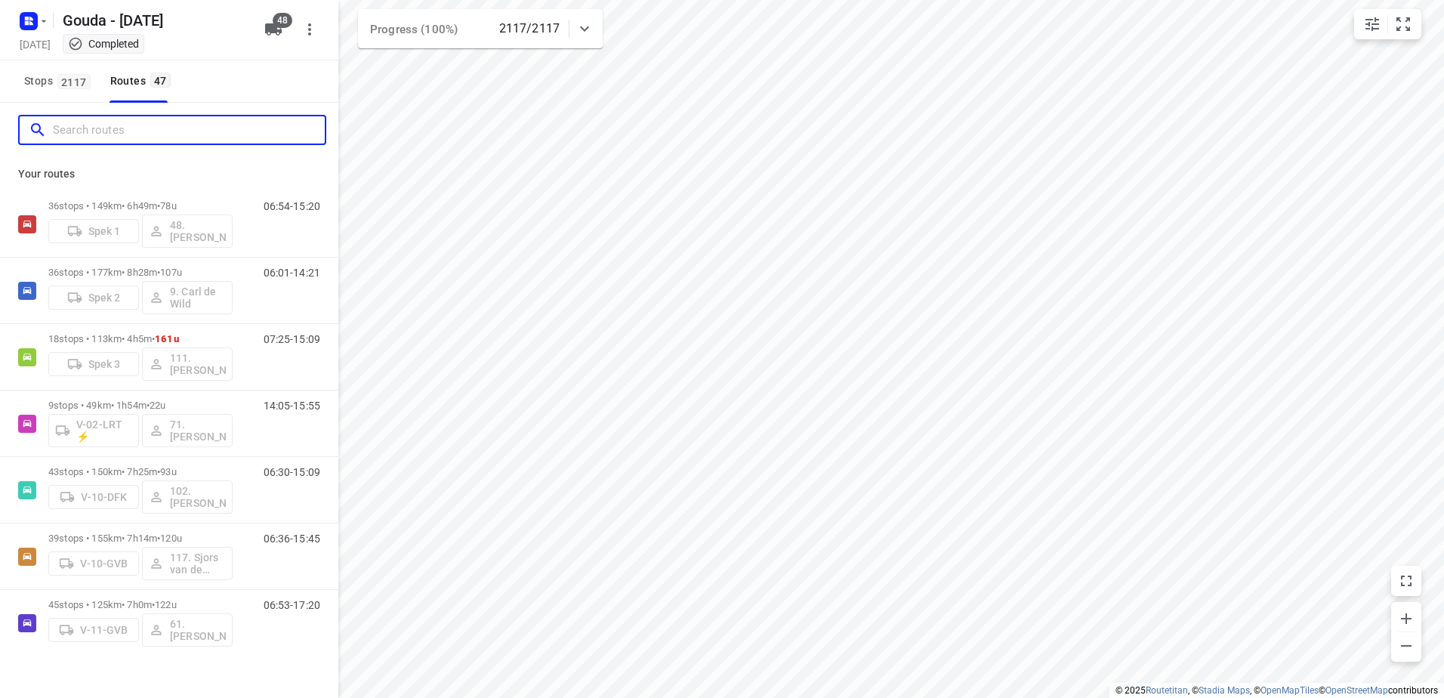
click at [137, 122] on input "Search routes" at bounding box center [189, 130] width 272 height 23
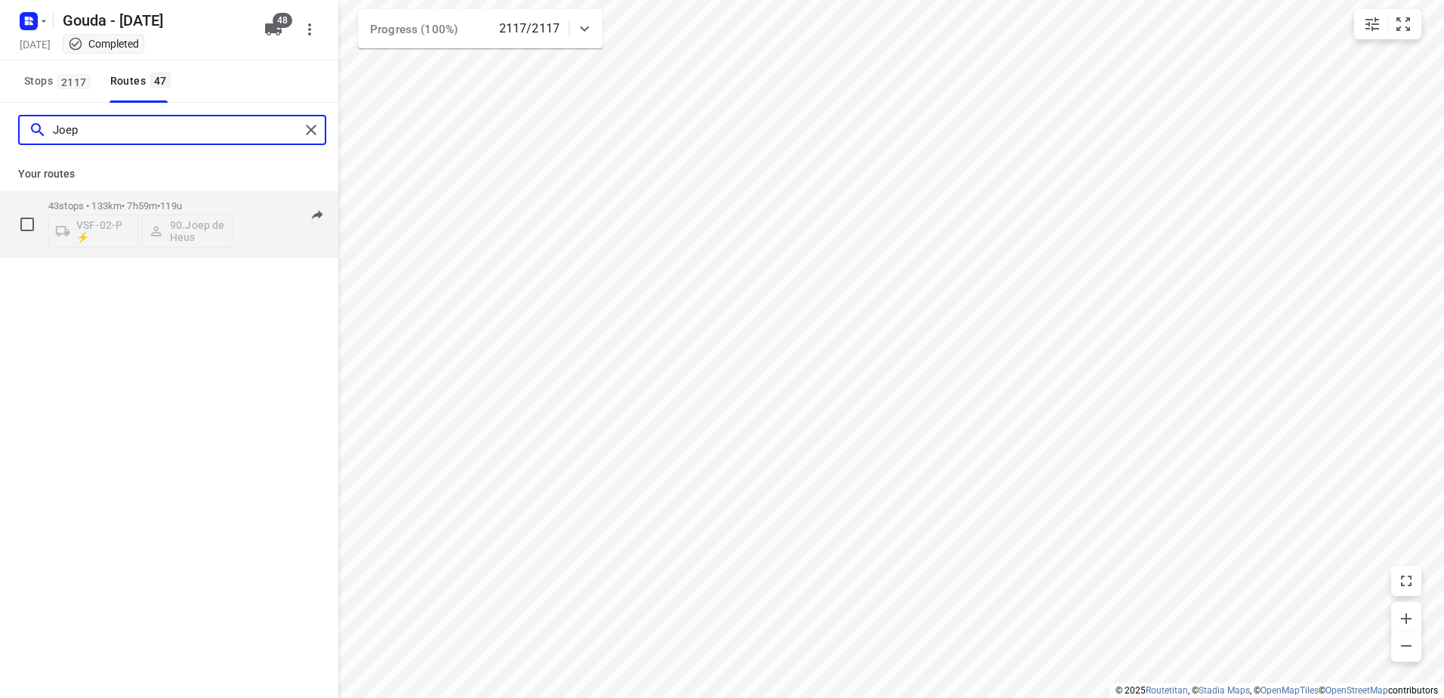
type input "Joep"
click at [175, 206] on span "119u" at bounding box center [171, 205] width 22 height 11
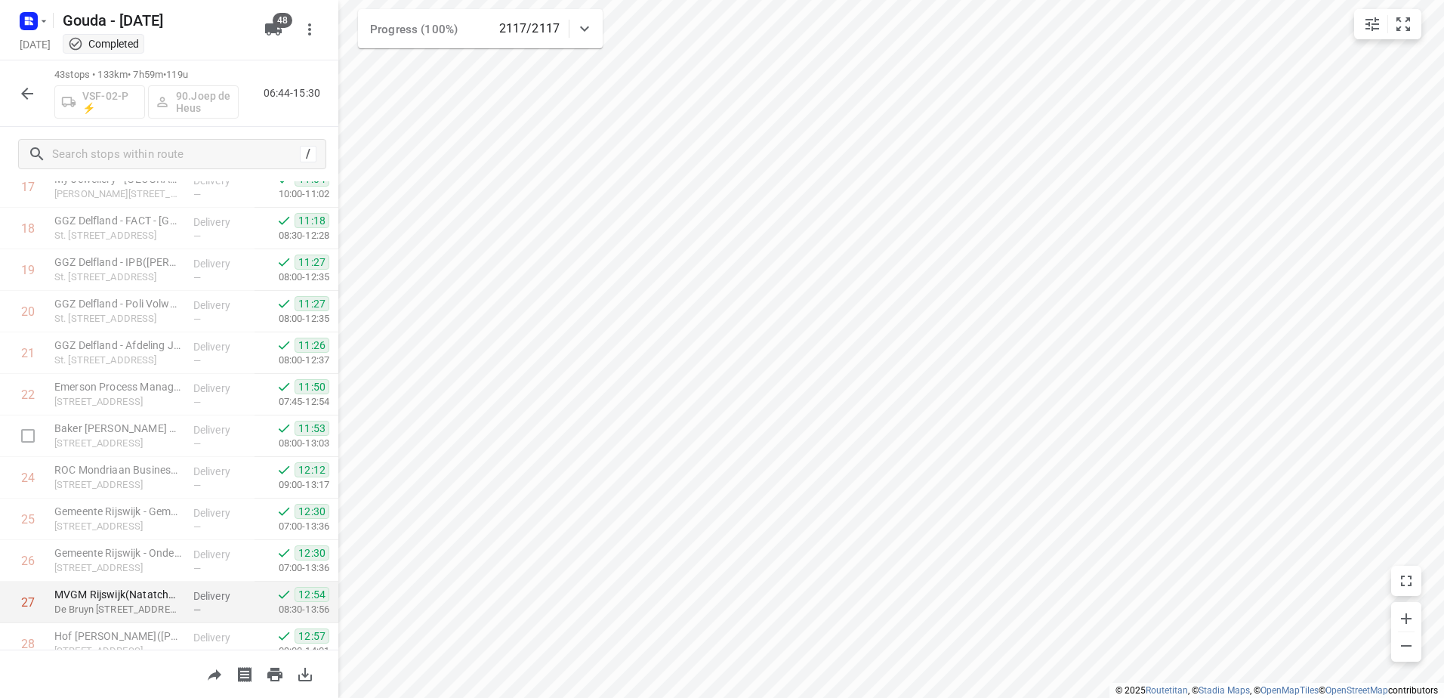
scroll to position [1435, 0]
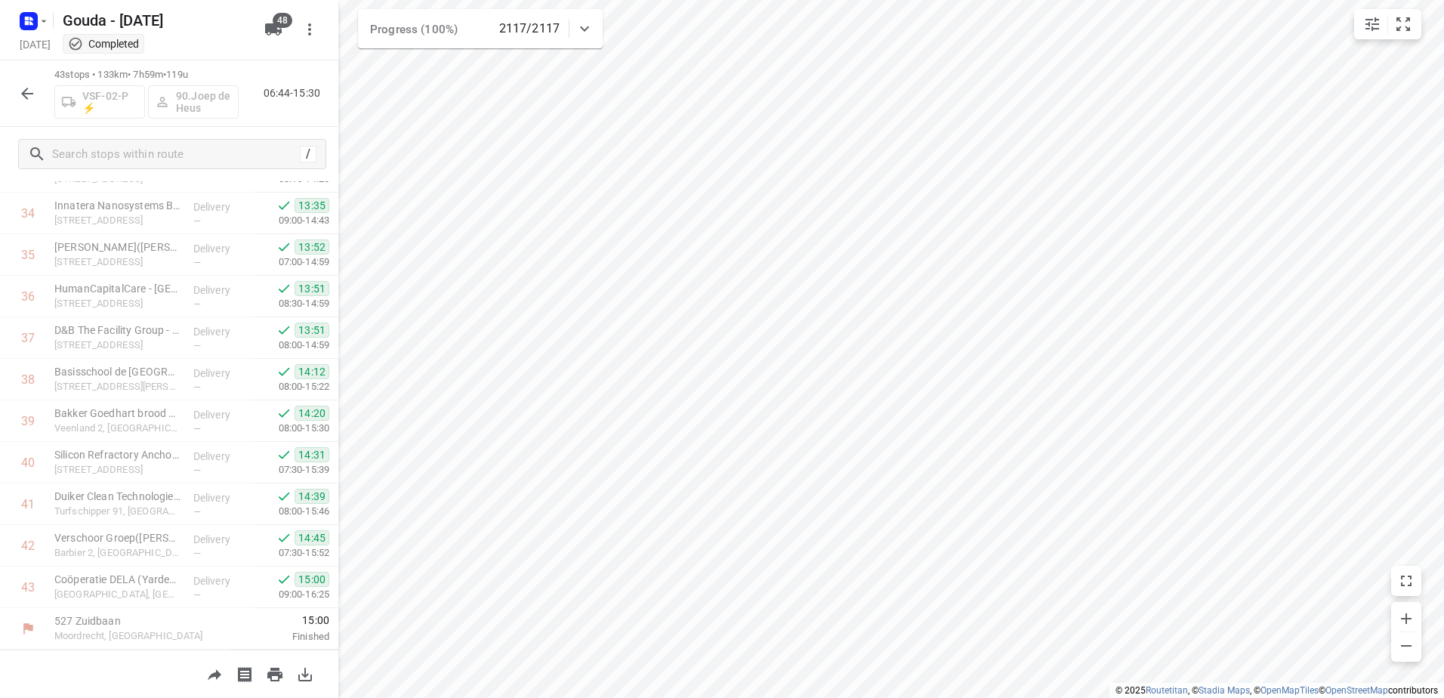
click at [30, 86] on icon "button" at bounding box center [27, 94] width 18 height 18
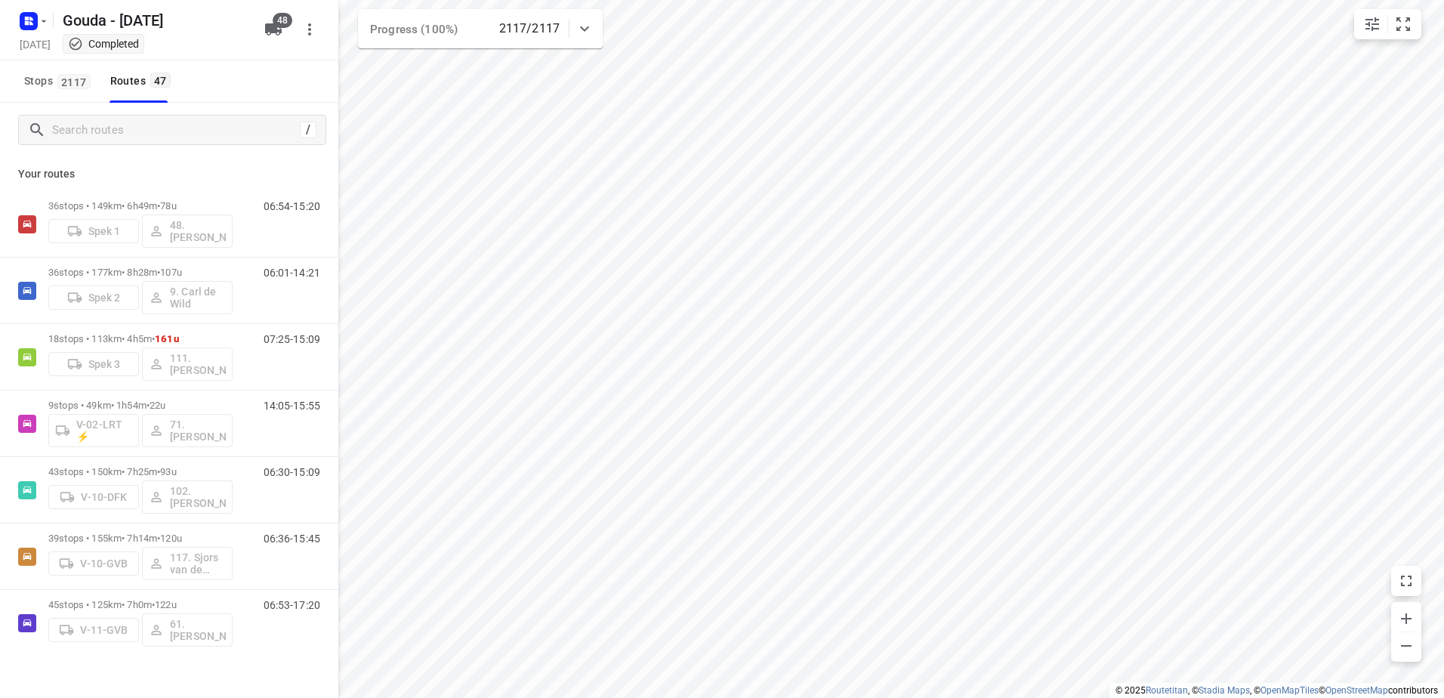
click at [113, 144] on div "/" at bounding box center [172, 130] width 308 height 30
click at [120, 134] on input "Search routes" at bounding box center [176, 130] width 246 height 23
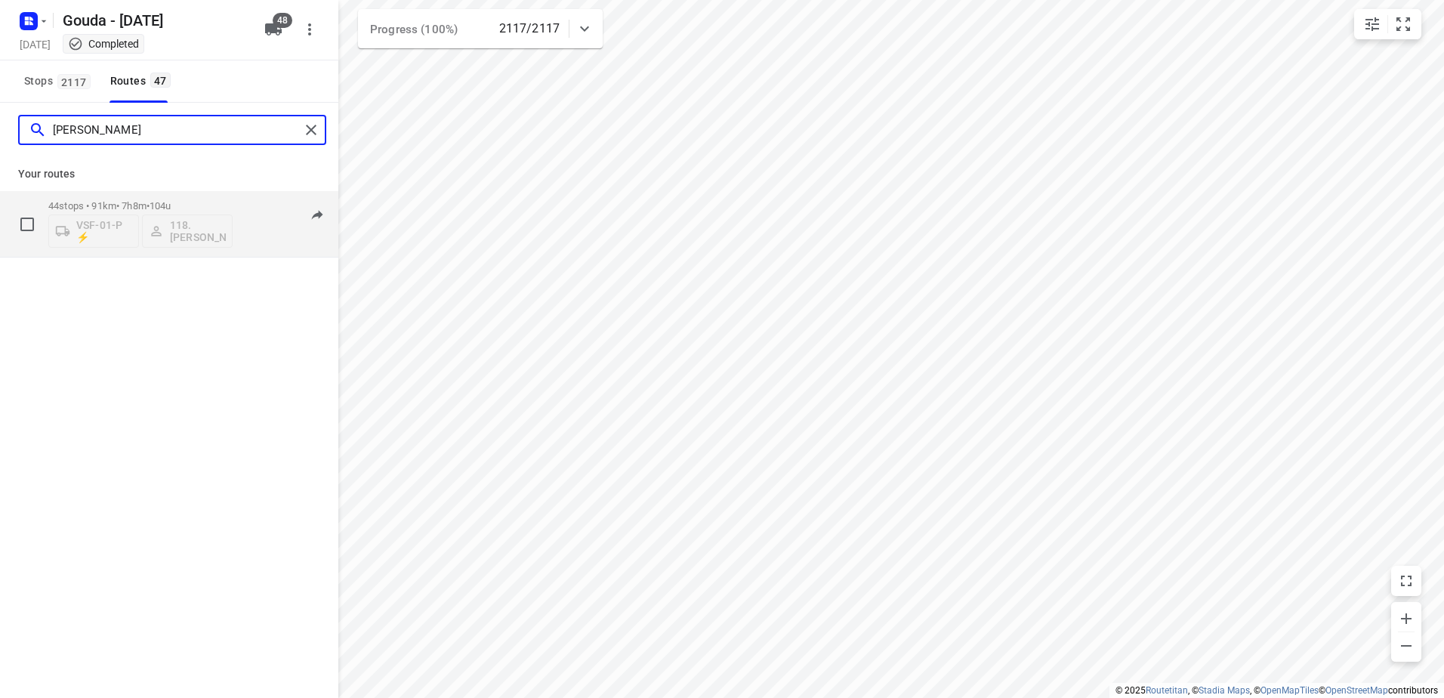
type input "niels"
click at [153, 199] on div "44 stops • 91km • 7h8m • 104u VSF-01-P ⚡ 118.Niels Peterbroers" at bounding box center [140, 224] width 184 height 63
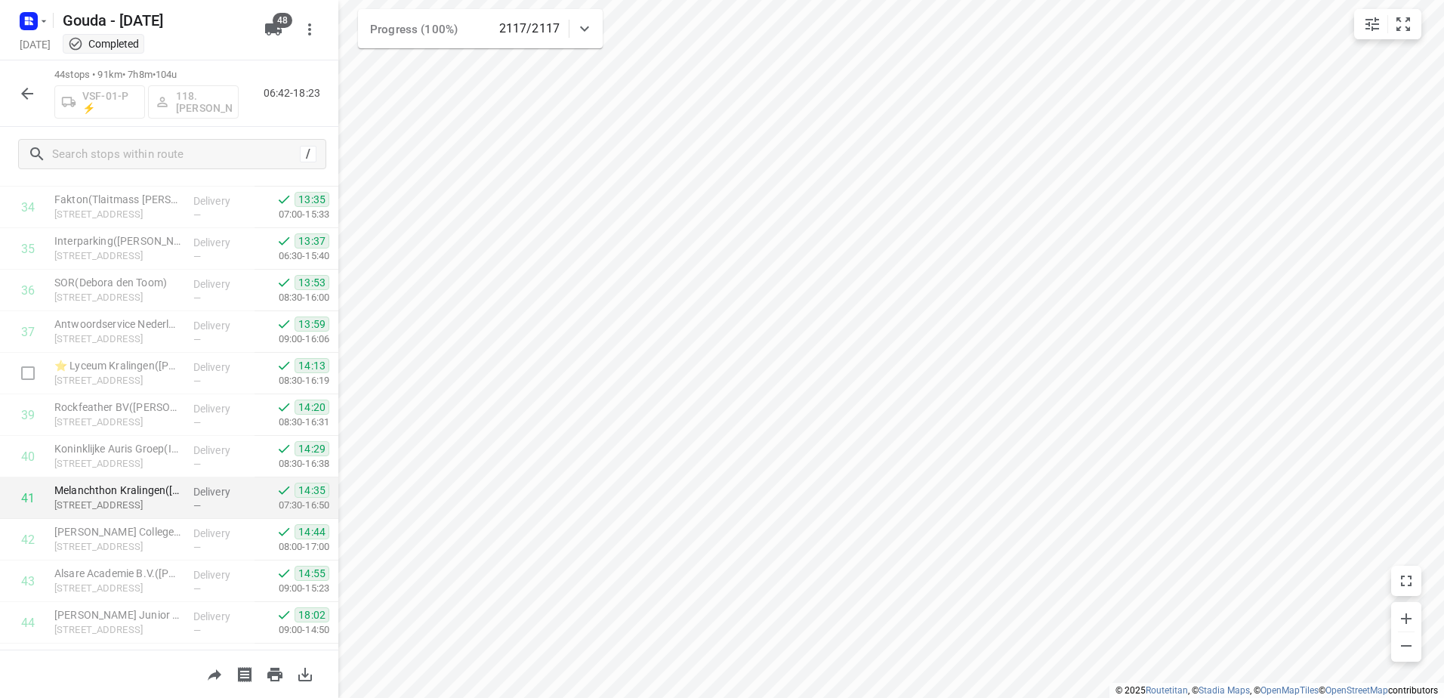
scroll to position [1477, 0]
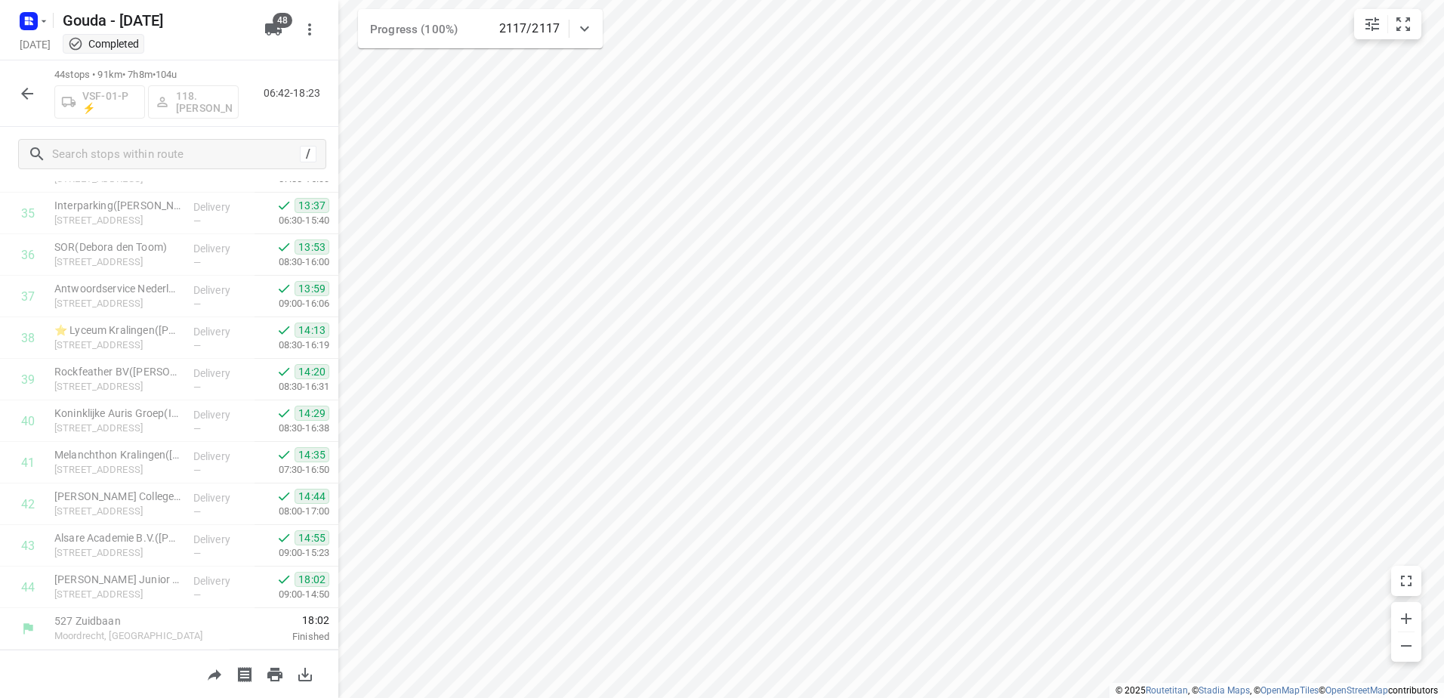
click at [43, 103] on div "44 stops • 91km • 7h8m • 104u VSF-01-P ⚡ 118.Niels Peterbroers 06:42-18:23" at bounding box center [169, 93] width 338 height 66
click at [30, 91] on icon "button" at bounding box center [27, 94] width 18 height 18
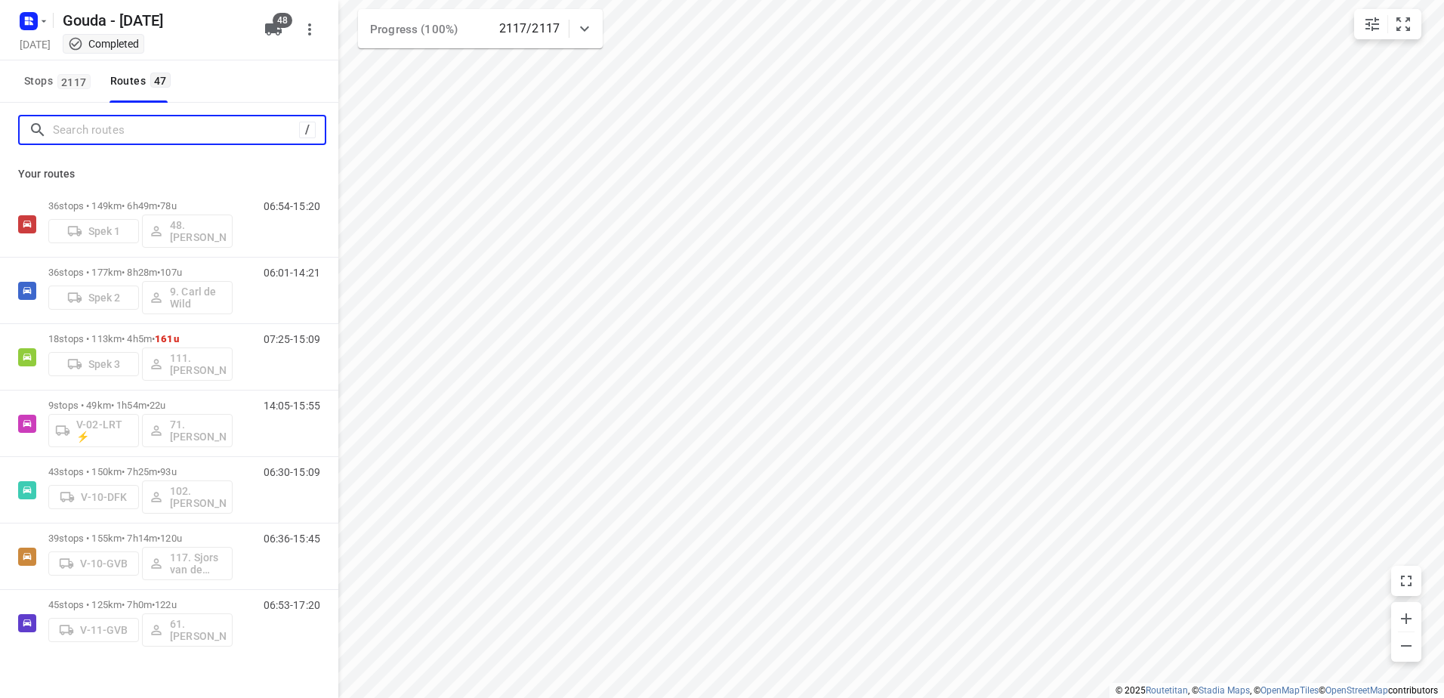
click at [110, 127] on input "Search routes" at bounding box center [176, 130] width 246 height 23
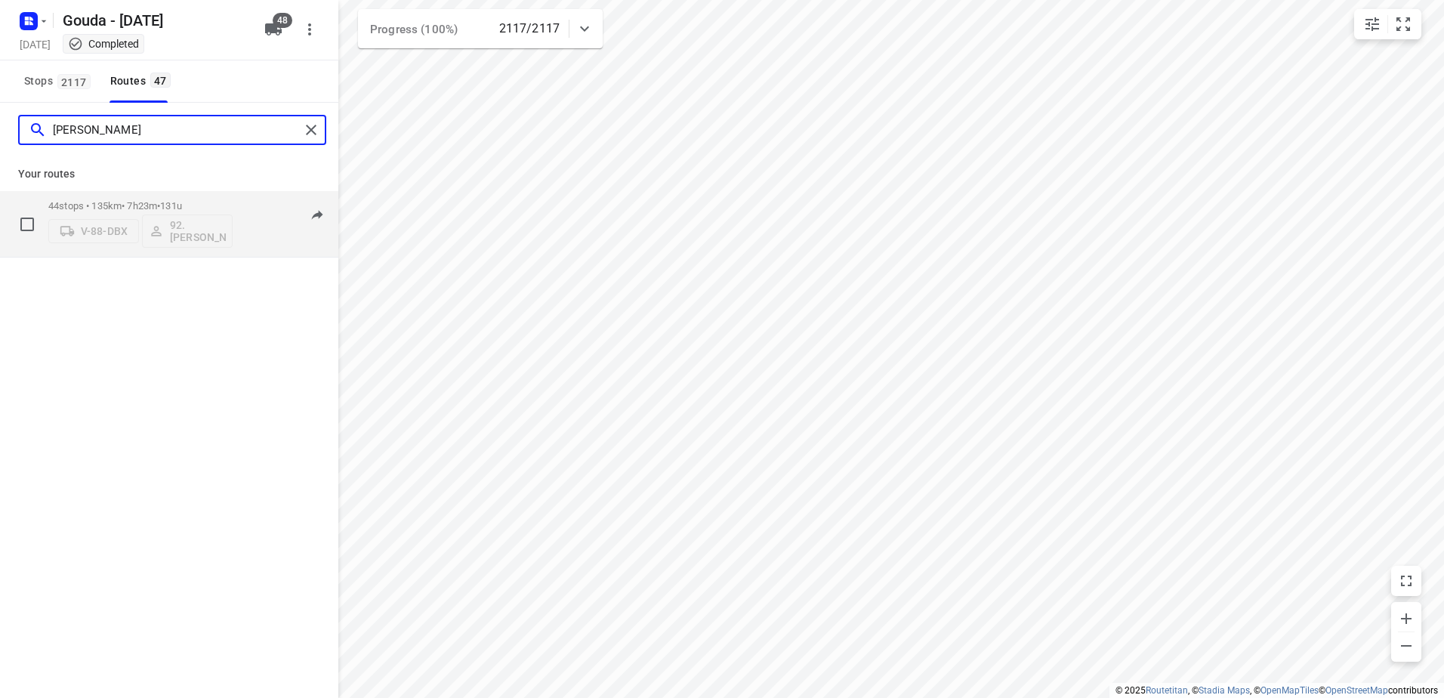
type input "lars"
click at [178, 202] on span "131u" at bounding box center [171, 205] width 22 height 11
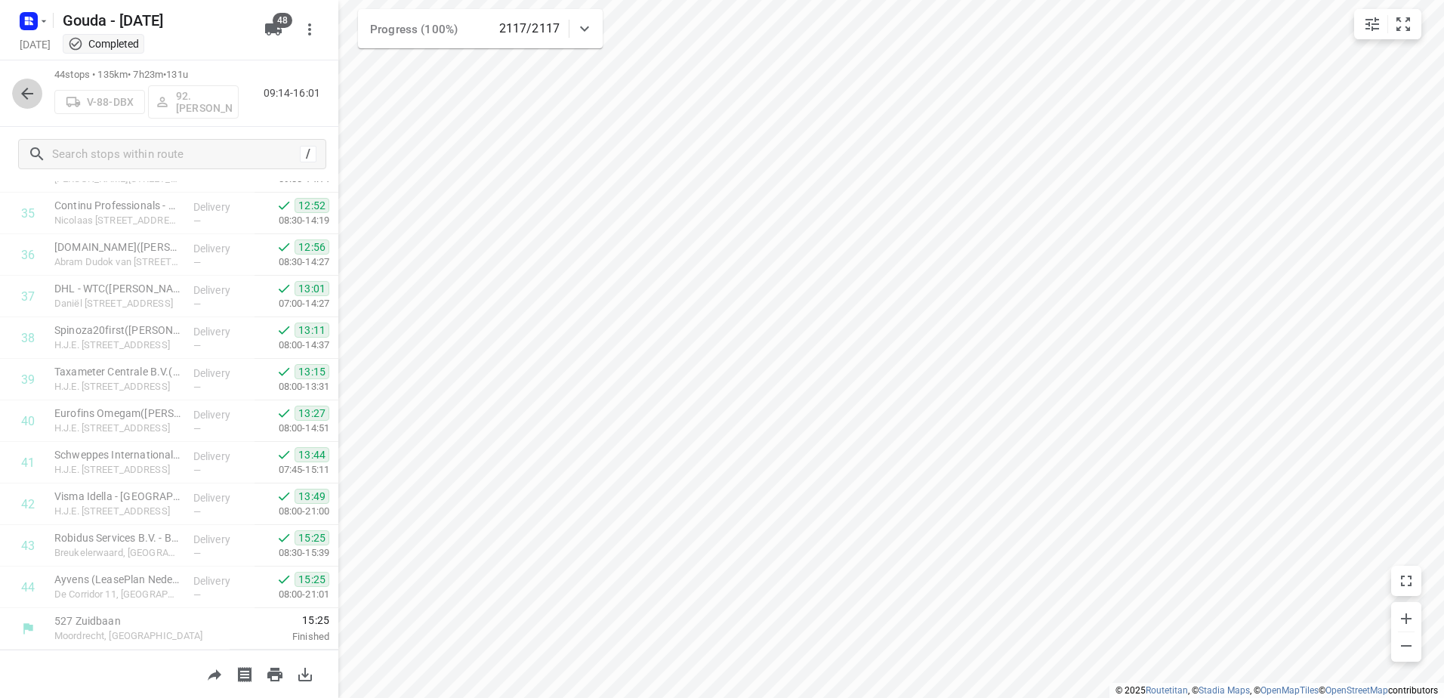
click at [31, 85] on icon "button" at bounding box center [27, 94] width 18 height 18
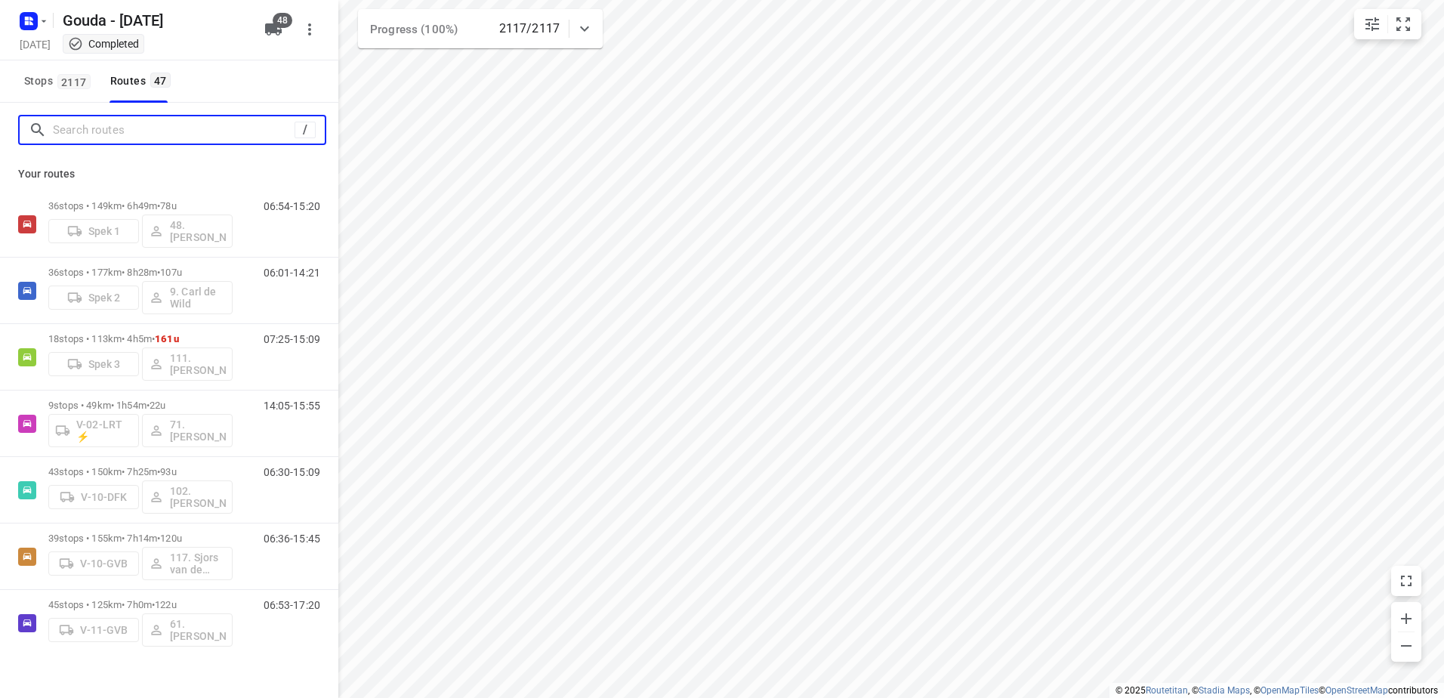
click at [136, 135] on input "Search routes" at bounding box center [174, 130] width 242 height 23
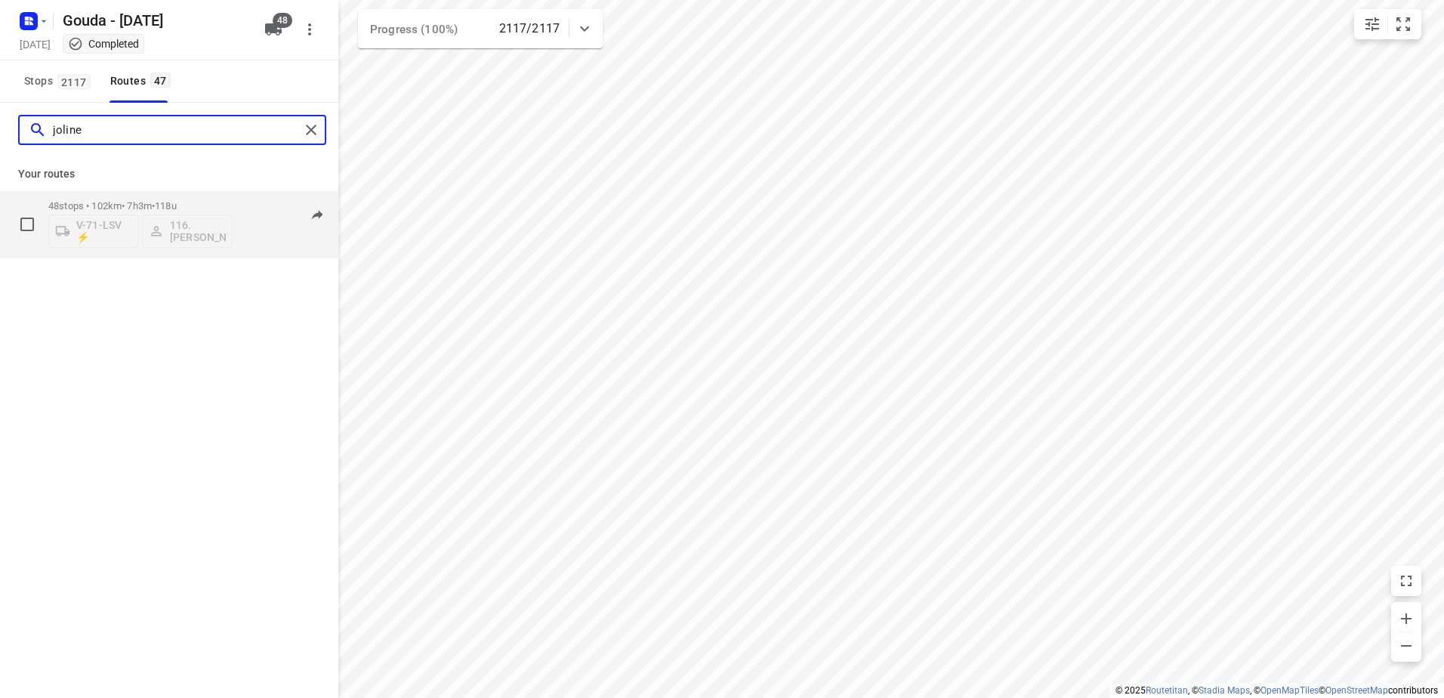
type input "joline"
click at [109, 204] on p "48 stops • 102km • 7h3m • 118u" at bounding box center [140, 205] width 184 height 11
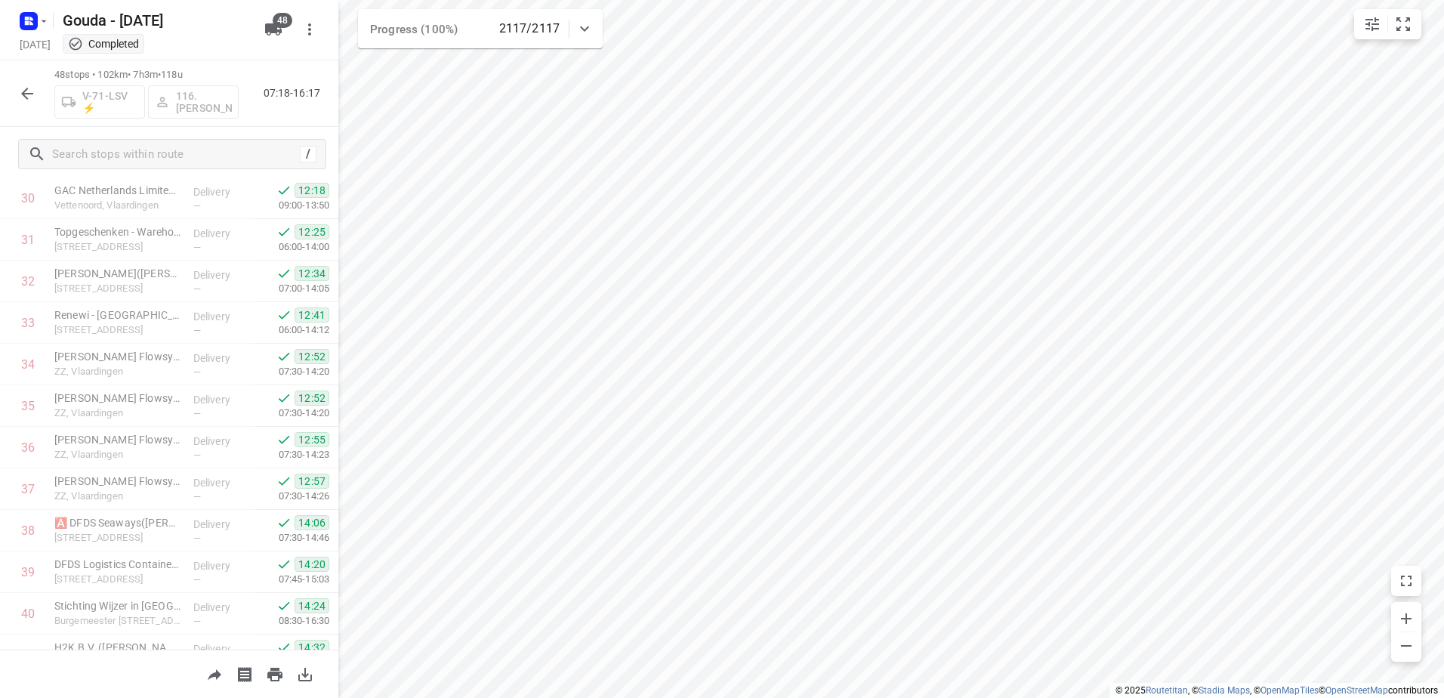
scroll to position [1643, 0]
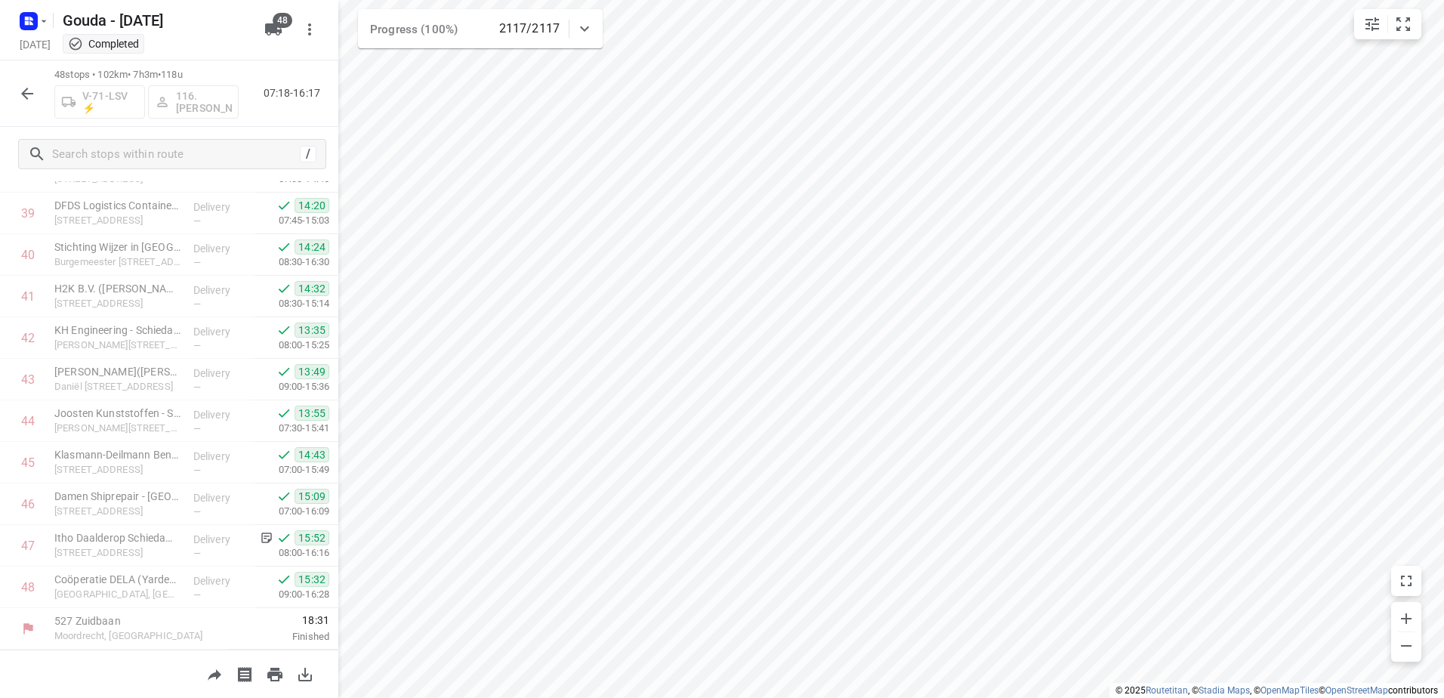
click at [22, 96] on icon "button" at bounding box center [27, 94] width 18 height 18
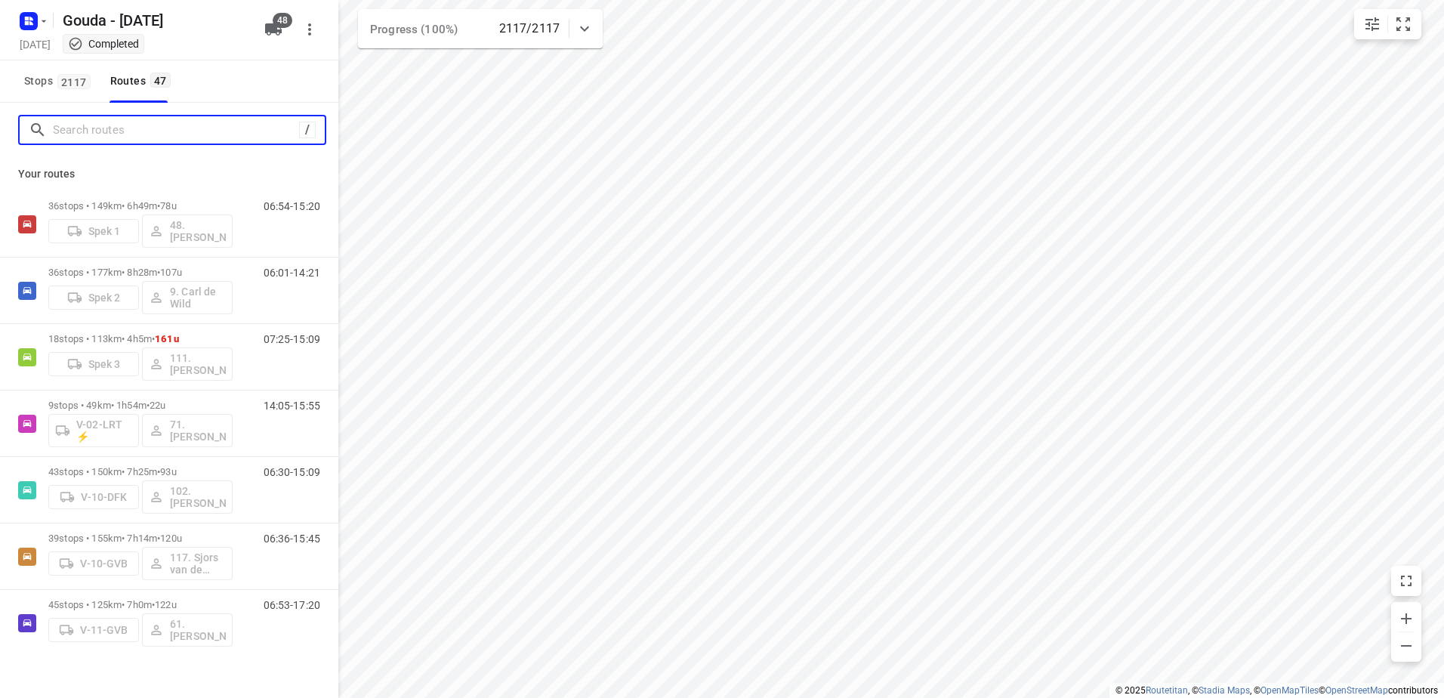
click at [134, 135] on input "Search routes" at bounding box center [176, 130] width 246 height 23
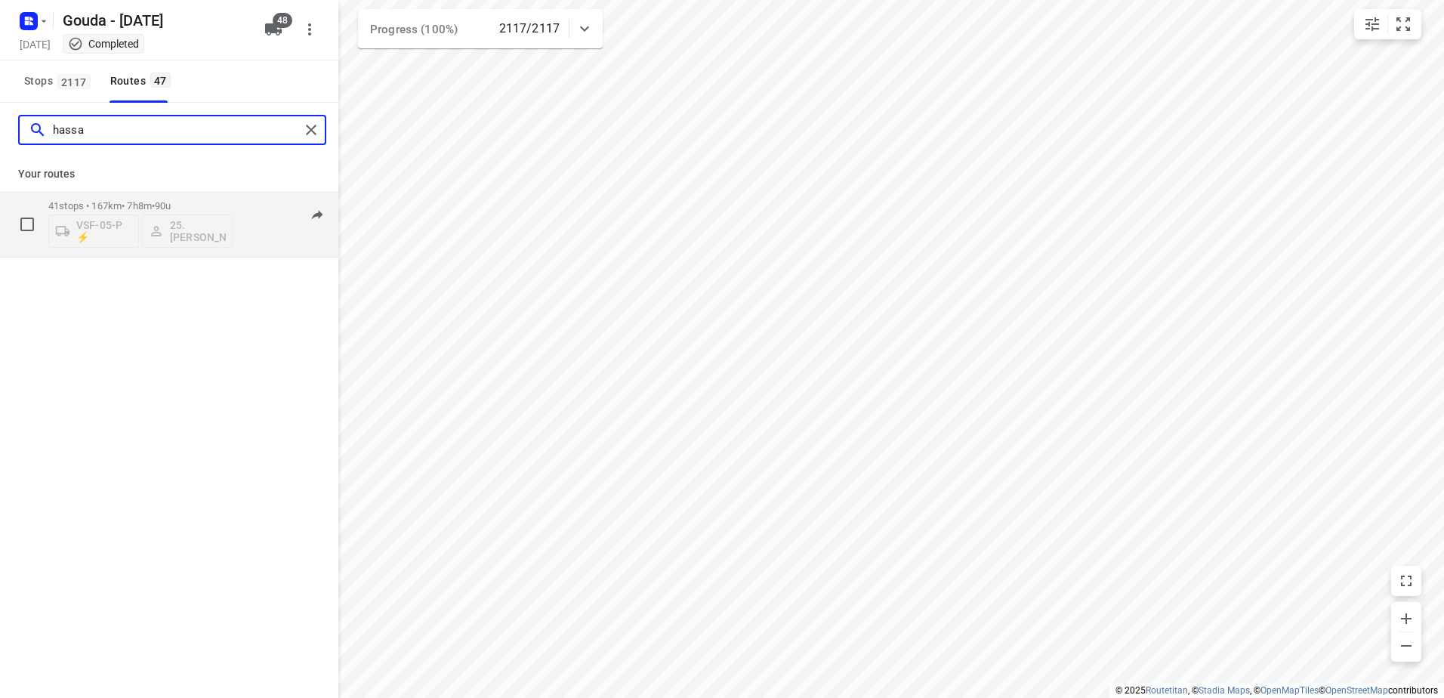
type input "hassa"
click at [212, 206] on p "41 stops • 167km • 7h8m • 90u" at bounding box center [140, 205] width 184 height 11
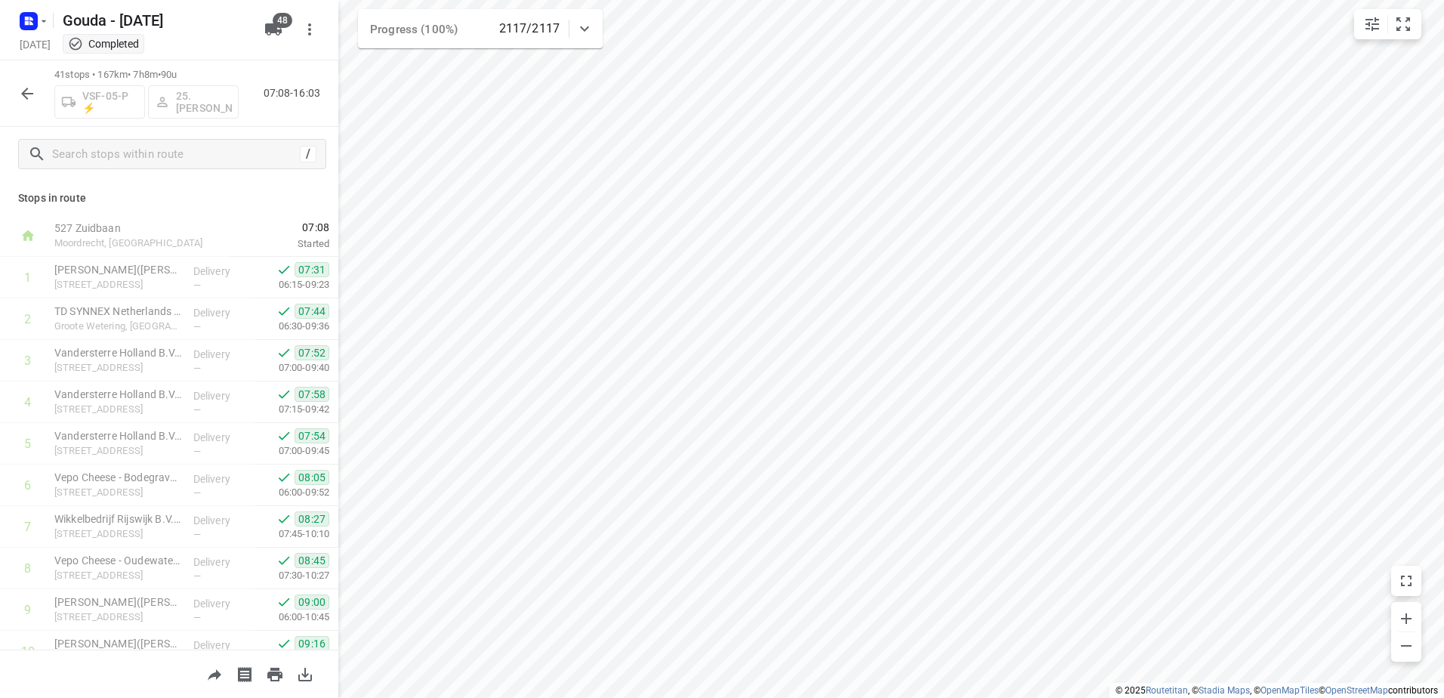
scroll to position [1352, 0]
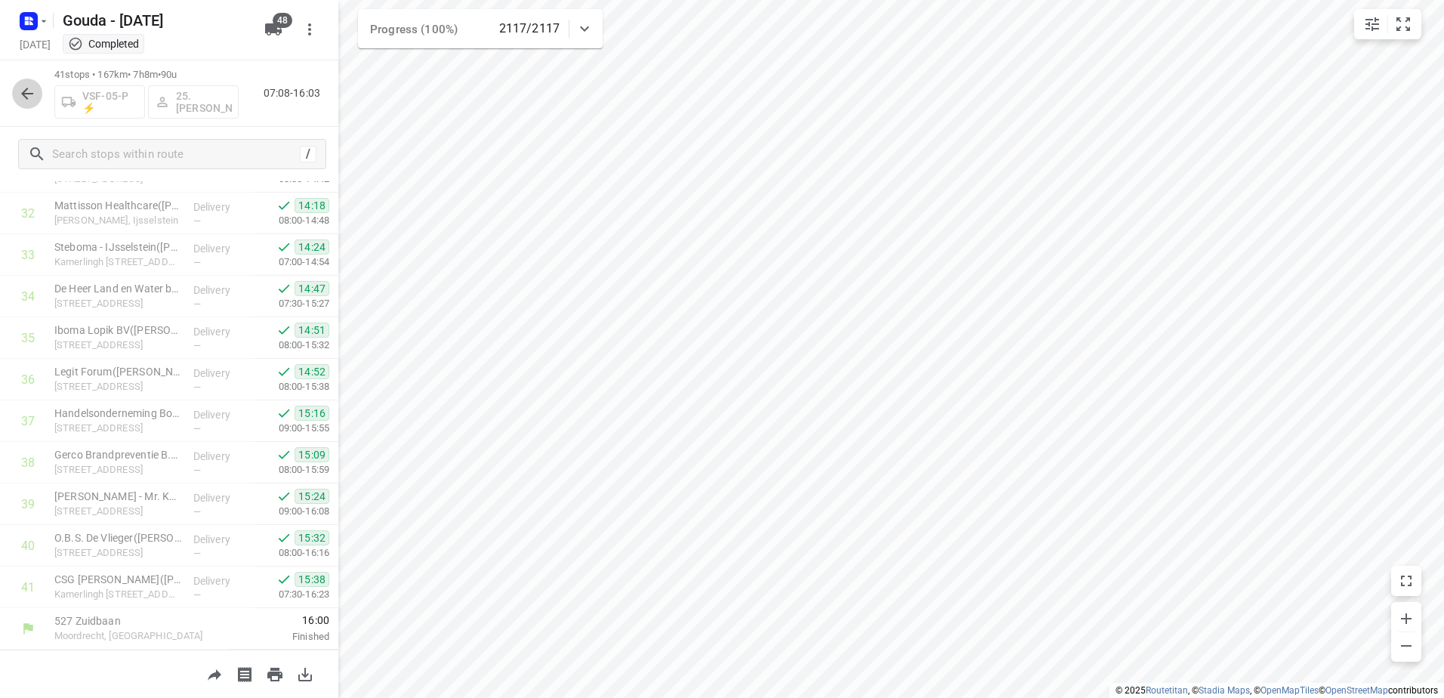
click at [23, 91] on icon "button" at bounding box center [27, 94] width 18 height 18
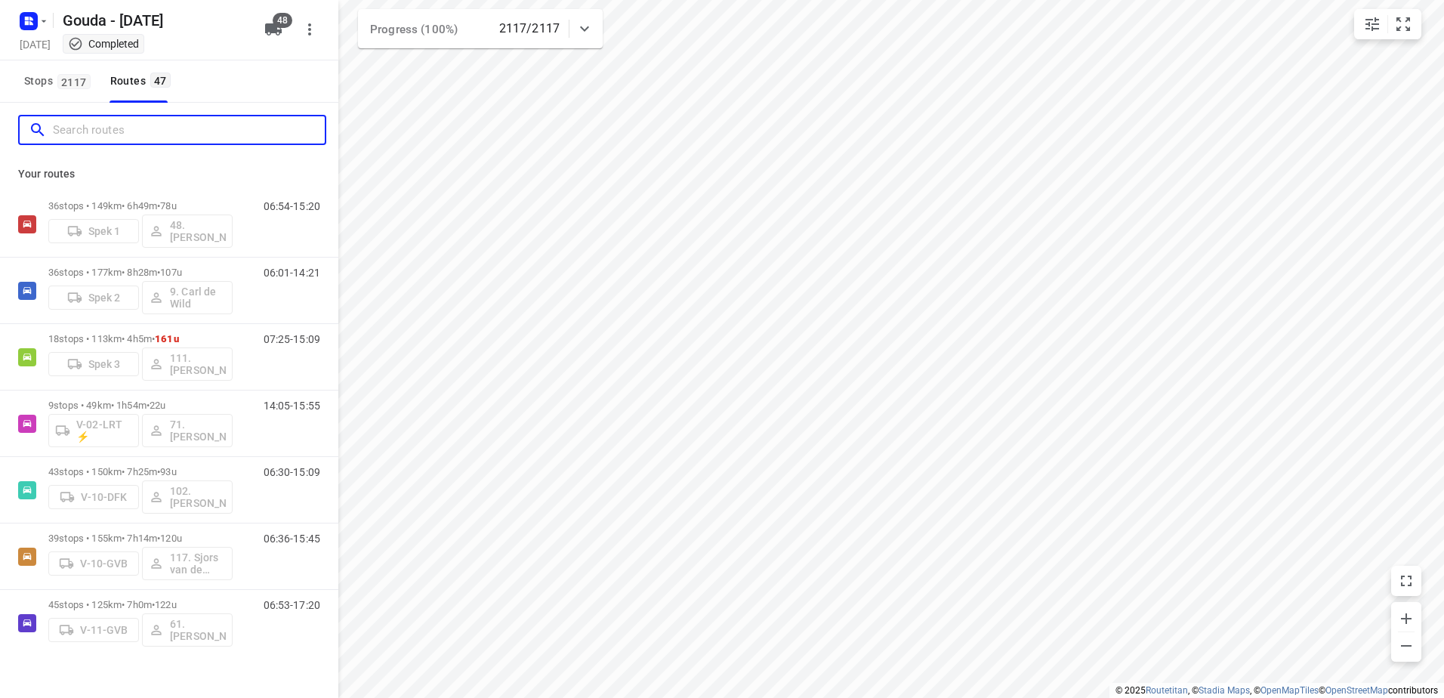
click at [107, 133] on input "Search routes" at bounding box center [189, 130] width 272 height 23
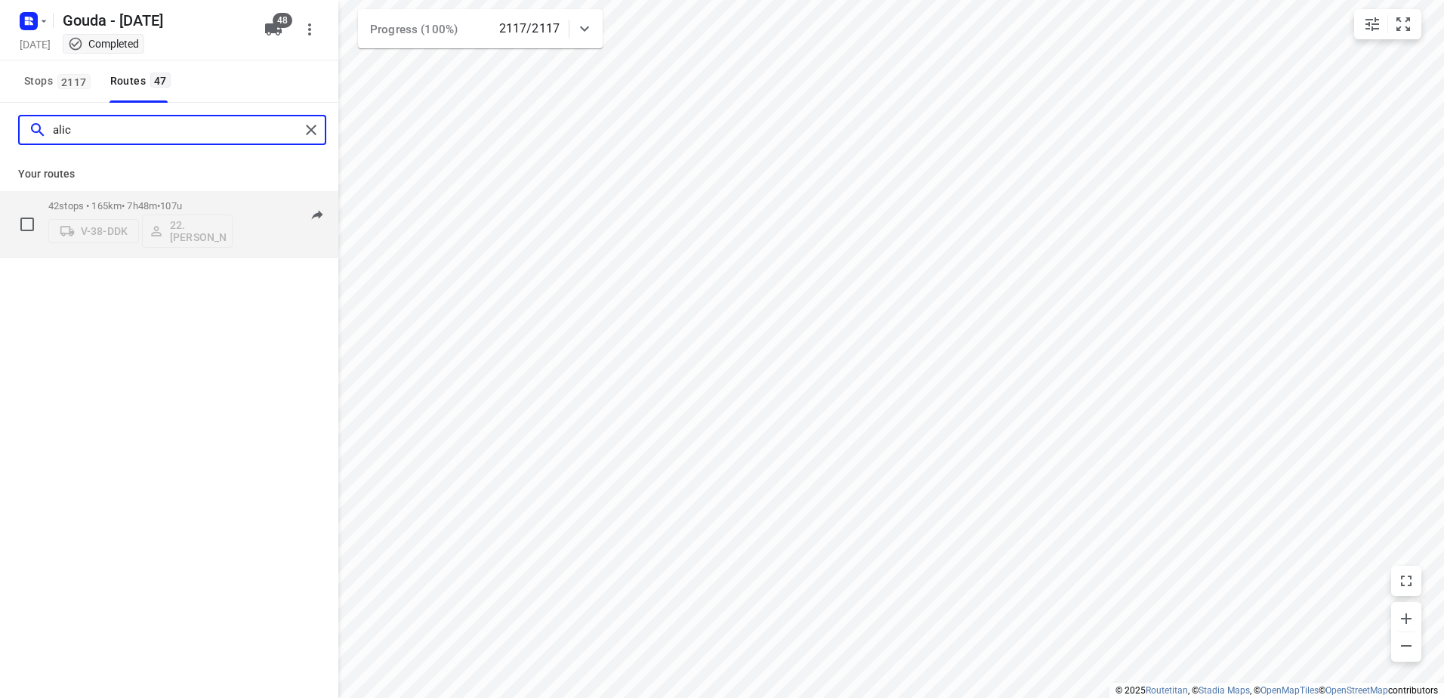
type input "alic"
click at [192, 196] on div "42 stops • 165km • 7h48m • 107u V-38-DDK 22.Alicia Kramer" at bounding box center [140, 224] width 184 height 63
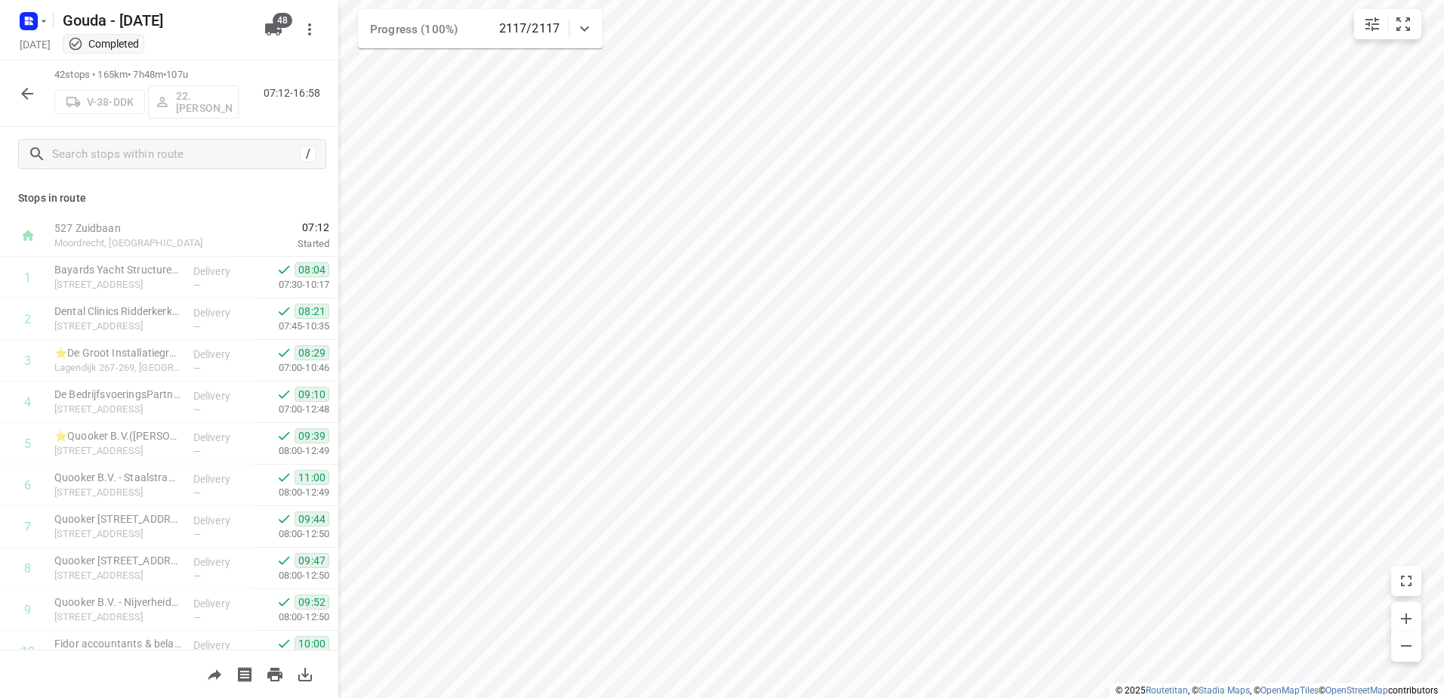
click at [34, 87] on icon "button" at bounding box center [27, 94] width 18 height 18
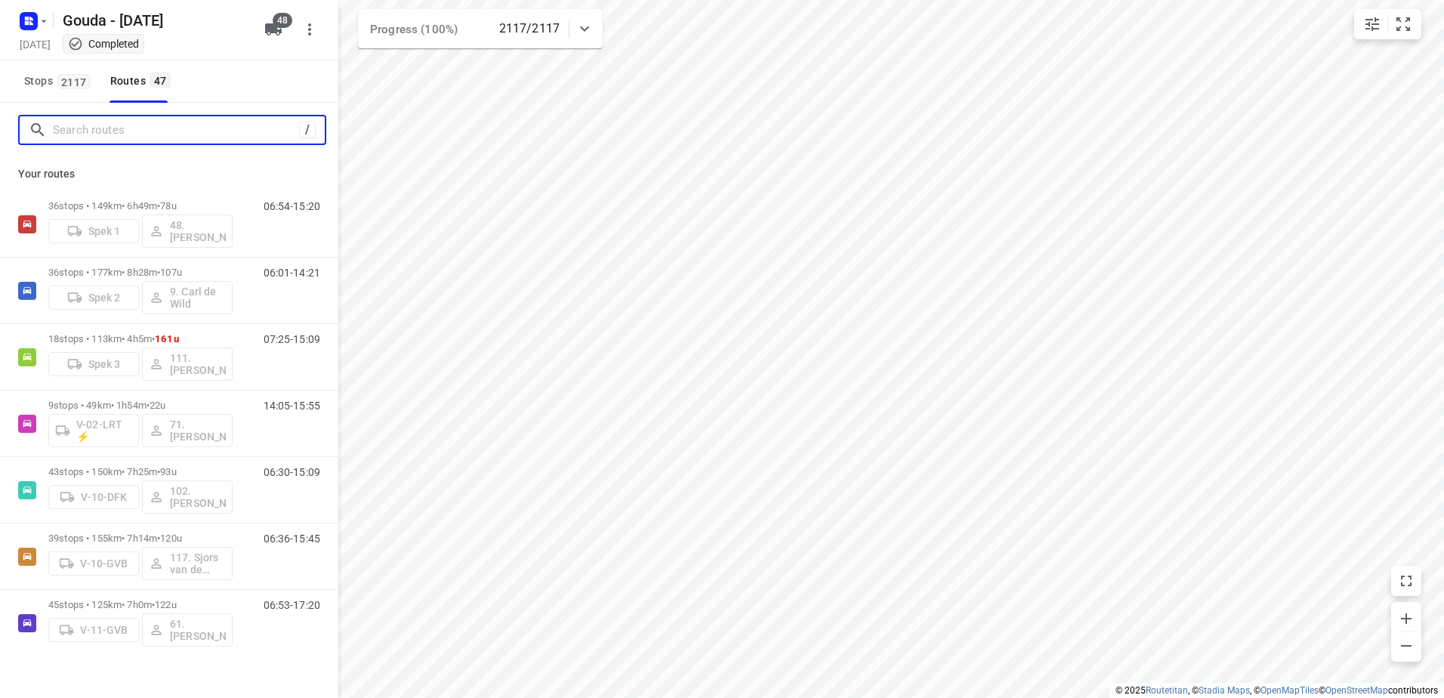
click at [93, 130] on input "Search routes" at bounding box center [176, 130] width 246 height 23
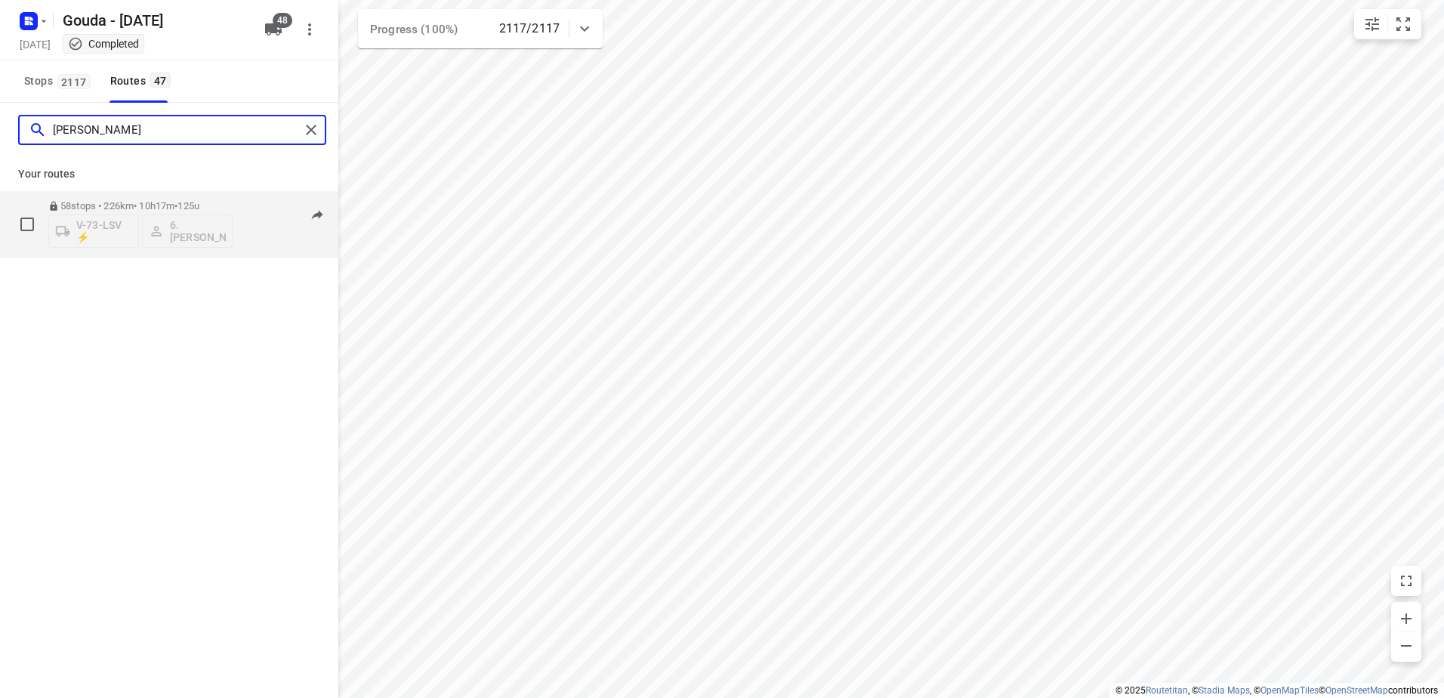
type input "arnold"
click at [183, 203] on p "58 stops • 226km • 10h17m • 125u" at bounding box center [140, 205] width 184 height 11
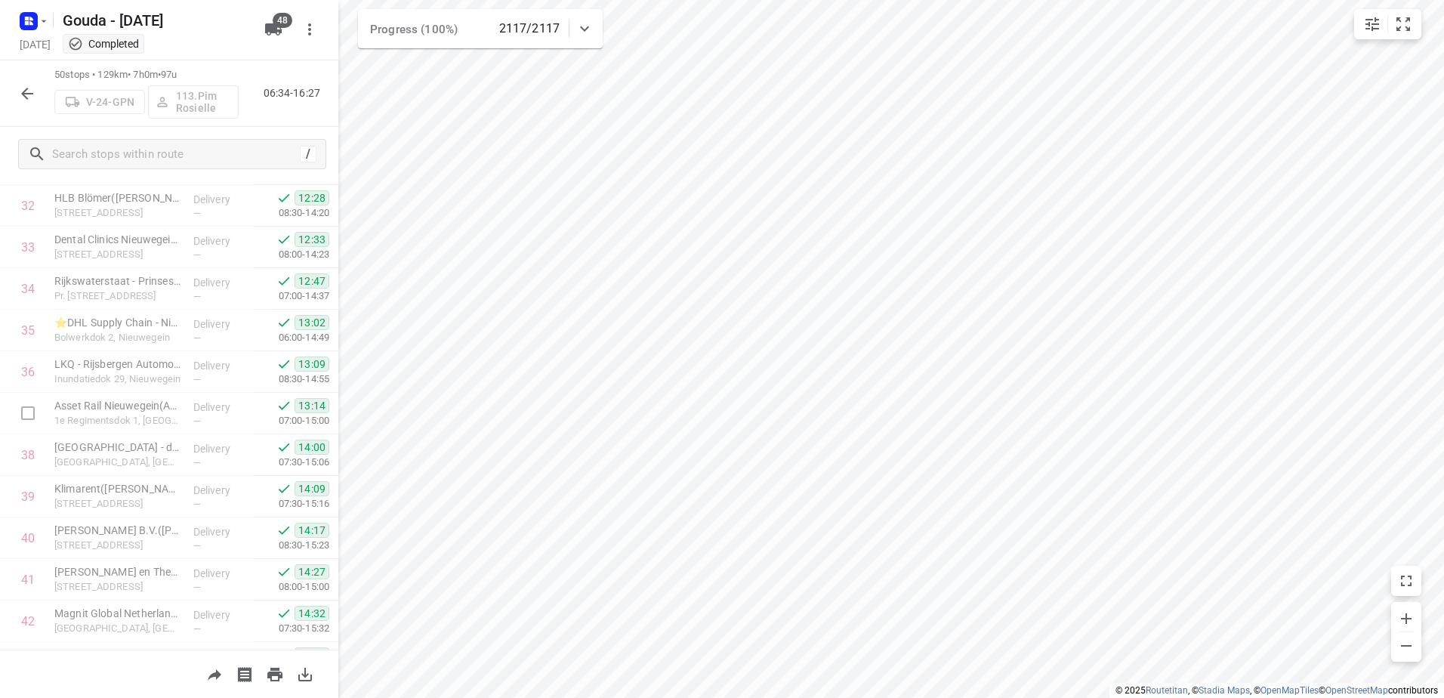
scroll to position [1726, 0]
drag, startPoint x: 202, startPoint y: 79, endPoint x: 175, endPoint y: 78, distance: 28.0
click at [175, 78] on p "50 stops • 158km • 8h49m • 143u" at bounding box center [146, 75] width 184 height 14
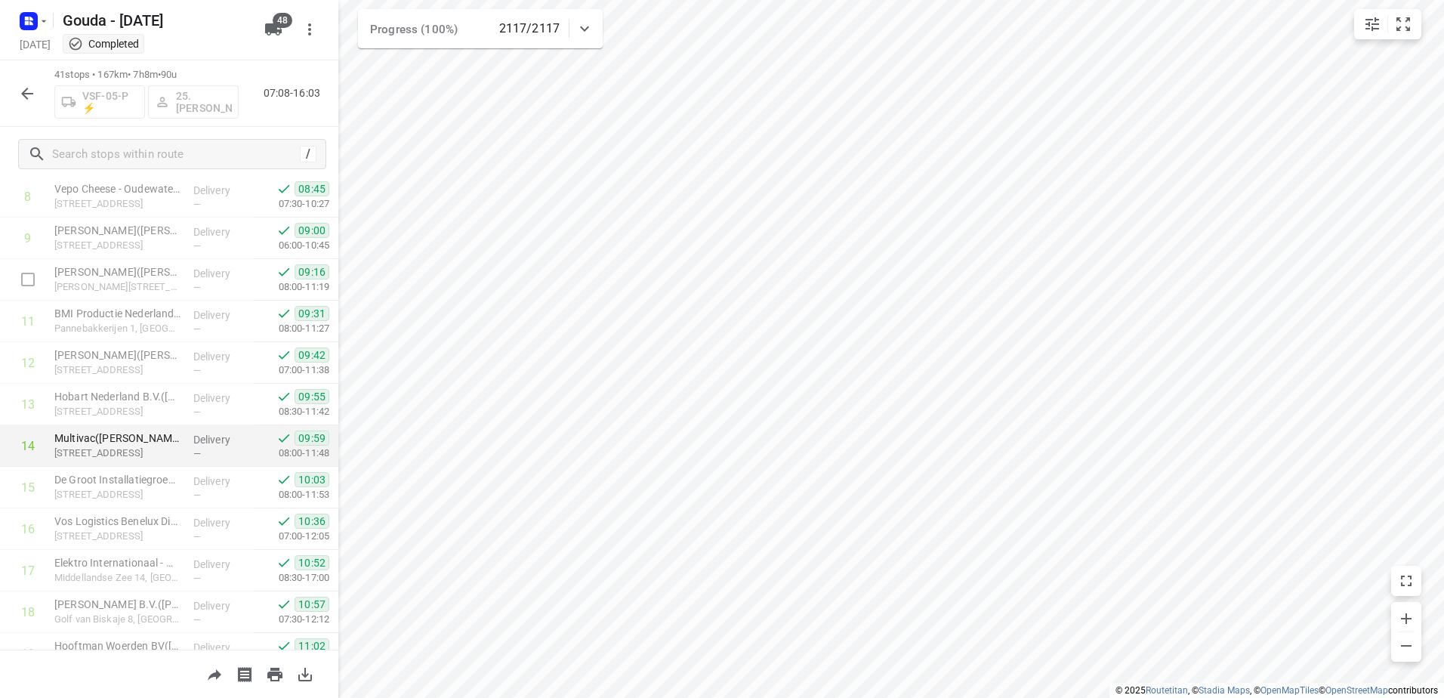
scroll to position [453, 0]
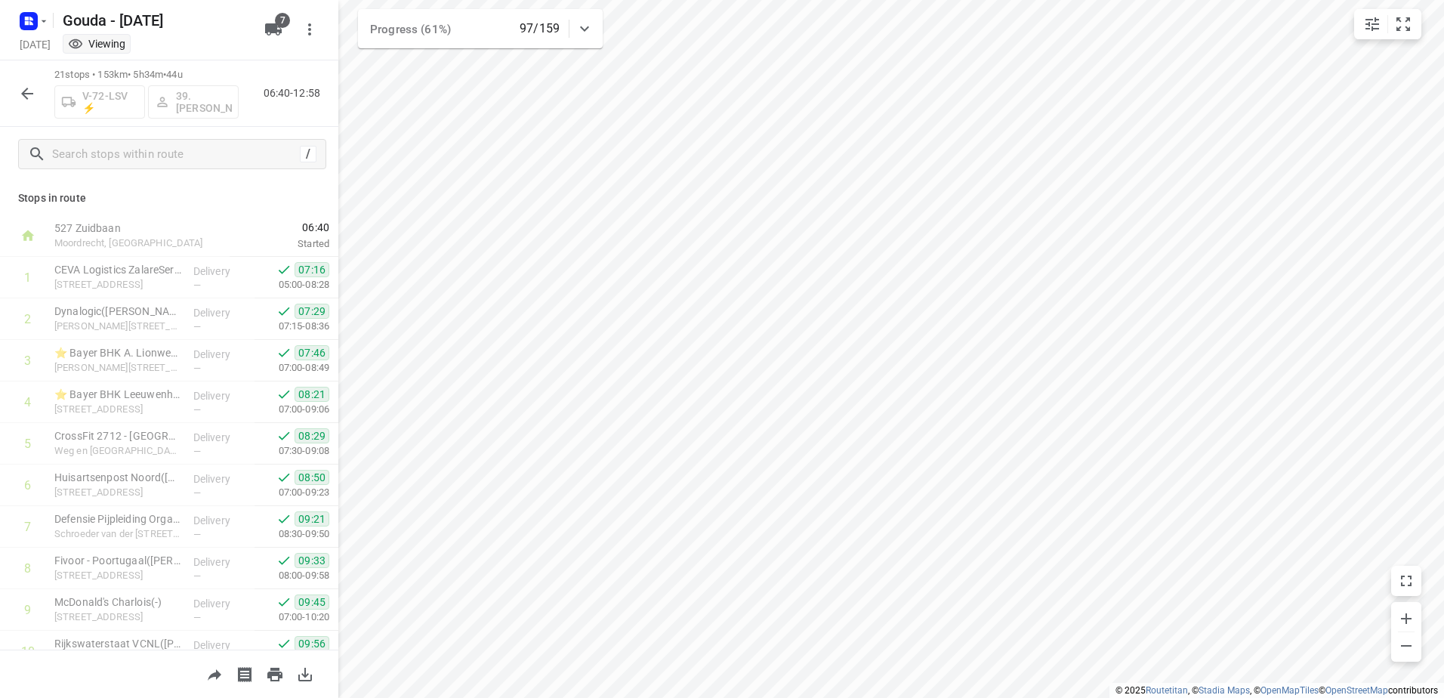
scroll to position [521, 0]
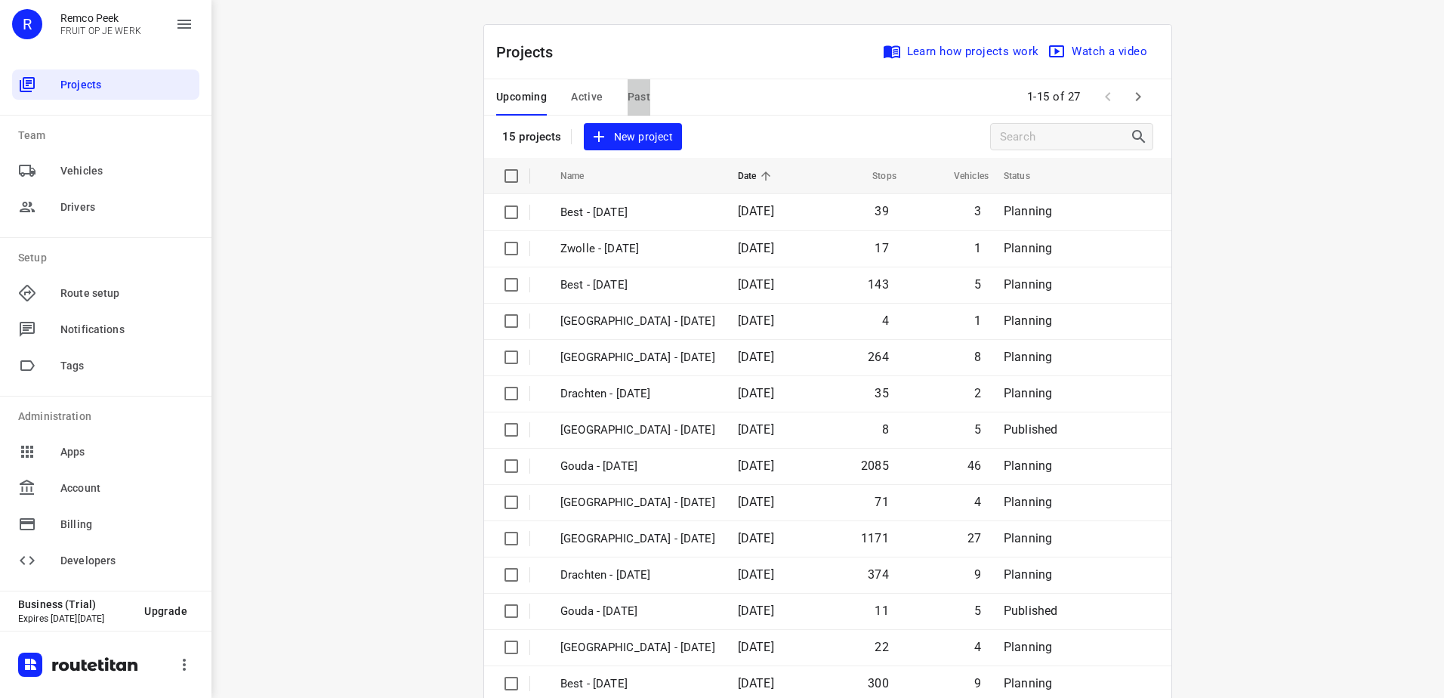
click at [628, 92] on span "Past" at bounding box center [639, 97] width 23 height 19
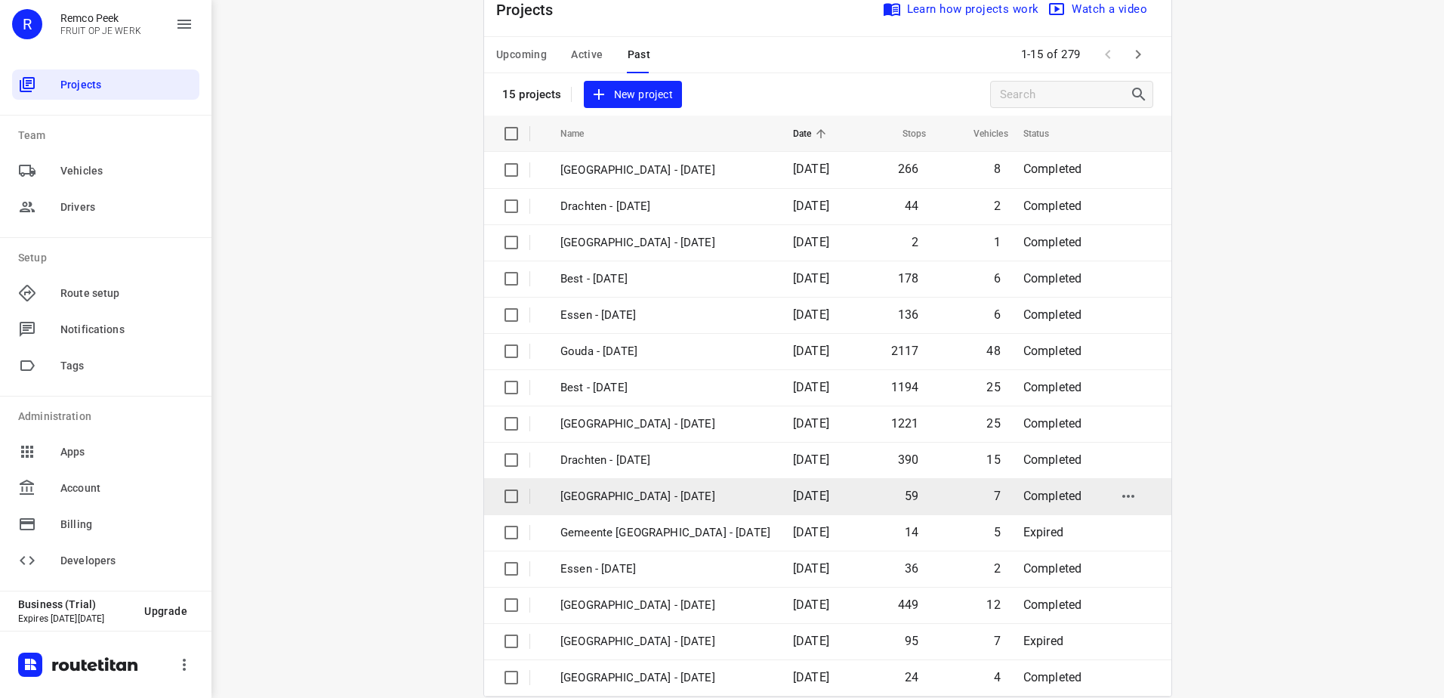
scroll to position [66, 0]
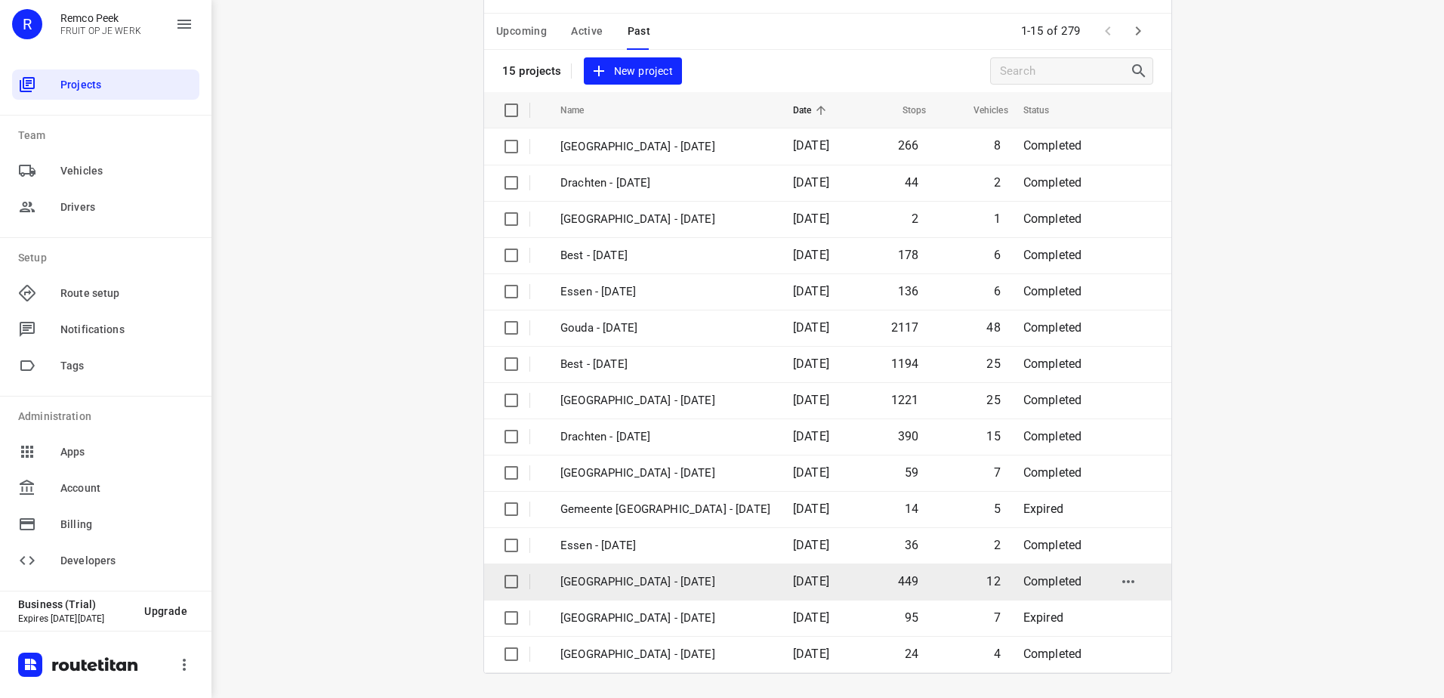
click at [781, 584] on td "[DATE]" at bounding box center [818, 582] width 74 height 36
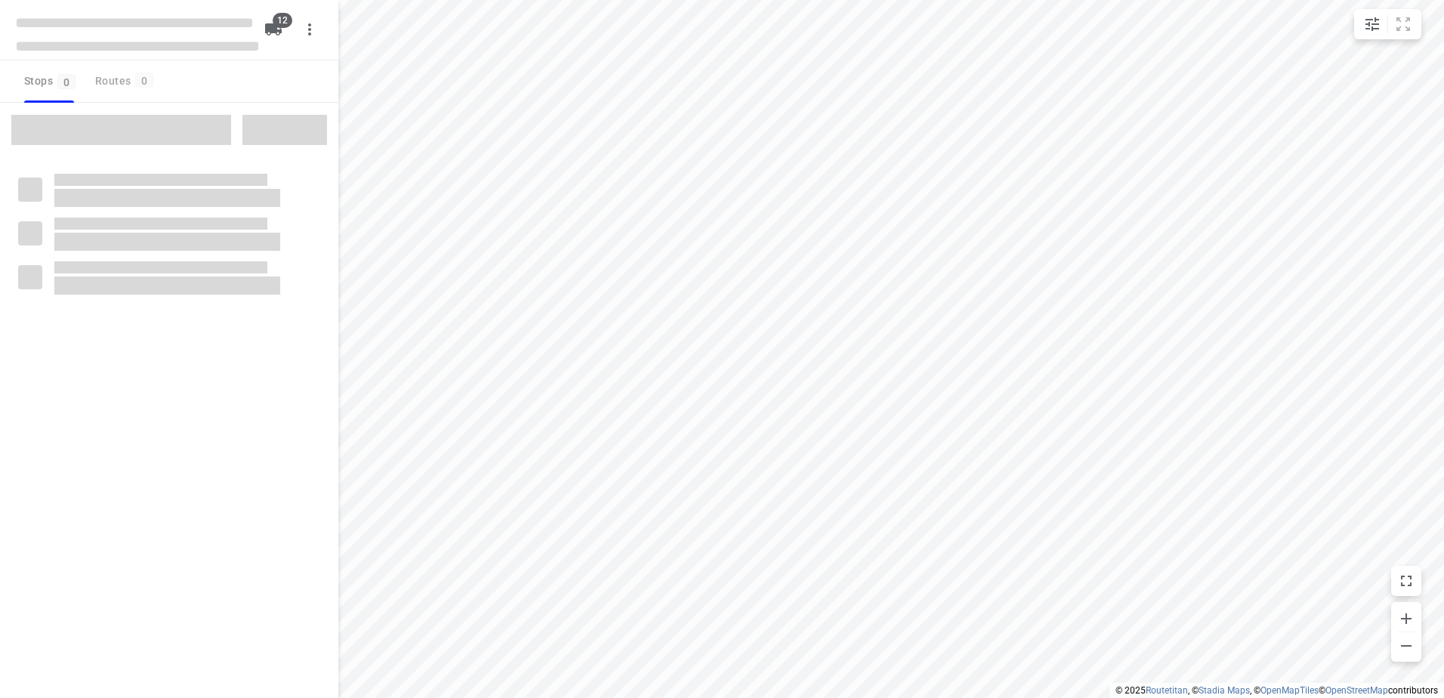
checkbox input "true"
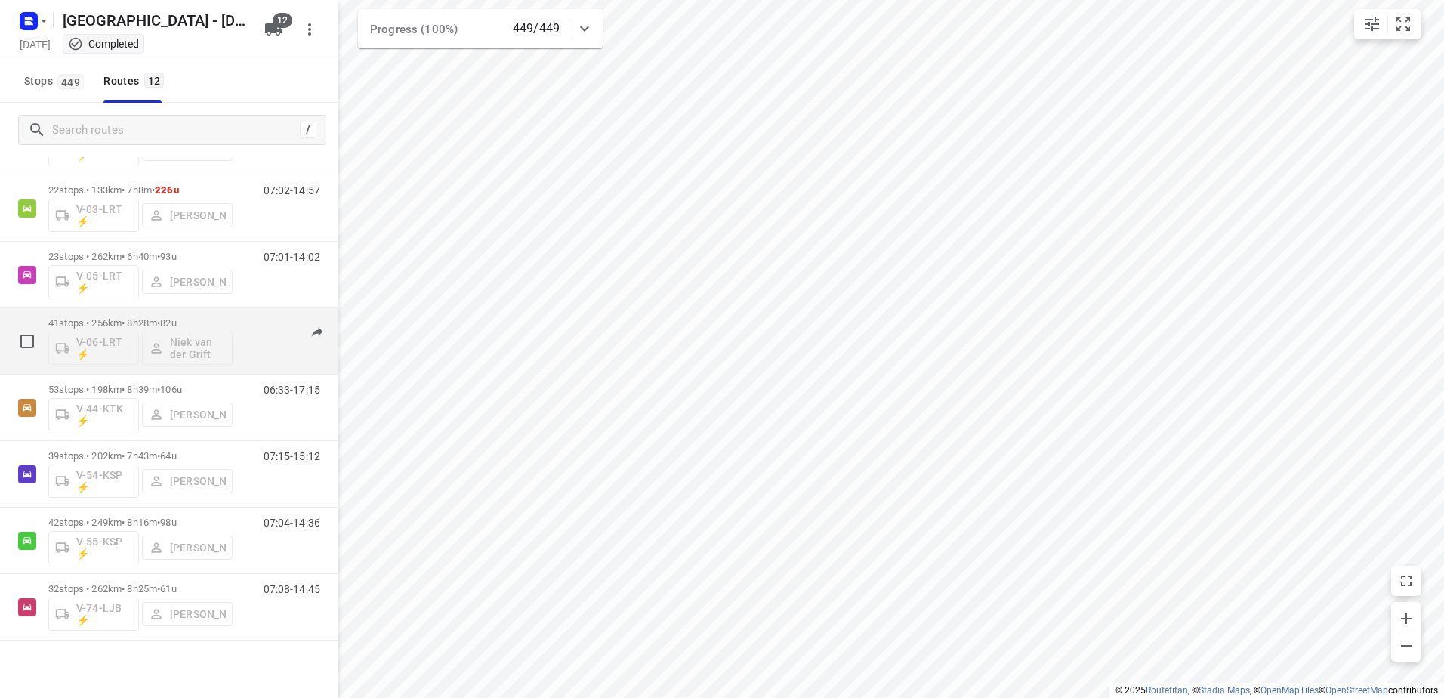
scroll to position [151, 0]
click at [162, 321] on p "41 stops • 256km • 8h28m • 82u" at bounding box center [140, 320] width 184 height 11
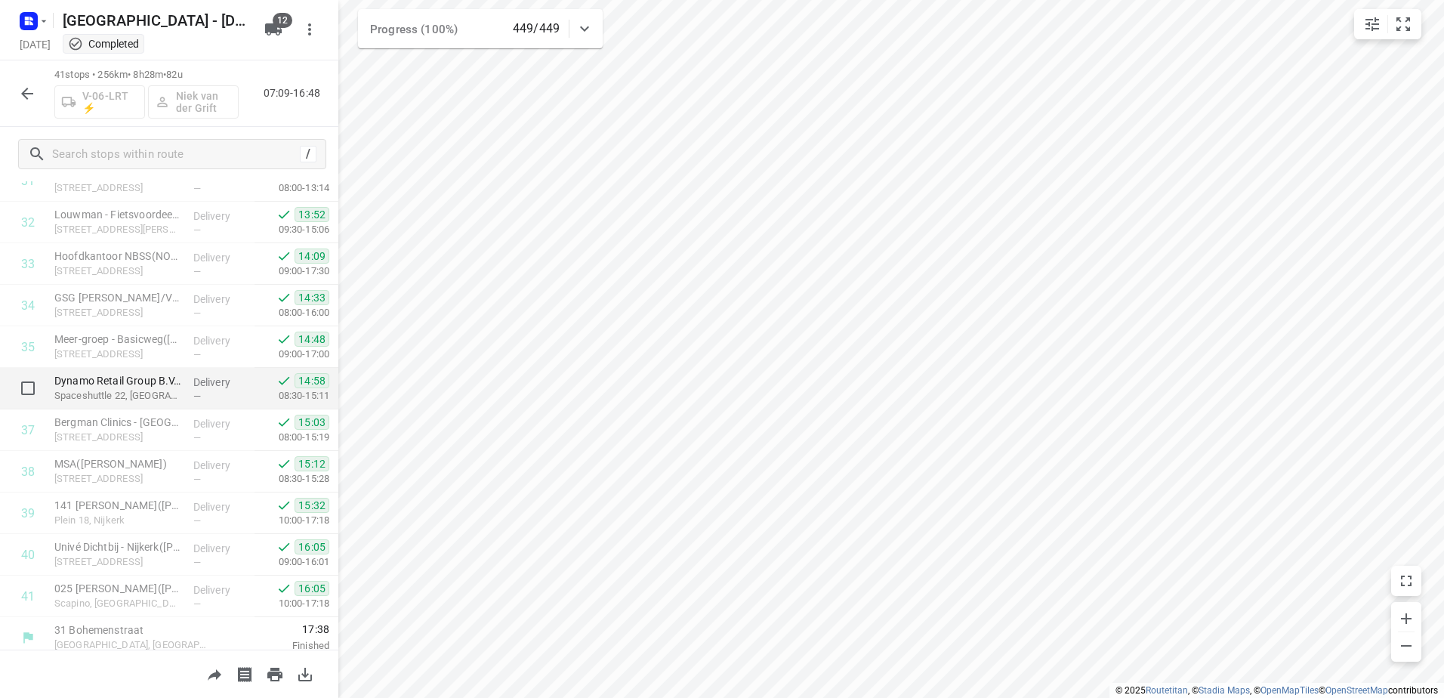
scroll to position [1352, 0]
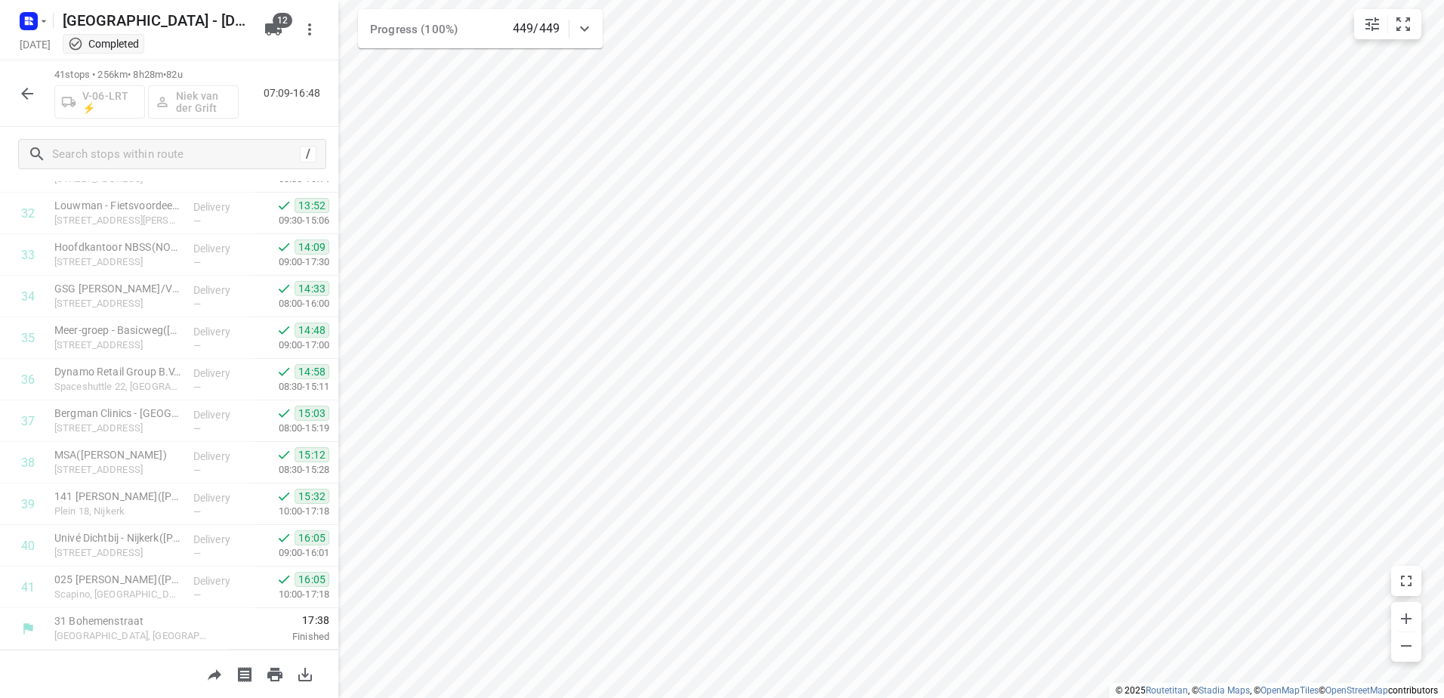
click at [23, 92] on icon "button" at bounding box center [27, 94] width 12 height 12
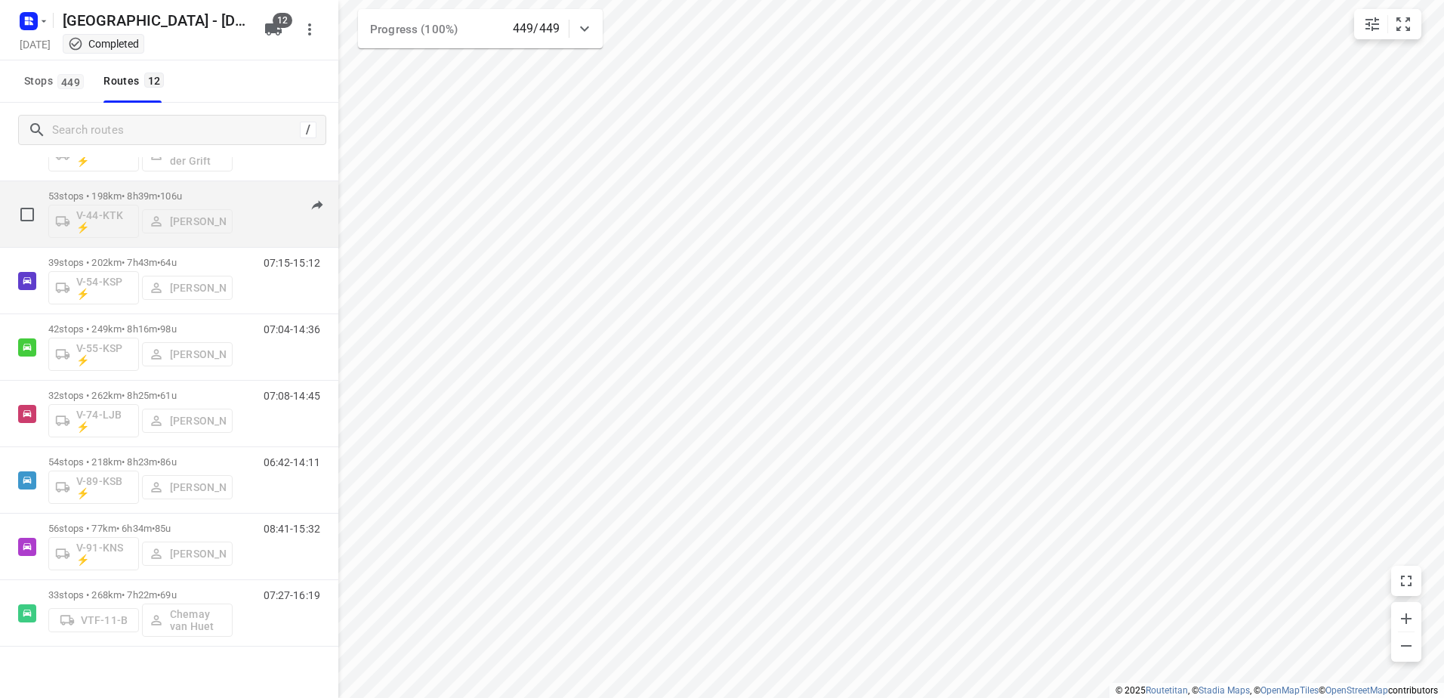
scroll to position [354, 0]
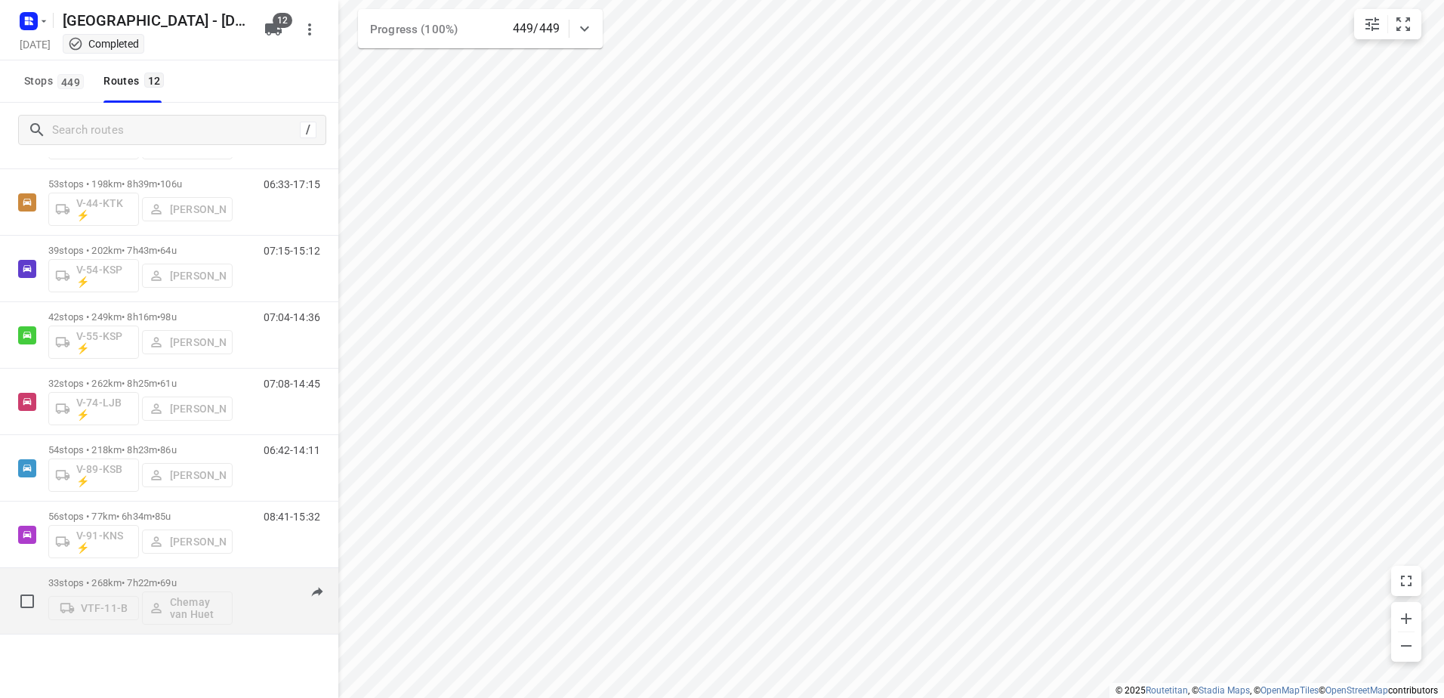
click at [159, 569] on div "33 stops • 268km • 7h22m • 69u VTF-11-B Chemay van Huet 07:27-16:19" at bounding box center [169, 601] width 338 height 66
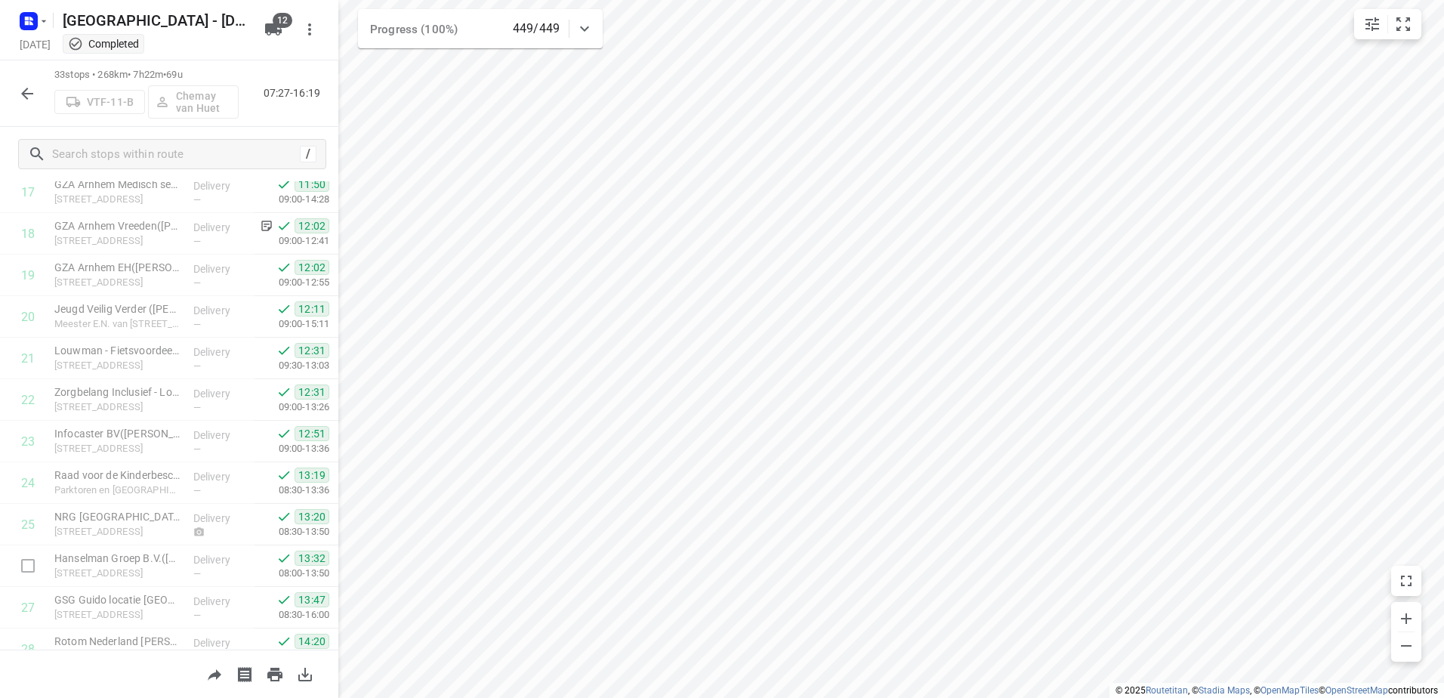
scroll to position [718, 0]
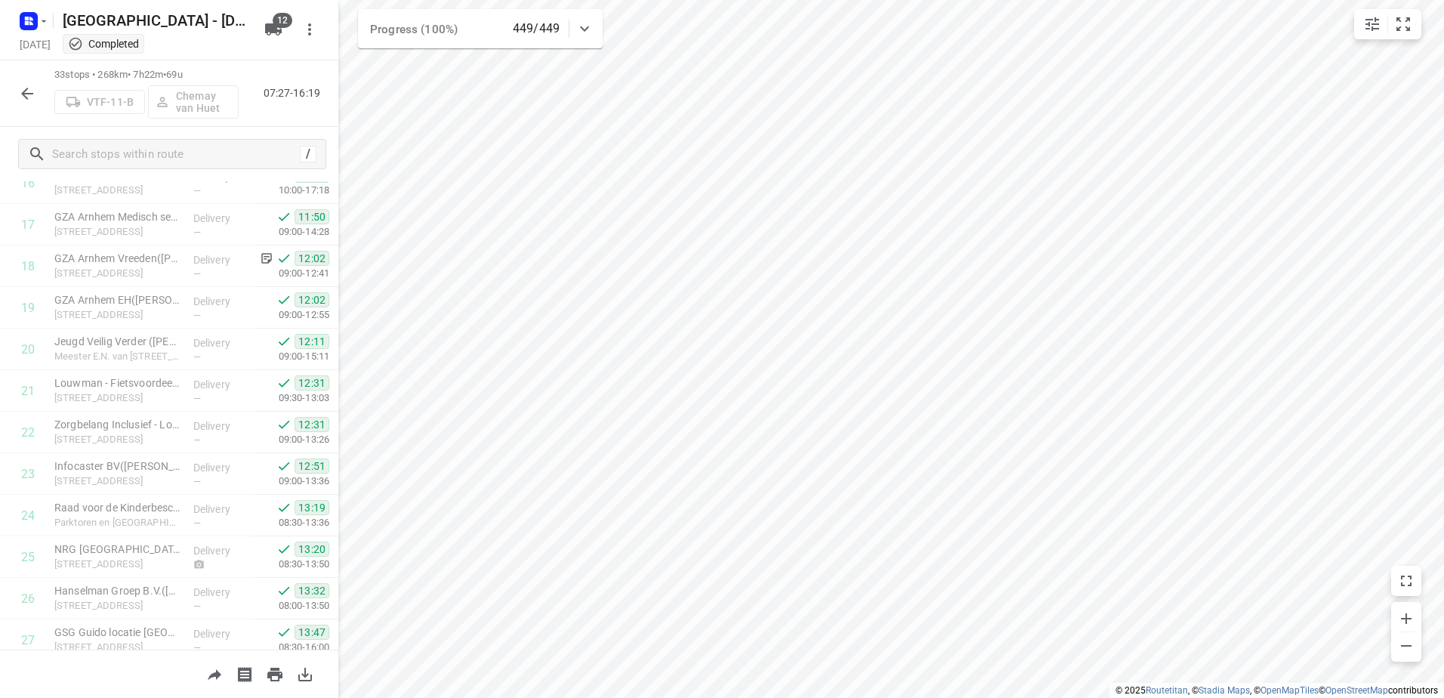
drag, startPoint x: 27, startPoint y: 78, endPoint x: 87, endPoint y: 134, distance: 81.8
click at [26, 77] on div "33 stops • 268km • 7h22m • 69u VTF-11-B Chemay van Huet 07:27-16:19" at bounding box center [169, 93] width 338 height 66
click at [16, 100] on button "button" at bounding box center [27, 94] width 30 height 30
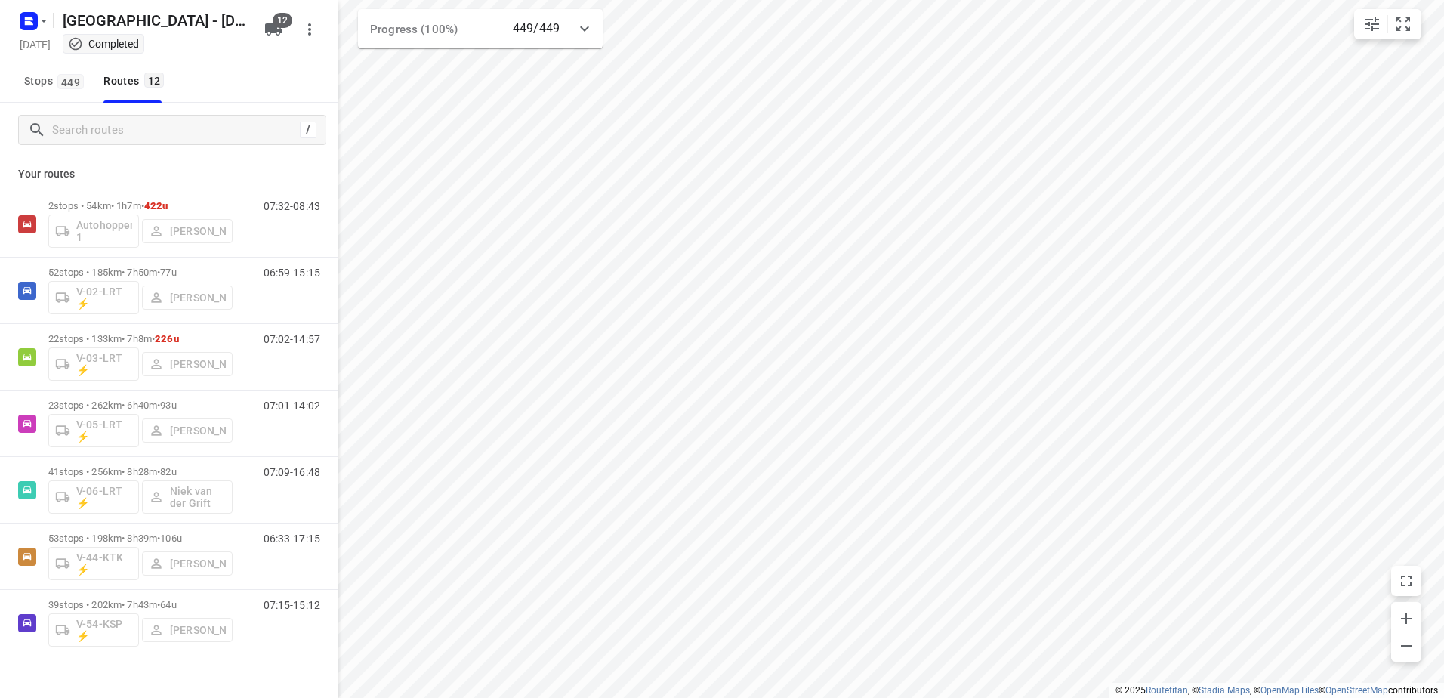
click at [334, 280] on div "i © 2025 Routetitan , © Stadia Maps , © OpenMapTiles © OpenStreetMap contributo…" at bounding box center [722, 349] width 1444 height 698
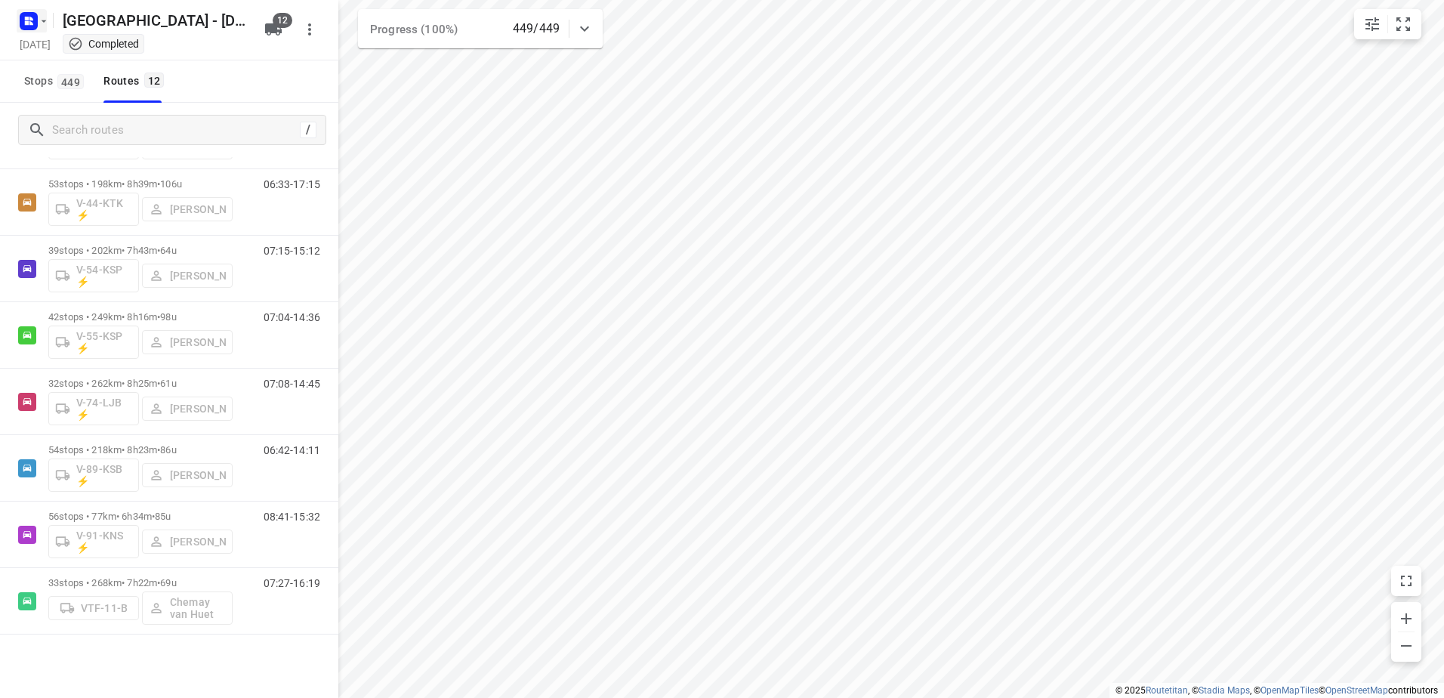
click at [26, 14] on rect "button" at bounding box center [29, 21] width 18 height 18
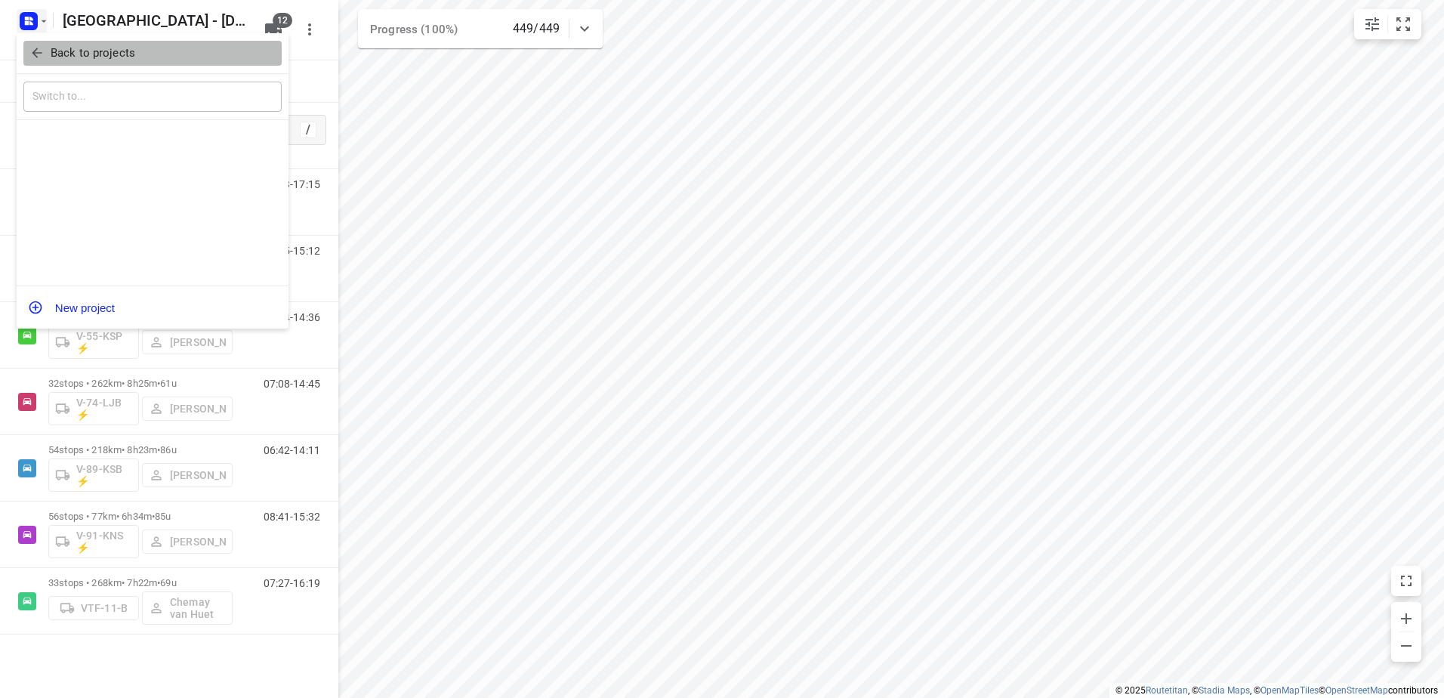
click at [48, 57] on span "Back to projects" at bounding box center [152, 53] width 246 height 17
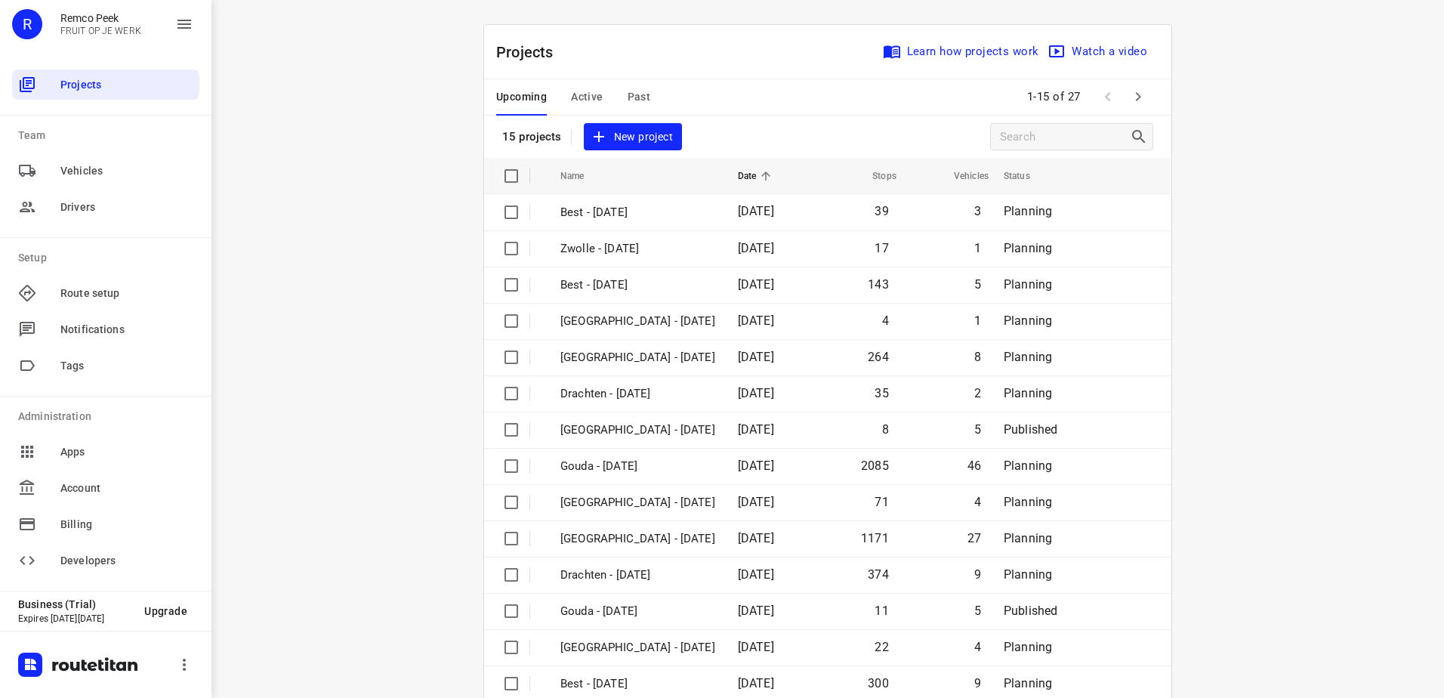
click at [663, 93] on div "Upcoming Active Past" at bounding box center [585, 97] width 178 height 36
click at [635, 91] on span "Past" at bounding box center [639, 97] width 23 height 19
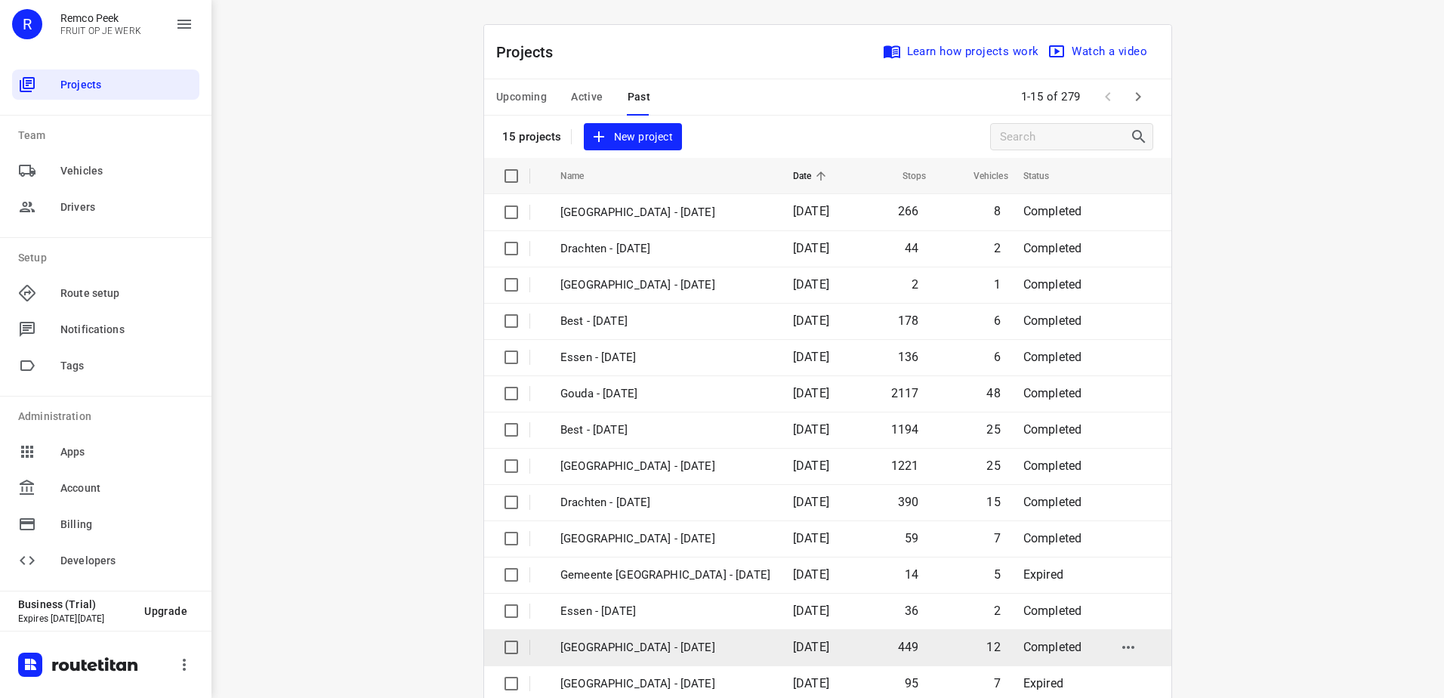
click at [684, 650] on p "[GEOGRAPHIC_DATA] - [DATE]" at bounding box center [666, 647] width 210 height 17
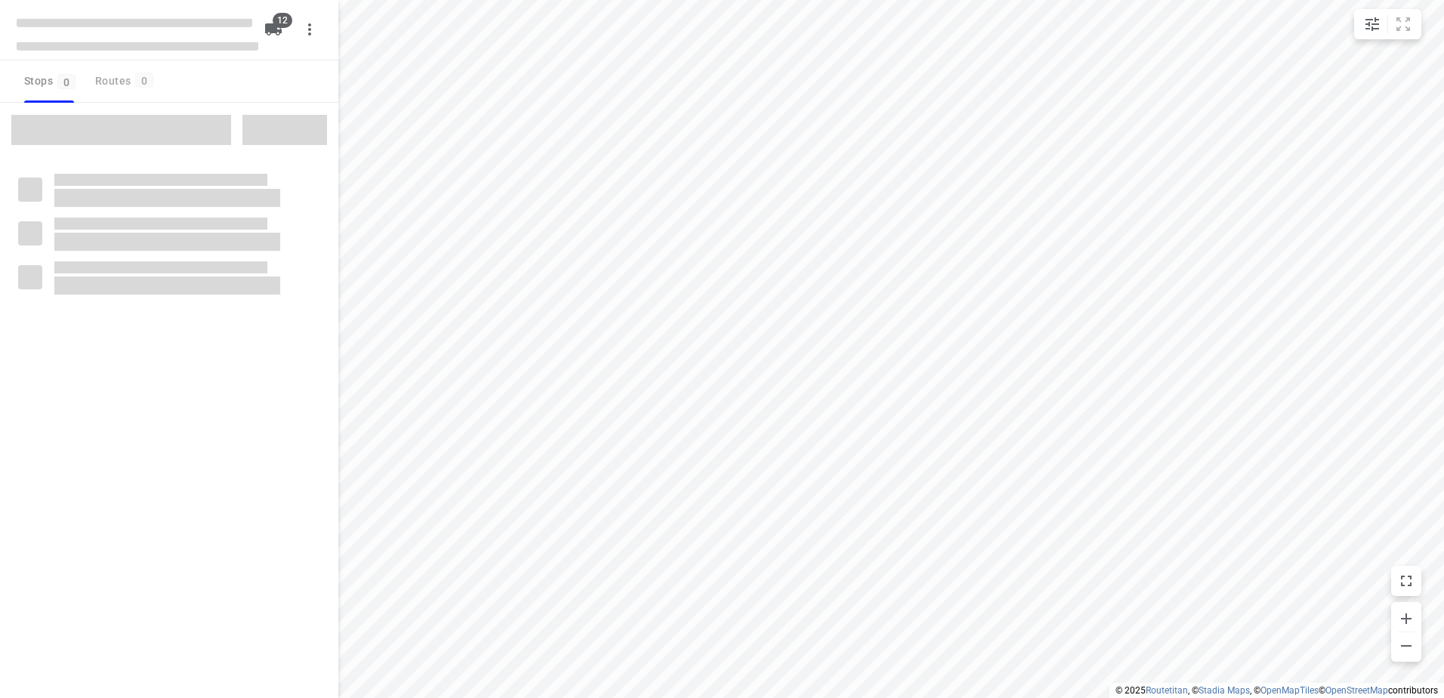
checkbox input "true"
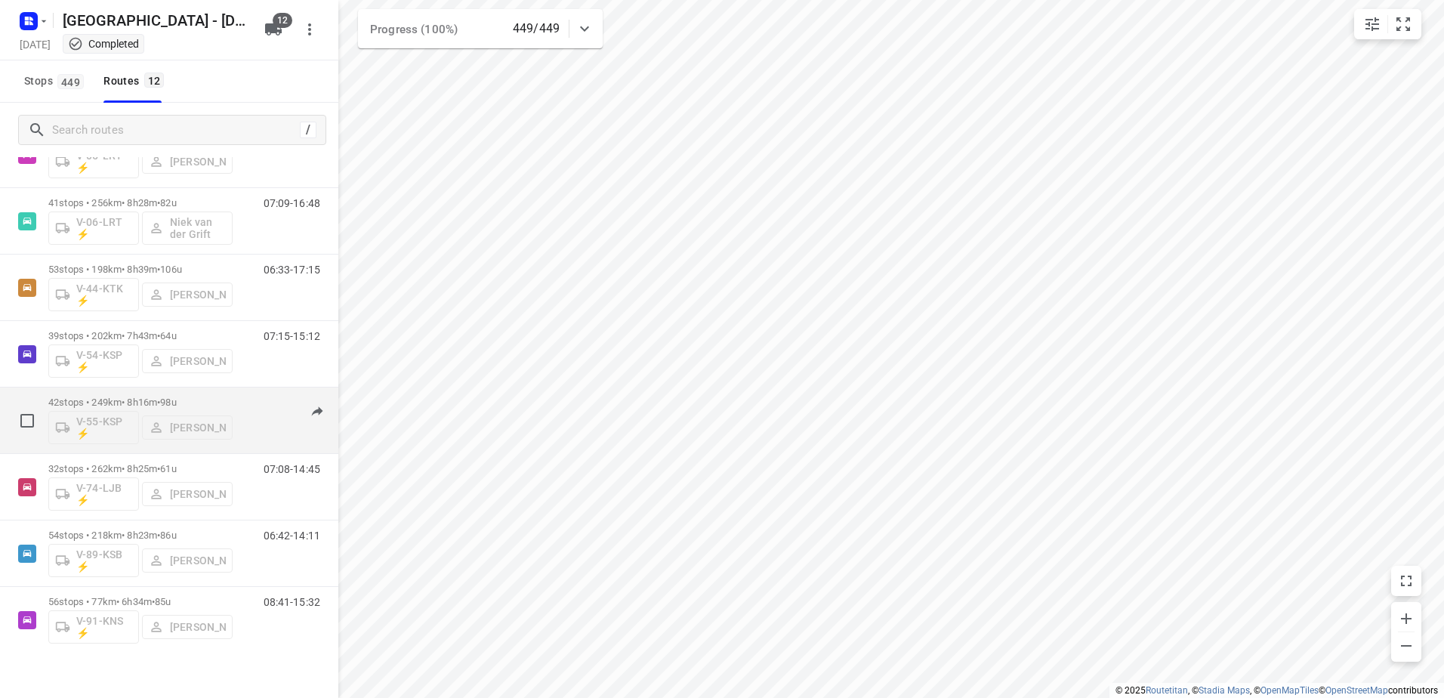
scroll to position [354, 0]
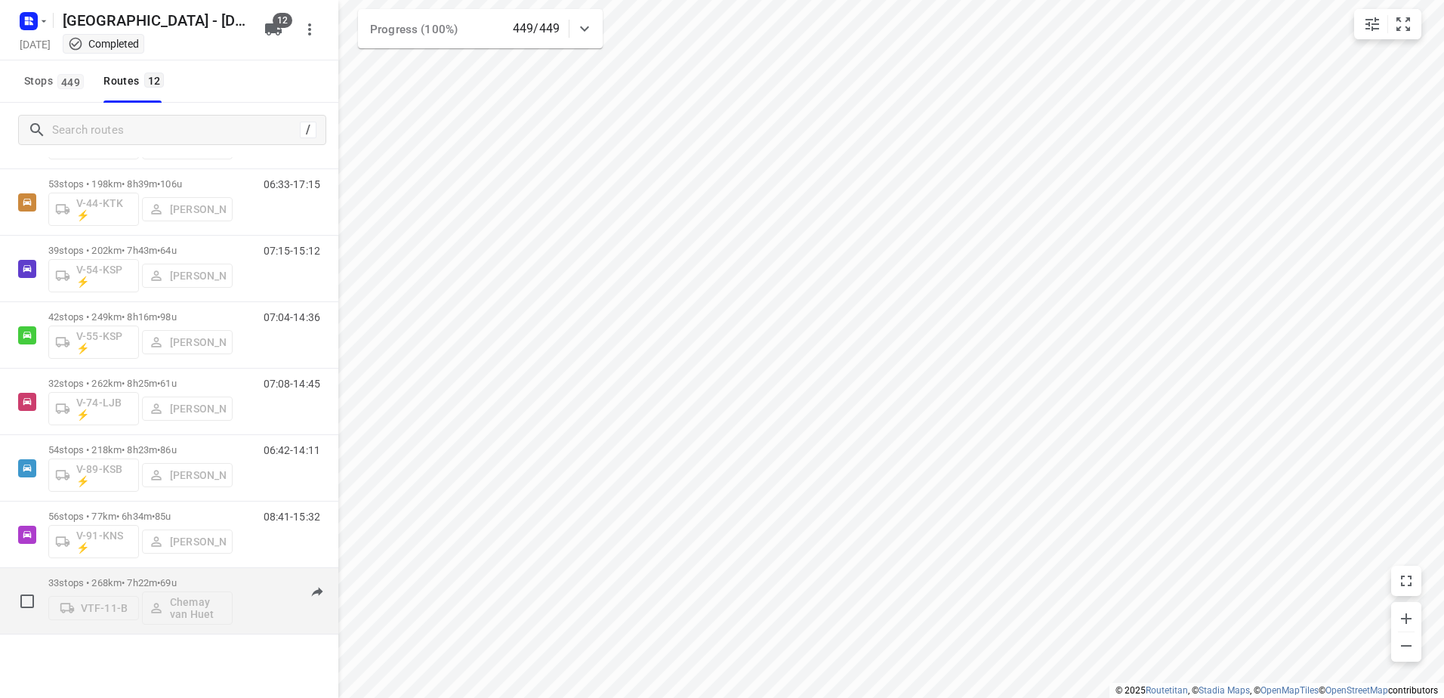
click at [245, 576] on div "33 stops • 268km • 7h22m • 69u VTF-11-B Chemay van Huet 07:27-16:19" at bounding box center [193, 601] width 290 height 63
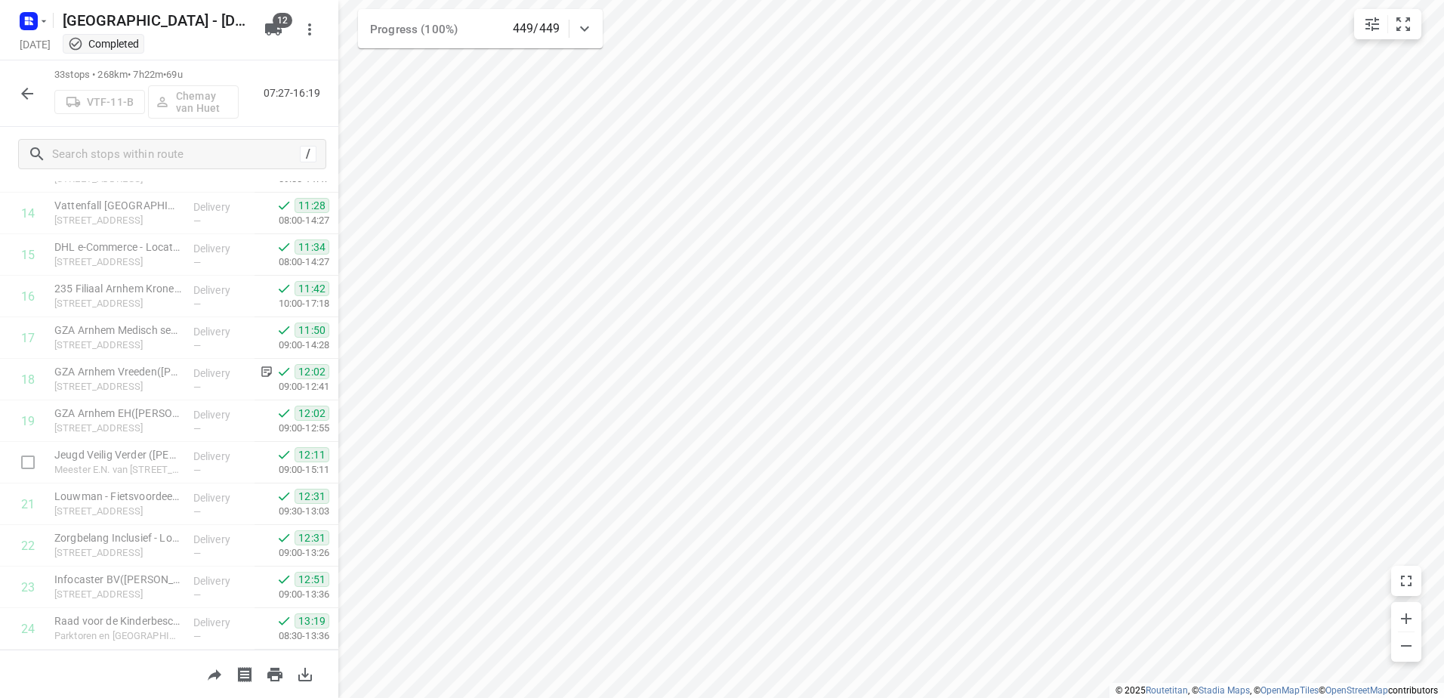
scroll to position [1020, 0]
click at [26, 86] on icon "button" at bounding box center [27, 94] width 18 height 18
click at [23, 93] on icon "button" at bounding box center [27, 94] width 12 height 12
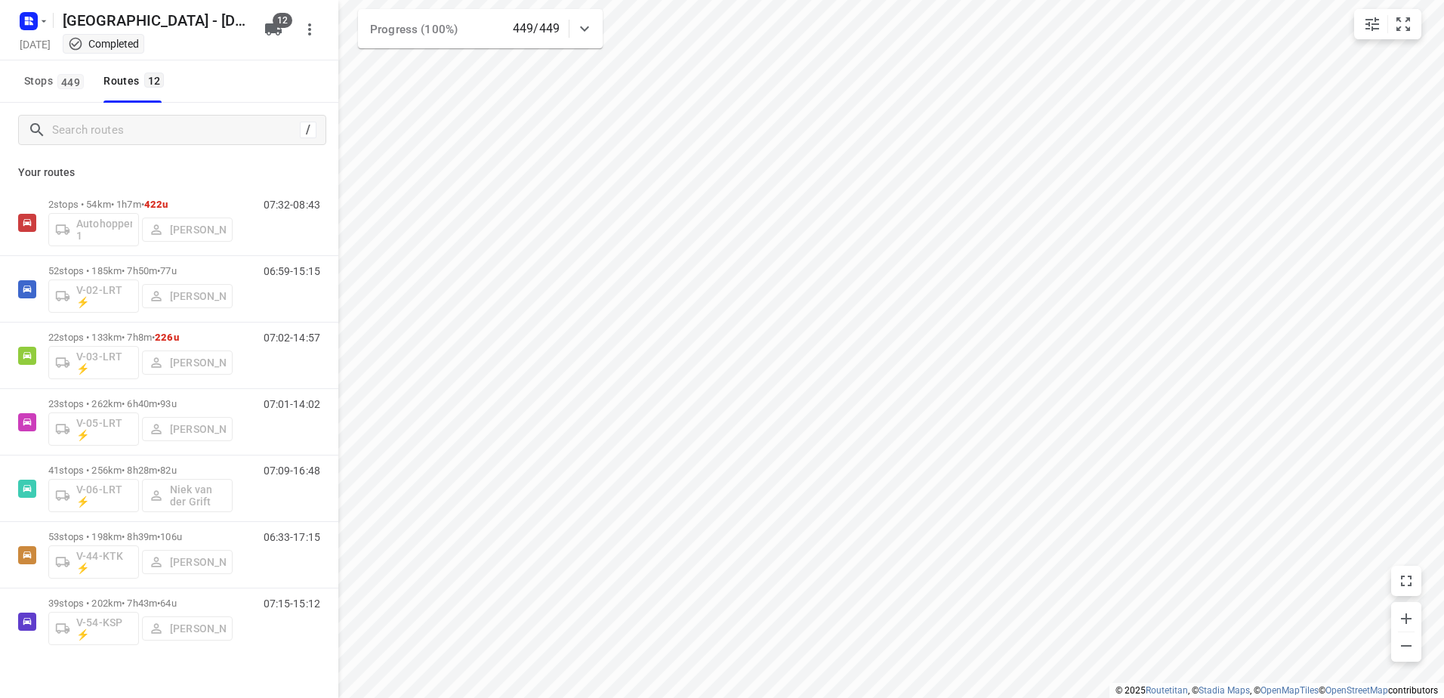
scroll to position [0, 0]
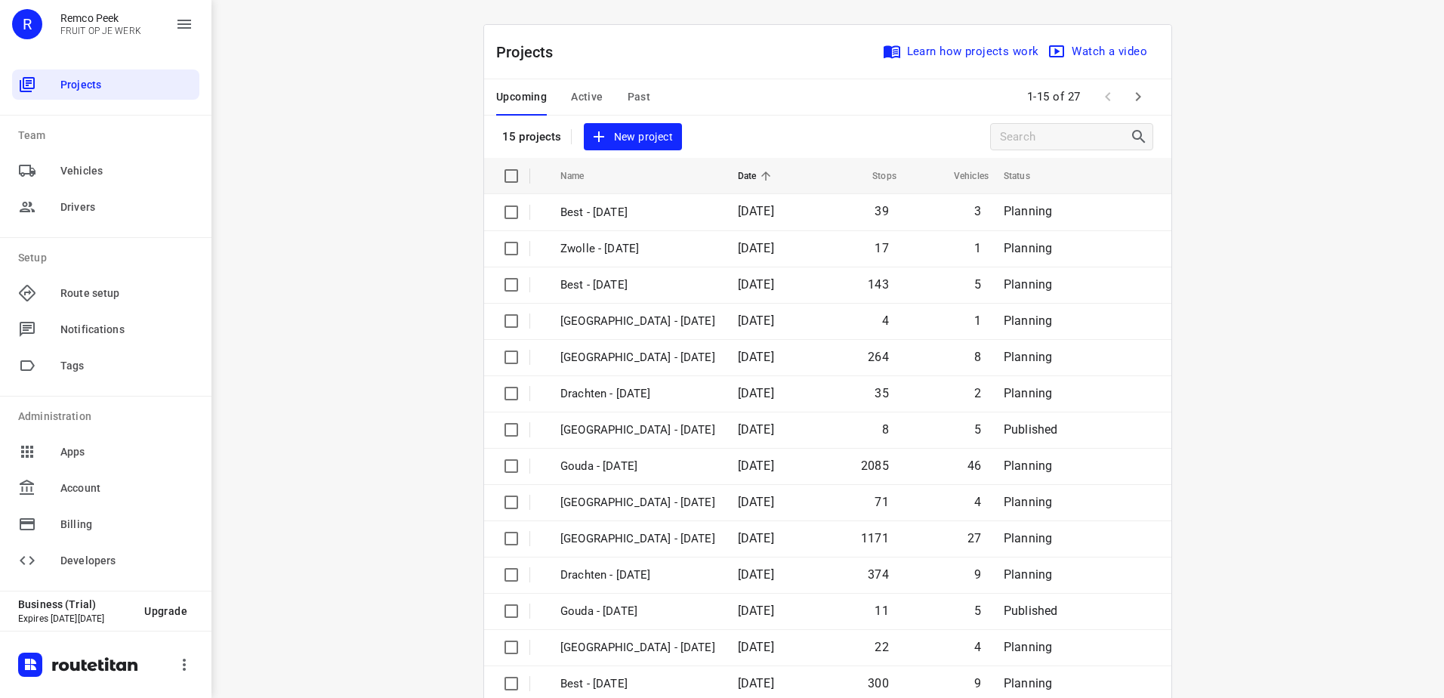
click at [602, 105] on div "Upcoming Active Past" at bounding box center [585, 97] width 178 height 36
click at [580, 99] on span "Active" at bounding box center [587, 97] width 32 height 19
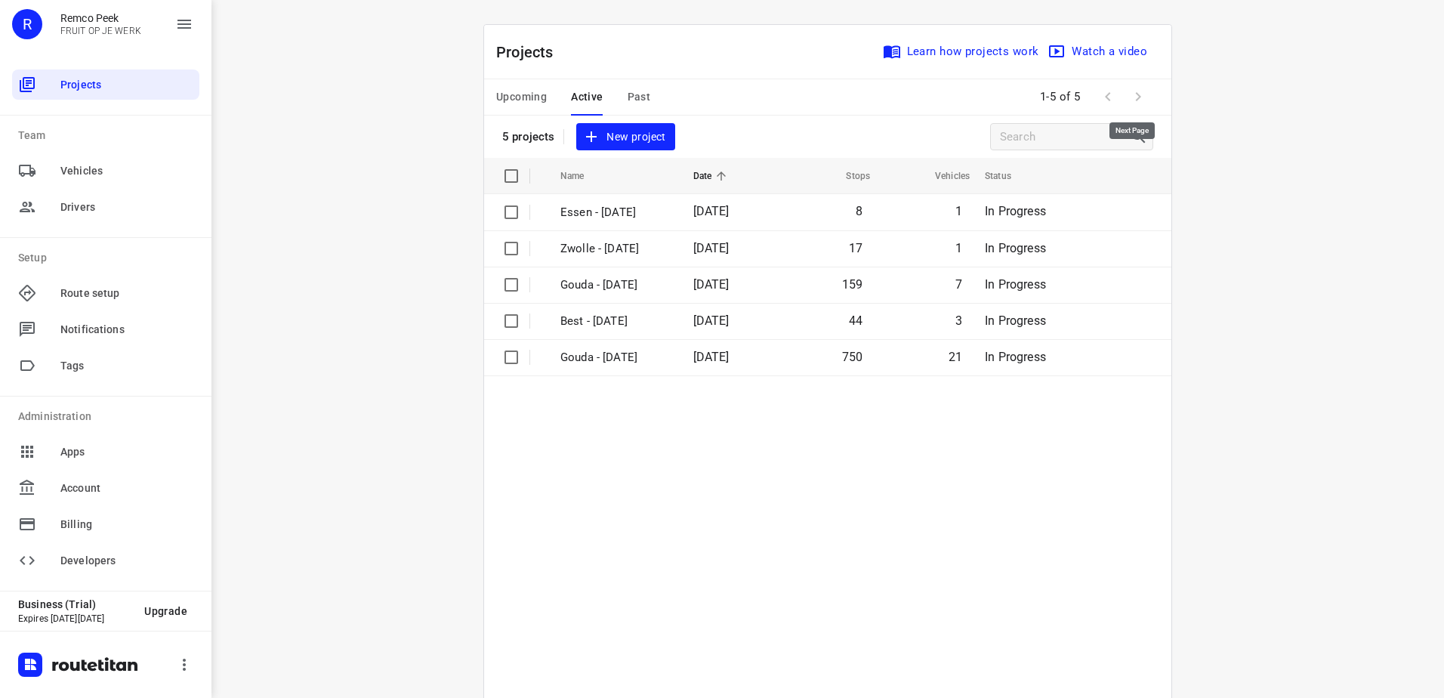
click at [1144, 103] on span at bounding box center [1138, 97] width 30 height 30
click at [1126, 94] on span at bounding box center [1138, 97] width 30 height 30
click at [641, 95] on span "Past" at bounding box center [639, 97] width 23 height 19
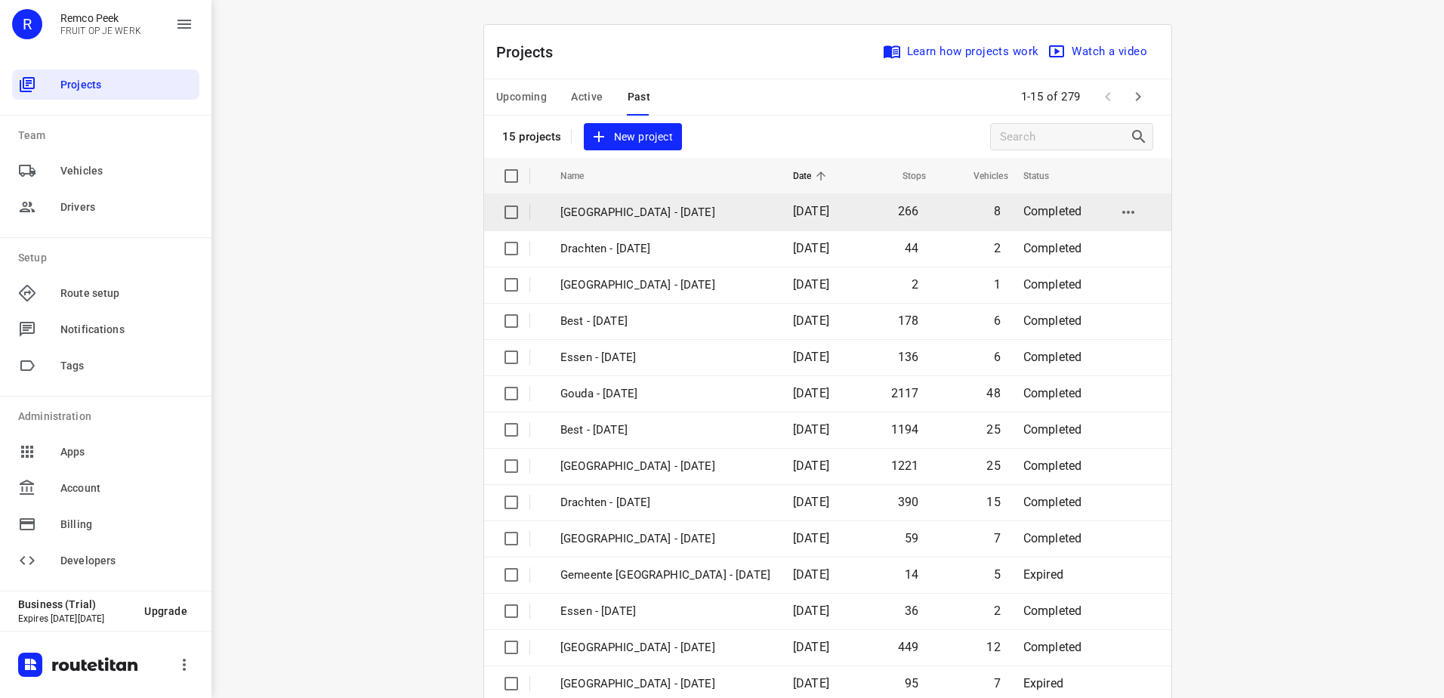
click at [657, 208] on p "[GEOGRAPHIC_DATA] - [DATE]" at bounding box center [666, 212] width 210 height 17
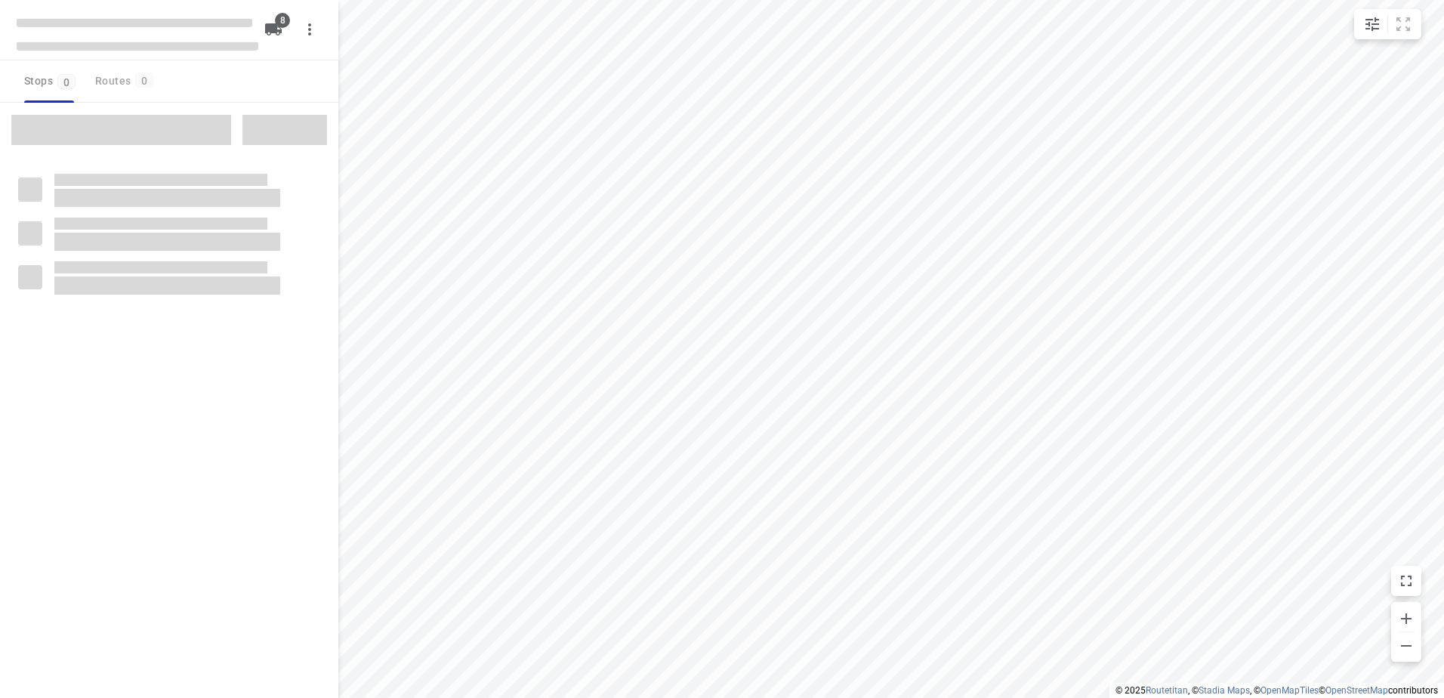
checkbox input "true"
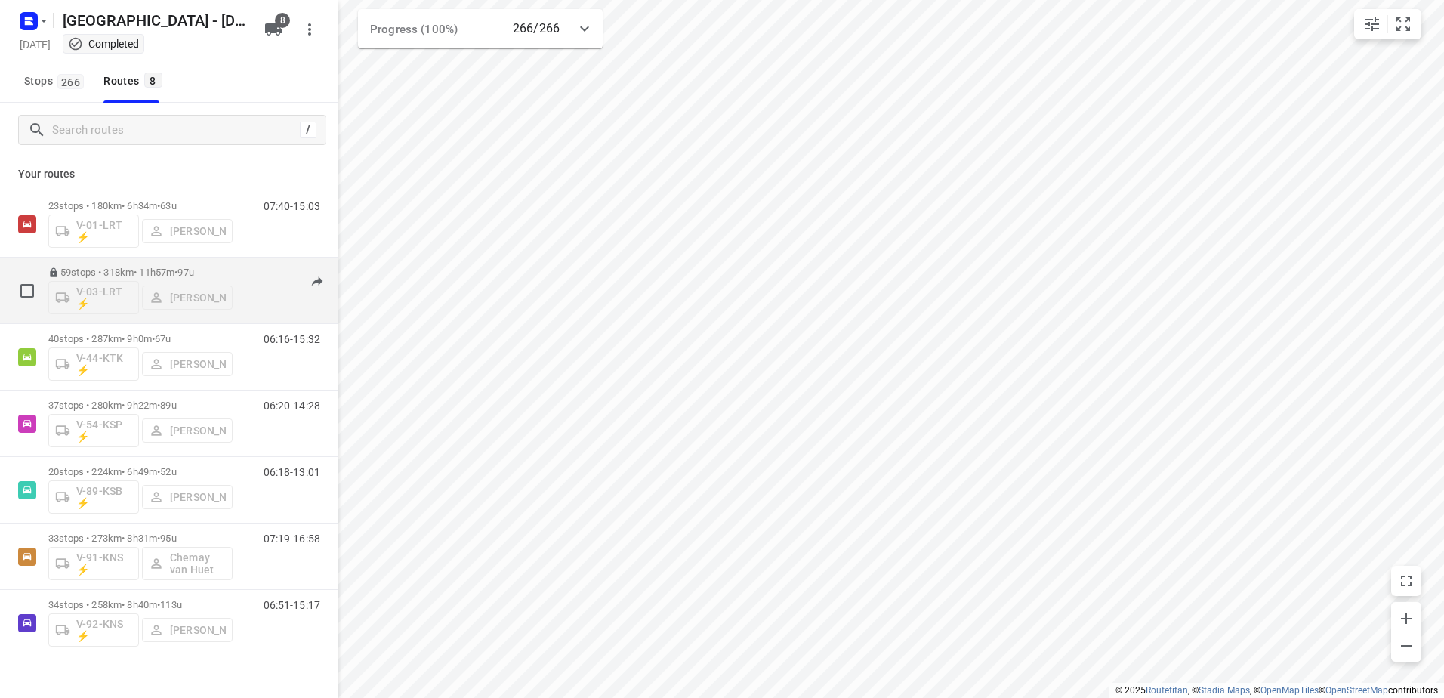
click at [206, 266] on div "59 stops • 318km • 11h57m • 97u V-03-LRT ⚡ Raymond Blom" at bounding box center [140, 290] width 184 height 63
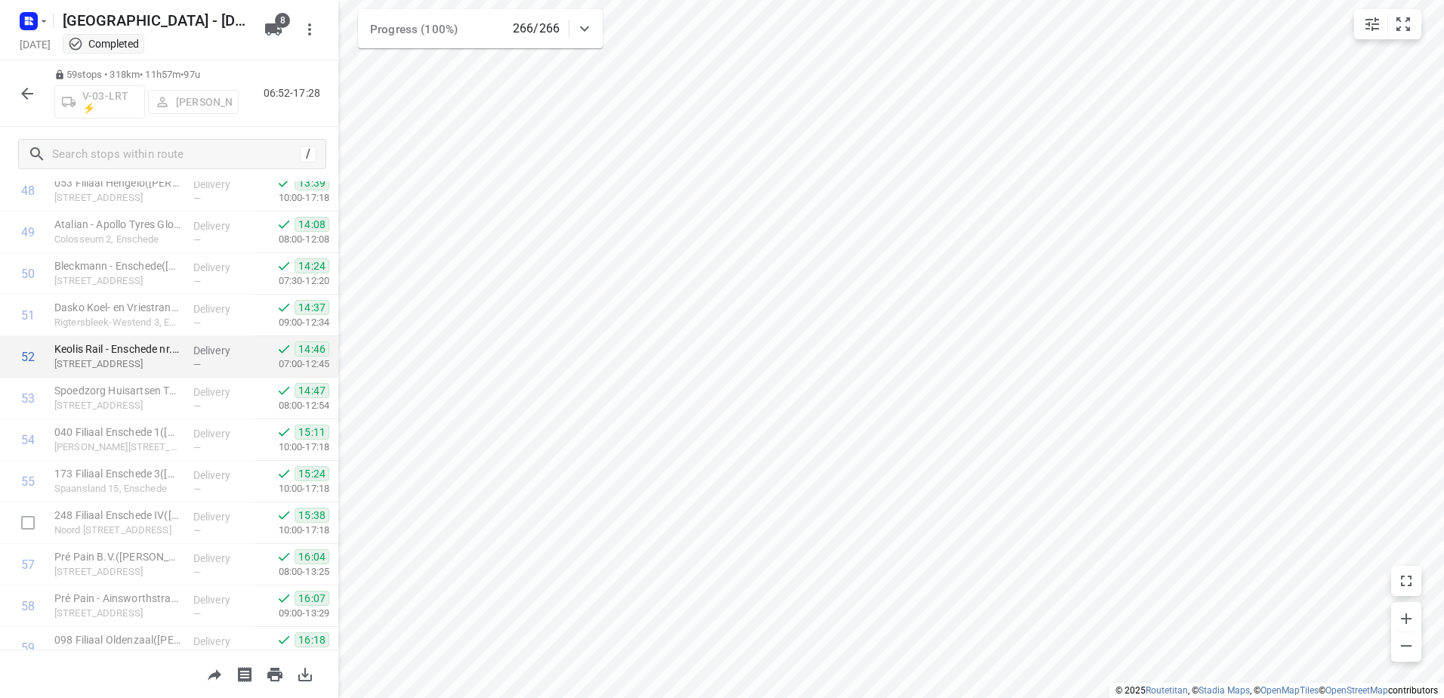
scroll to position [2100, 0]
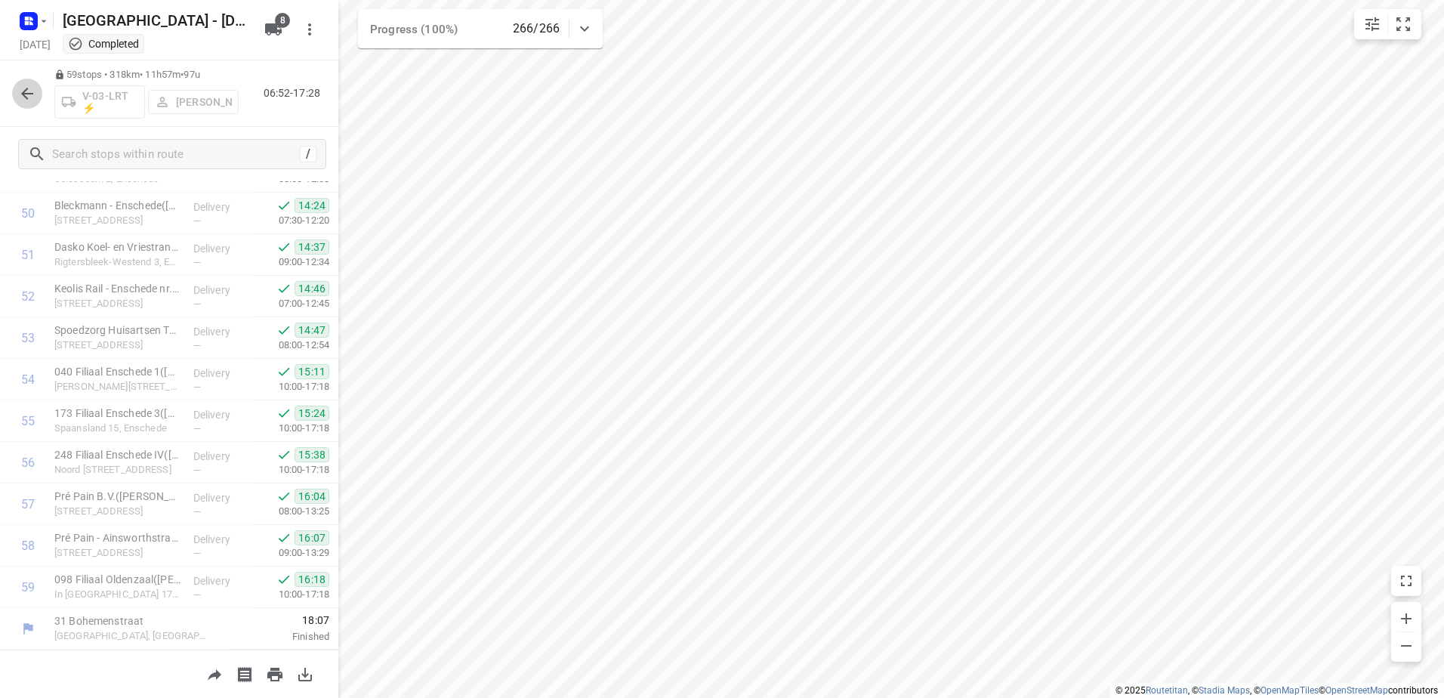
click at [22, 103] on button "button" at bounding box center [27, 94] width 30 height 30
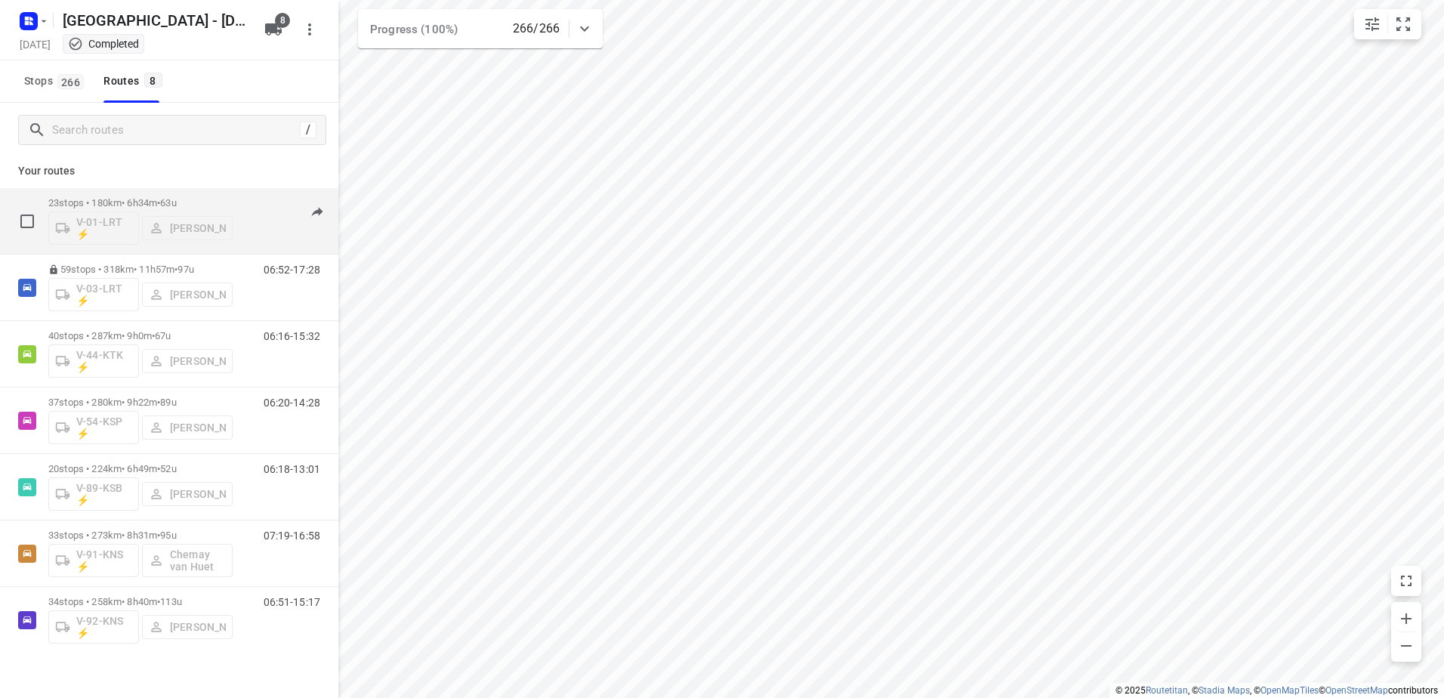
scroll to position [0, 0]
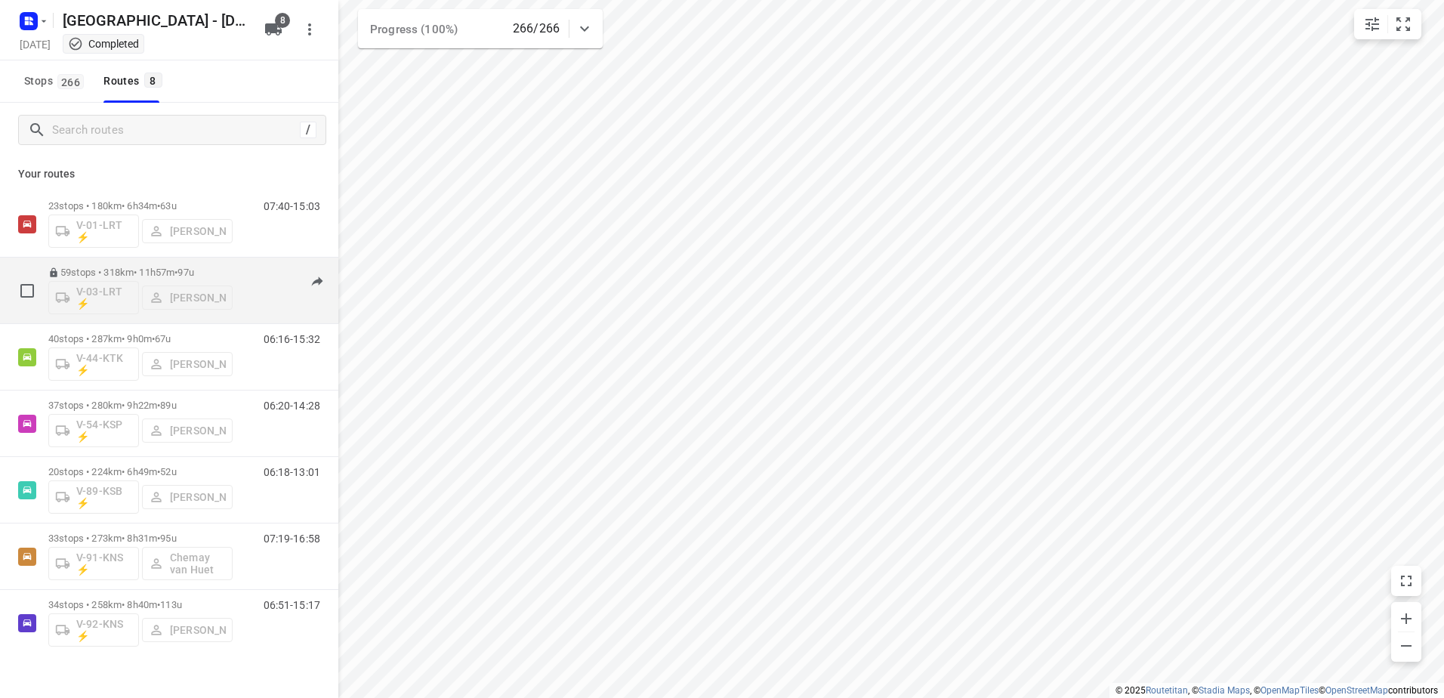
click at [268, 273] on div "06:52-17:28" at bounding box center [283, 294] width 76 height 55
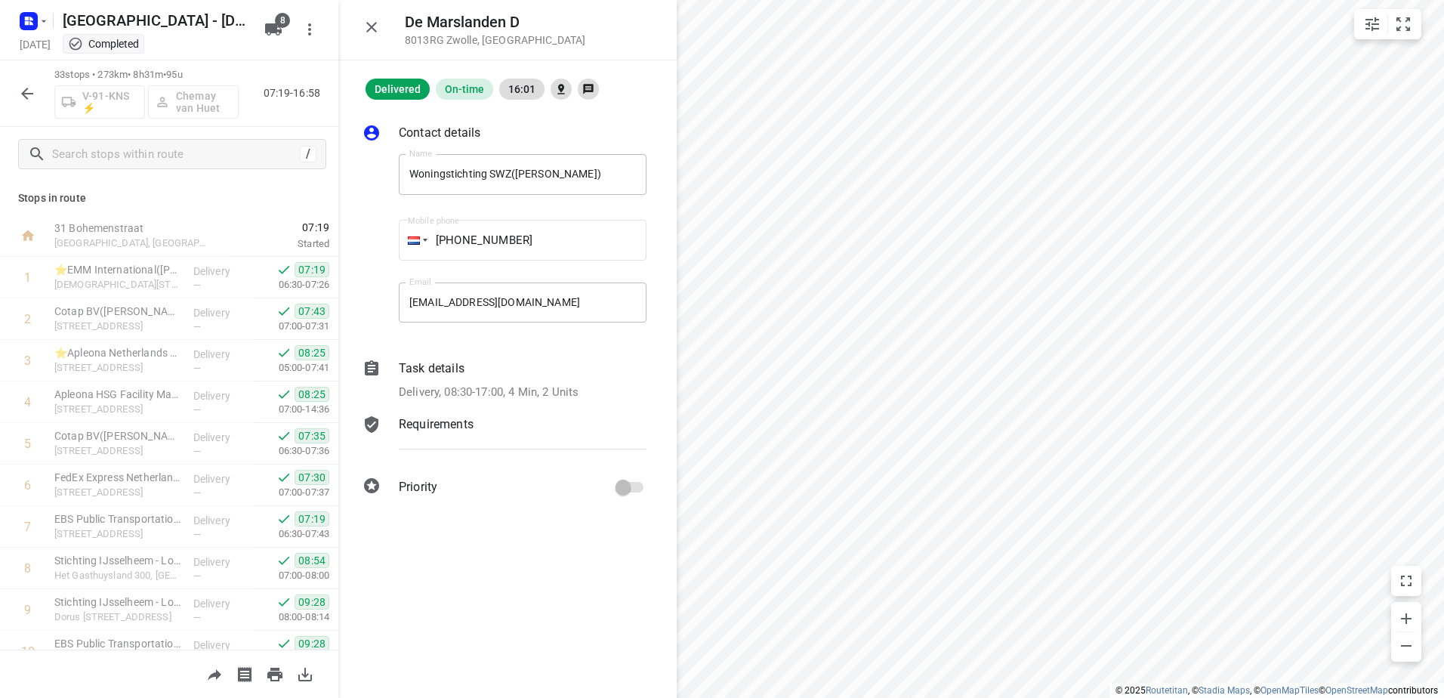
click at [364, 31] on icon "button" at bounding box center [372, 27] width 18 height 18
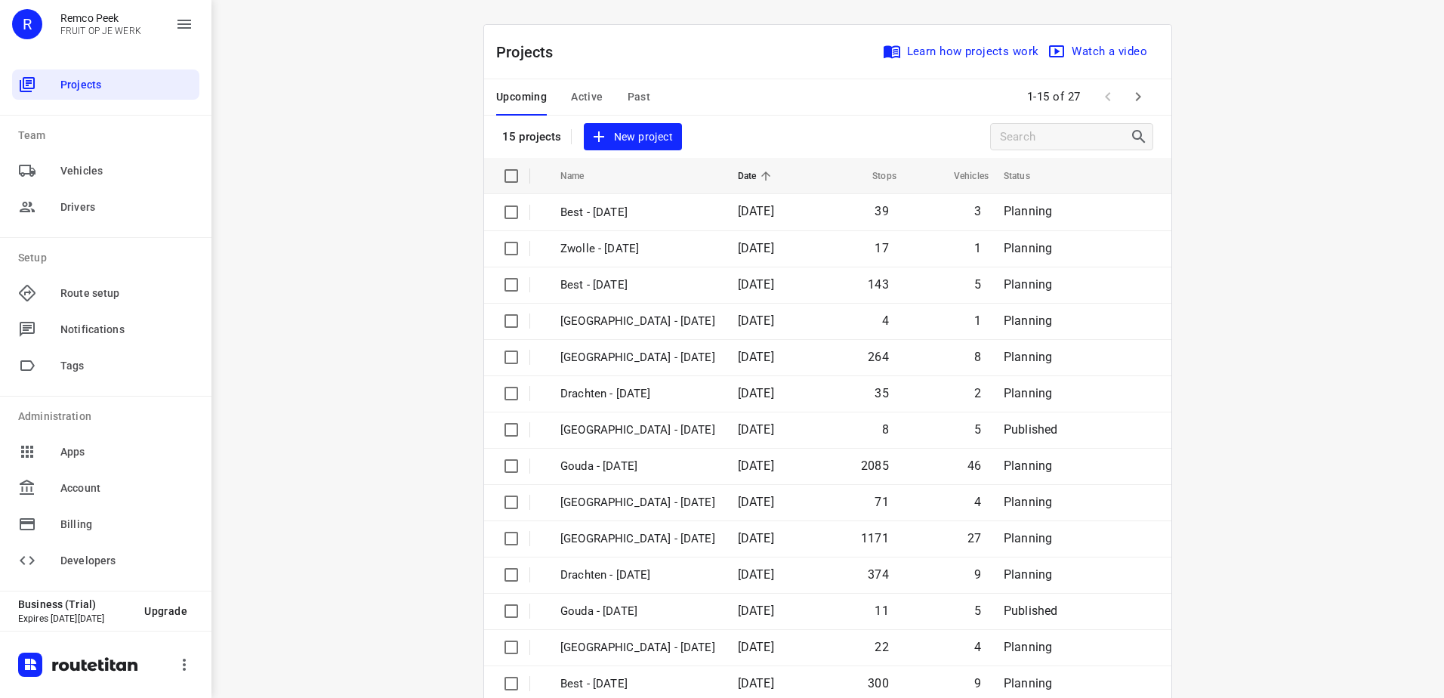
click at [580, 100] on span "Active" at bounding box center [587, 97] width 32 height 19
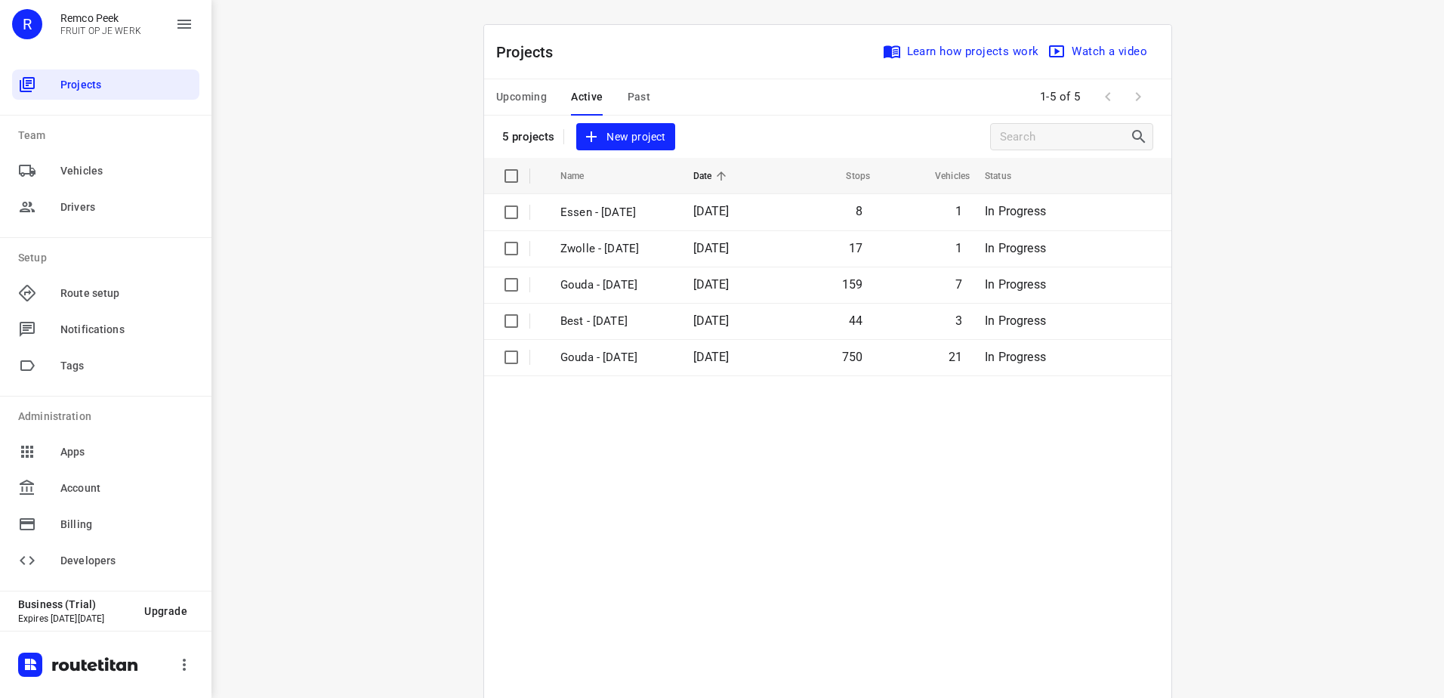
click at [628, 95] on span "Past" at bounding box center [639, 97] width 23 height 19
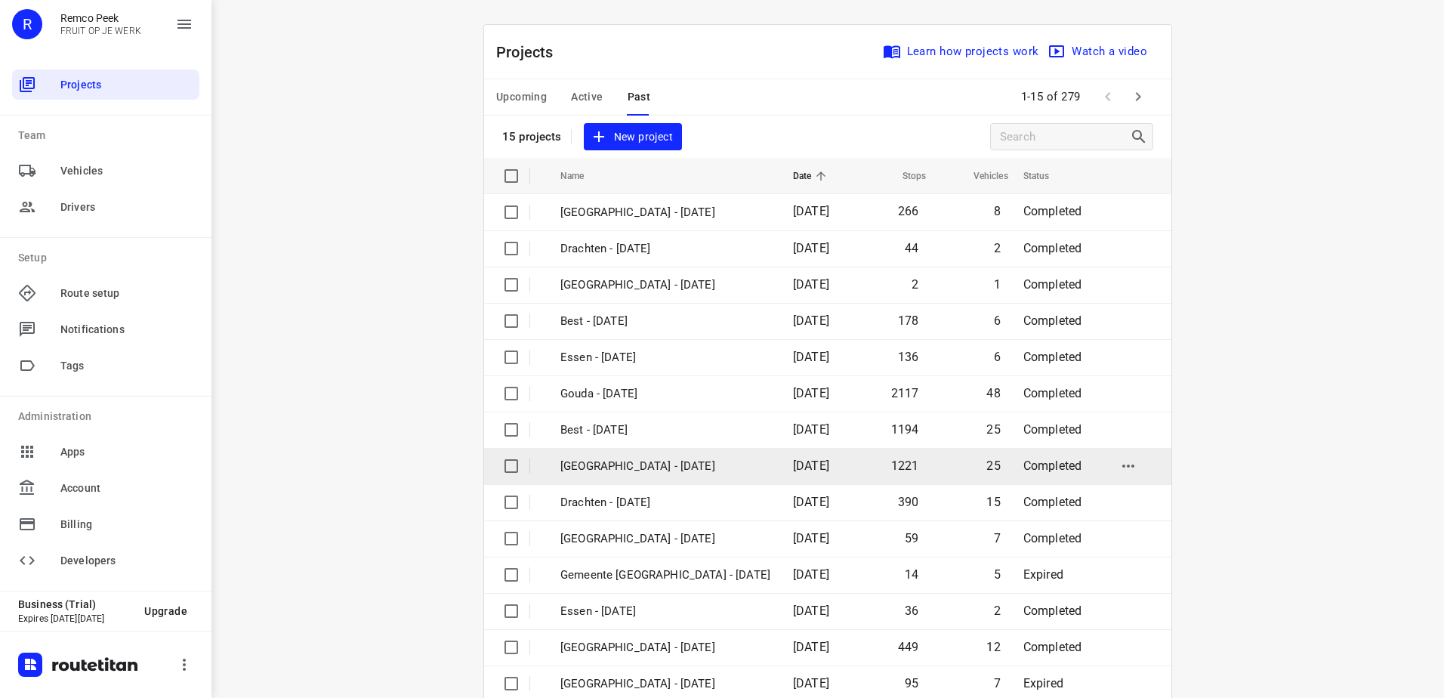
click at [653, 479] on td "[GEOGRAPHIC_DATA] - [DATE]" at bounding box center [663, 466] width 236 height 36
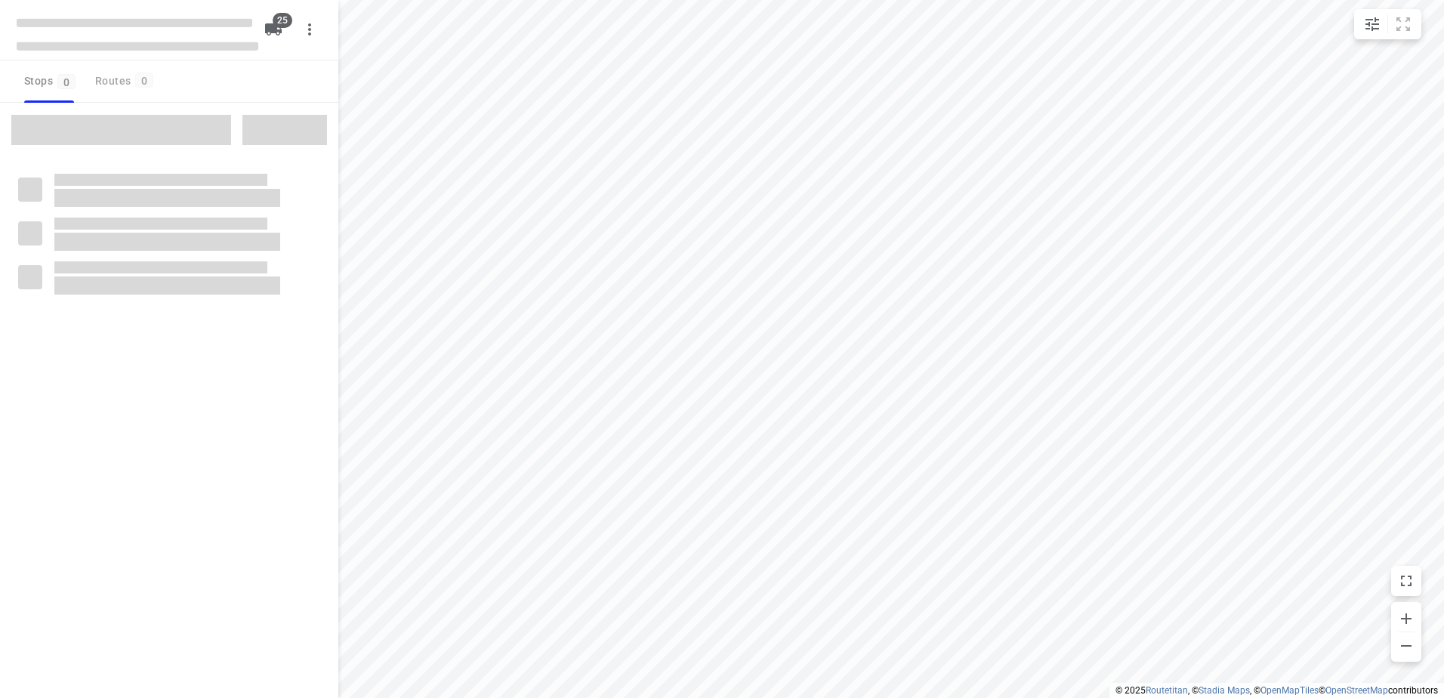
checkbox input "true"
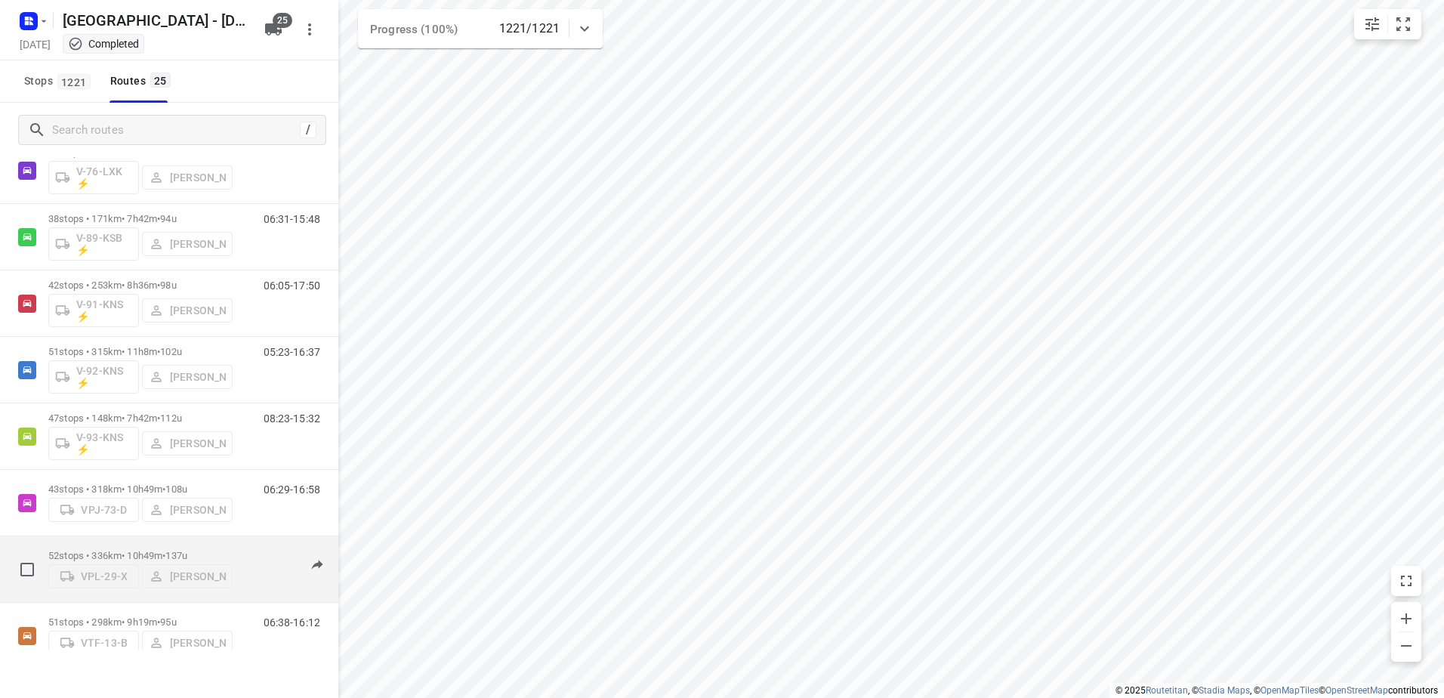
scroll to position [1219, 0]
